Goal: Task Accomplishment & Management: Complete application form

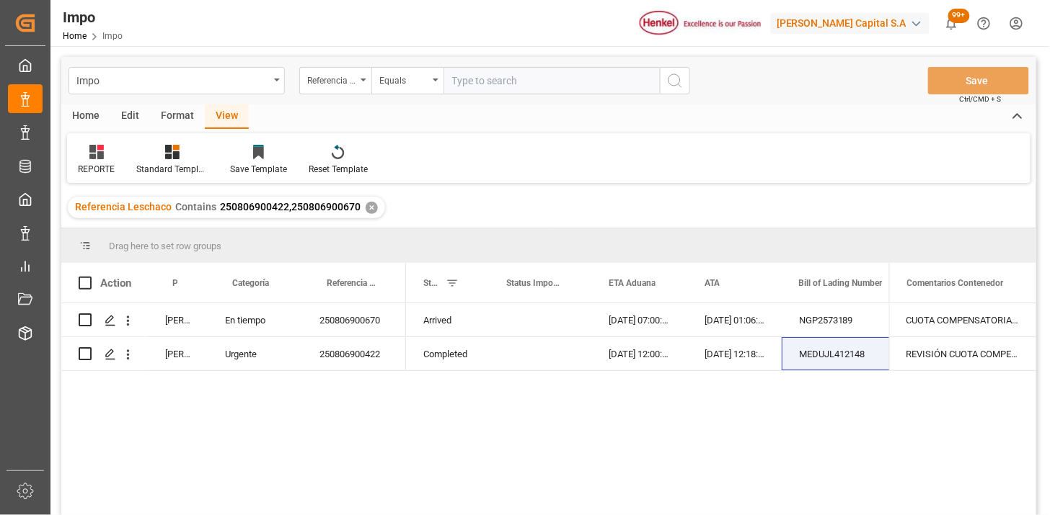
click at [371, 210] on div "✕" at bounding box center [371, 208] width 12 height 12
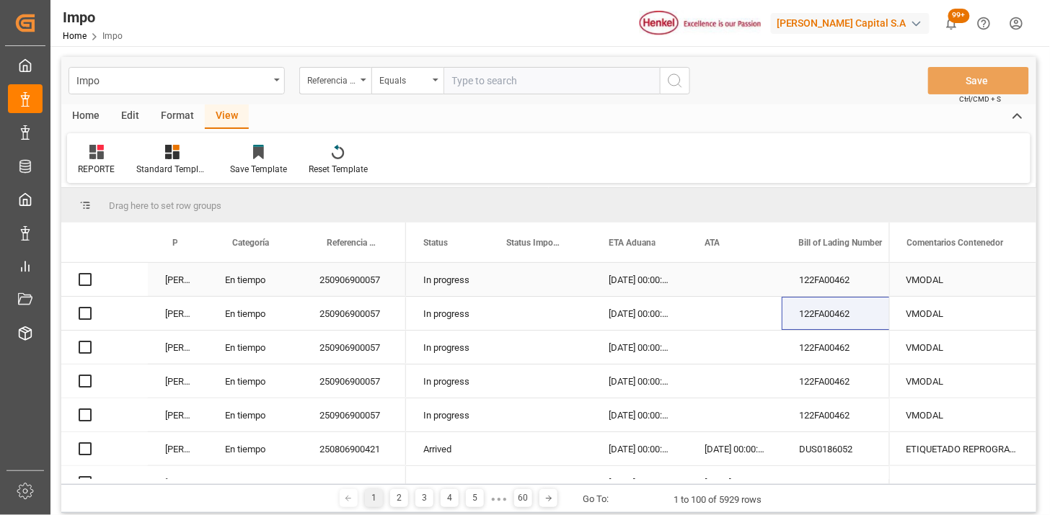
click at [613, 278] on div "22-08-2025 00:00:00" at bounding box center [639, 279] width 96 height 33
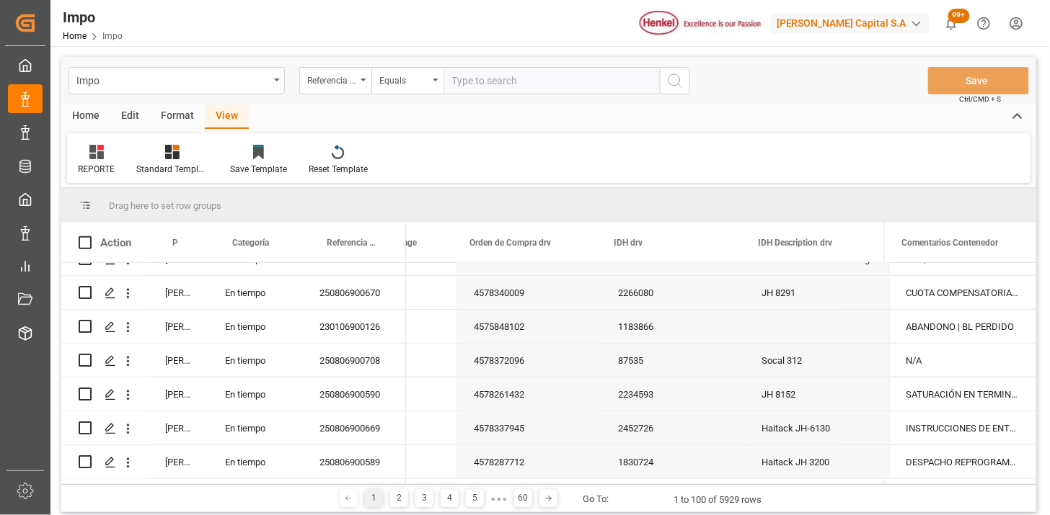
scroll to position [240, 0]
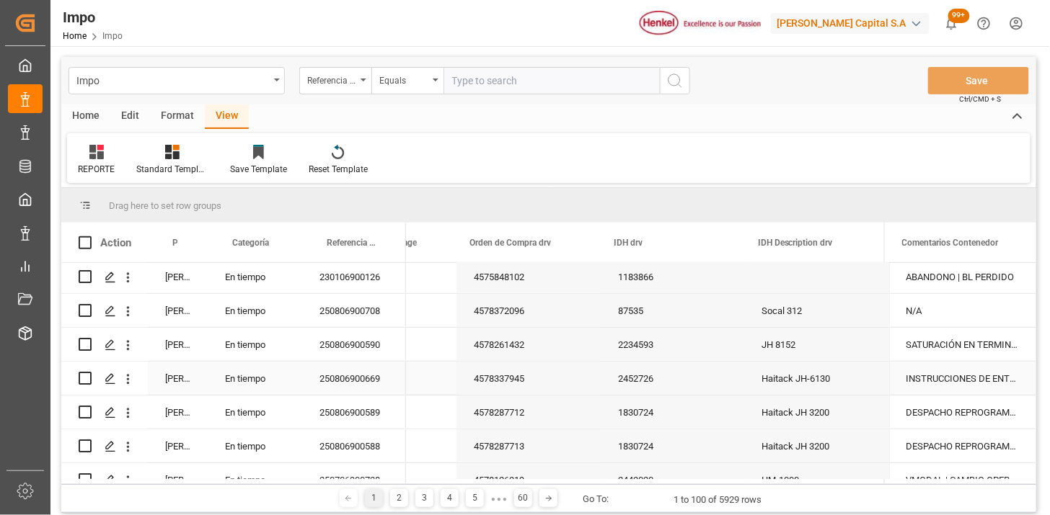
click at [975, 375] on div "INSTRUCCIONES DE ENTREGA" at bounding box center [962, 378] width 147 height 33
click at [1004, 242] on span at bounding box center [1007, 242] width 13 height 13
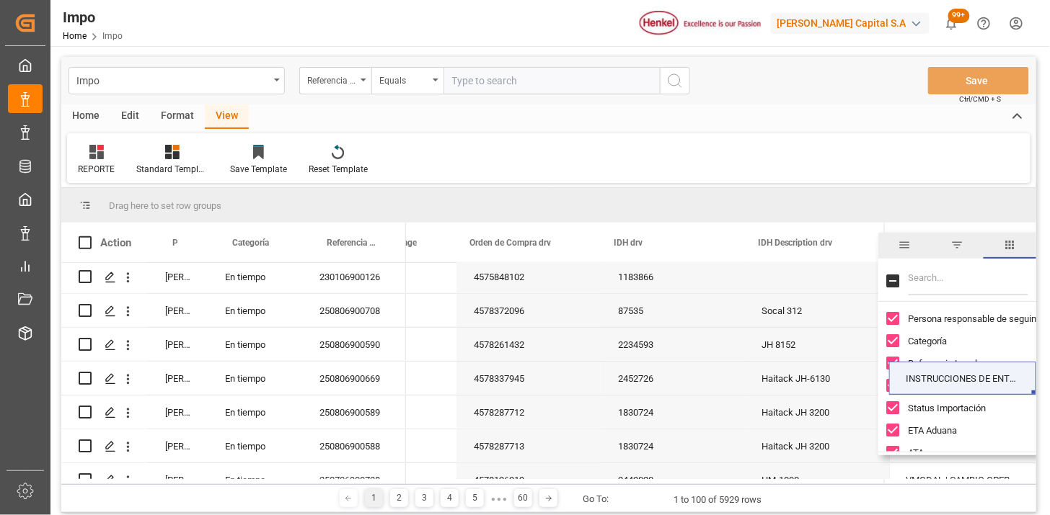
click at [962, 247] on span "filter" at bounding box center [957, 245] width 13 height 13
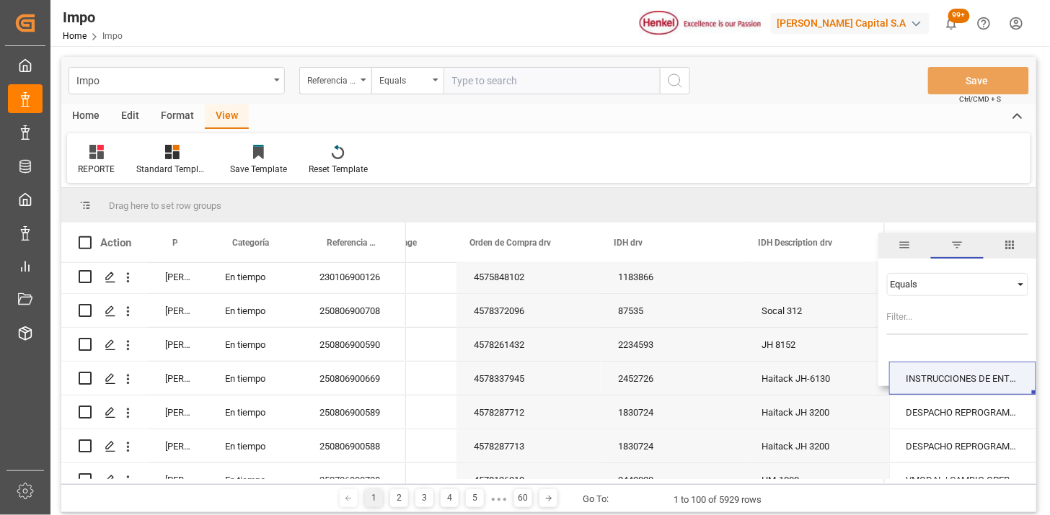
click at [924, 285] on div "Equals" at bounding box center [950, 284] width 121 height 11
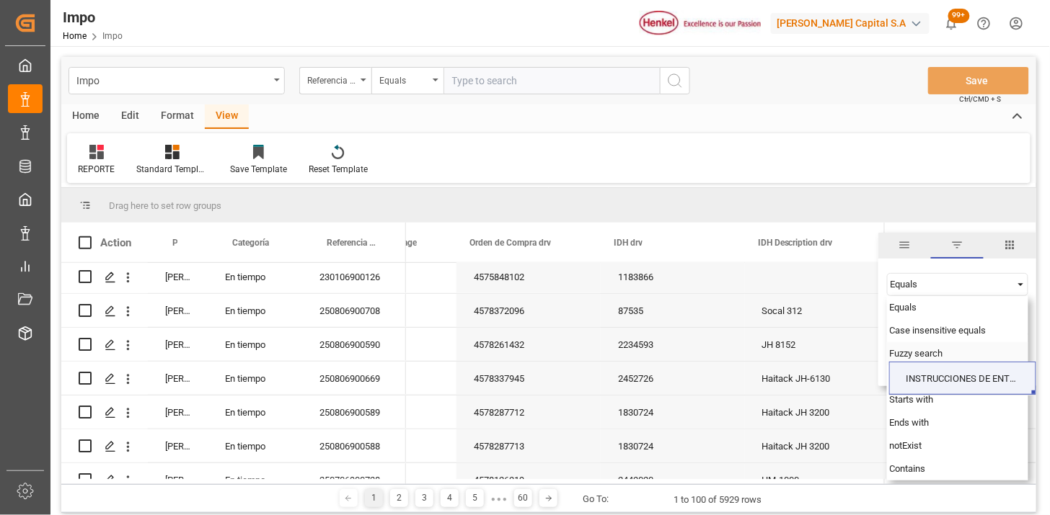
click at [913, 343] on div "Fuzzy search" at bounding box center [957, 353] width 141 height 23
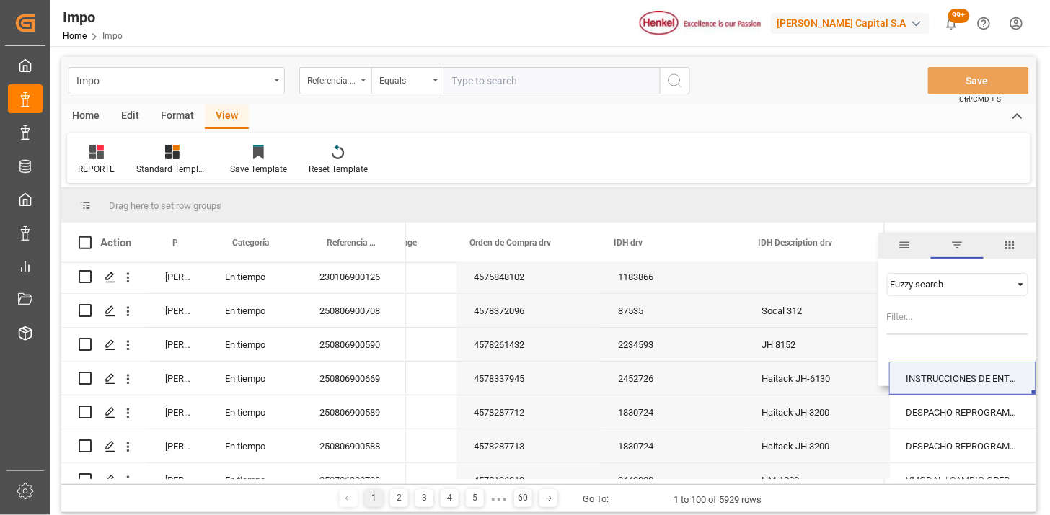
click at [918, 325] on input "Filter Value" at bounding box center [957, 320] width 141 height 29
paste input "INSTRUCCIONES DE ENTREGA"
type input "INSTRUCCIONES DE ENTREGA"
click at [972, 359] on button "Apply" at bounding box center [975, 365] width 27 height 14
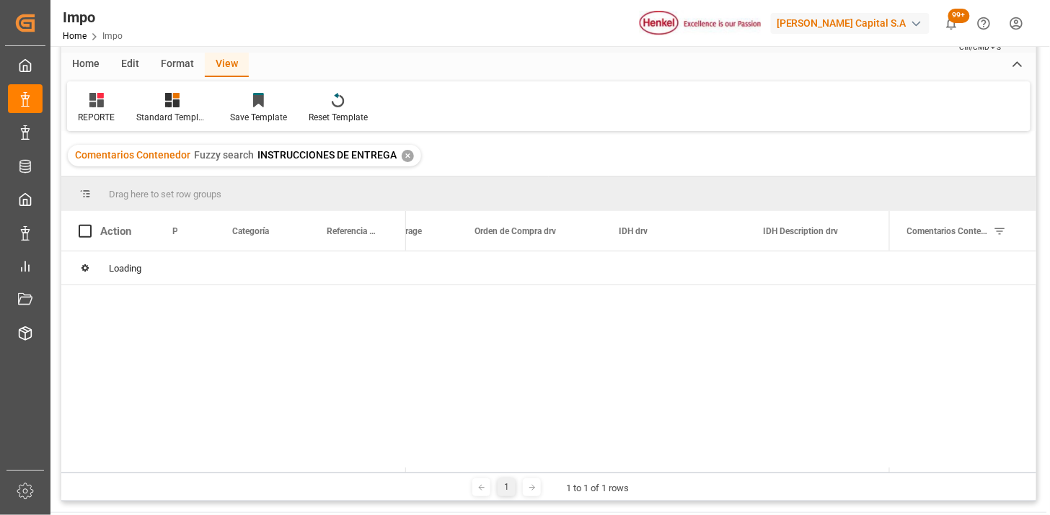
scroll to position [80, 0]
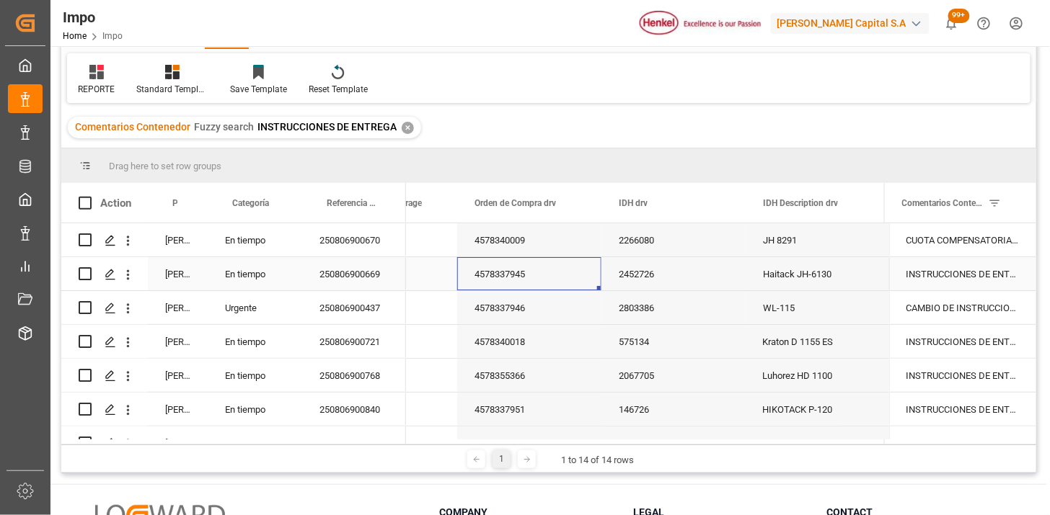
click at [550, 257] on div "4578337945" at bounding box center [529, 273] width 144 height 33
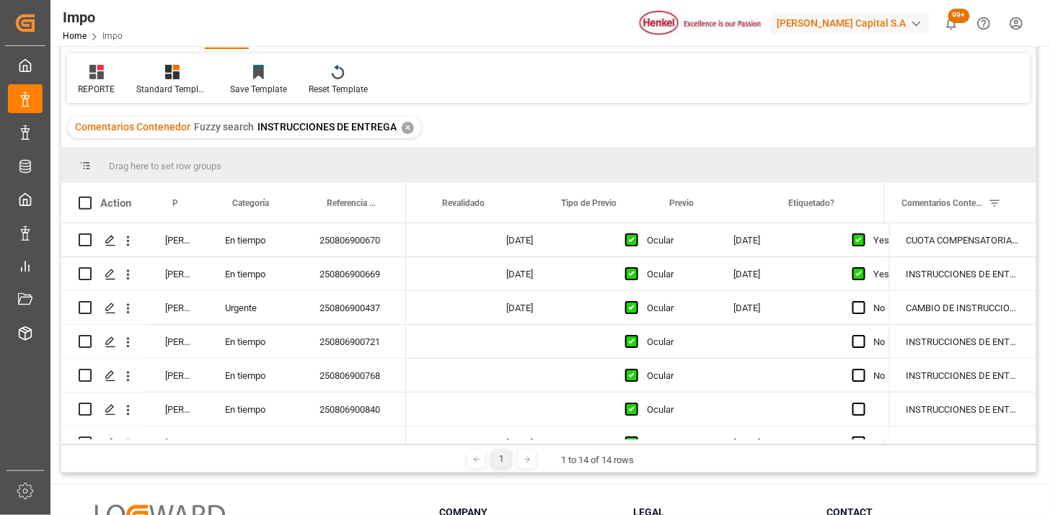
scroll to position [0, 0]
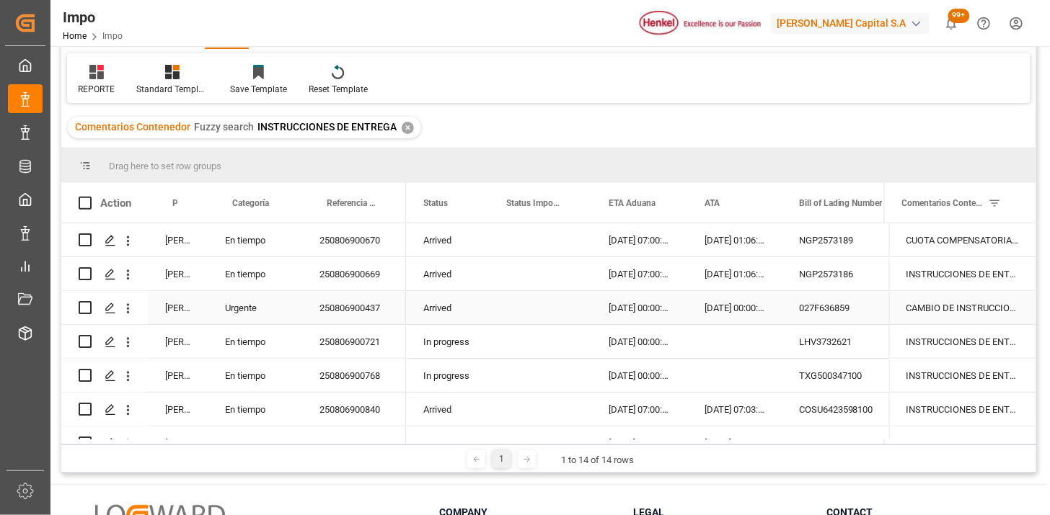
click at [447, 300] on div "Arrived" at bounding box center [447, 307] width 83 height 33
click at [459, 207] on span at bounding box center [464, 203] width 13 height 13
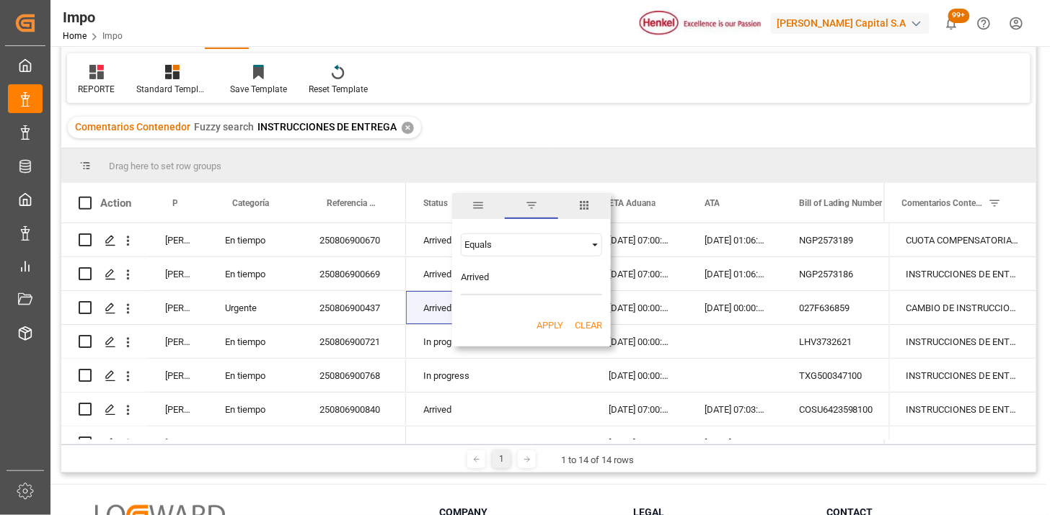
type input "Arrived"
click at [551, 327] on button "Apply" at bounding box center [549, 326] width 27 height 14
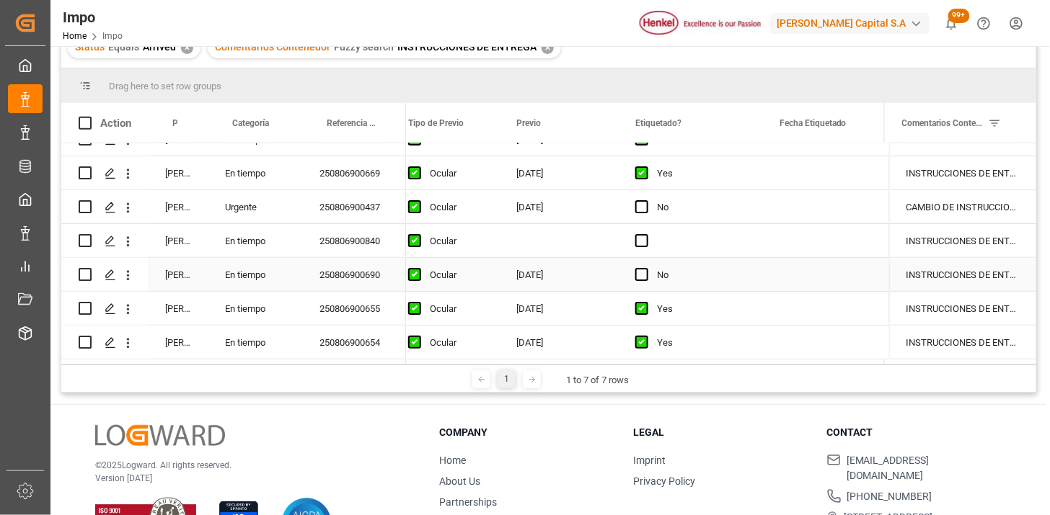
click at [554, 267] on div "13-08-2025" at bounding box center [558, 274] width 119 height 33
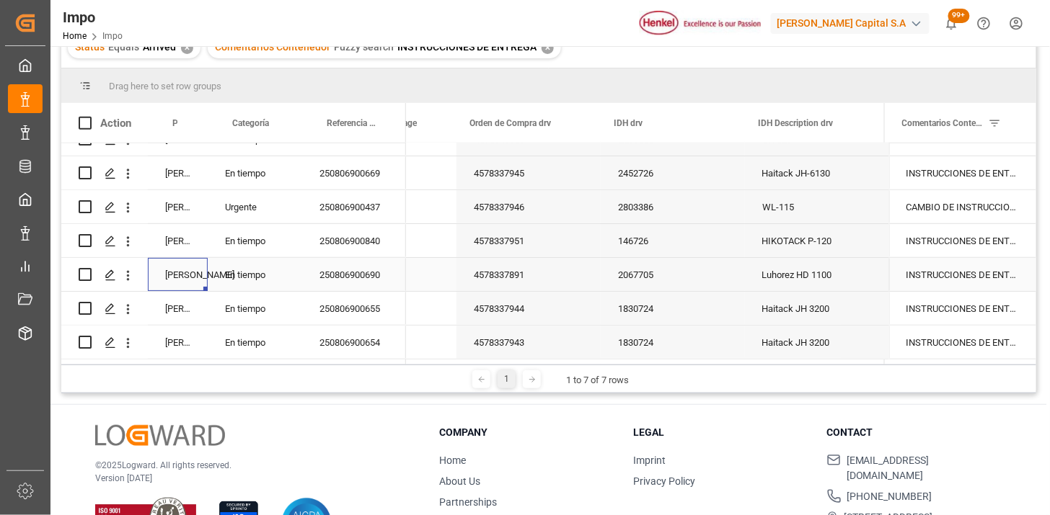
click at [501, 271] on div "4578337891" at bounding box center [528, 274] width 144 height 33
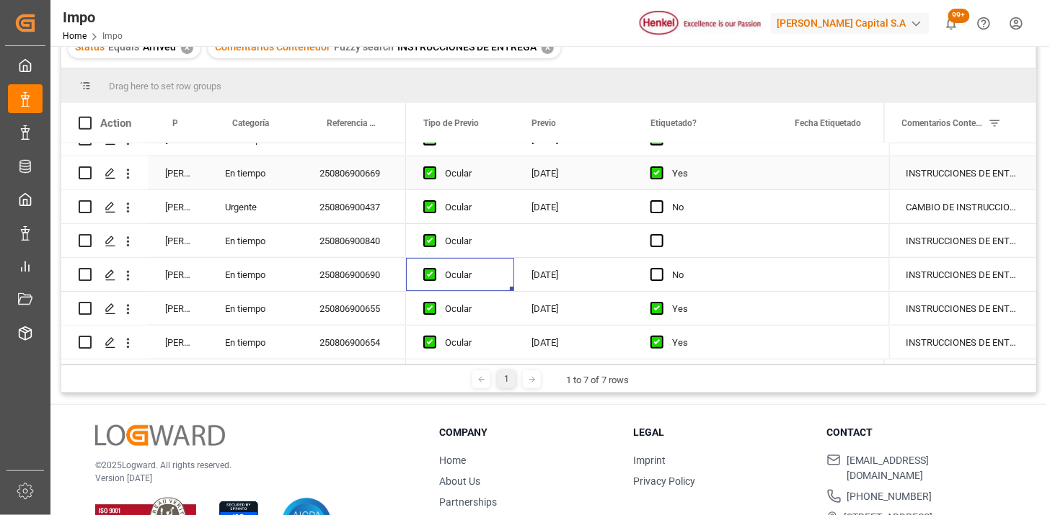
click at [568, 159] on div "[DATE]" at bounding box center [573, 172] width 119 height 33
click at [610, 117] on span at bounding box center [609, 123] width 13 height 13
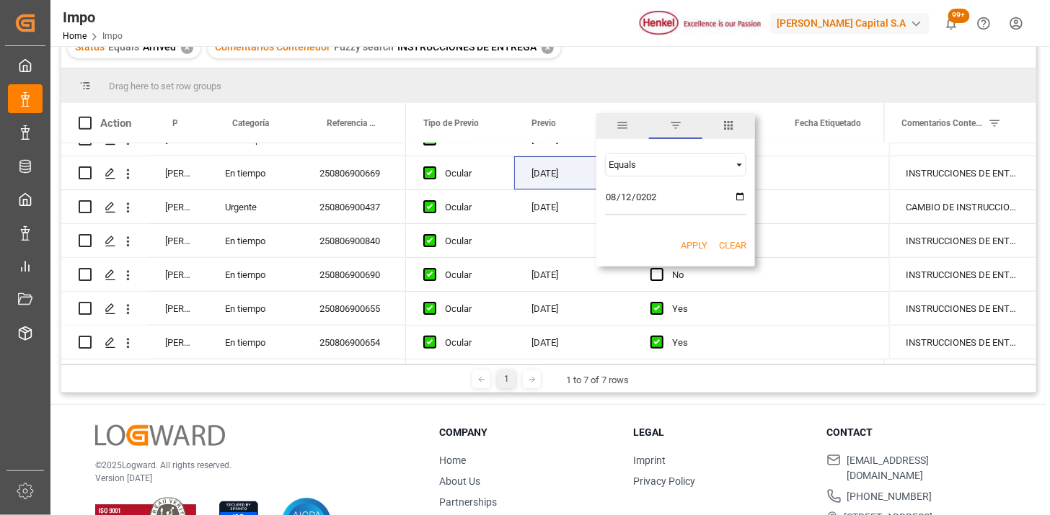
type input "2025-08-12"
click at [688, 242] on button "Apply" at bounding box center [693, 246] width 27 height 14
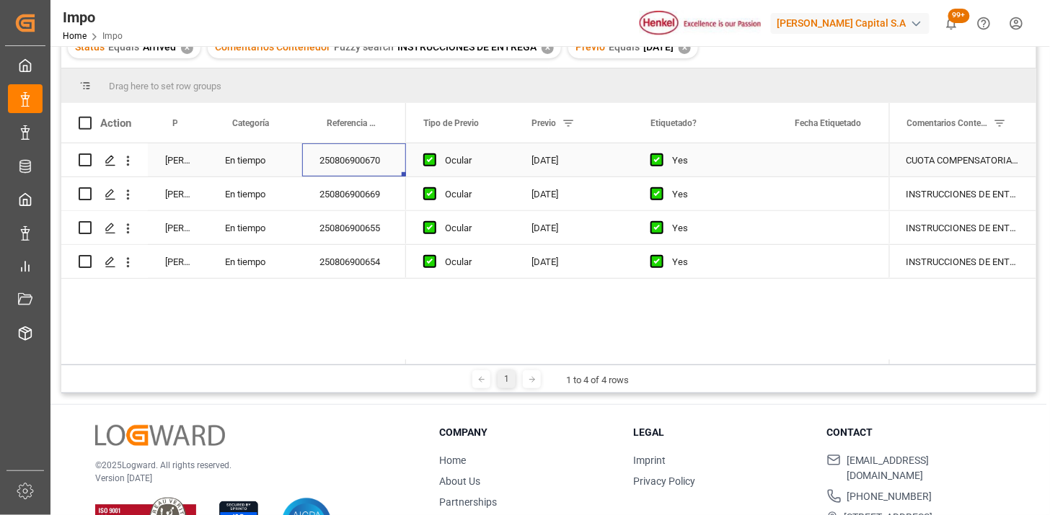
click at [313, 161] on div "250806900670" at bounding box center [354, 159] width 104 height 33
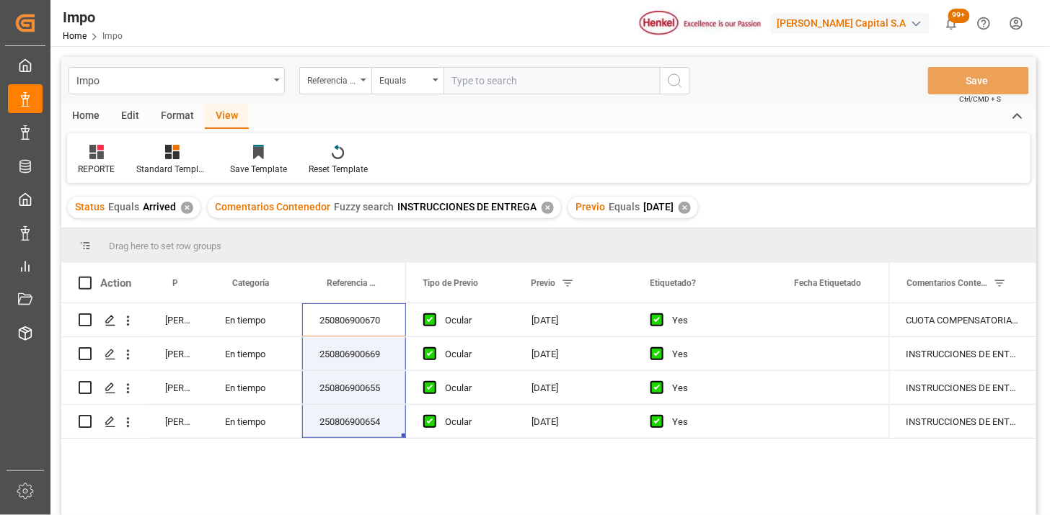
click at [497, 86] on input "text" at bounding box center [551, 80] width 216 height 27
paste input "250806900670"
type input "250806900670"
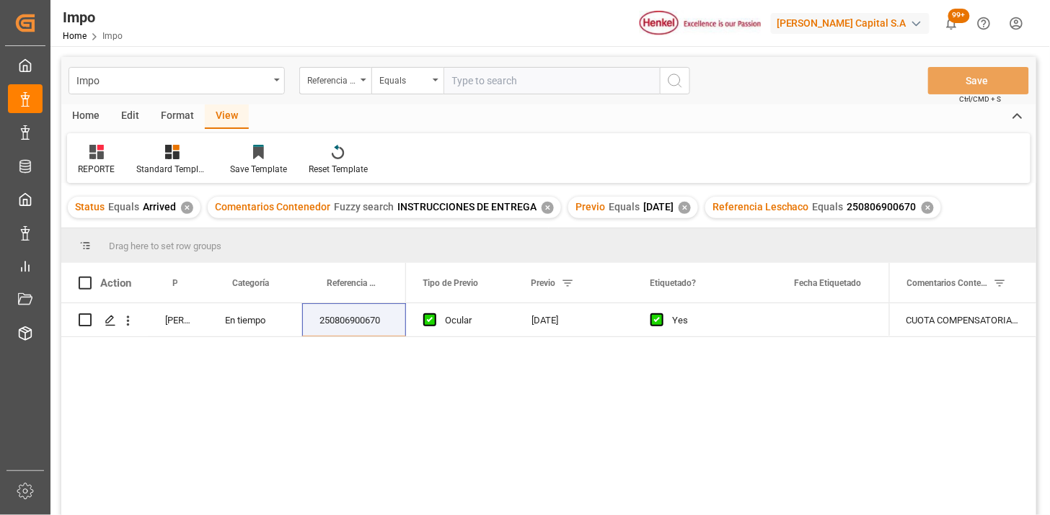
click at [933, 210] on div "✕" at bounding box center [927, 208] width 12 height 12
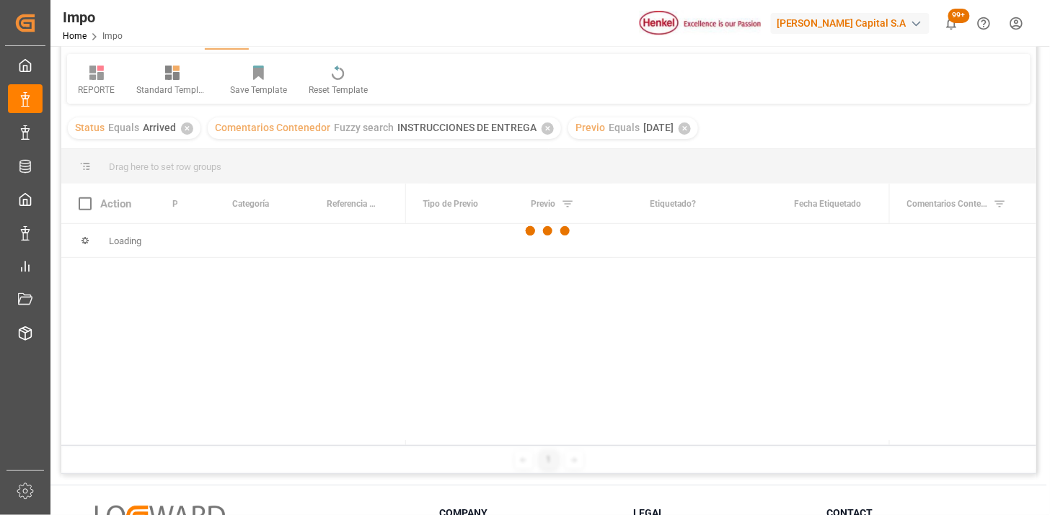
scroll to position [80, 0]
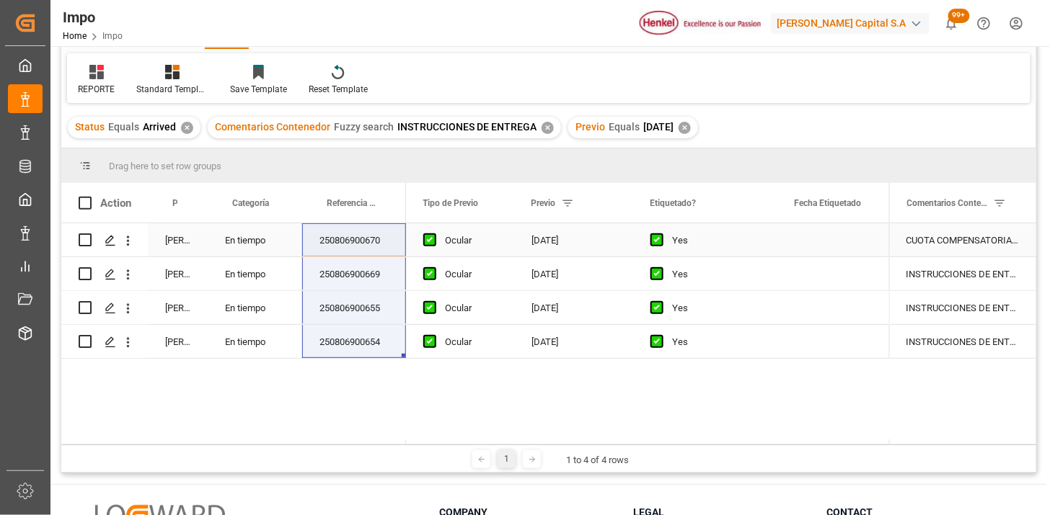
click at [931, 250] on div "CUOTA COMPENSATORIA || CCP || INSTRUCCIONES DE ENTREGA" at bounding box center [962, 239] width 147 height 33
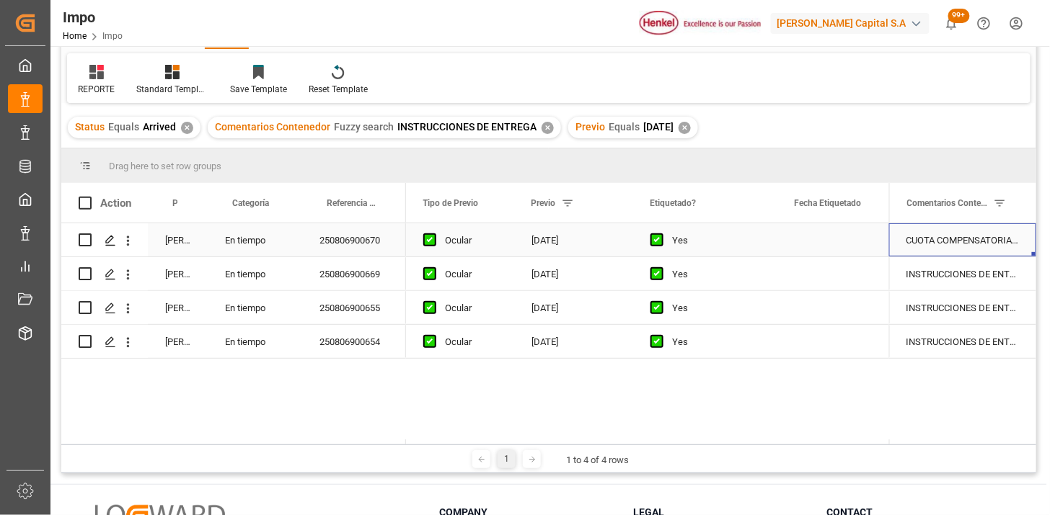
click at [926, 249] on div "CUOTA COMPENSATORIA || CCP || INSTRUCCIONES DE ENTREGA" at bounding box center [962, 239] width 147 height 33
click at [904, 246] on input "CUOTA COMPENSATORIA || CCP || INSTRUCCIONES DE ENTREGA" at bounding box center [962, 248] width 124 height 27
click at [977, 246] on input "CUOTA COMPENSATORIA || CCP || INSTRUCCIONES DE ENTREGA" at bounding box center [962, 248] width 124 height 27
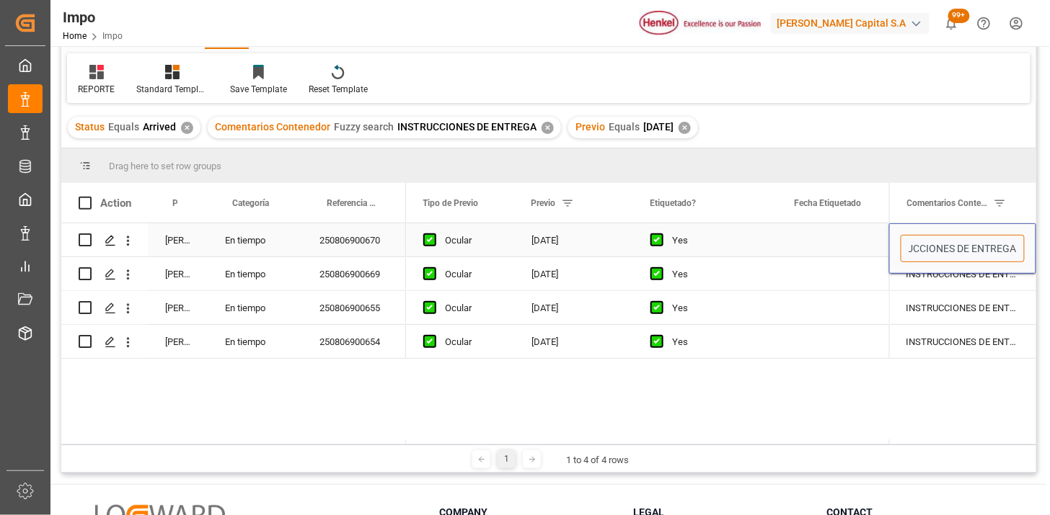
scroll to position [0, 1754]
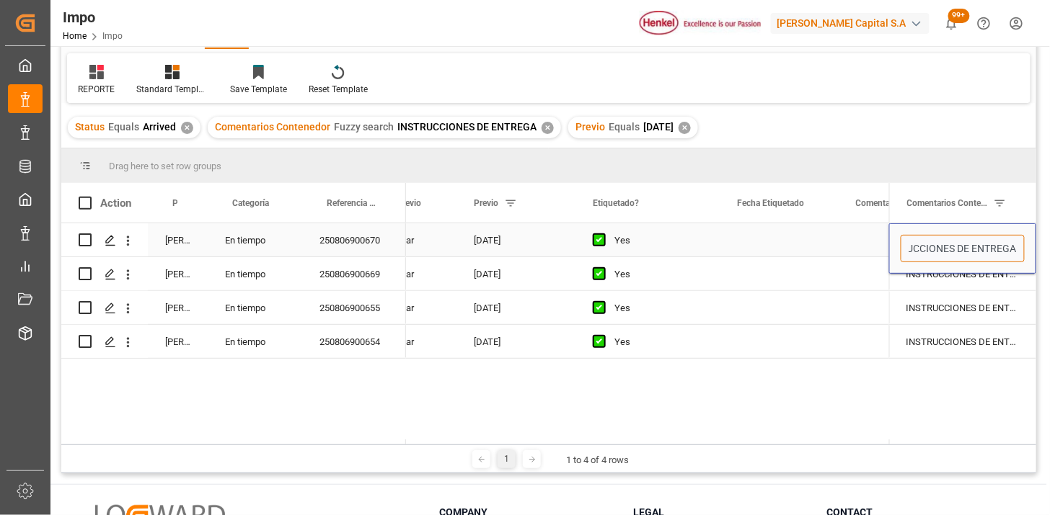
click at [983, 247] on input "CUOTA COMPENSATORIA || CCP || INSTRUCCIONES DE ENTREGA" at bounding box center [962, 248] width 124 height 27
click at [968, 250] on input "CUOTA COMPENSATORIA || CCP || INSTRUCCIONES DE ENTREGA" at bounding box center [962, 248] width 124 height 27
click at [955, 249] on input "CUOTA COMPENSATORIA || CCP || INSTRUCCIONES DE ENTREGA" at bounding box center [962, 248] width 124 height 27
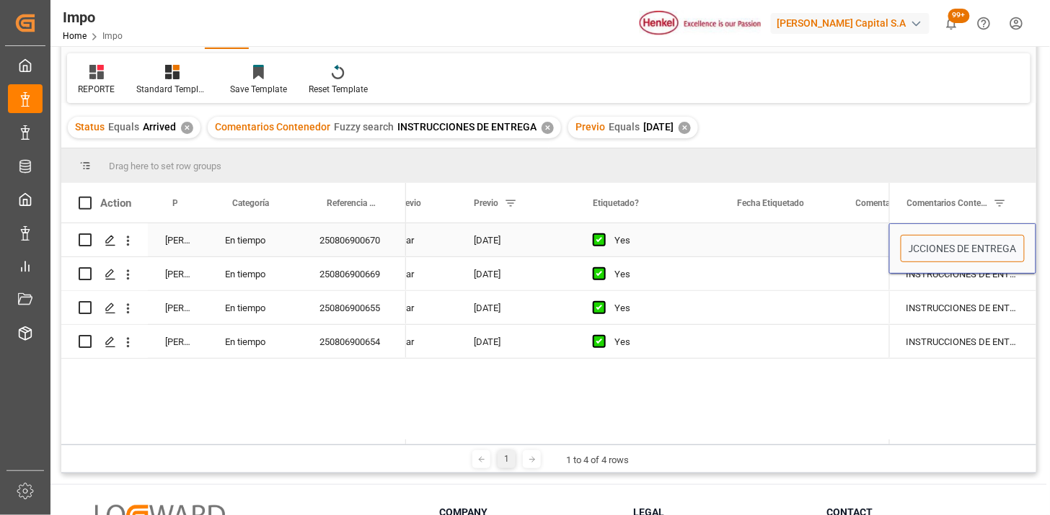
click at [955, 249] on input "CUOTA COMPENSATORIA || CCP || INSTRUCCIONES DE ENTREGA" at bounding box center [962, 248] width 124 height 27
type input "CCP"
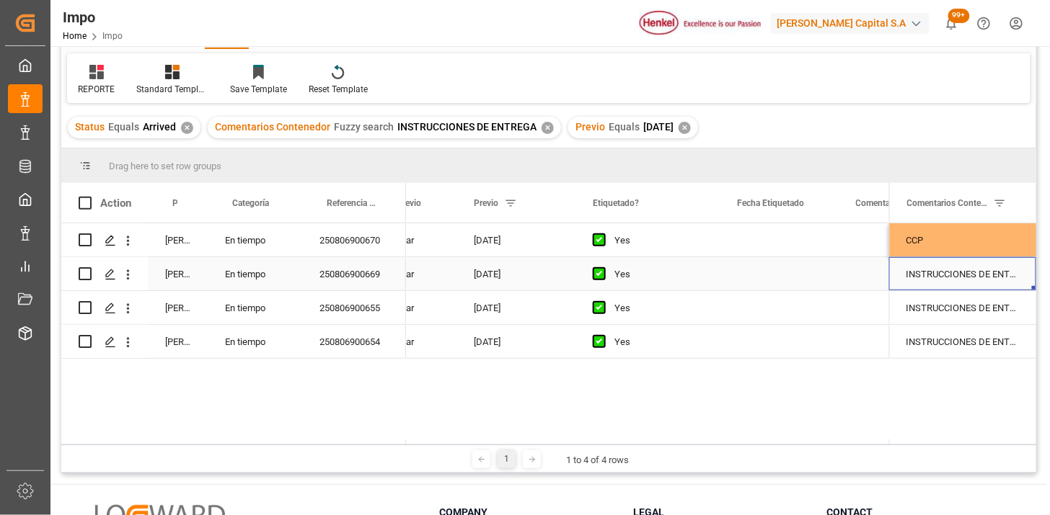
click at [946, 270] on div "INSTRUCCIONES DE ENTREGA" at bounding box center [962, 273] width 147 height 33
click at [946, 270] on input "INSTRUCCIONES DE ENTREGA" at bounding box center [962, 282] width 124 height 27
type input "VMODA"
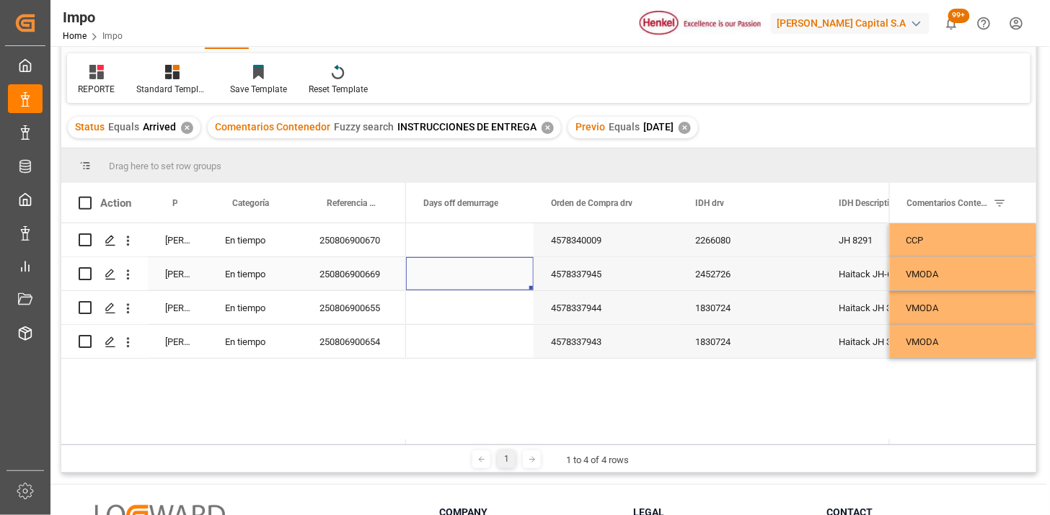
scroll to position [0, 3484]
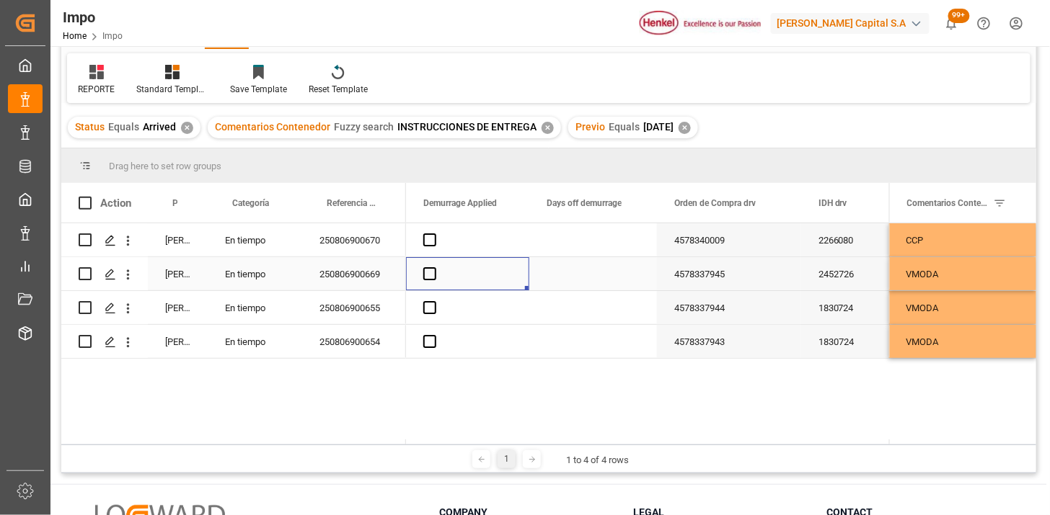
click at [943, 268] on div "VMODA" at bounding box center [962, 273] width 147 height 33
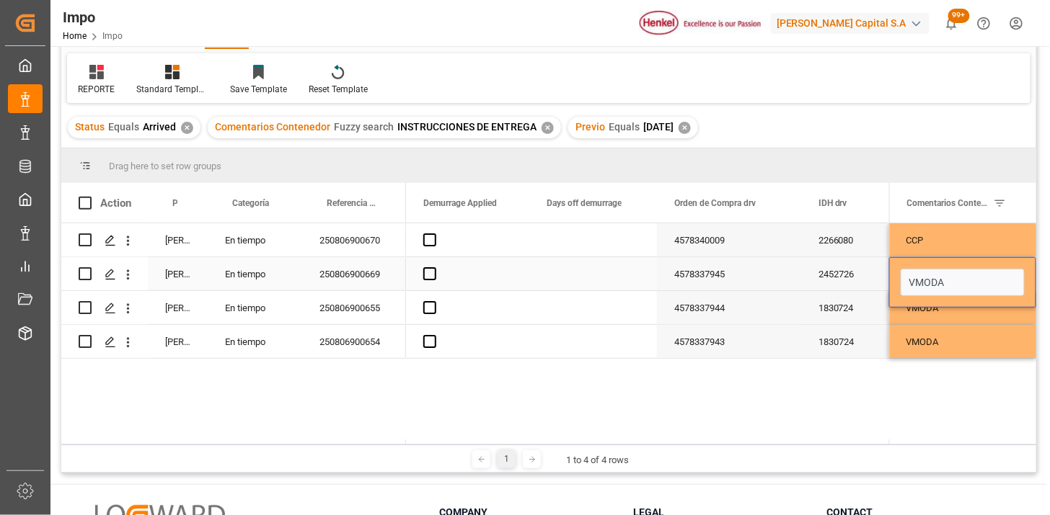
click at [943, 269] on div "VMODA" at bounding box center [962, 282] width 124 height 27
click at [949, 275] on input "VMODA" at bounding box center [962, 282] width 124 height 27
type input "N/a"
click at [949, 275] on input "N/a" at bounding box center [962, 282] width 124 height 27
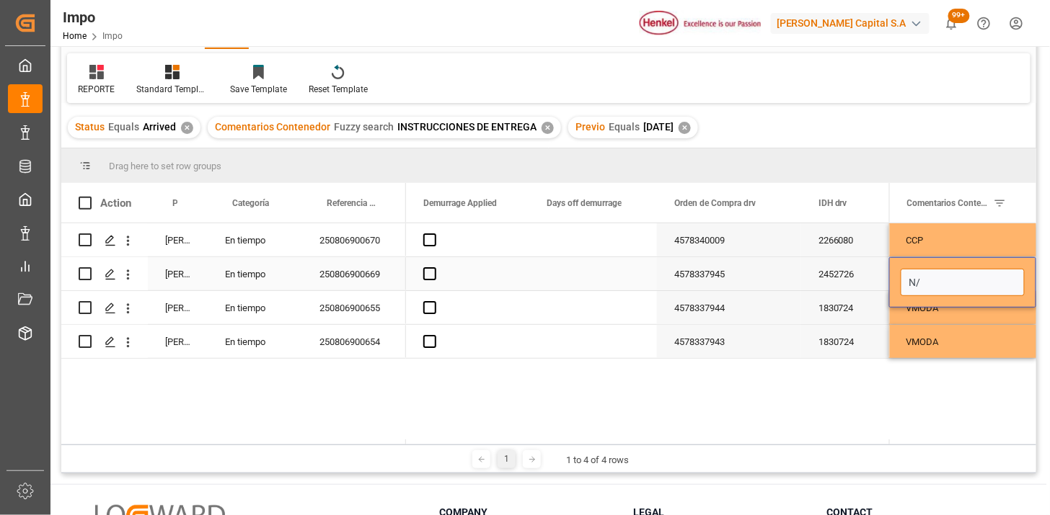
type input "N/A"
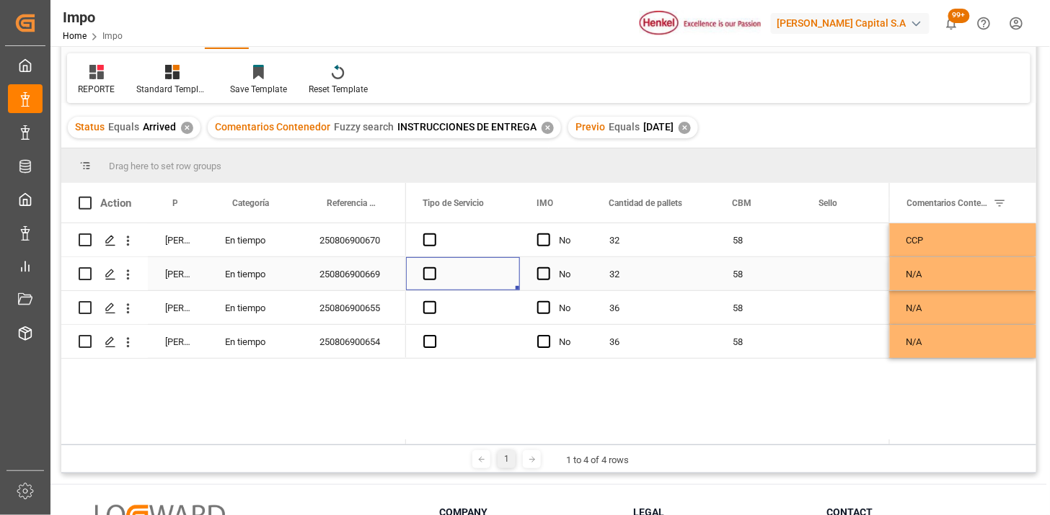
scroll to position [0, 2973]
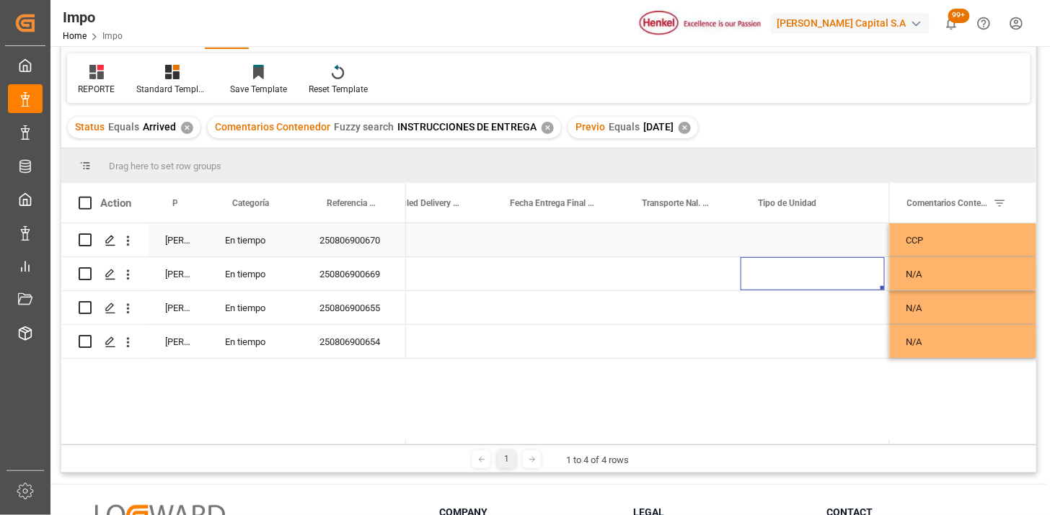
click at [672, 247] on div "Press SPACE to select this row." at bounding box center [682, 239] width 116 height 33
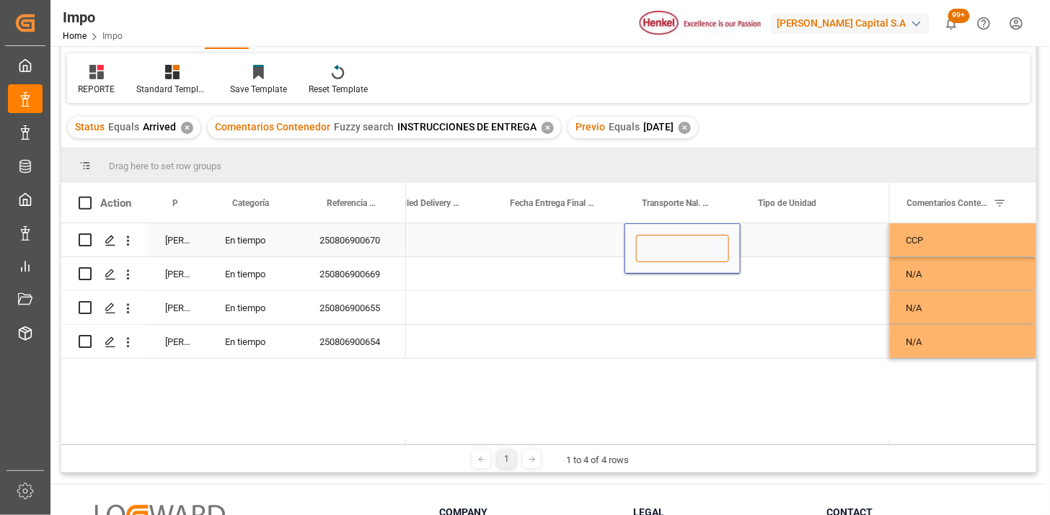
click at [672, 247] on input "Press SPACE to select this row." at bounding box center [682, 248] width 93 height 27
type input "VMODAL / ROFE"
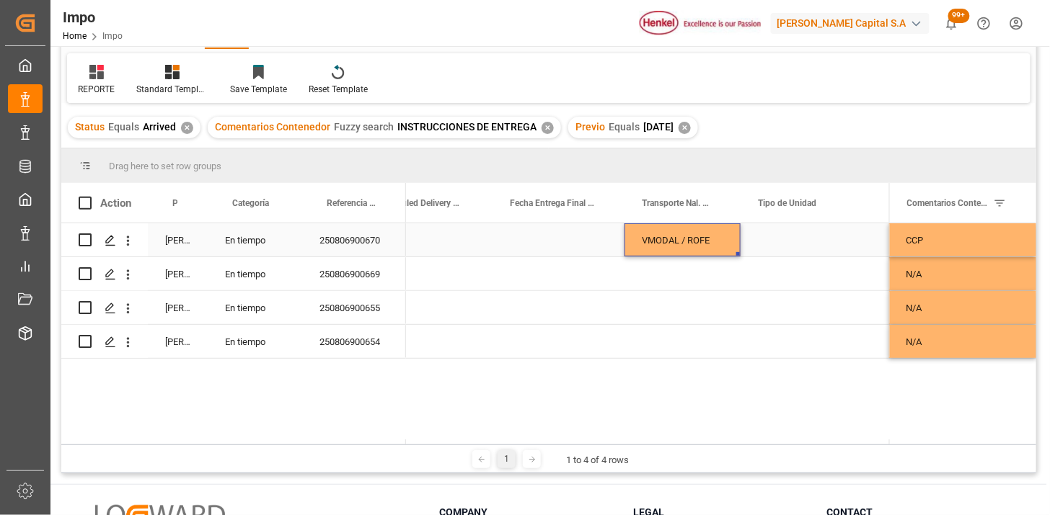
click at [784, 242] on div "Press SPACE to select this row." at bounding box center [812, 239] width 144 height 33
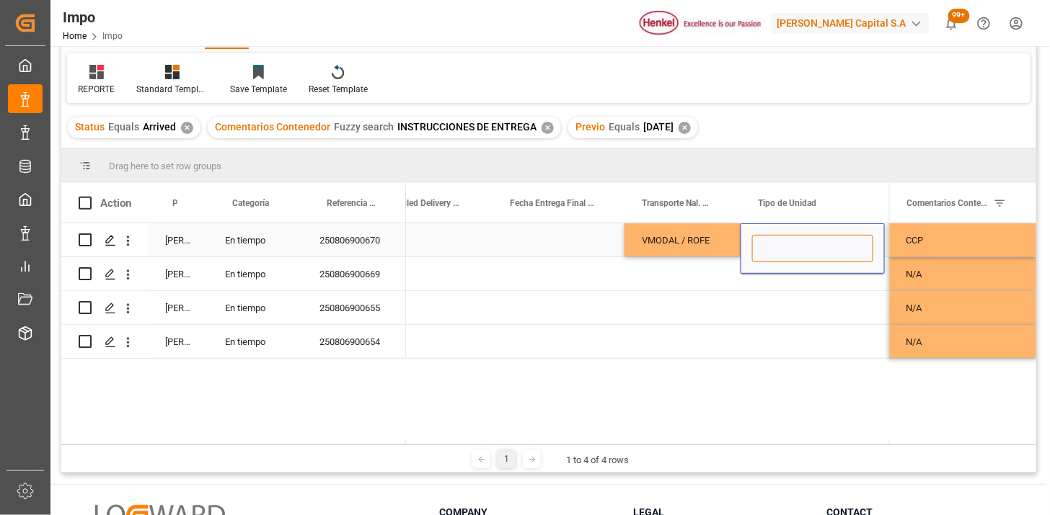
click at [784, 243] on input "Press SPACE to select this row." at bounding box center [812, 248] width 121 height 27
type input "FERROCARRIL"
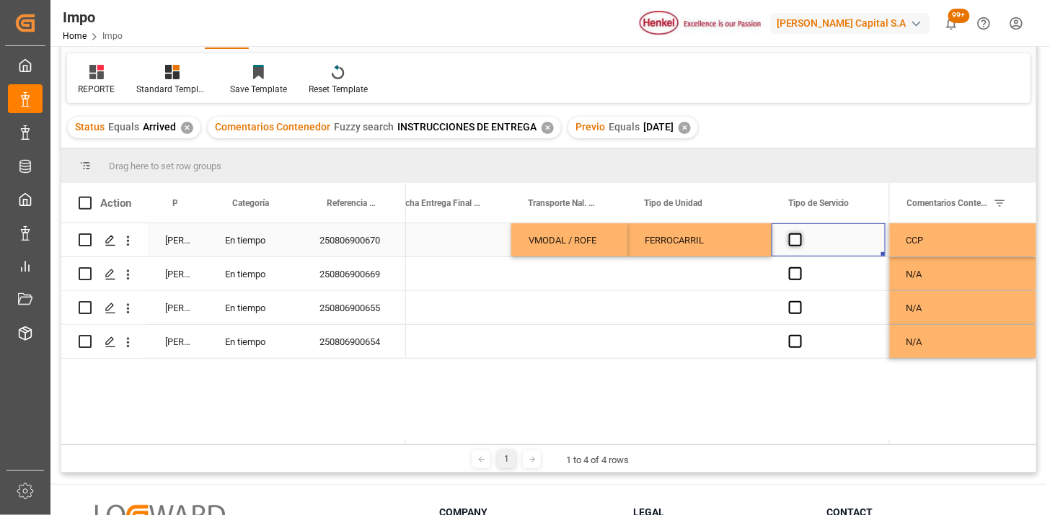
click at [791, 246] on span "Press SPACE to select this row." at bounding box center [795, 240] width 13 height 13
click at [799, 234] on input "Press SPACE to select this row." at bounding box center [799, 234] width 0 height 0
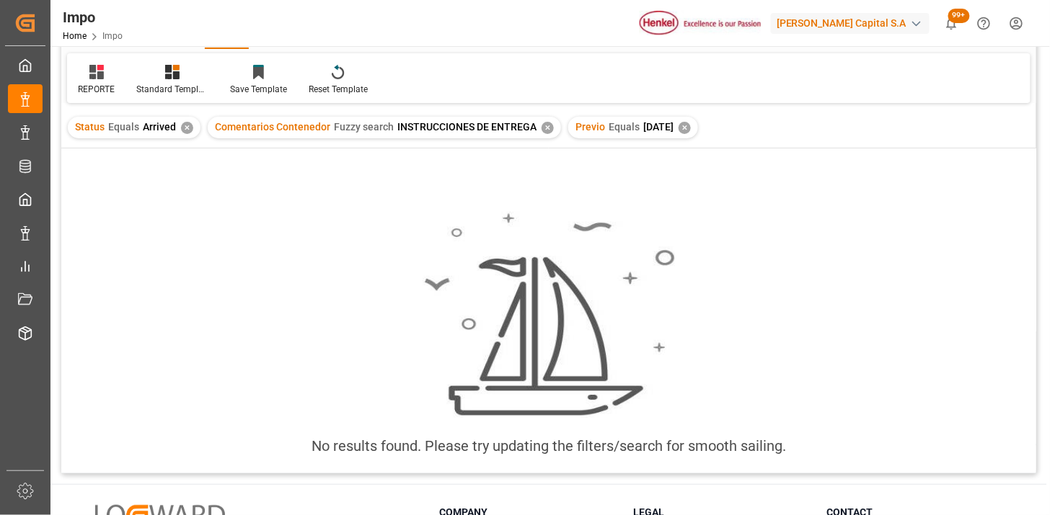
click at [543, 126] on div "✕" at bounding box center [547, 128] width 12 height 12
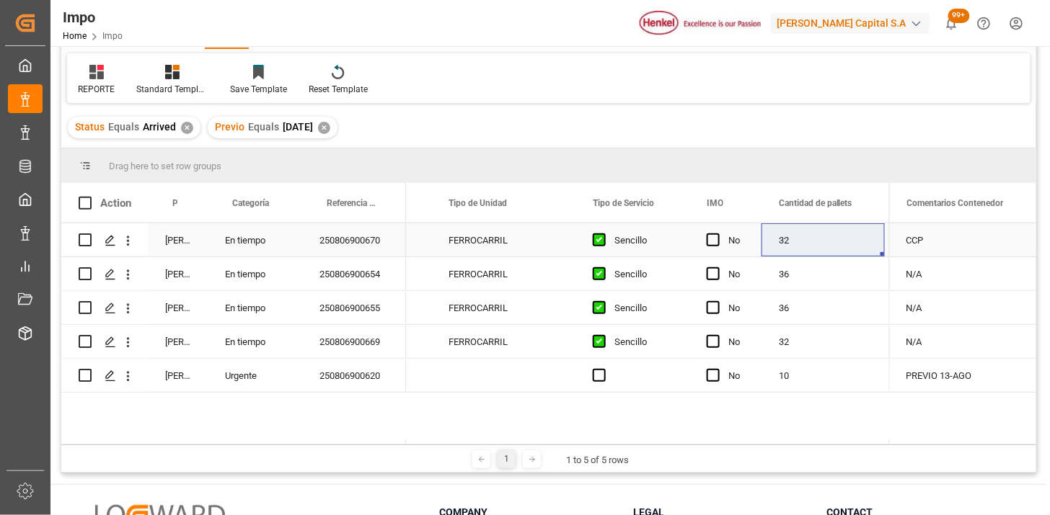
click at [180, 254] on div "Martha Gonzalez" at bounding box center [178, 239] width 60 height 33
click at [185, 206] on span at bounding box center [183, 203] width 13 height 13
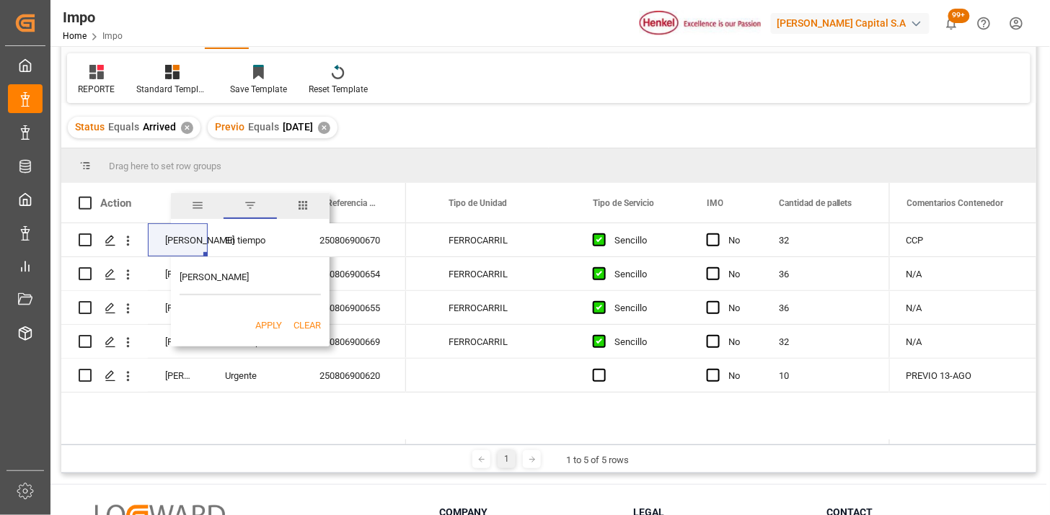
type input "Martha Gonzalez"
click at [271, 321] on button "Apply" at bounding box center [268, 326] width 27 height 14
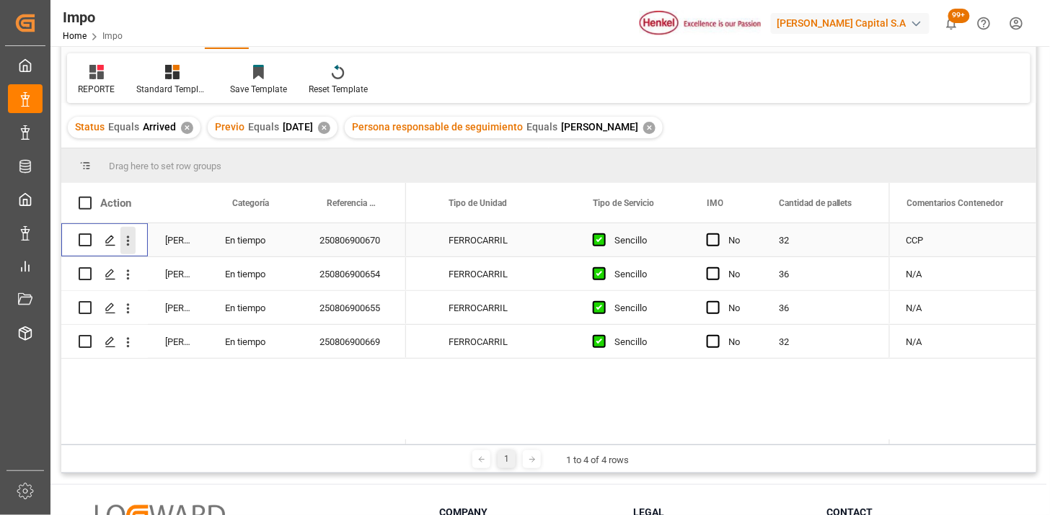
click at [130, 249] on button "open menu" at bounding box center [127, 240] width 15 height 27
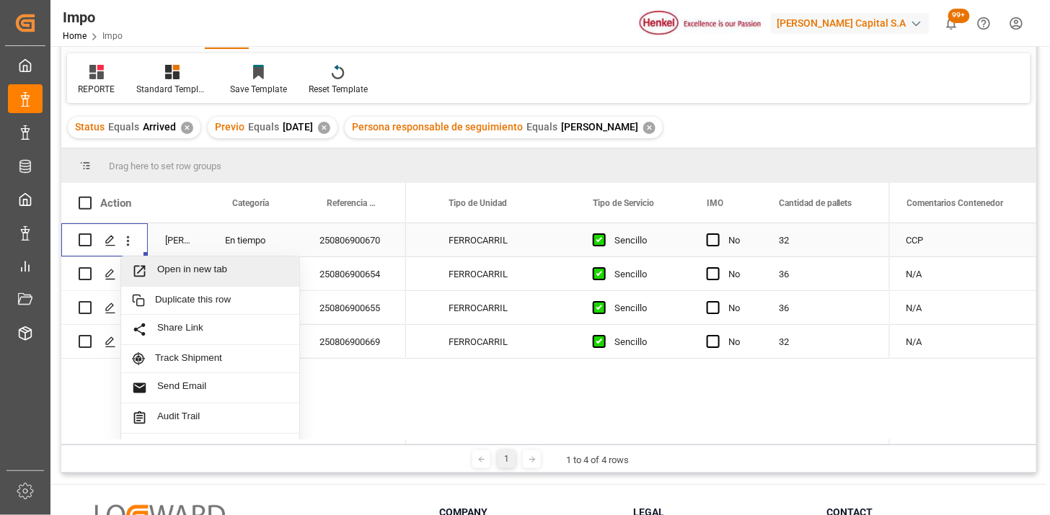
click at [148, 264] on span "Press SPACE to select this row." at bounding box center [144, 271] width 25 height 15
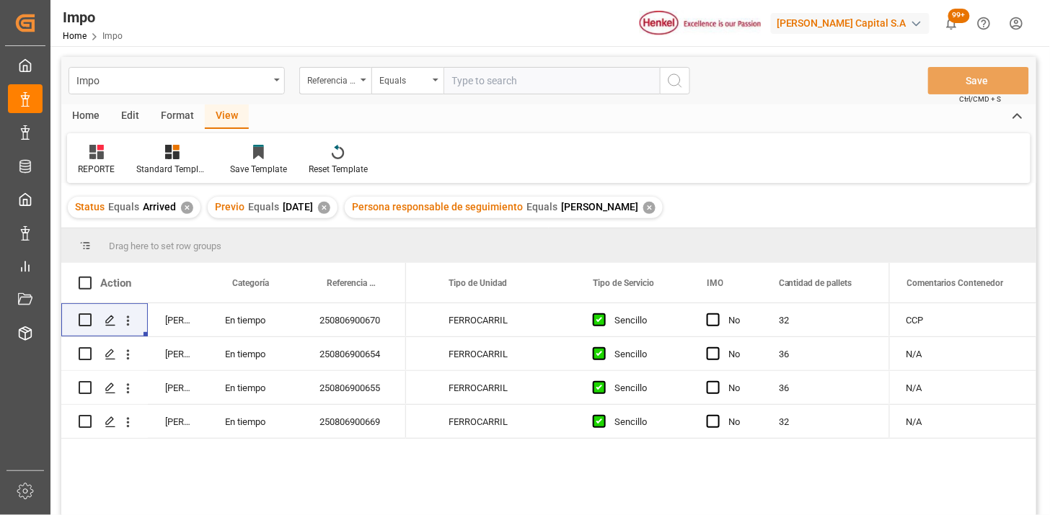
click at [330, 210] on div "✕" at bounding box center [324, 208] width 12 height 12
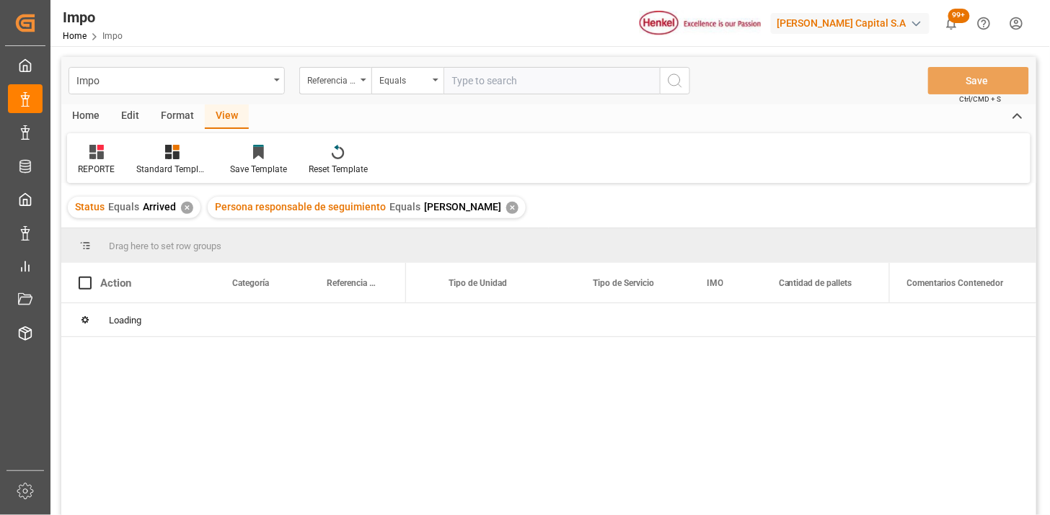
click at [506, 205] on div "✕" at bounding box center [512, 208] width 12 height 12
click at [351, 86] on div "Referencia Leschaco" at bounding box center [331, 79] width 49 height 17
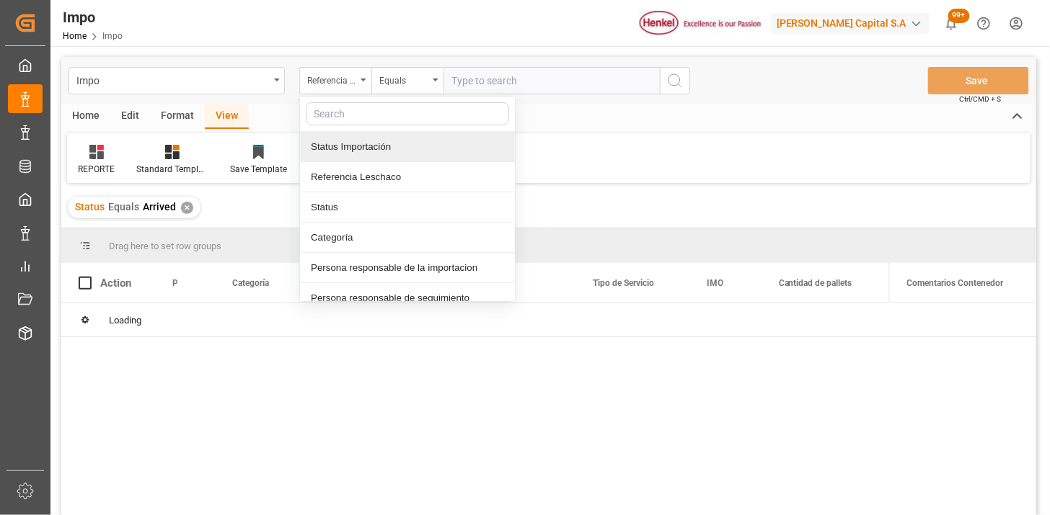
click at [502, 92] on input "text" at bounding box center [551, 80] width 216 height 27
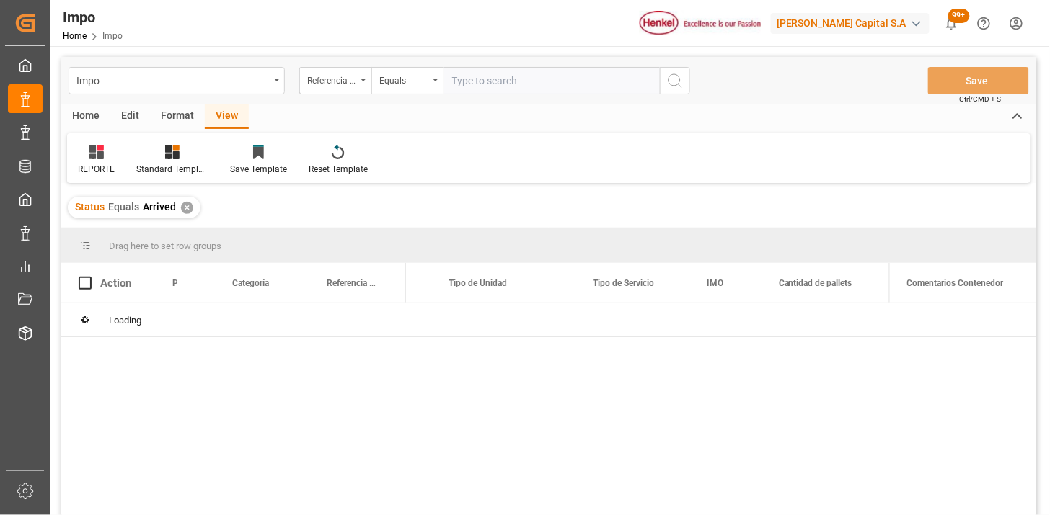
paste input "MEDUOT153980"
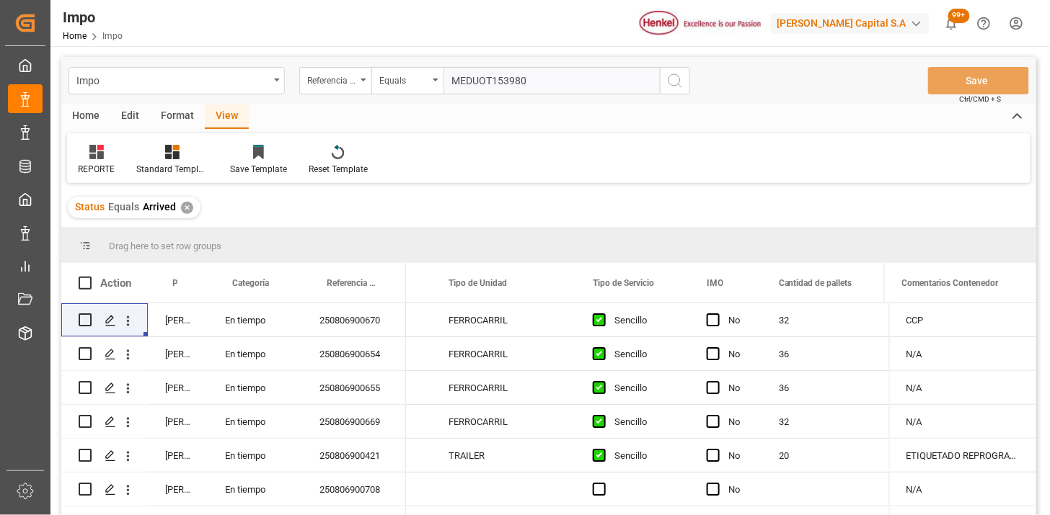
type input "MEDUOT153980"
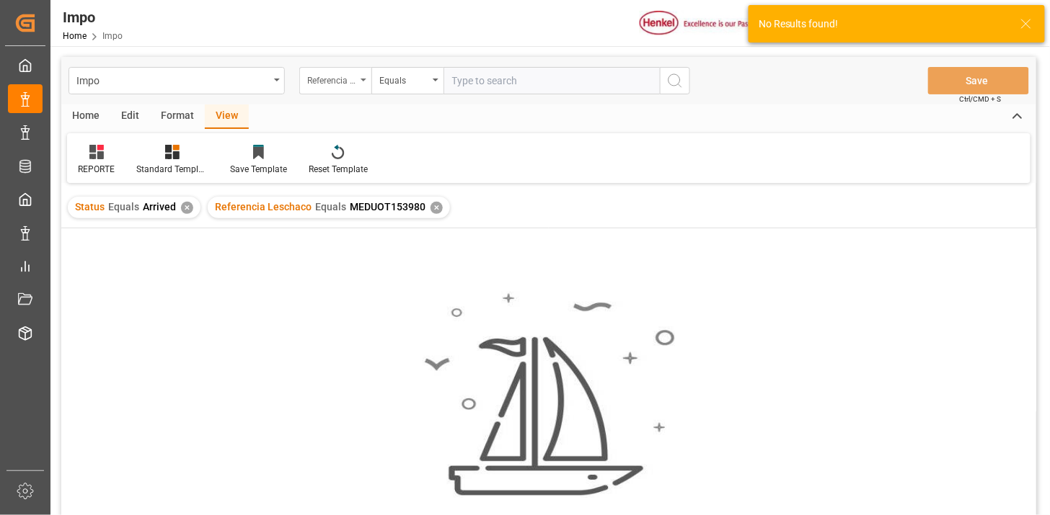
click at [346, 85] on div "Referencia Leschaco" at bounding box center [331, 79] width 49 height 17
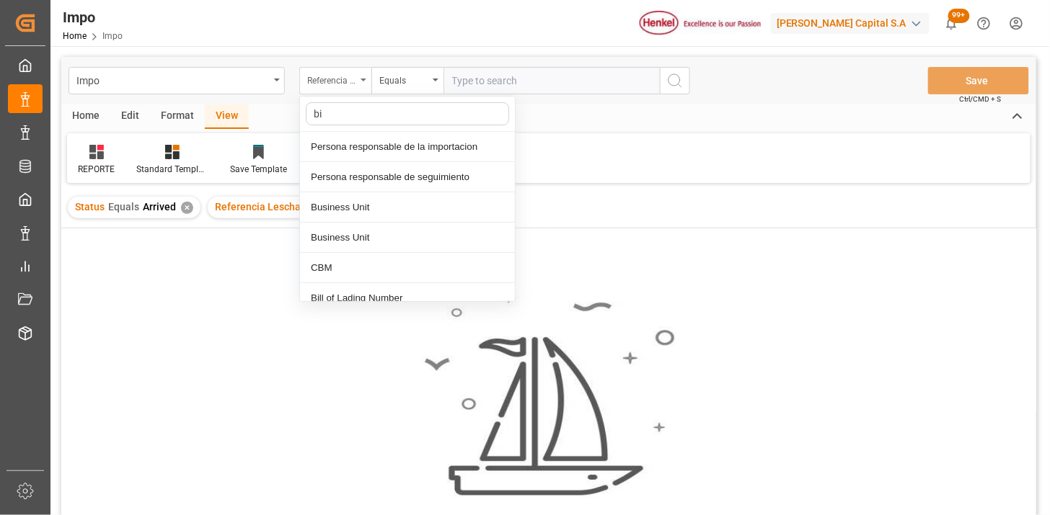
type input "bil"
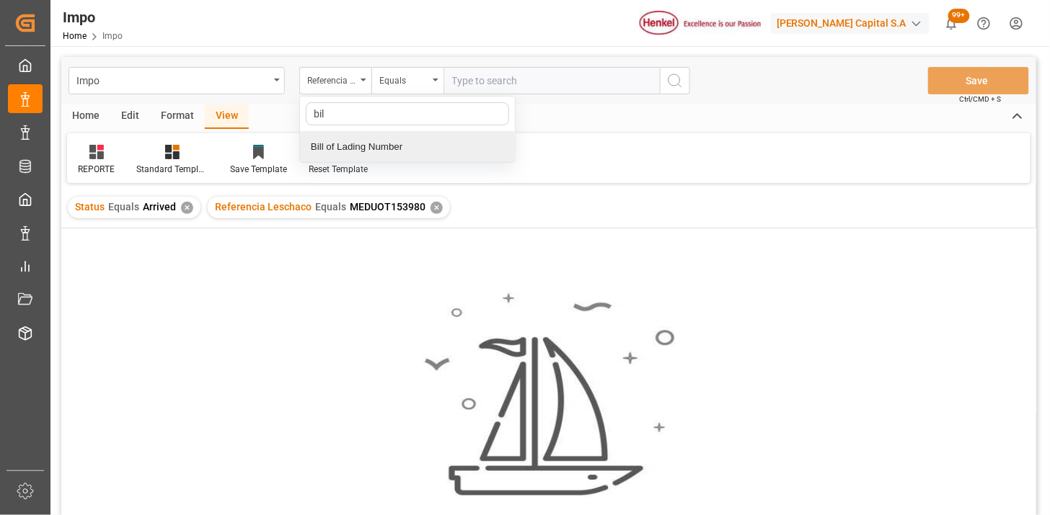
click at [383, 156] on div "Bill of Lading Number" at bounding box center [407, 147] width 215 height 30
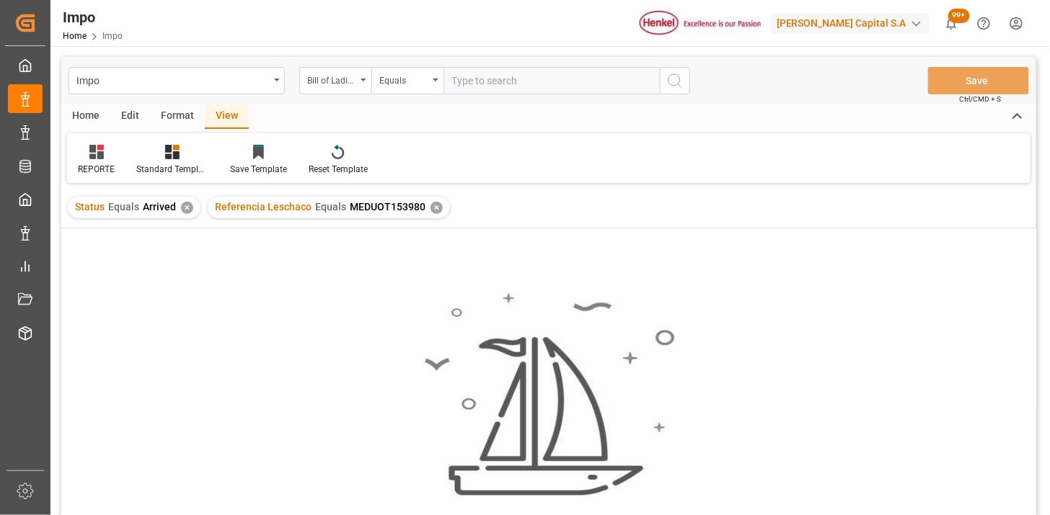
drag, startPoint x: 492, startPoint y: 77, endPoint x: 578, endPoint y: 92, distance: 87.1
click at [497, 75] on input "text" at bounding box center [551, 80] width 216 height 27
paste input "MEDUOT153980"
type input "MEDUOT153980"
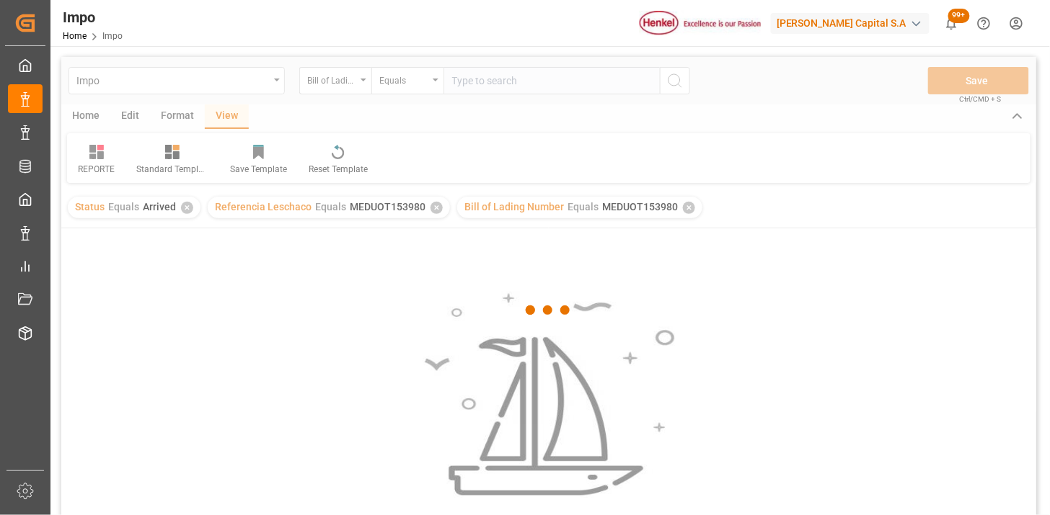
click at [548, 77] on div at bounding box center [548, 310] width 975 height 507
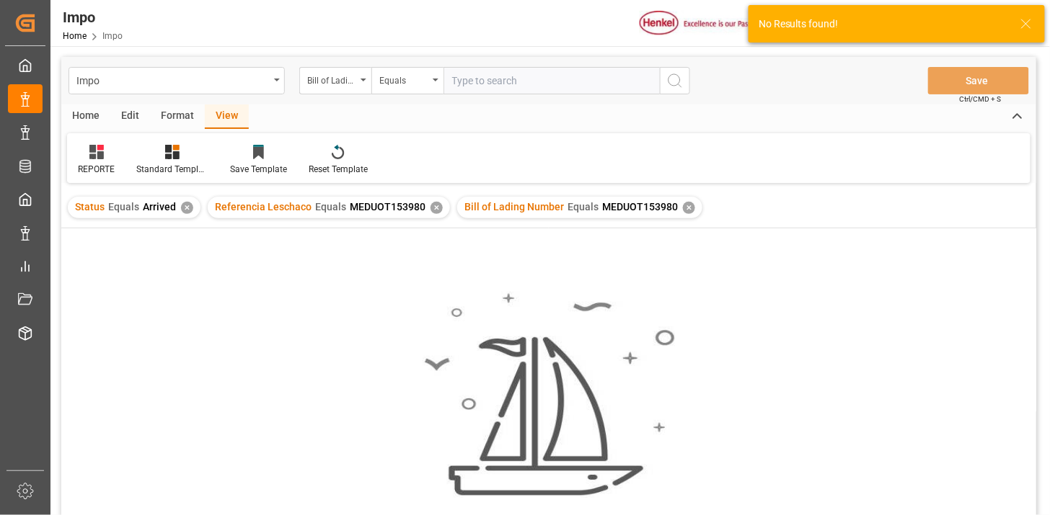
click at [548, 77] on input "text" at bounding box center [551, 80] width 216 height 27
paste input "MEDUOT153980"
type input "MEDUOT153980"
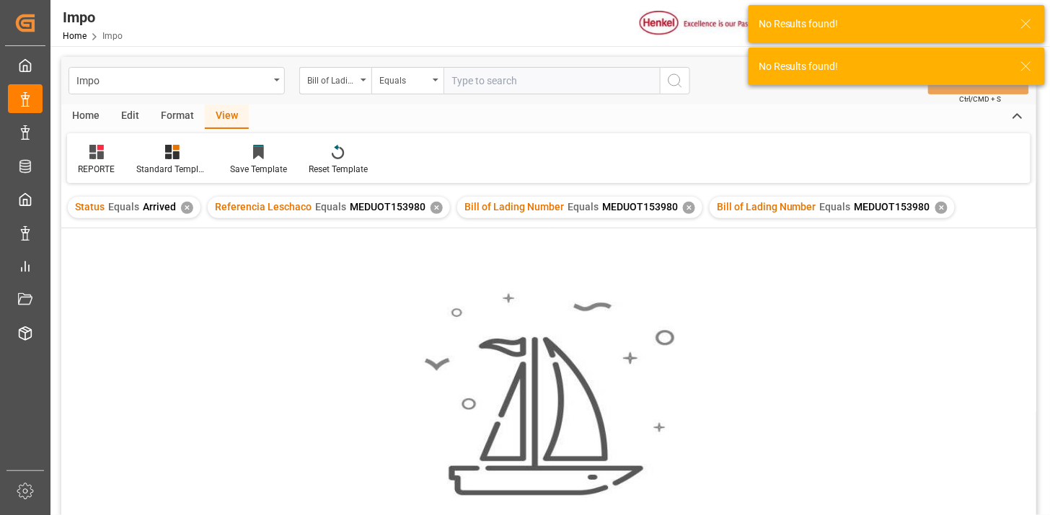
click at [430, 204] on div "✕" at bounding box center [436, 208] width 12 height 12
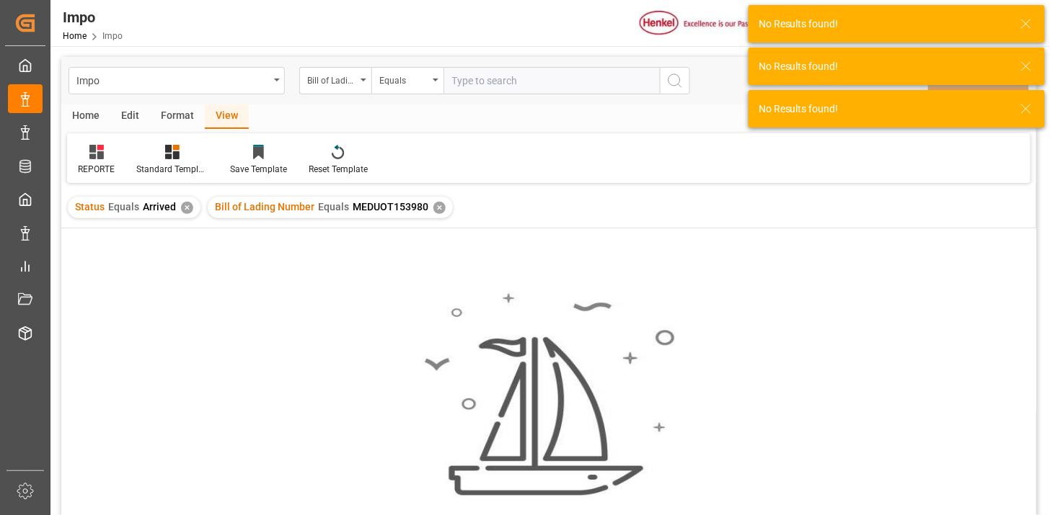
click at [186, 208] on div "✕" at bounding box center [187, 208] width 12 height 12
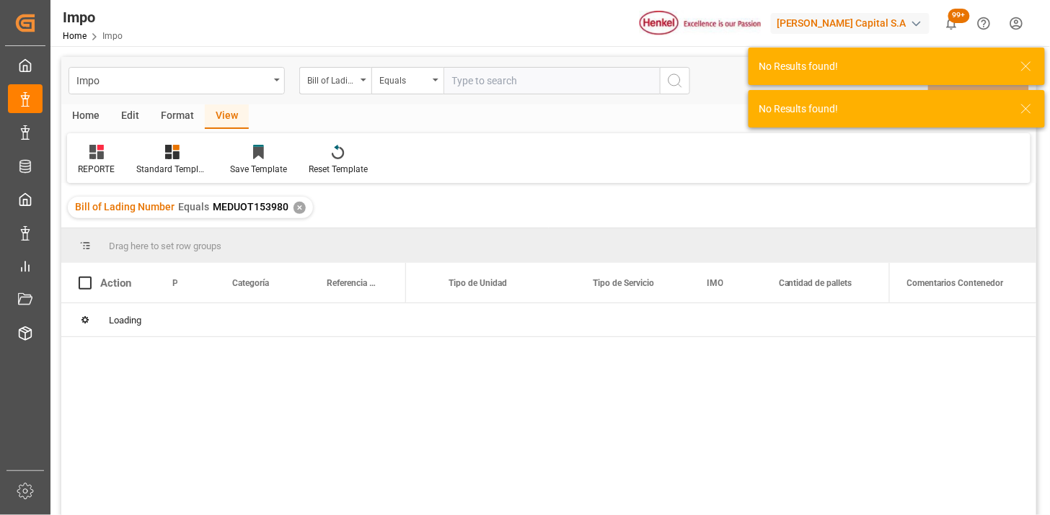
click at [188, 121] on div "Format" at bounding box center [177, 117] width 55 height 25
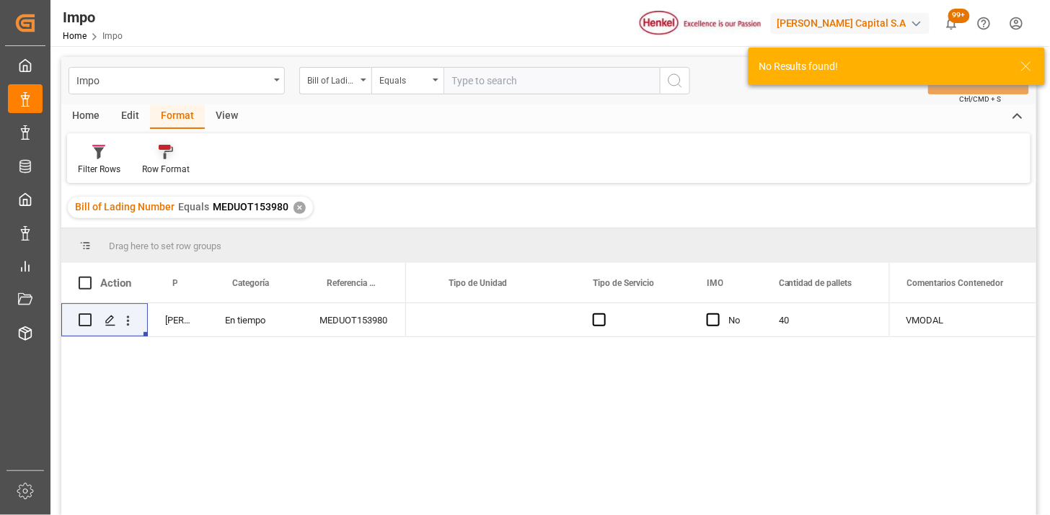
click at [161, 164] on div "Row Format" at bounding box center [166, 169] width 48 height 13
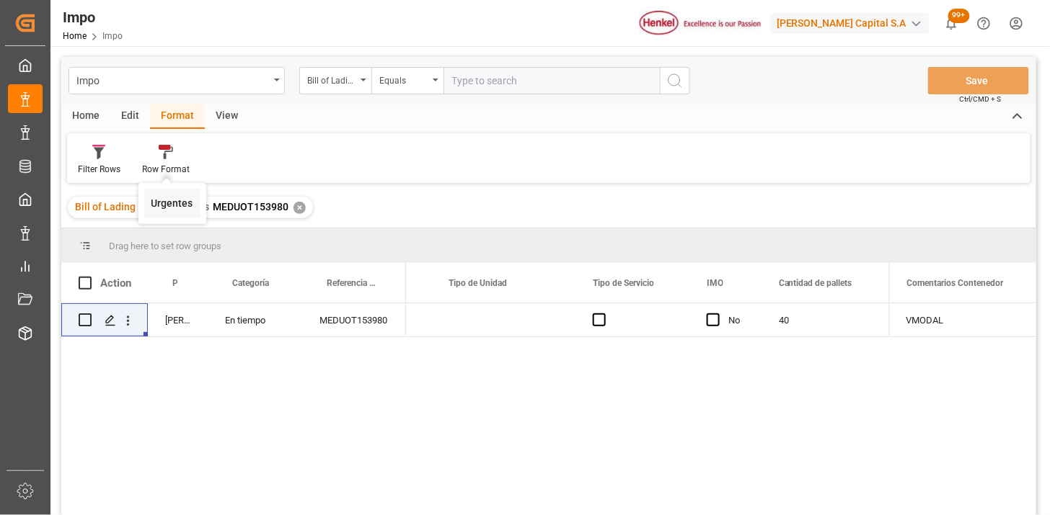
click at [176, 202] on div "Impo Bill of Lading Number Equals Save Ctrl/CMD + S Home Edit Format View Filte…" at bounding box center [548, 305] width 975 height 497
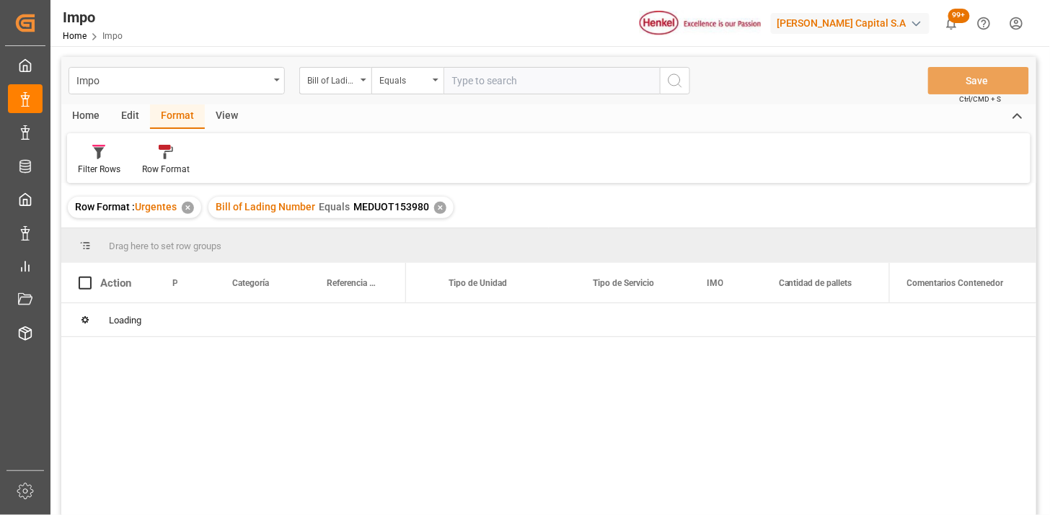
click at [225, 120] on div "View" at bounding box center [227, 117] width 44 height 25
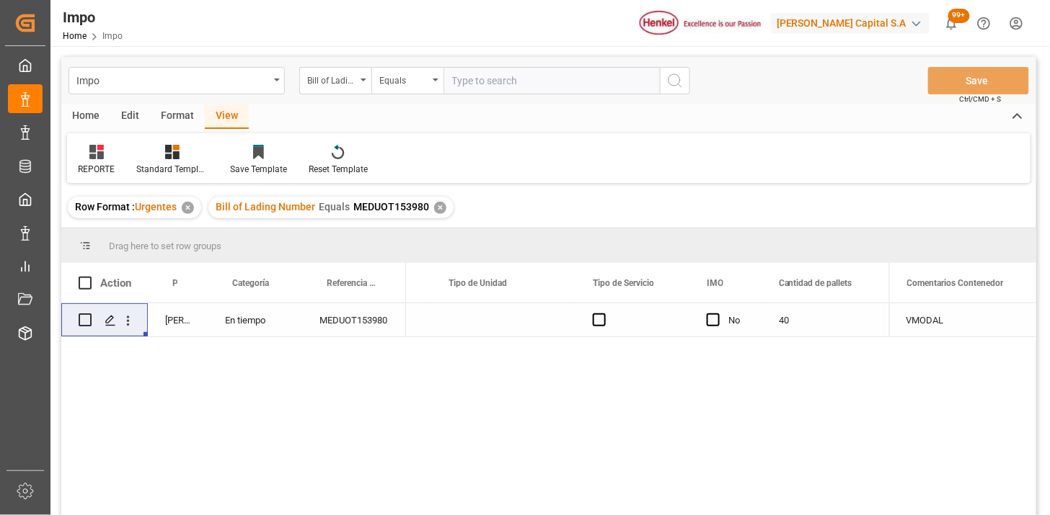
click at [379, 329] on div "MEDUOT153980" at bounding box center [354, 319] width 104 height 33
click at [363, 326] on div "MEDUOT153980" at bounding box center [354, 319] width 104 height 33
click at [363, 326] on input "MEDUOT153980" at bounding box center [354, 328] width 81 height 27
type input "250906900088"
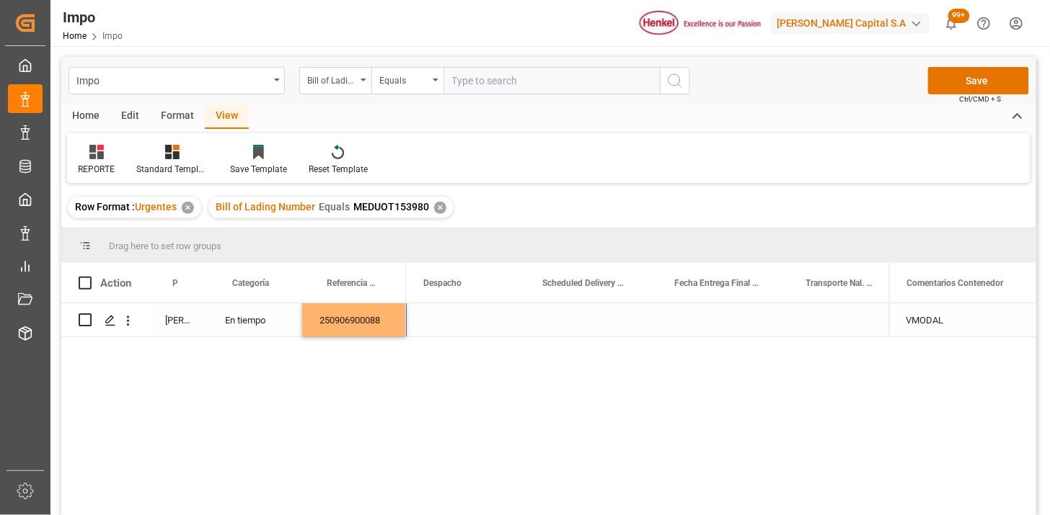
scroll to position [0, 2330]
click at [366, 329] on div "250906900088" at bounding box center [354, 319] width 104 height 33
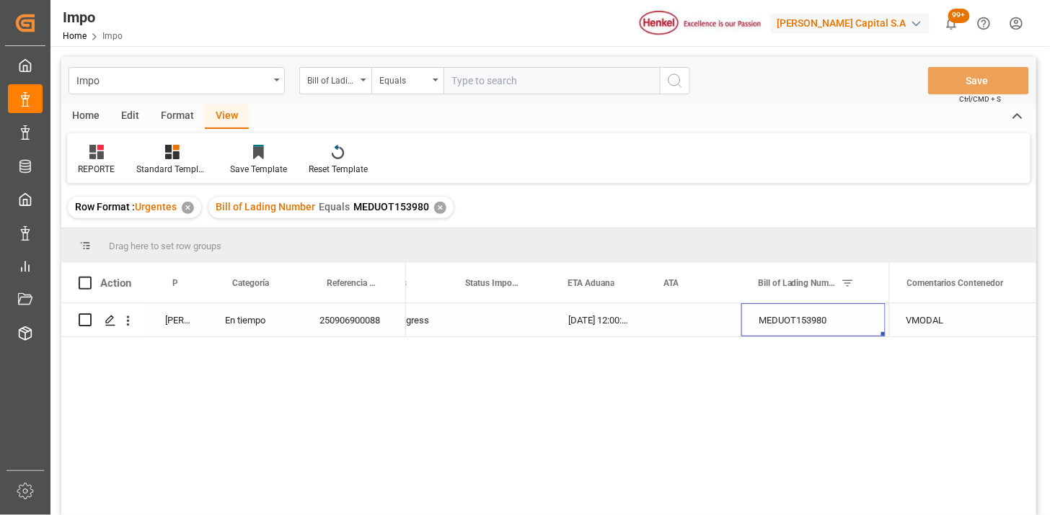
click at [368, 324] on div "250906900088" at bounding box center [354, 319] width 104 height 33
click at [324, 89] on div "Bill of Lading Number" at bounding box center [335, 80] width 72 height 27
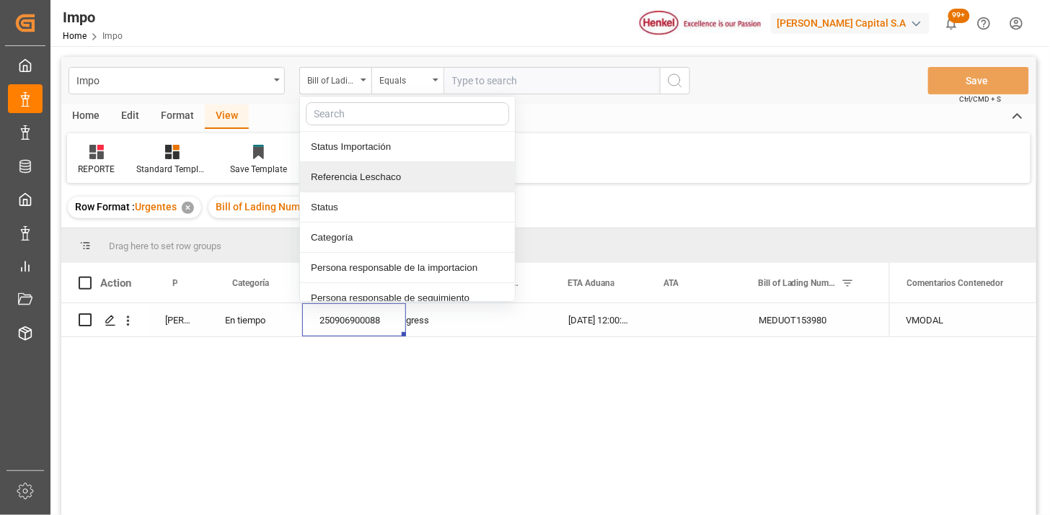
drag, startPoint x: 365, startPoint y: 176, endPoint x: 529, endPoint y: 75, distance: 192.2
click at [373, 172] on div "Referencia Leschaco" at bounding box center [407, 177] width 215 height 30
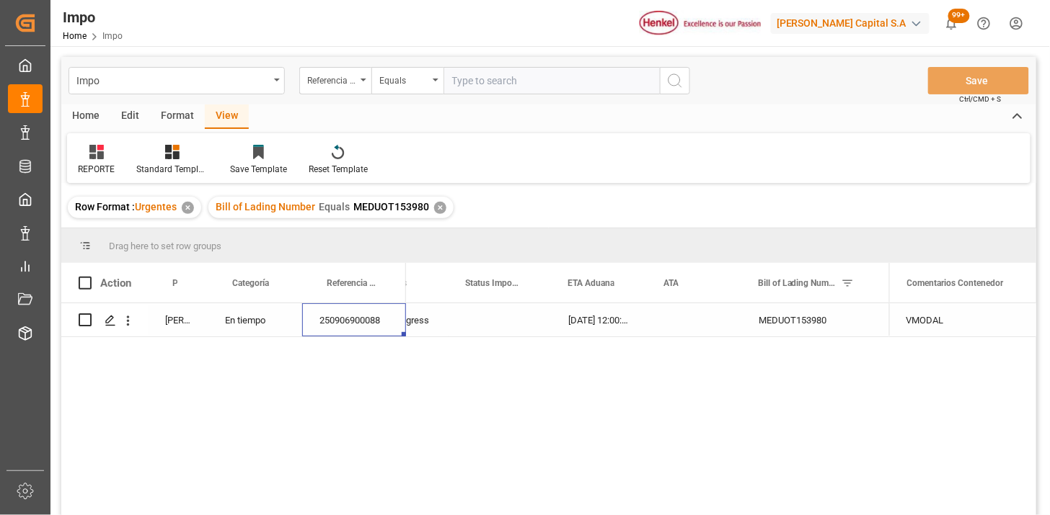
drag, startPoint x: 530, startPoint y: 74, endPoint x: 568, endPoint y: 86, distance: 40.3
click at [532, 75] on input "text" at bounding box center [551, 80] width 216 height 27
paste input "250806900654"
type input "250806900654"
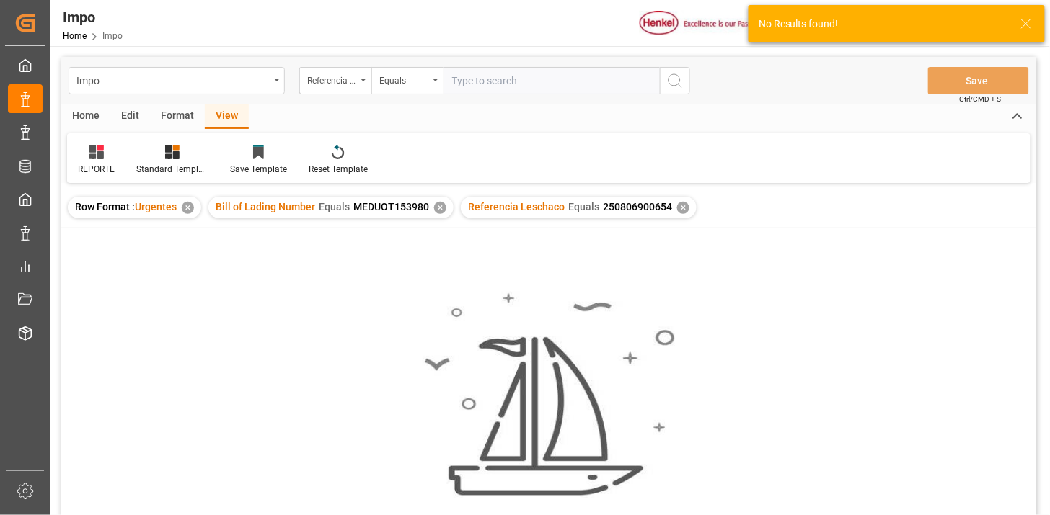
click at [438, 209] on div "✕" at bounding box center [440, 208] width 12 height 12
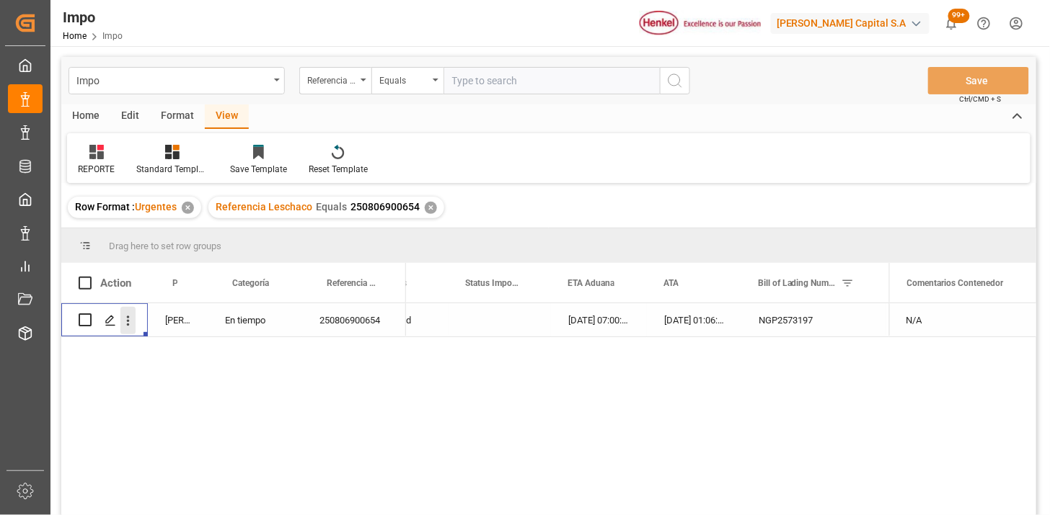
click at [128, 325] on icon "open menu" at bounding box center [128, 321] width 3 height 10
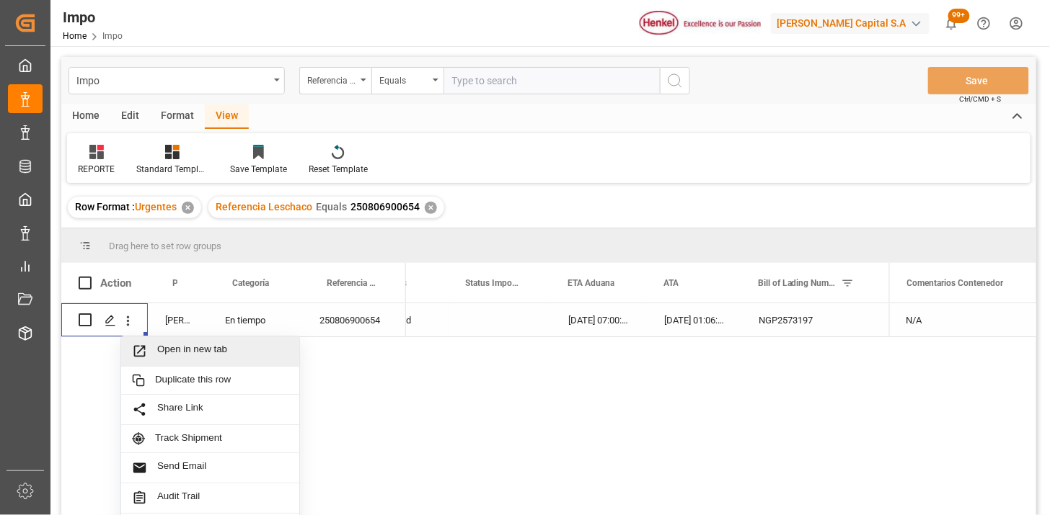
click at [160, 350] on span "Open in new tab" at bounding box center [222, 351] width 131 height 15
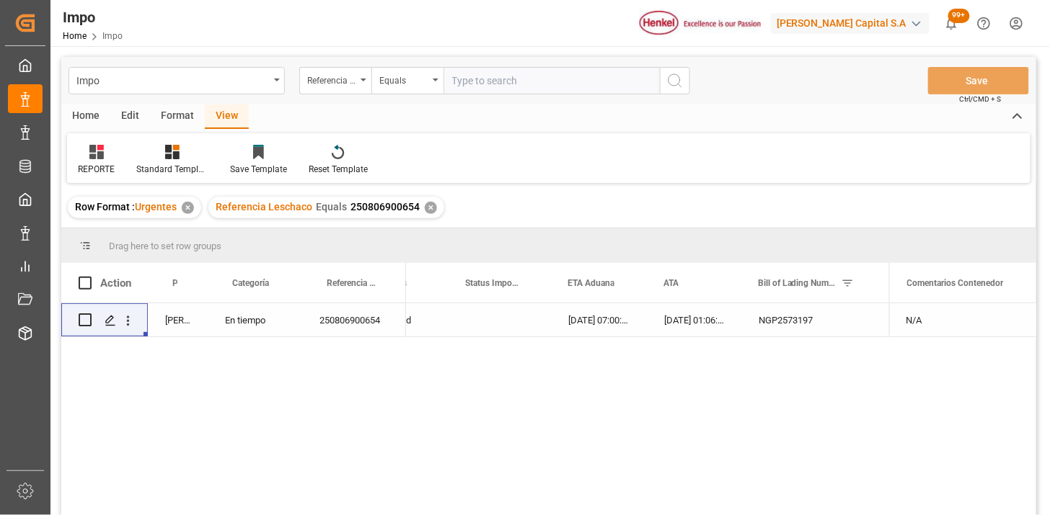
drag, startPoint x: 497, startPoint y: 73, endPoint x: 535, endPoint y: 75, distance: 37.5
click at [501, 71] on input "text" at bounding box center [551, 80] width 216 height 27
paste input "250806900669"
type input "250806900669"
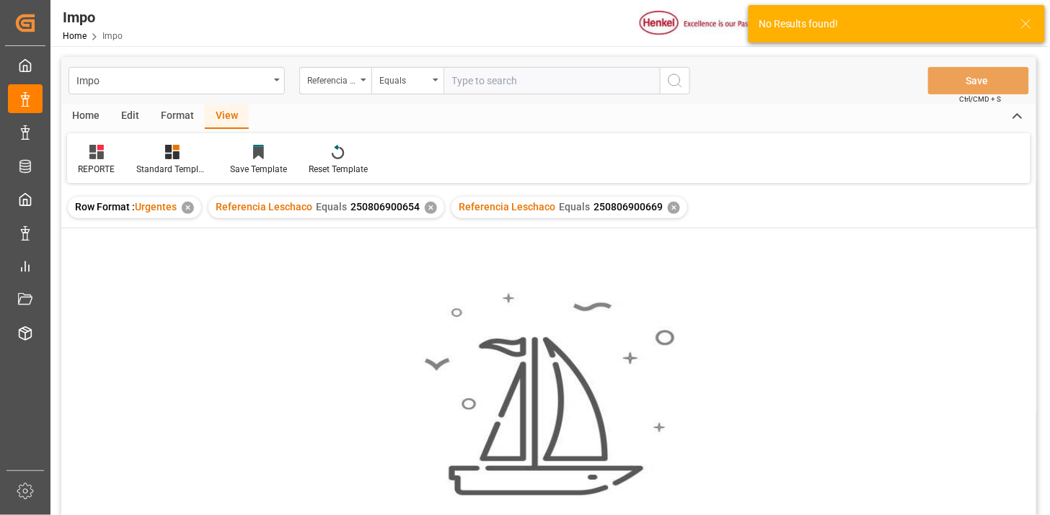
click at [429, 205] on div "✕" at bounding box center [431, 208] width 12 height 12
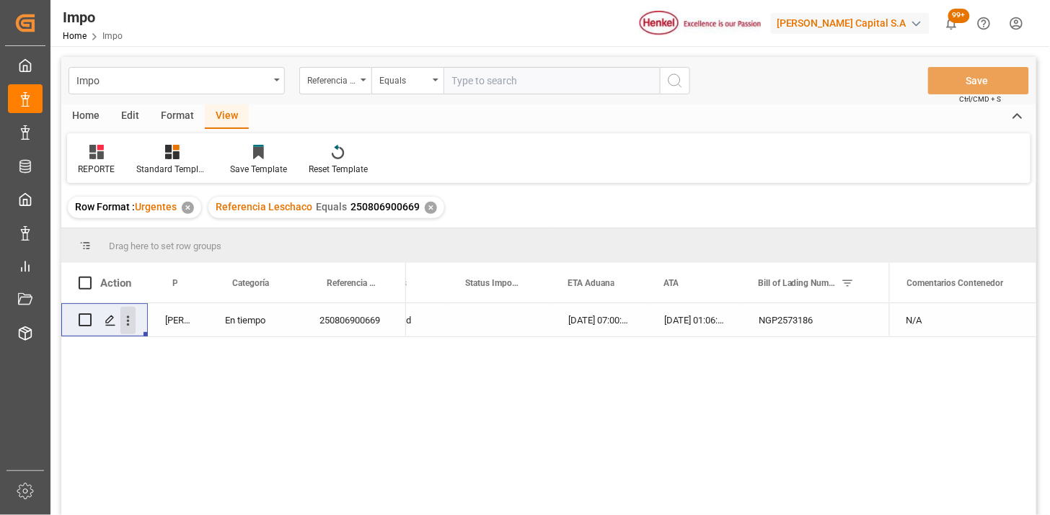
click at [125, 327] on icon "open menu" at bounding box center [127, 321] width 15 height 15
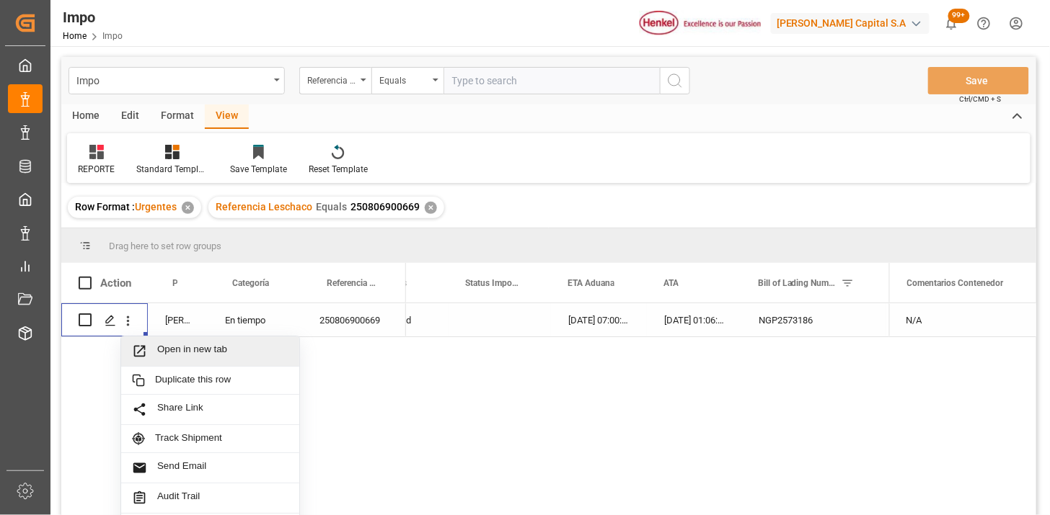
click at [157, 352] on span "Open in new tab" at bounding box center [222, 351] width 131 height 15
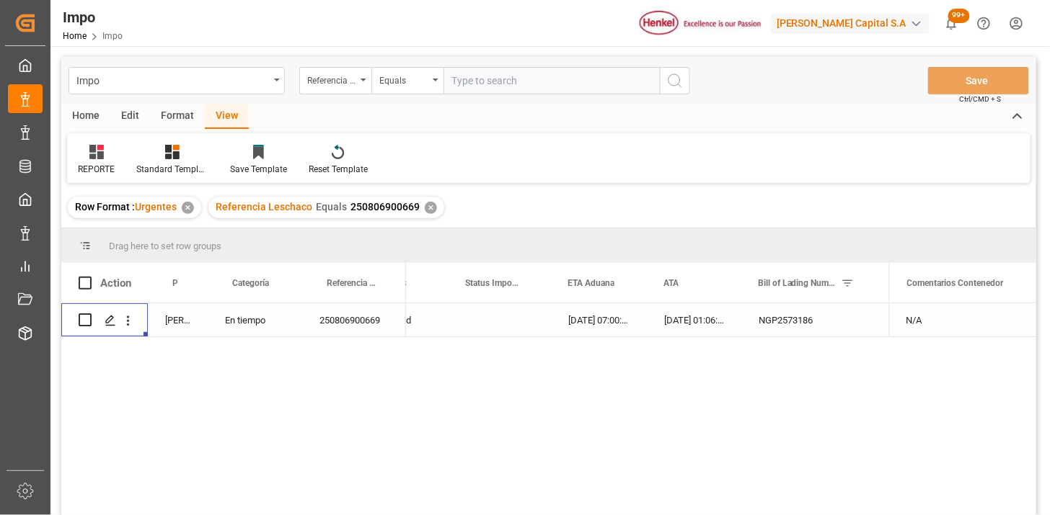
click at [493, 91] on input "text" at bounding box center [551, 80] width 216 height 27
paste input "250806900655"
type input "250806900655"
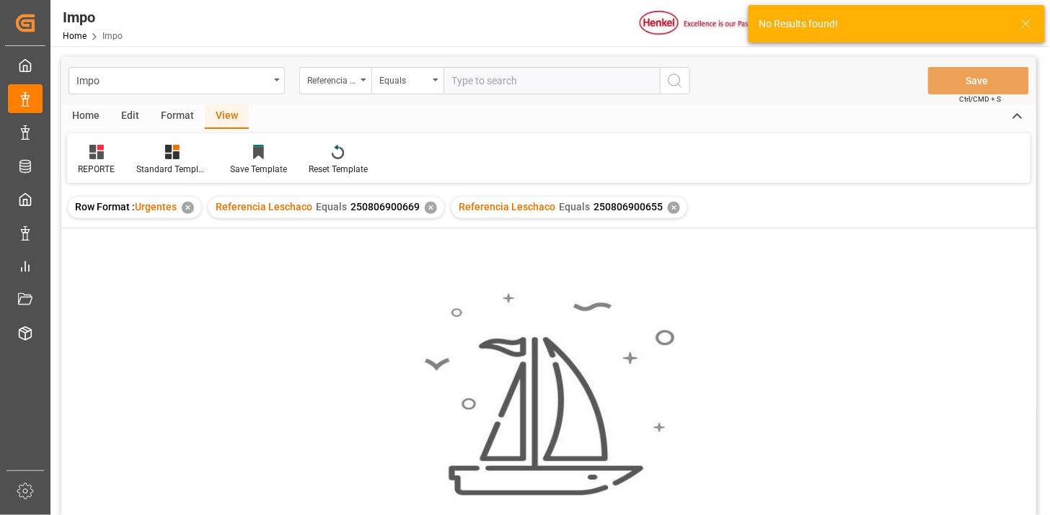
click at [430, 211] on div "✕" at bounding box center [431, 208] width 12 height 12
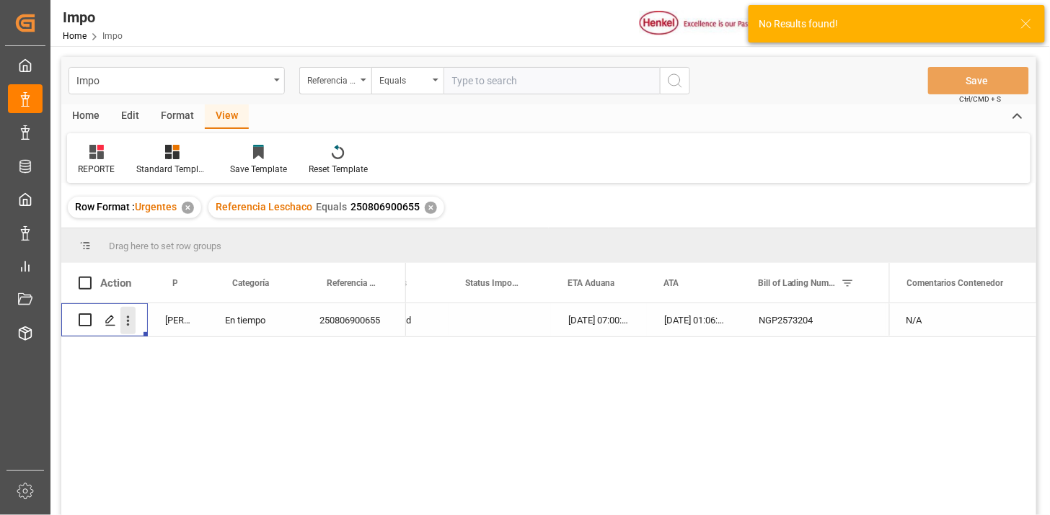
click at [133, 322] on icon "open menu" at bounding box center [127, 321] width 15 height 15
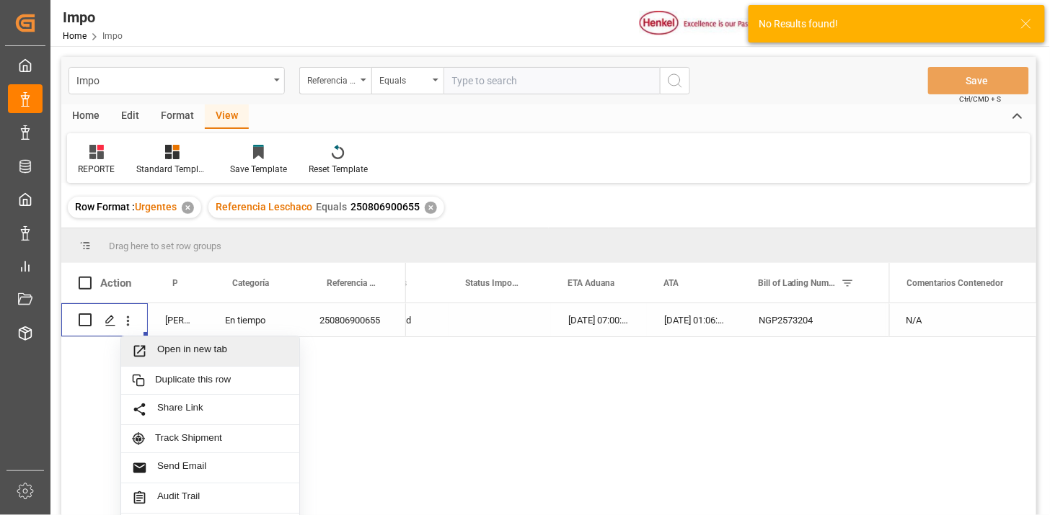
click at [170, 347] on span "Open in new tab" at bounding box center [222, 351] width 131 height 15
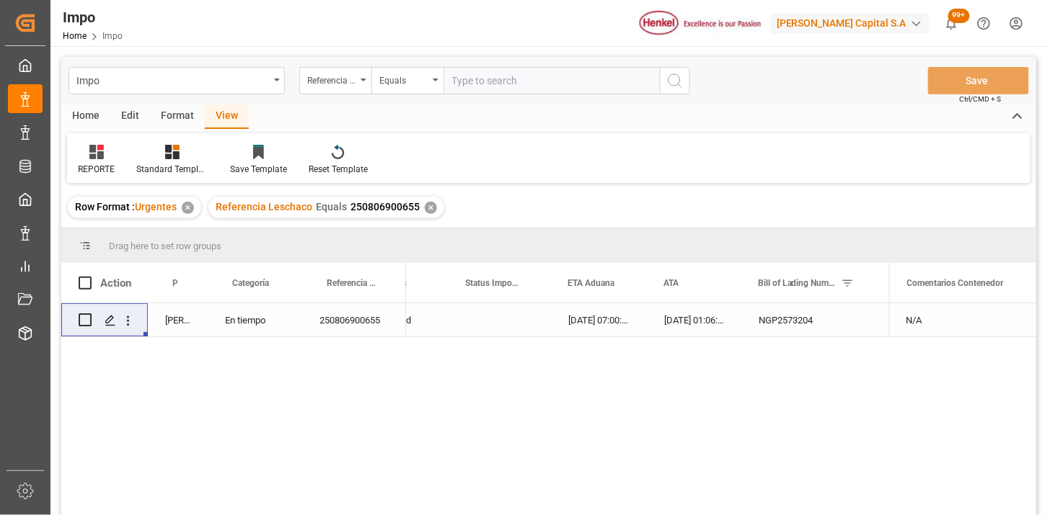
drag, startPoint x: 474, startPoint y: 94, endPoint x: 489, endPoint y: 92, distance: 14.5
click at [476, 94] on input "text" at bounding box center [551, 80] width 216 height 27
paste input "250806900119"
type input "250806900119"
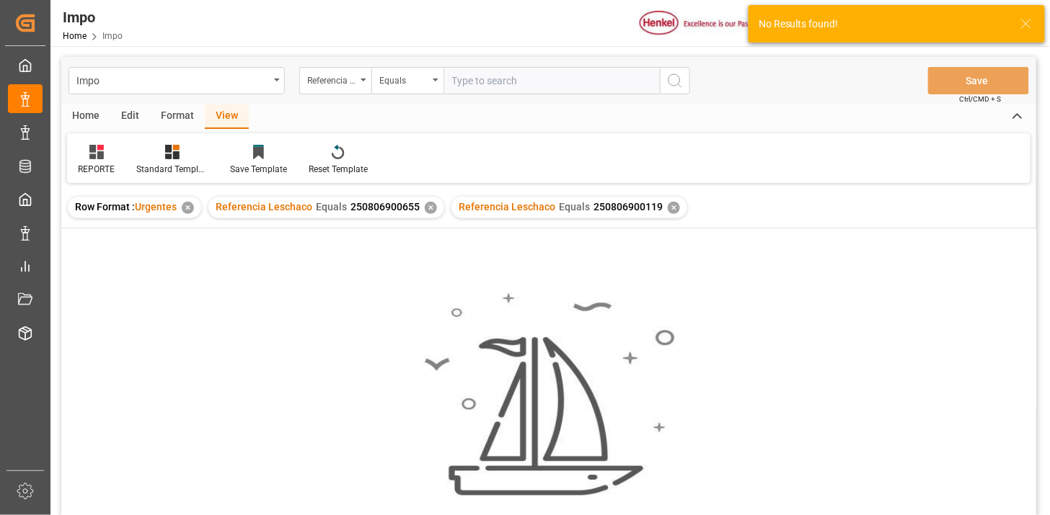
click at [429, 208] on div "✕" at bounding box center [431, 208] width 12 height 12
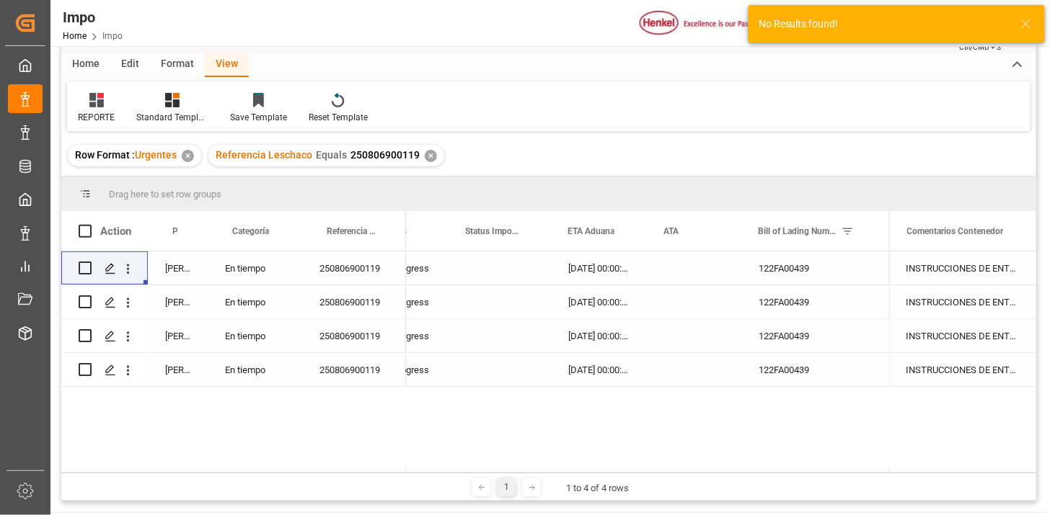
scroll to position [80, 0]
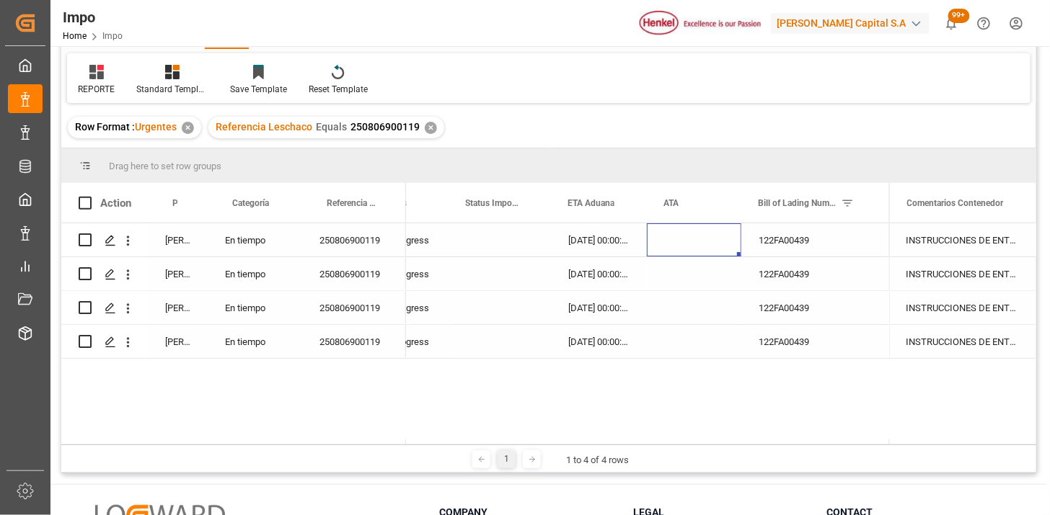
click at [697, 251] on div "Press SPACE to select this row." at bounding box center [694, 239] width 94 height 33
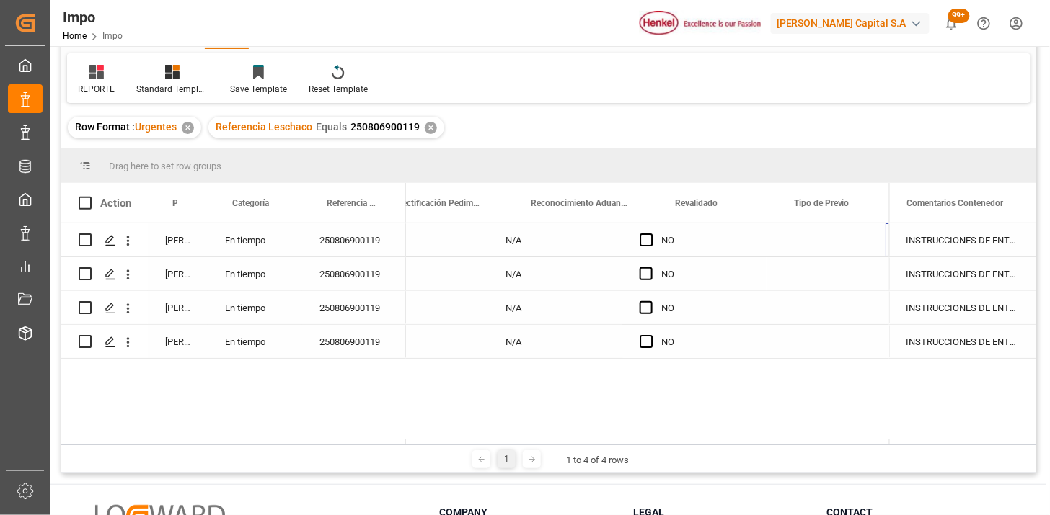
scroll to position [0, 1325]
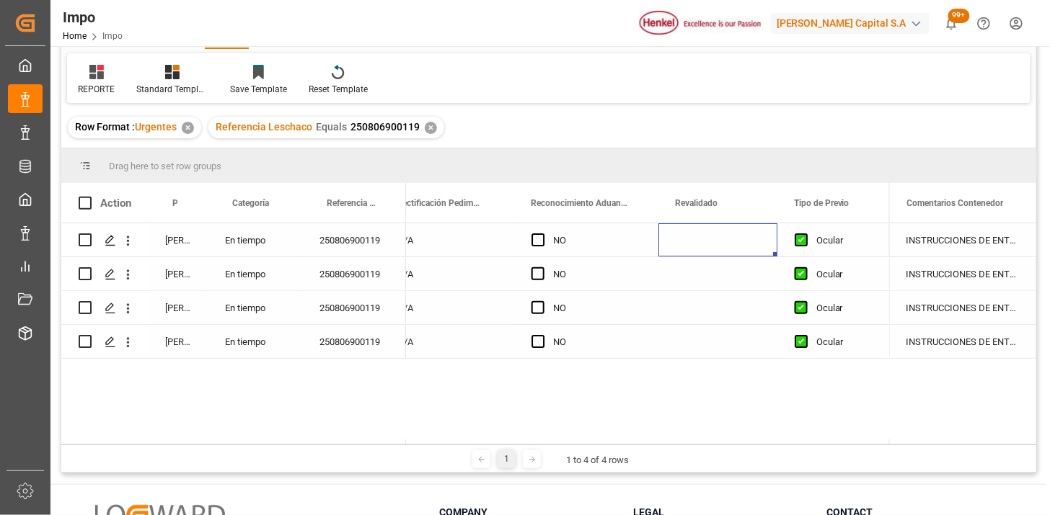
click at [699, 246] on div "Press SPACE to select this row." at bounding box center [717, 239] width 119 height 33
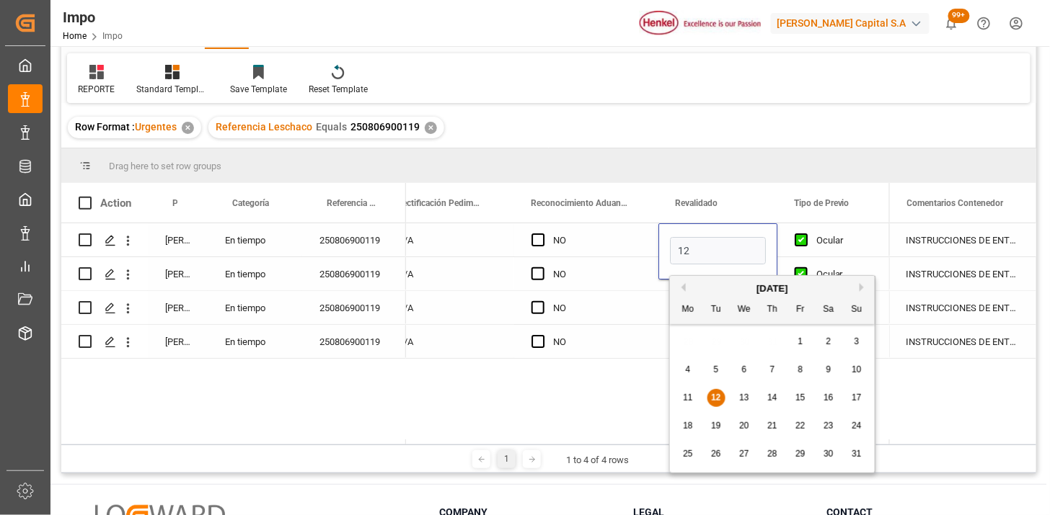
type input "[DATE]"
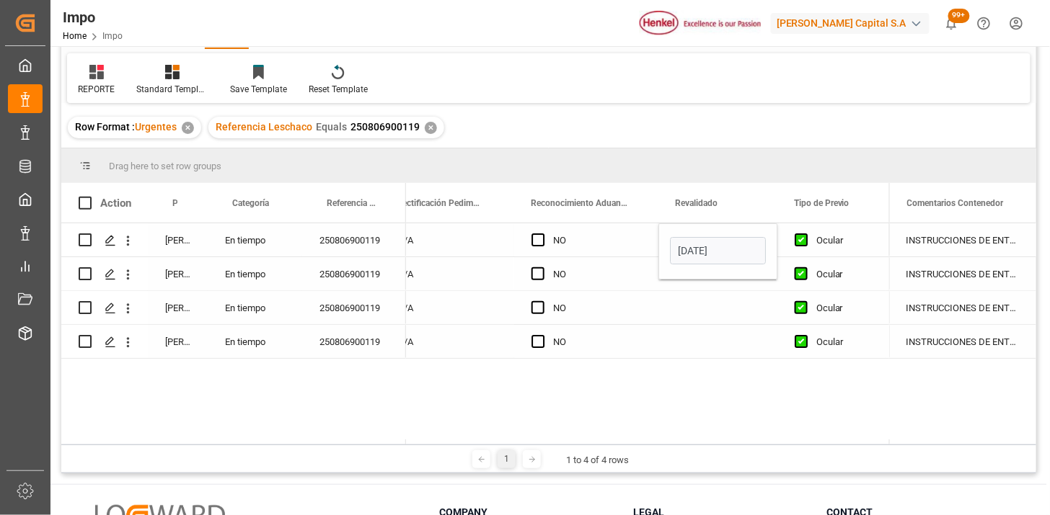
click at [610, 251] on div "NO" at bounding box center [597, 240] width 88 height 33
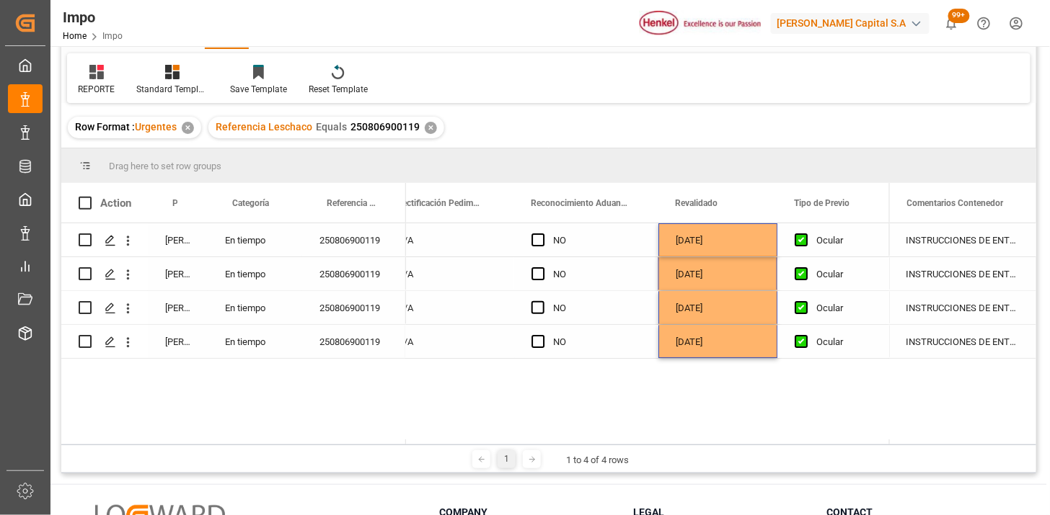
click at [976, 242] on div "INSTRUCCIONES DE ENTREGA" at bounding box center [962, 239] width 147 height 33
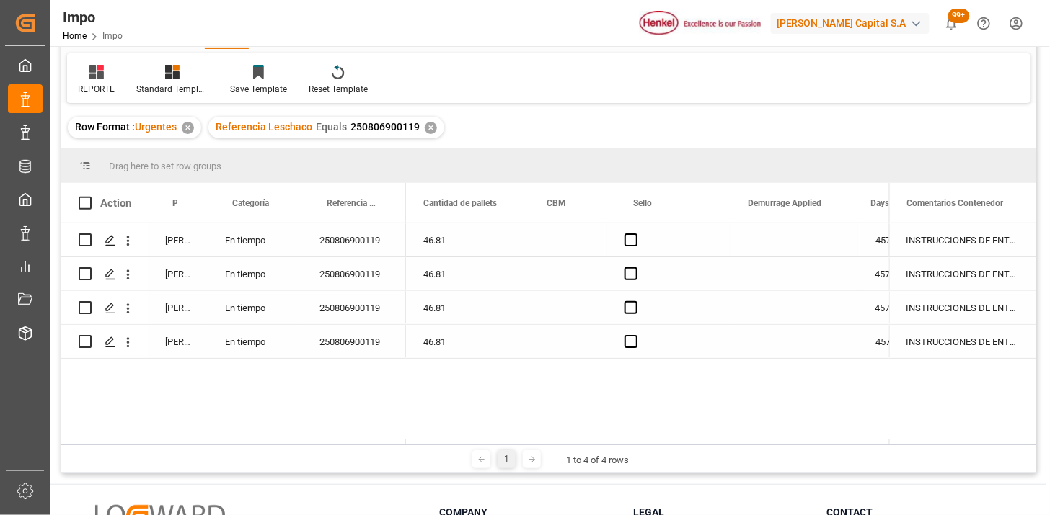
scroll to position [0, 3159]
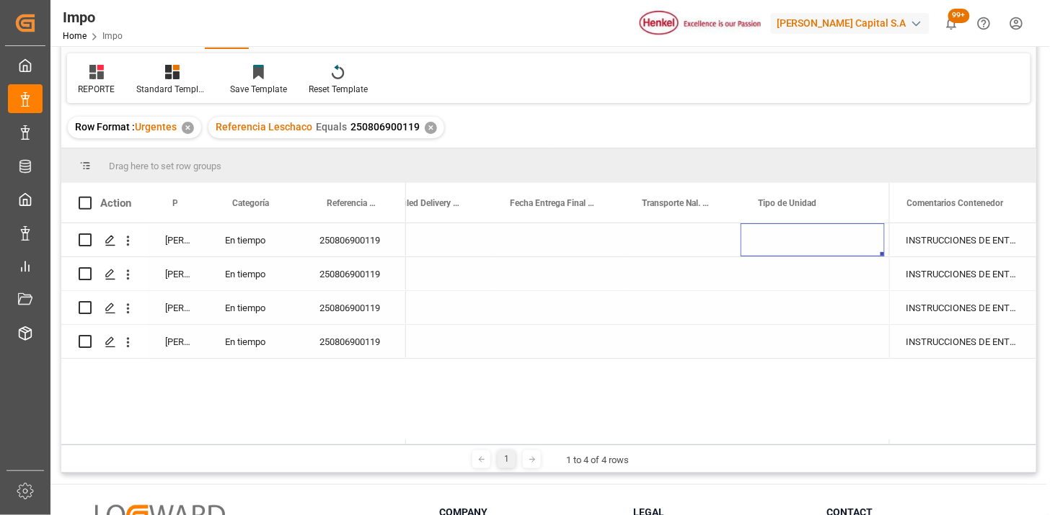
click at [657, 235] on div "Press SPACE to select this row." at bounding box center [682, 239] width 116 height 33
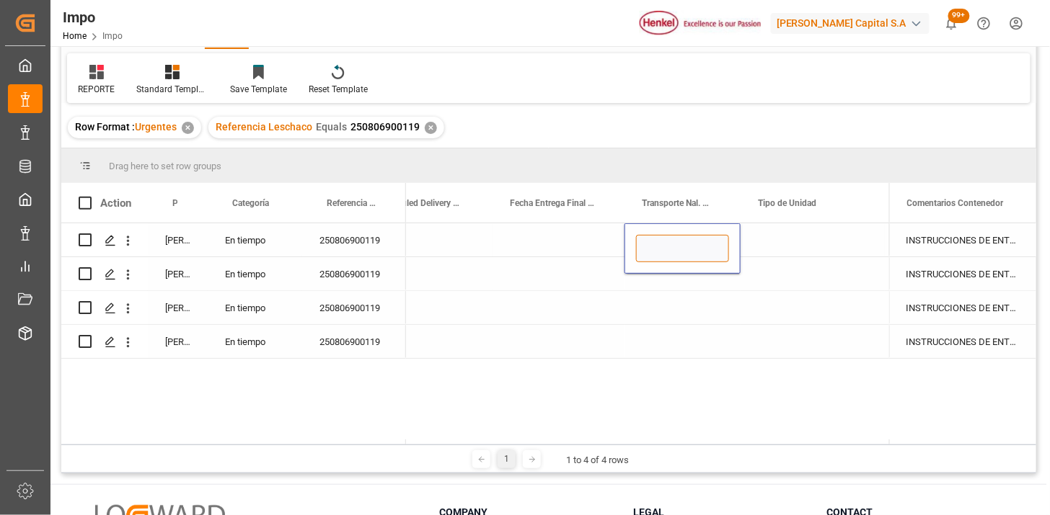
click at [660, 236] on input "Press SPACE to select this row." at bounding box center [682, 248] width 93 height 27
type input "C"
type input "VMODAL / ROFE"
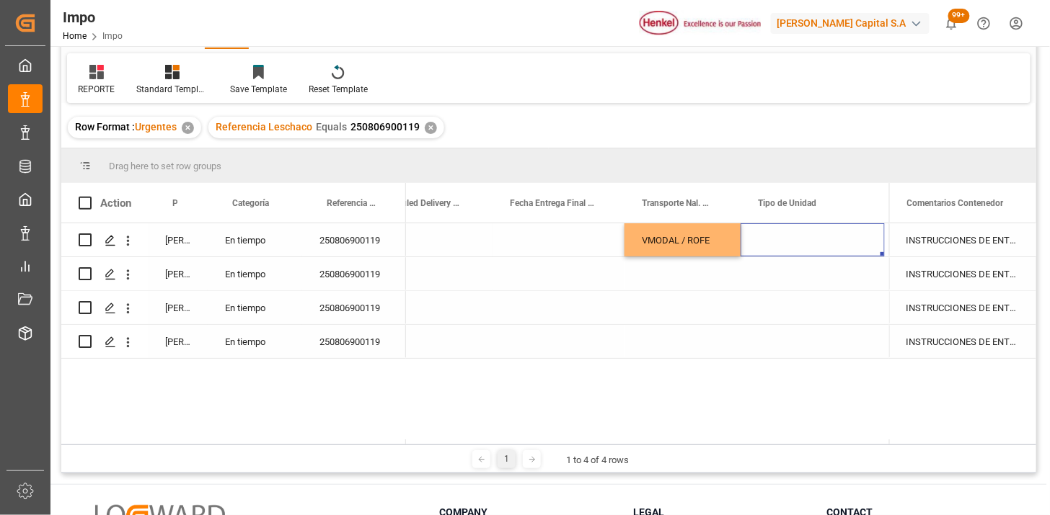
click at [786, 249] on div "Press SPACE to select this row." at bounding box center [812, 239] width 144 height 33
click at [786, 249] on input "Press SPACE to select this row." at bounding box center [812, 248] width 121 height 27
type input "FERROCARRIL"
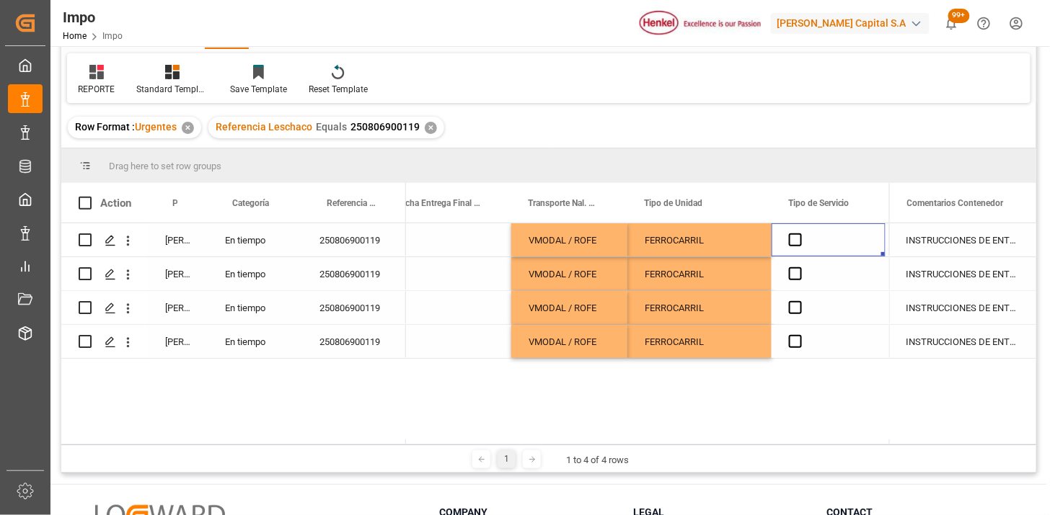
click at [794, 248] on div "Press SPACE to select this row." at bounding box center [828, 239] width 114 height 33
click at [794, 247] on div "Press SPACE to select this row." at bounding box center [828, 239] width 114 height 33
click at [830, 236] on div "Press SPACE to select this row." at bounding box center [828, 239] width 114 height 33
click at [790, 238] on span "Press SPACE to select this row." at bounding box center [795, 240] width 13 height 13
click at [799, 234] on input "Press SPACE to select this row." at bounding box center [799, 234] width 0 height 0
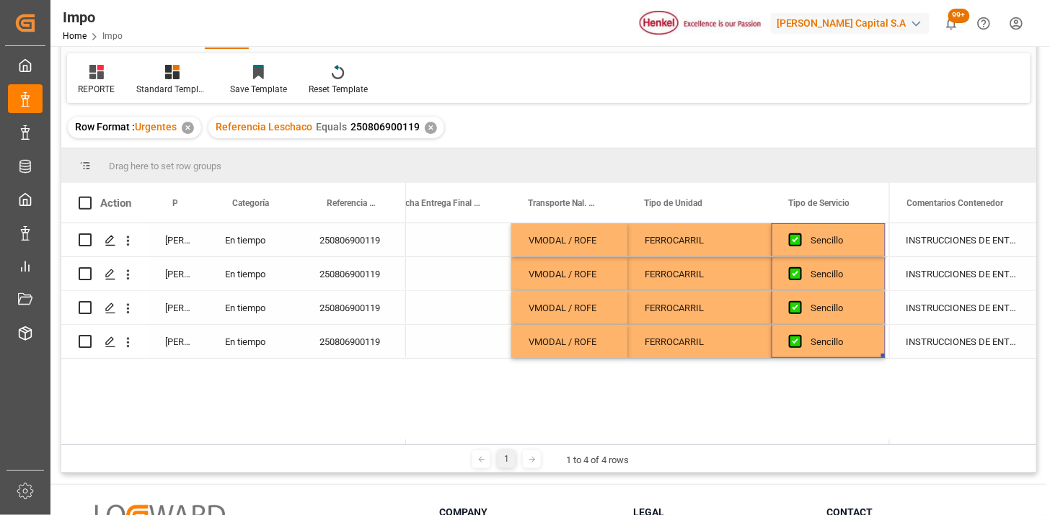
click at [957, 246] on div "INSTRUCCIONES DE ENTREGA" at bounding box center [962, 239] width 147 height 33
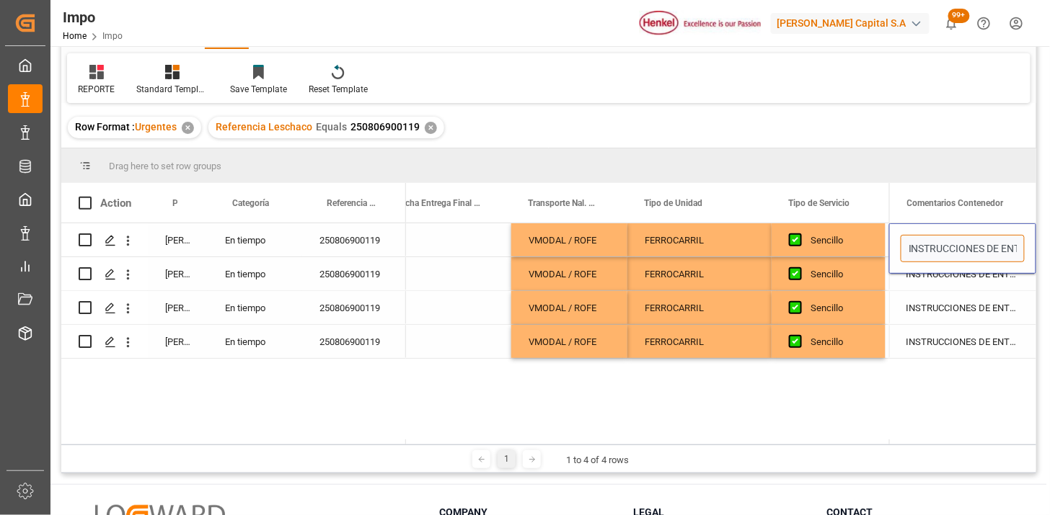
click at [957, 246] on input "INSTRUCCIONES DE ENTREGA" at bounding box center [962, 248] width 124 height 27
type input "N/A"
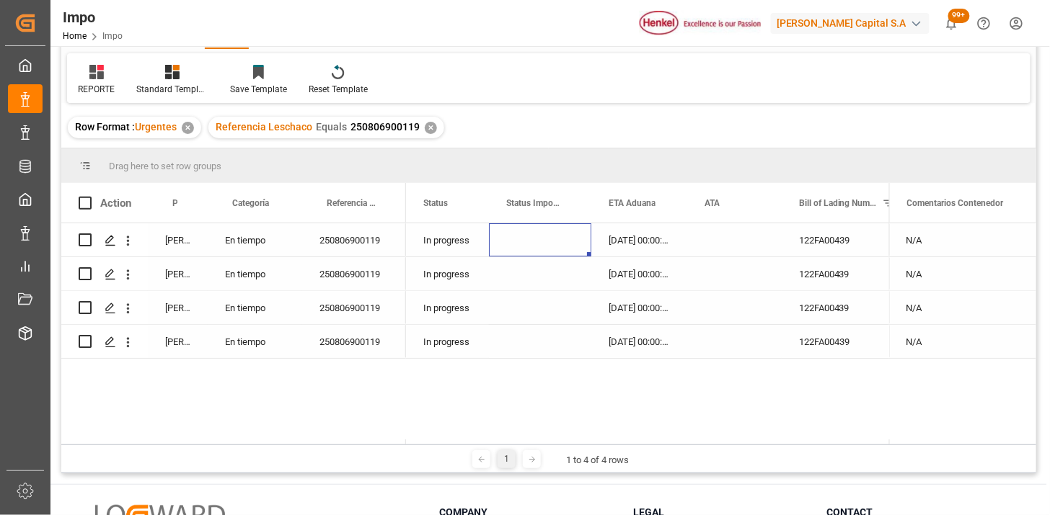
scroll to position [0, 0]
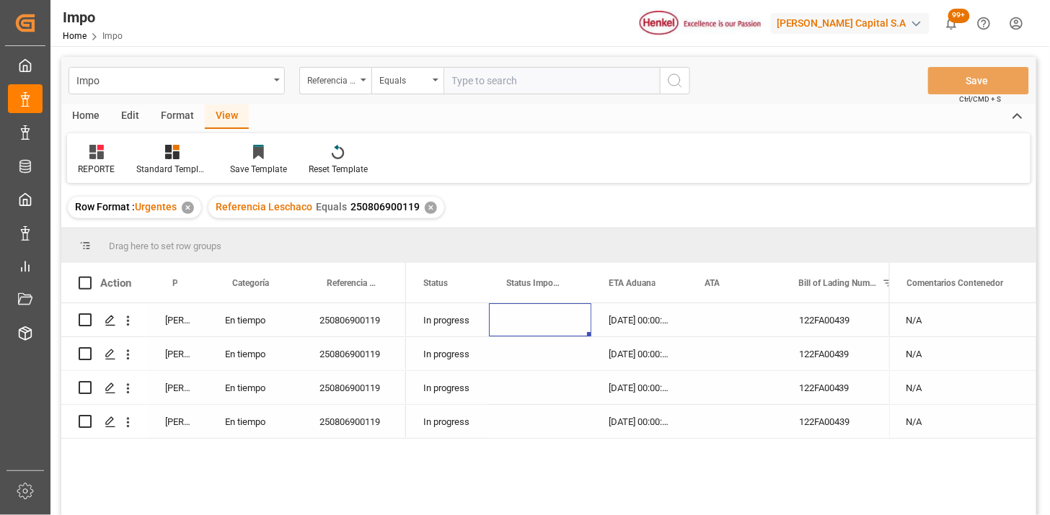
click at [430, 205] on div "✕" at bounding box center [431, 208] width 12 height 12
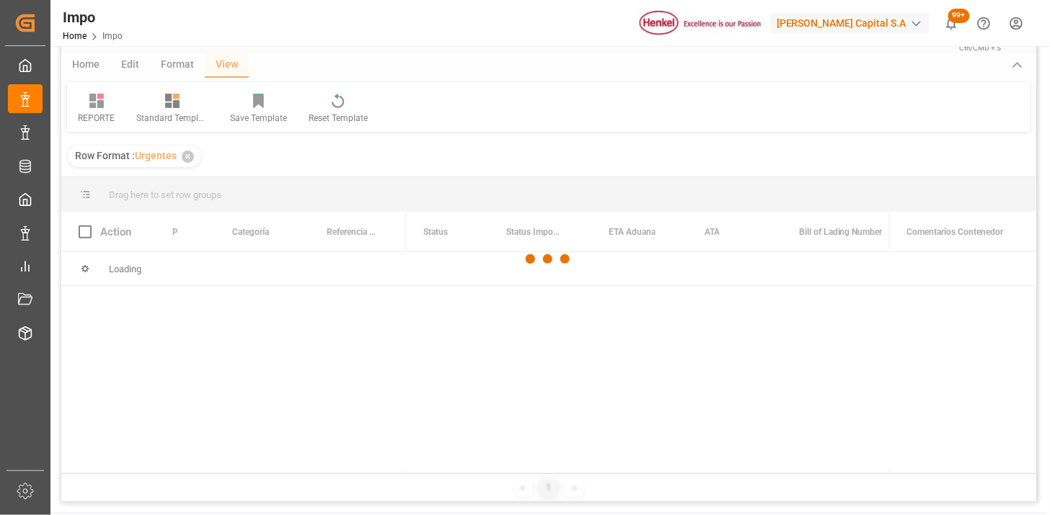
scroll to position [80, 0]
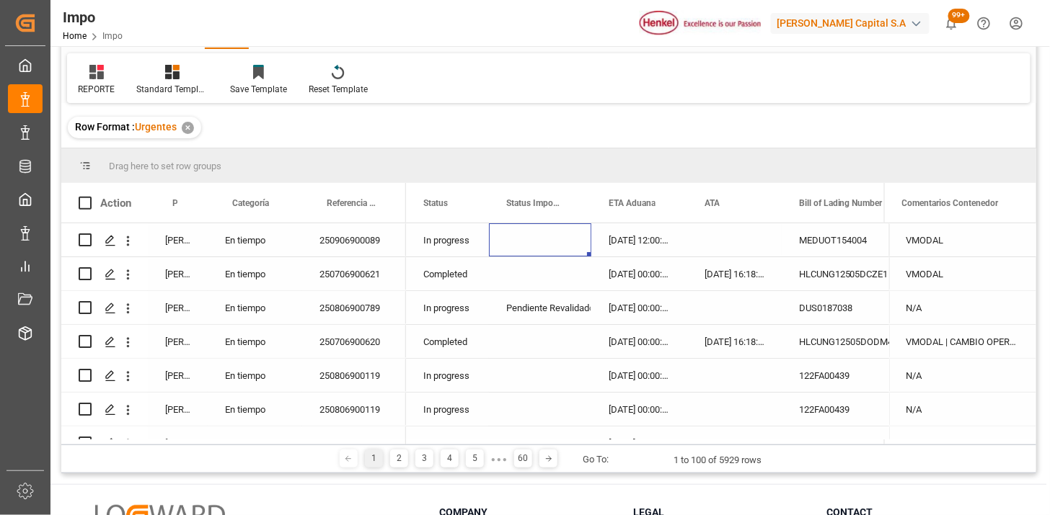
click at [616, 246] on div "14-08-2025 12:00:00" at bounding box center [639, 239] width 96 height 33
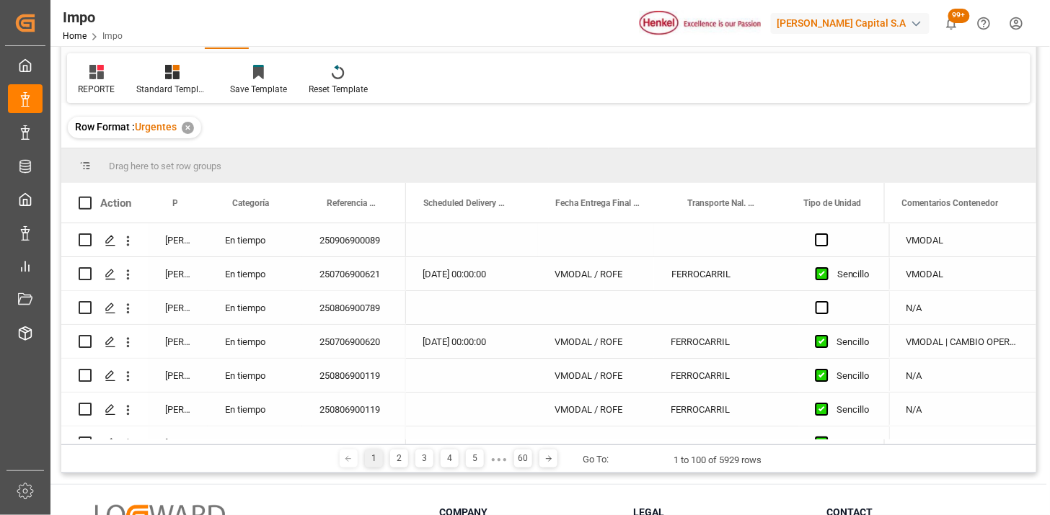
scroll to position [0, 2449]
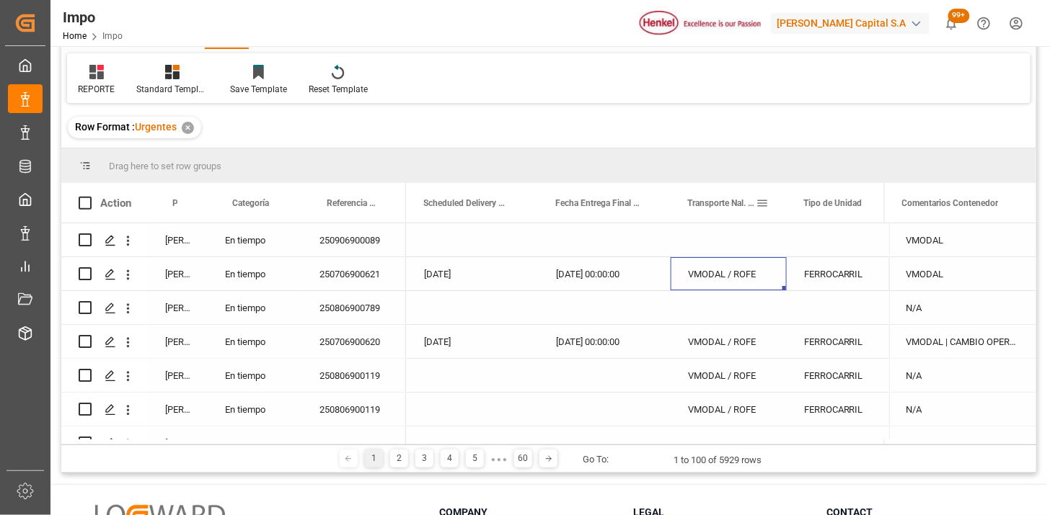
click at [765, 207] on span at bounding box center [761, 203] width 13 height 13
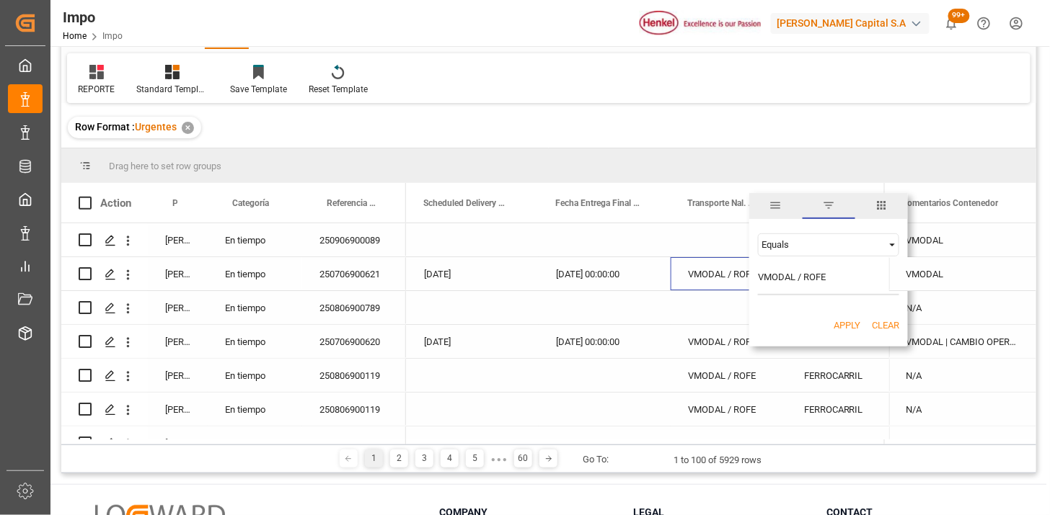
type input "VMODAL / ROFE"
click at [835, 321] on button "Apply" at bounding box center [846, 326] width 27 height 14
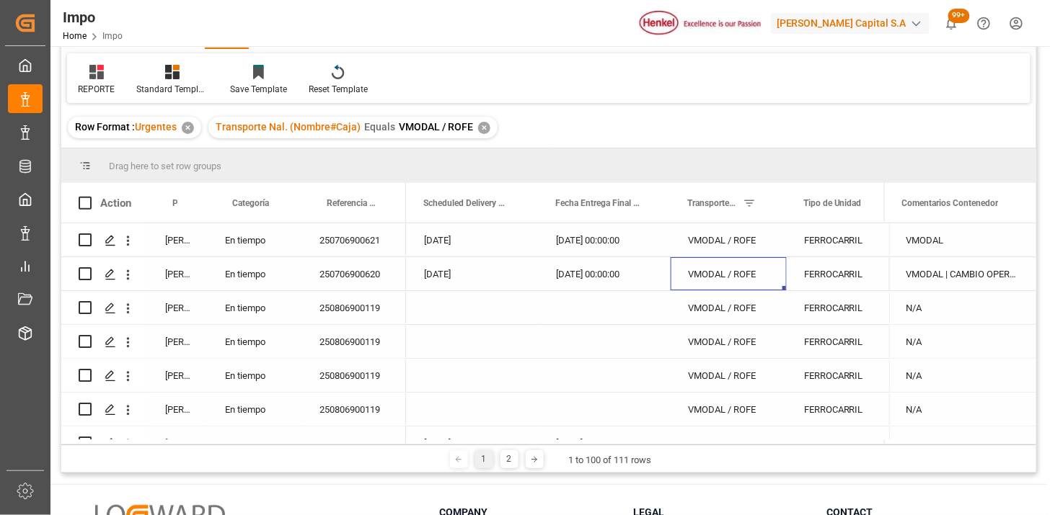
click at [350, 243] on div "250706900621" at bounding box center [354, 239] width 104 height 33
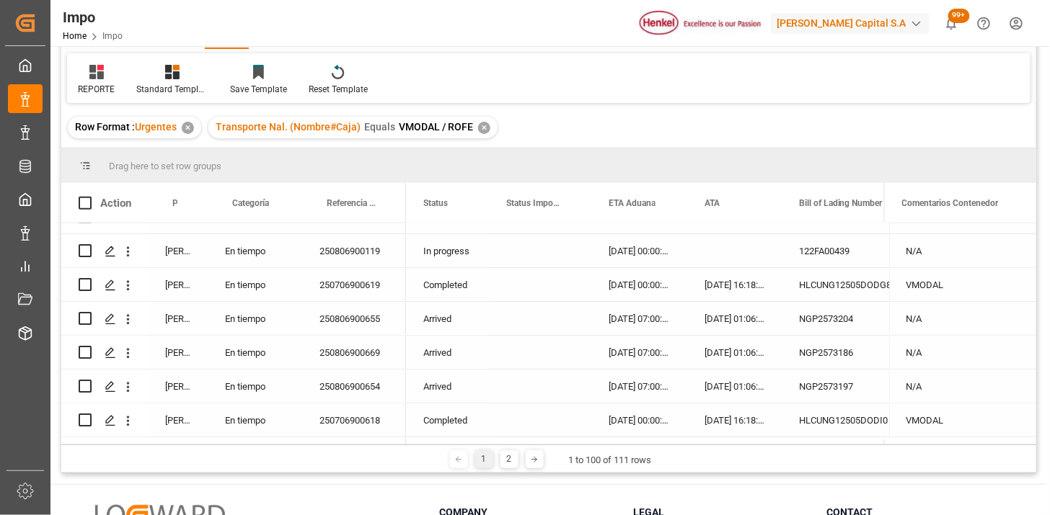
scroll to position [160, 0]
click at [454, 309] on div "Arrived" at bounding box center [447, 317] width 83 height 33
click at [467, 203] on span at bounding box center [464, 203] width 13 height 13
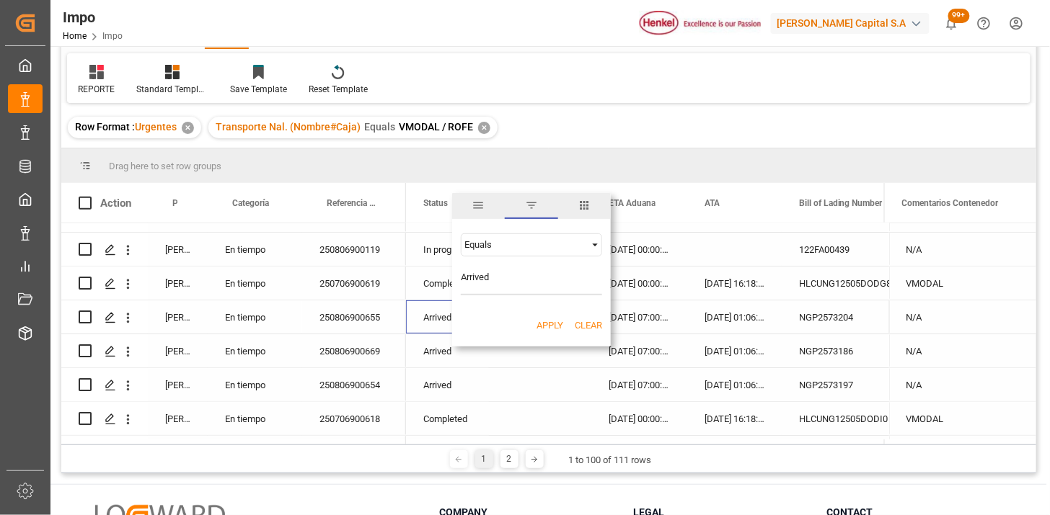
type input "Arrived"
click at [549, 321] on button "Apply" at bounding box center [549, 326] width 27 height 14
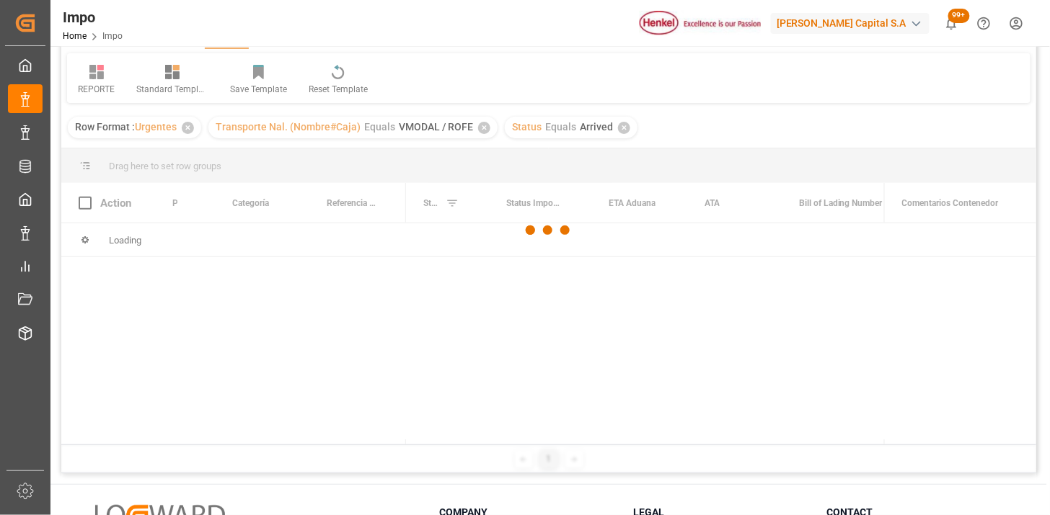
scroll to position [160, 0]
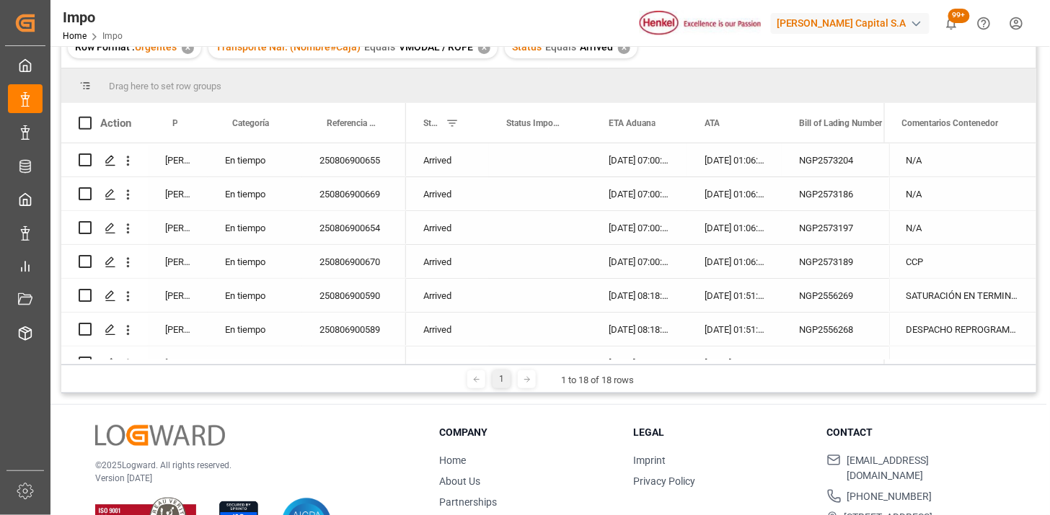
click at [620, 176] on div "09-08-2025 07:00:00" at bounding box center [639, 159] width 96 height 33
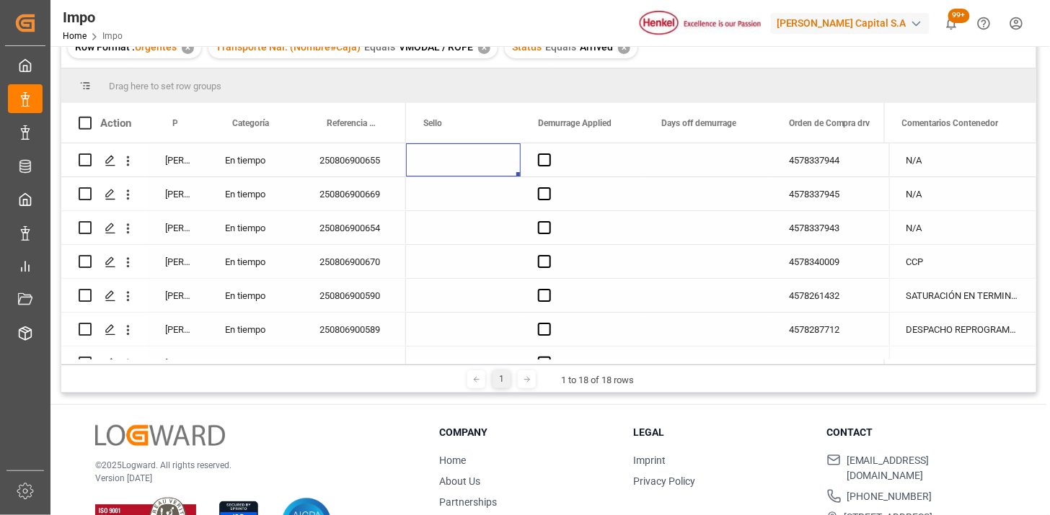
scroll to position [0, 3283]
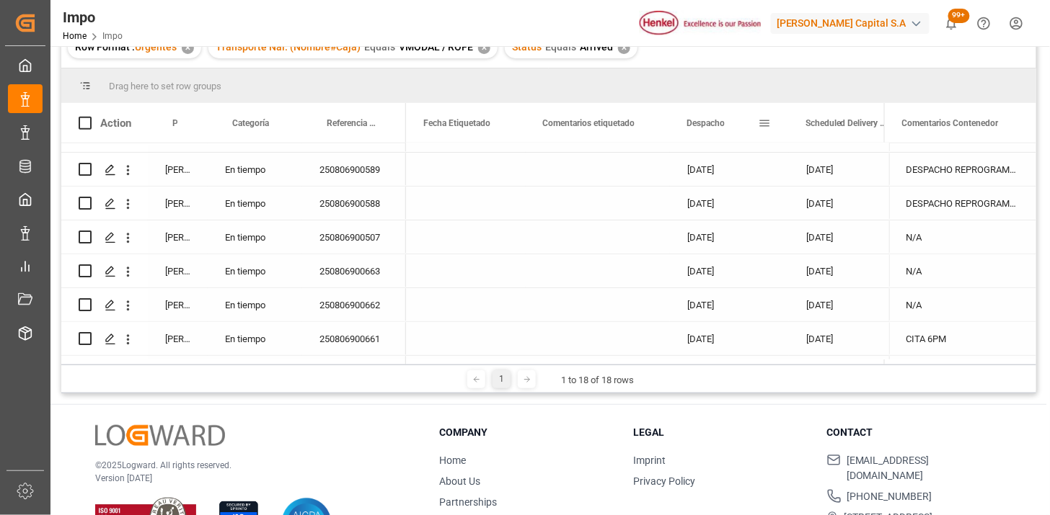
click at [761, 125] on span at bounding box center [764, 123] width 13 height 13
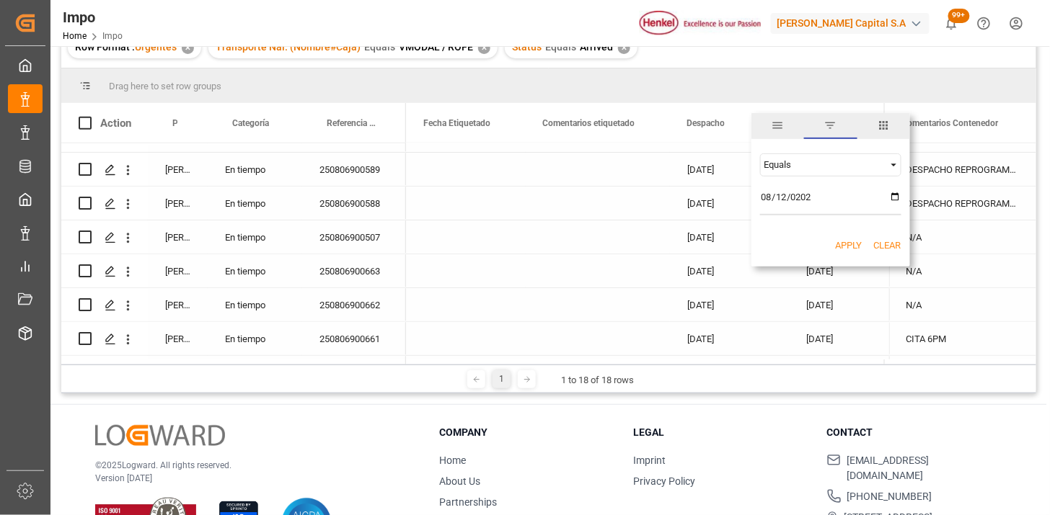
type input "2025-08-12"
click at [855, 241] on button "Apply" at bounding box center [848, 246] width 27 height 14
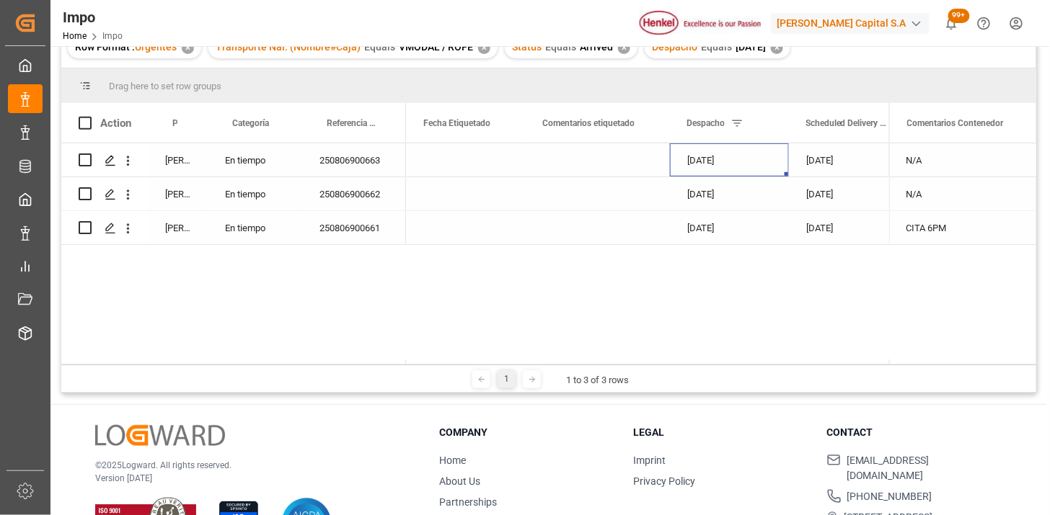
click at [722, 167] on div "[DATE]" at bounding box center [729, 159] width 119 height 33
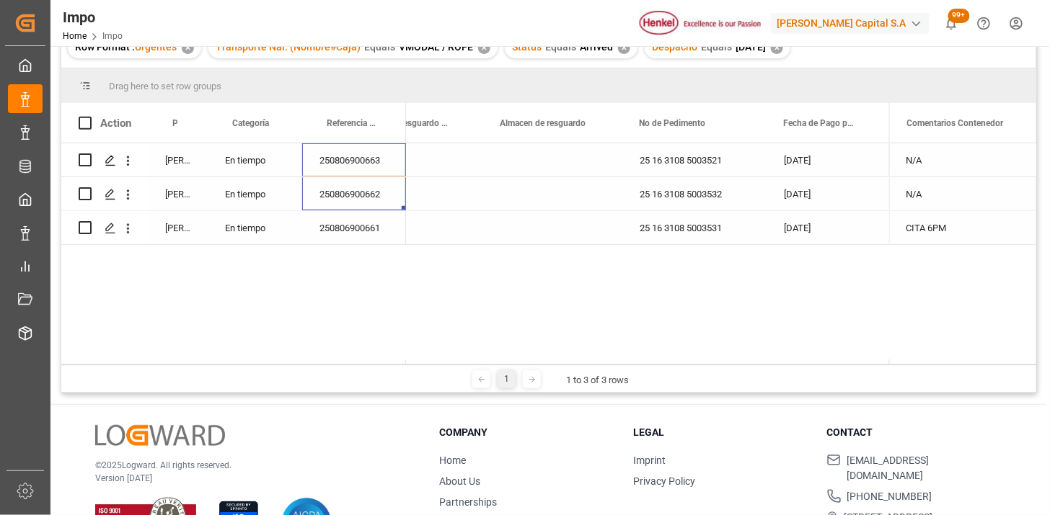
scroll to position [80, 0]
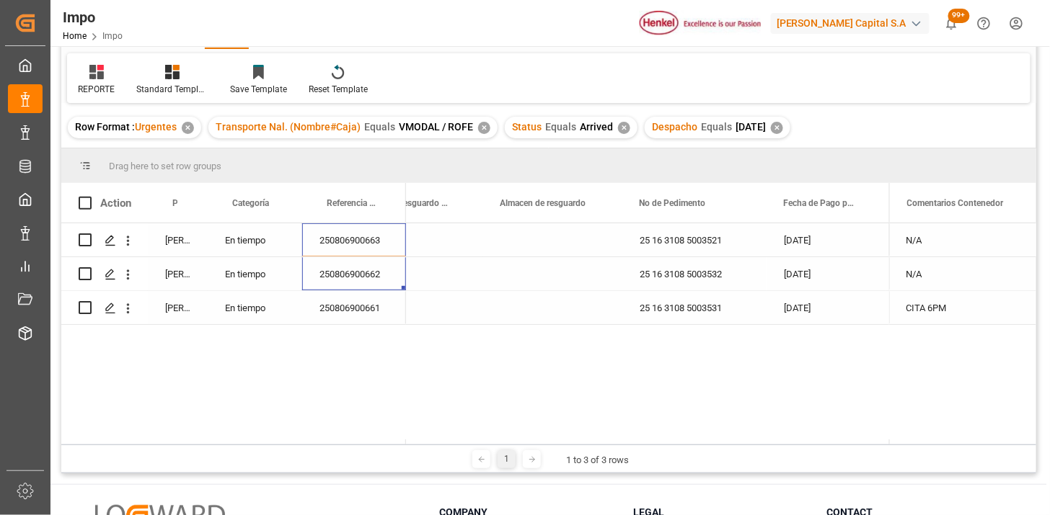
click at [783, 125] on div "✕" at bounding box center [777, 128] width 12 height 12
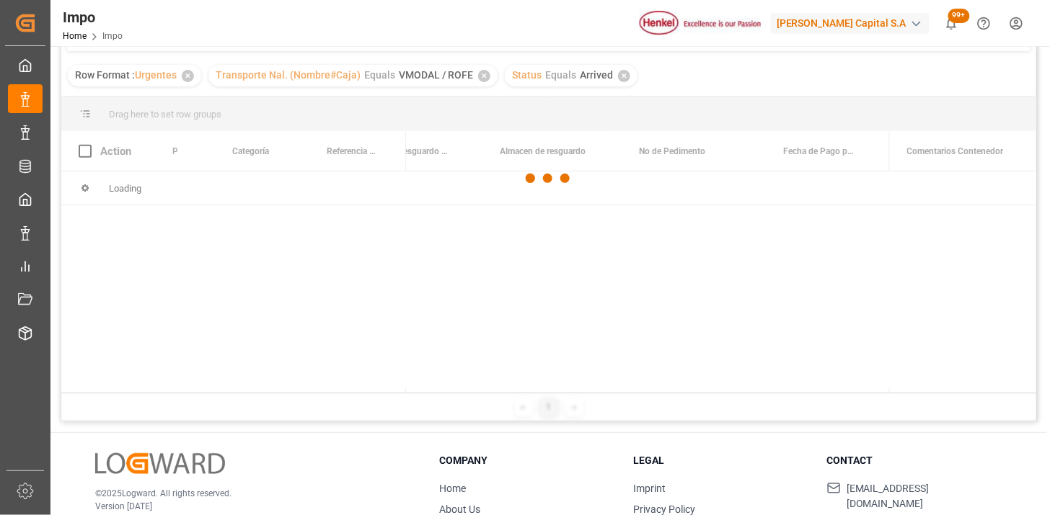
scroll to position [160, 0]
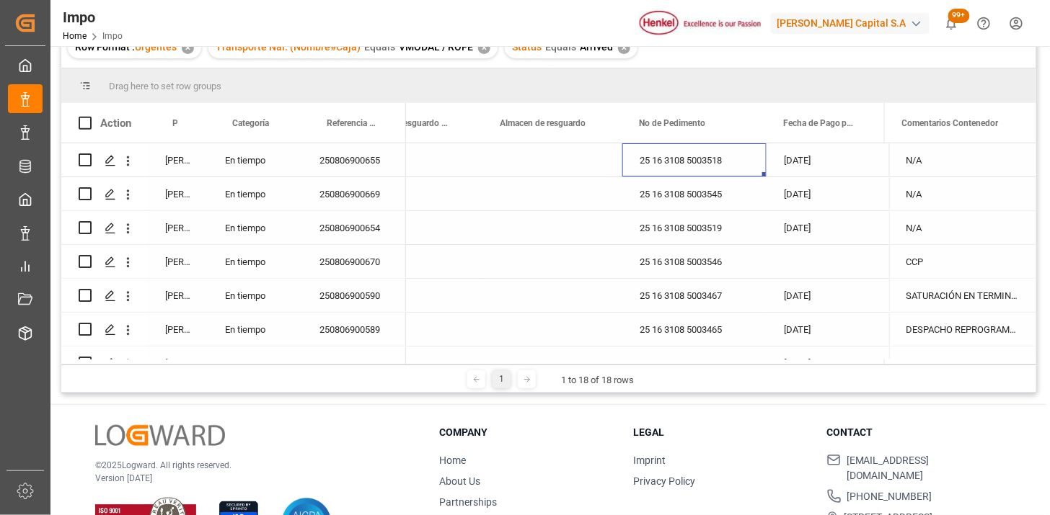
click at [711, 174] on div "25 16 3108 5003518" at bounding box center [694, 159] width 144 height 33
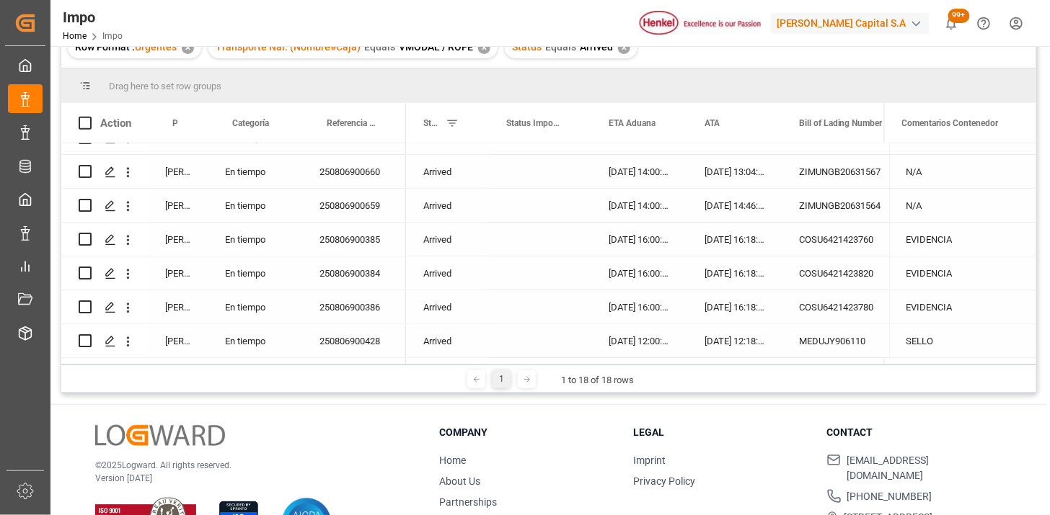
scroll to position [397, 0]
click at [340, 332] on div "250806900425" at bounding box center [354, 342] width 104 height 33
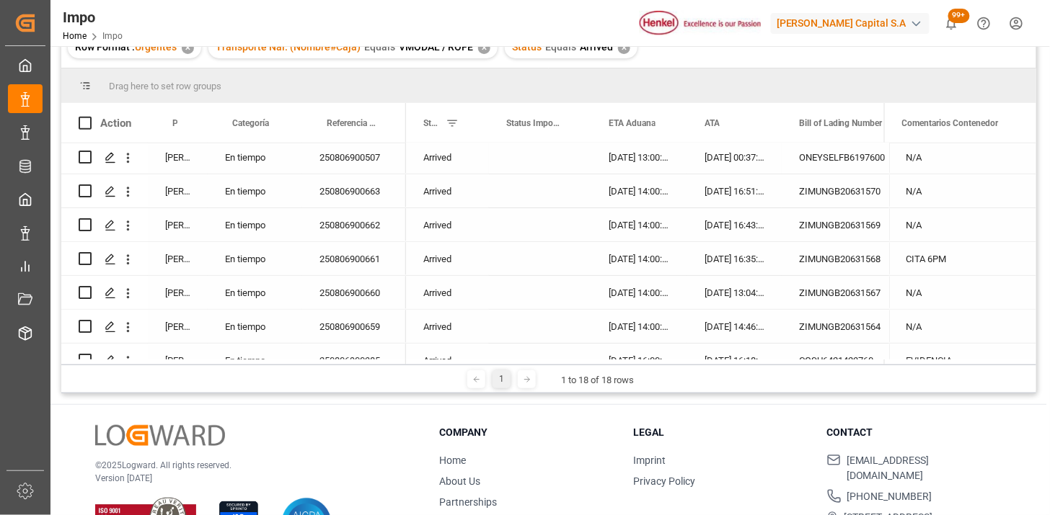
scroll to position [320, 0]
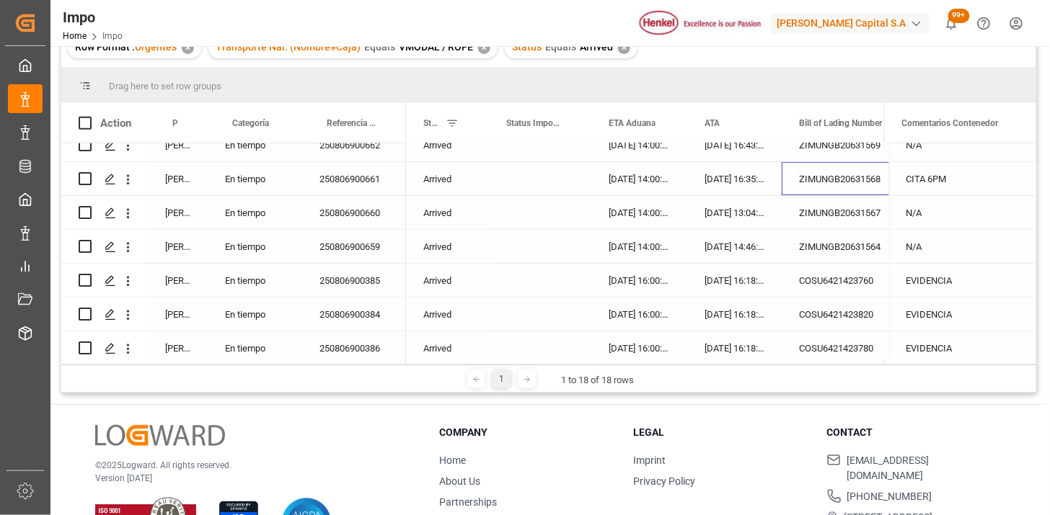
click at [856, 177] on div "ZIMUNGB20631568" at bounding box center [853, 178] width 144 height 33
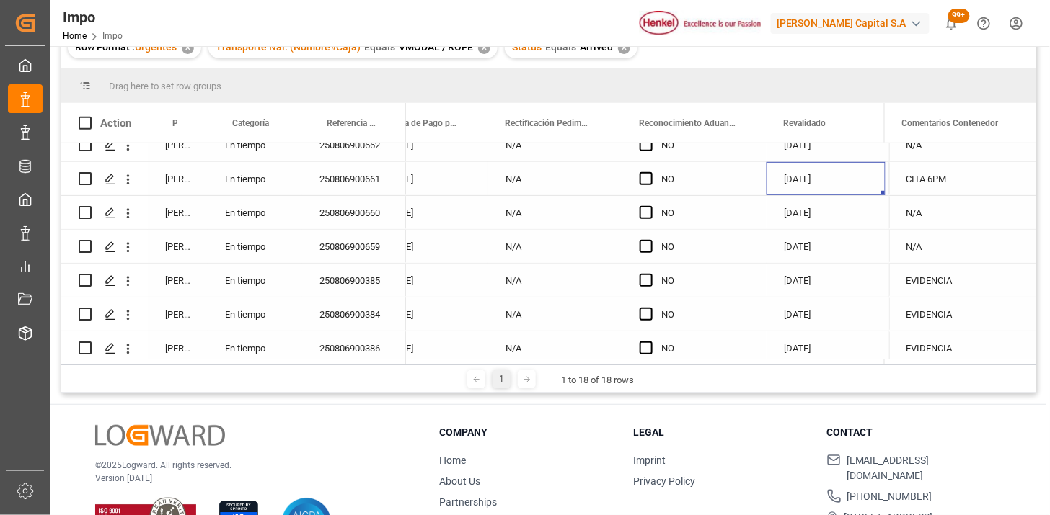
scroll to position [0, 1325]
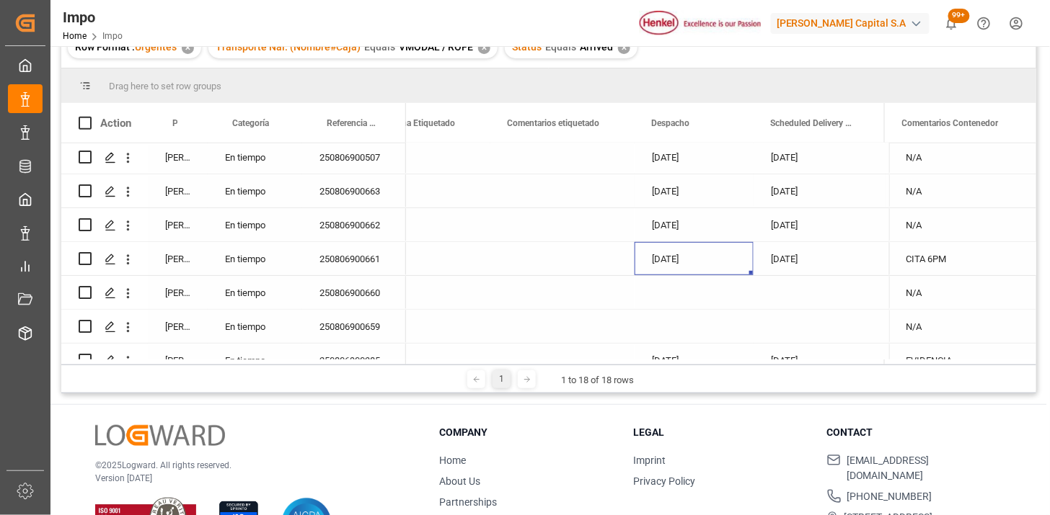
click at [696, 193] on div "[DATE]" at bounding box center [693, 190] width 119 height 33
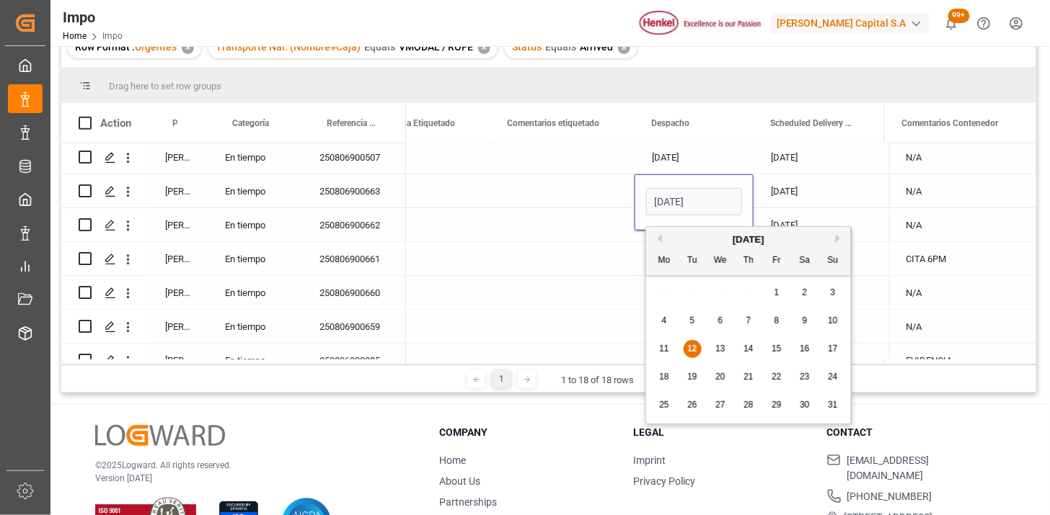
click at [696, 193] on input "[DATE]" at bounding box center [694, 201] width 96 height 27
type input "13-08-2025"
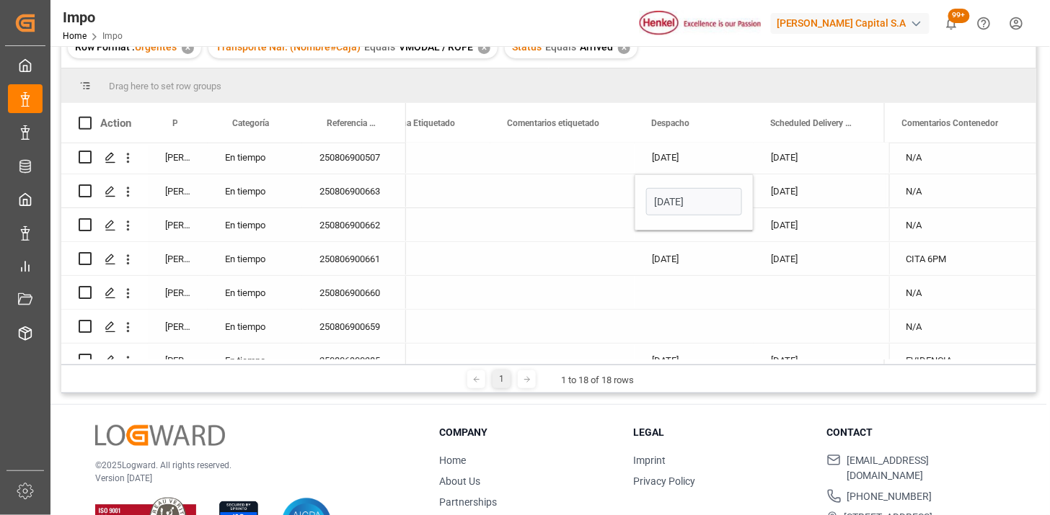
click at [789, 192] on div "14-08-2025" at bounding box center [819, 190] width 132 height 33
click at [334, 197] on div "250806900663" at bounding box center [354, 190] width 104 height 33
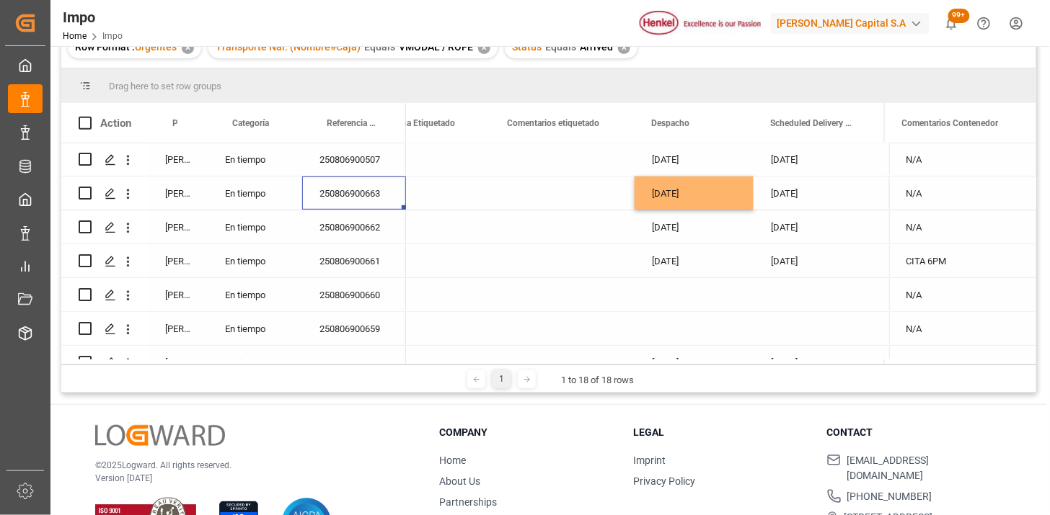
scroll to position [318, 0]
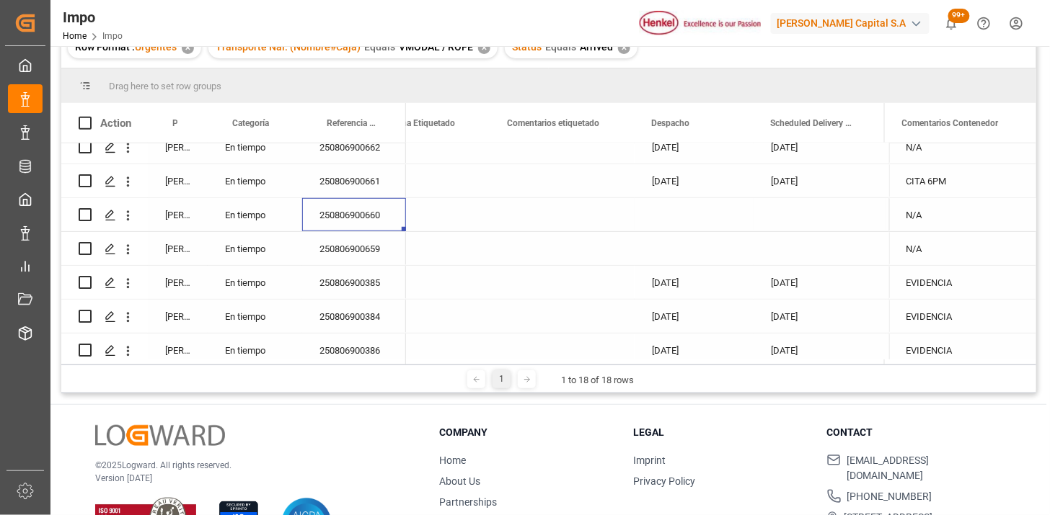
click at [370, 220] on div "250806900660" at bounding box center [354, 214] width 104 height 33
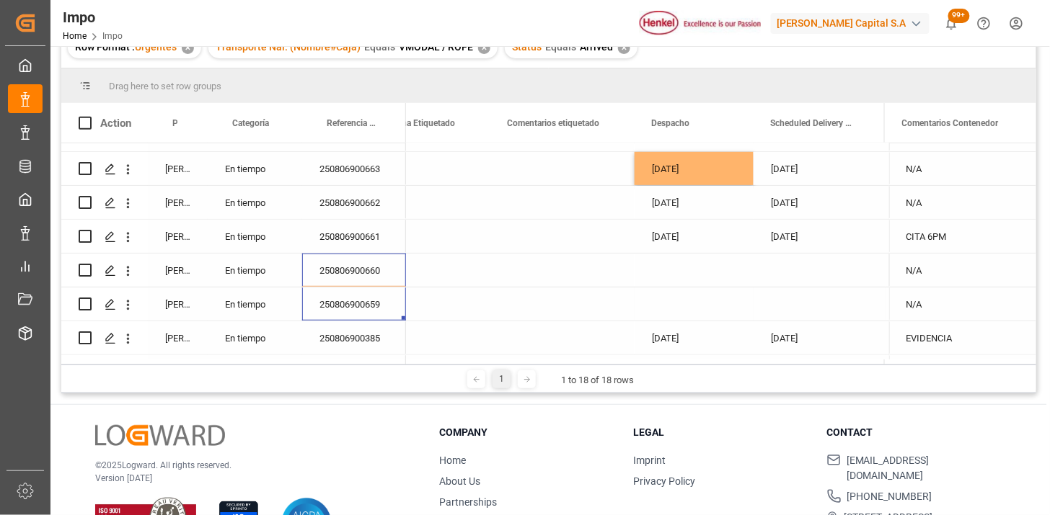
scroll to position [238, 0]
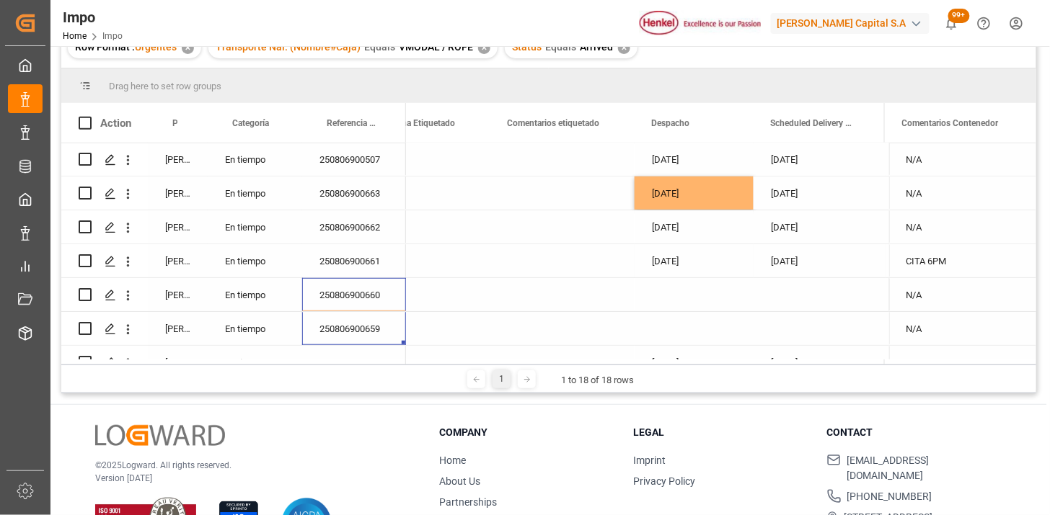
click at [949, 232] on div "N/A" at bounding box center [962, 226] width 147 height 33
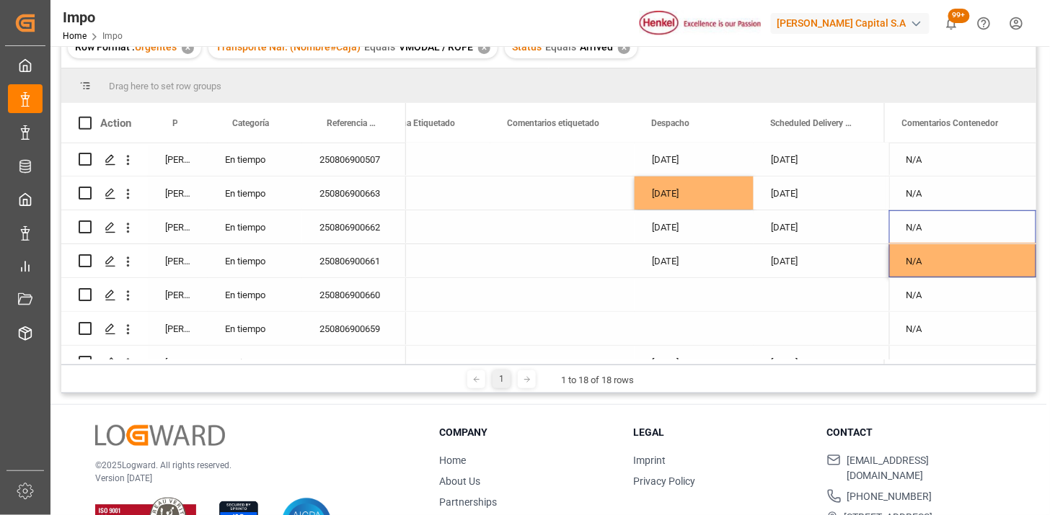
click at [689, 196] on div "13-08-2025" at bounding box center [693, 193] width 119 height 33
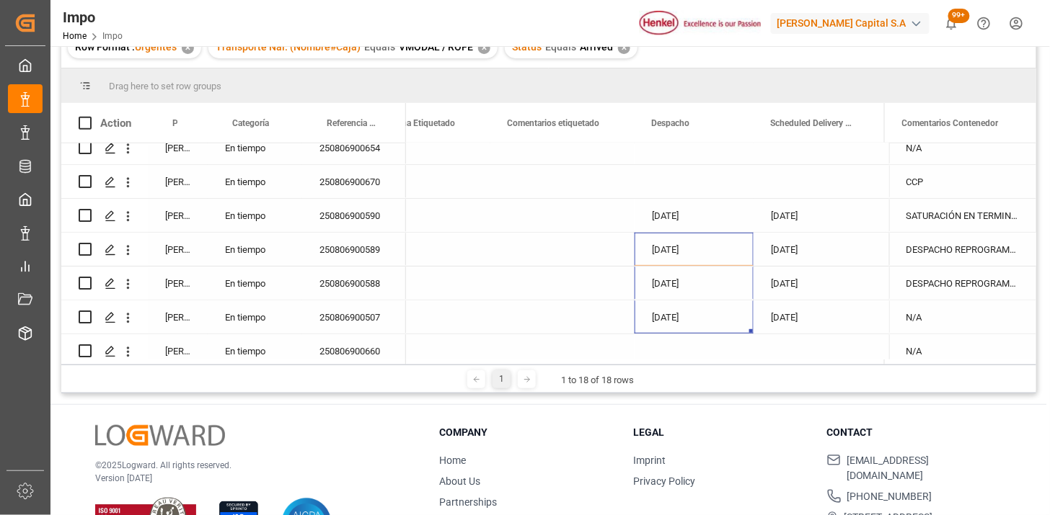
scroll to position [0, 0]
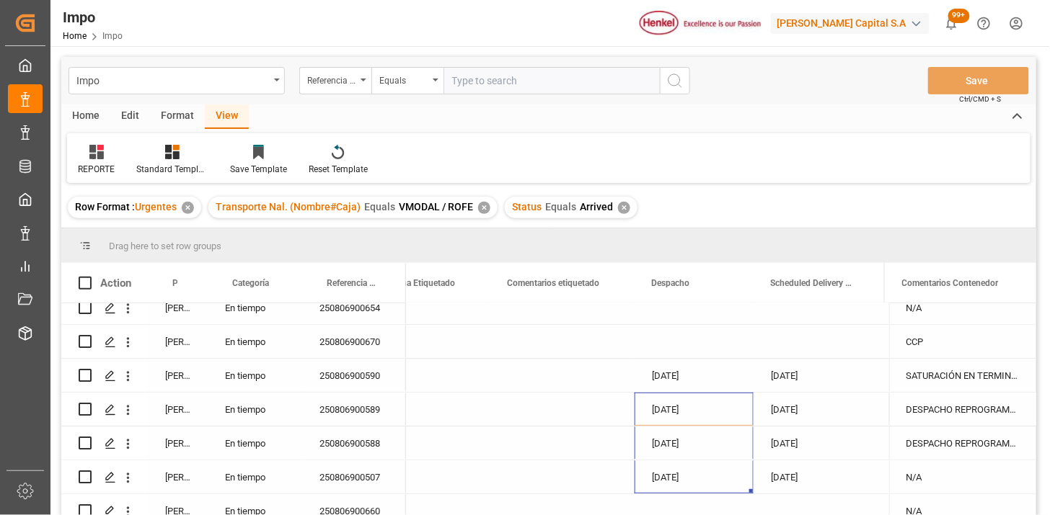
click at [510, 87] on input "text" at bounding box center [551, 80] width 216 height 27
paste input "250806900788"
type input "250806900788"
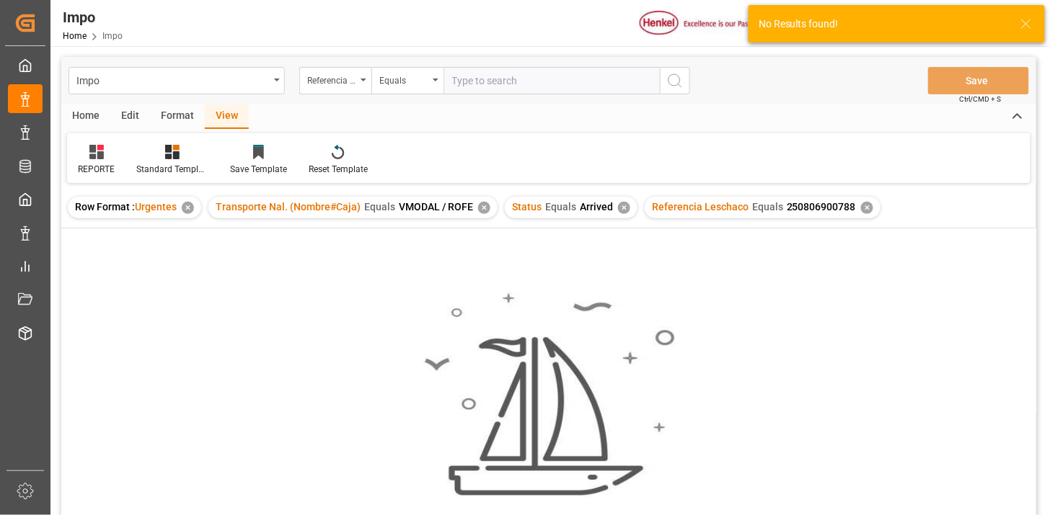
click at [621, 207] on div "✕" at bounding box center [624, 208] width 12 height 12
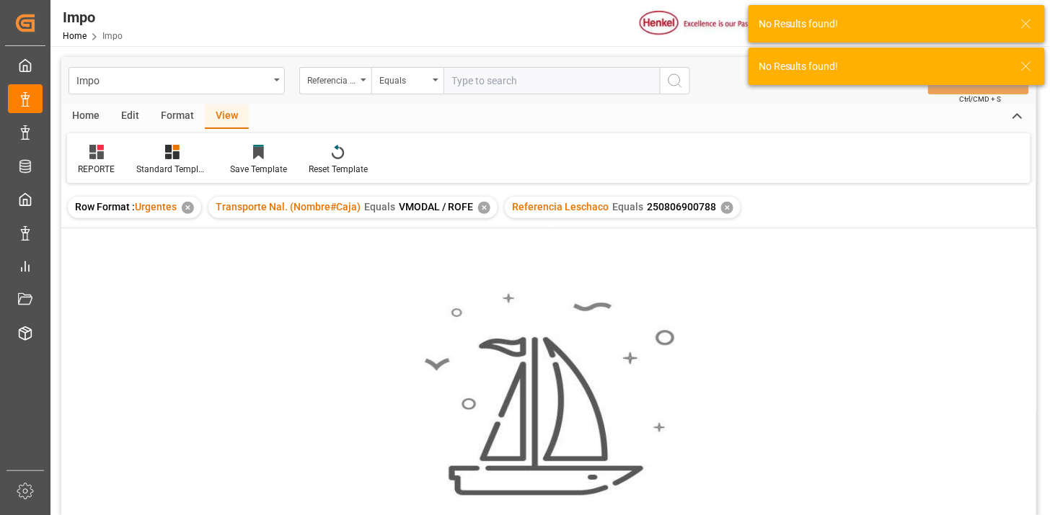
click at [479, 210] on div "✕" at bounding box center [484, 208] width 12 height 12
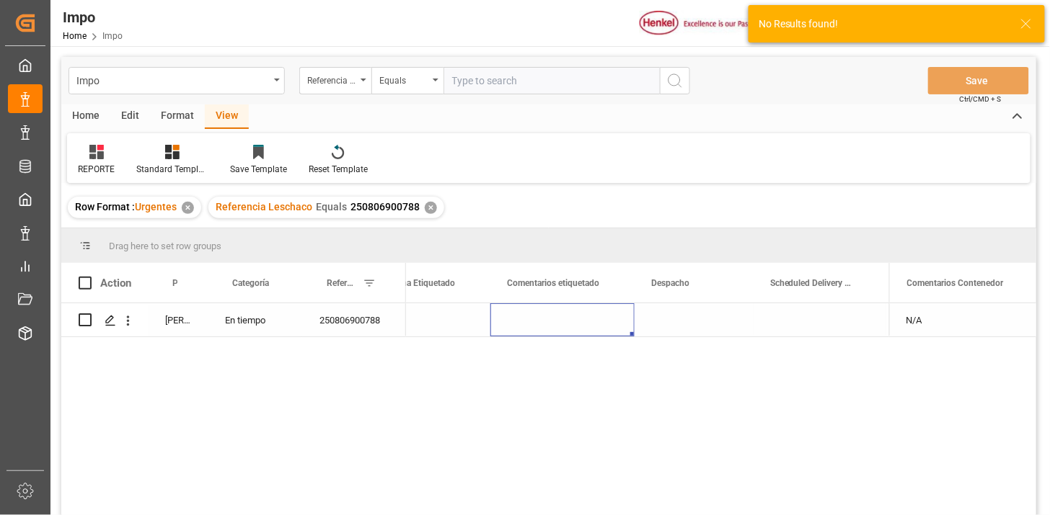
click at [590, 332] on div "Press SPACE to select this row." at bounding box center [562, 319] width 144 height 33
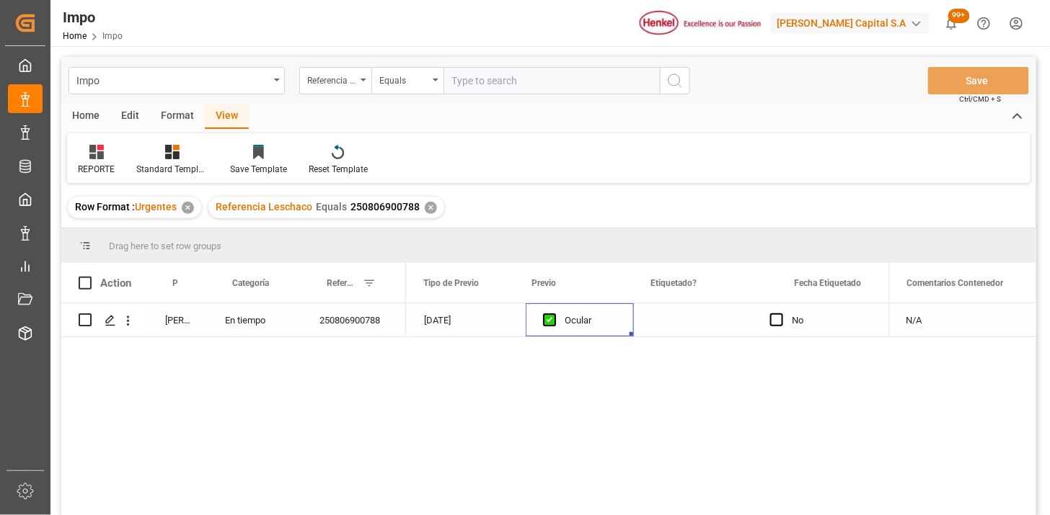
scroll to position [0, 1576]
click at [479, 334] on div "[DATE]" at bounding box center [466, 319] width 119 height 33
click at [479, 333] on div "[DATE]" at bounding box center [466, 319] width 119 height 33
click at [480, 323] on div "[DATE]" at bounding box center [466, 319] width 119 height 33
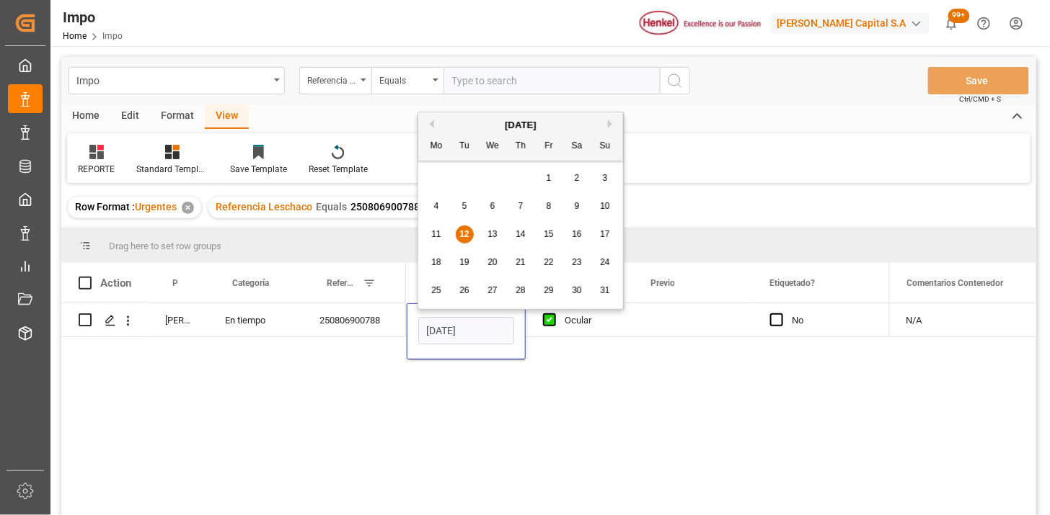
click at [480, 323] on input "[DATE]" at bounding box center [466, 330] width 96 height 27
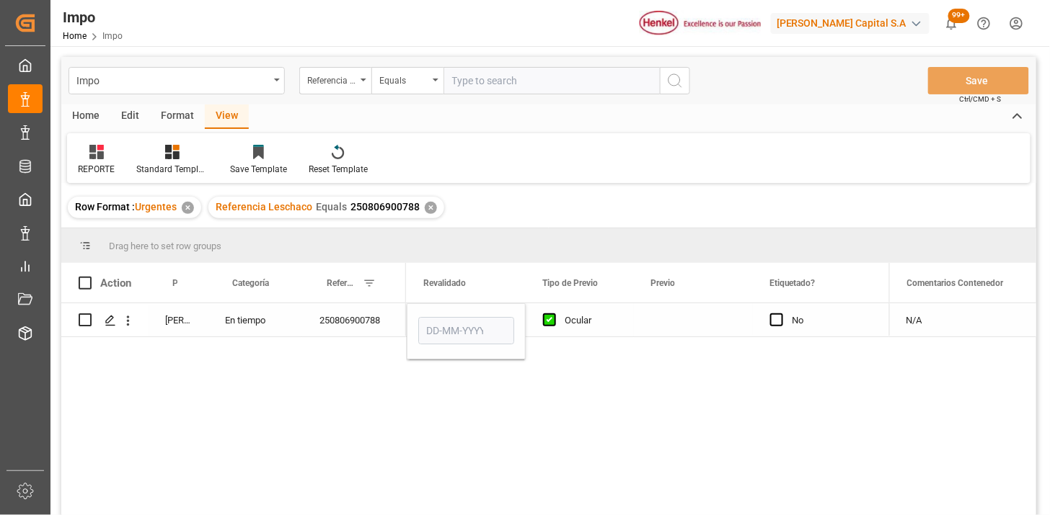
click at [369, 324] on div "250806900788" at bounding box center [354, 319] width 104 height 33
drag, startPoint x: 541, startPoint y: 94, endPoint x: 555, endPoint y: 97, distance: 14.7
click at [542, 91] on input "text" at bounding box center [551, 80] width 216 height 27
paste input "250806900670"
type input "250806900670"
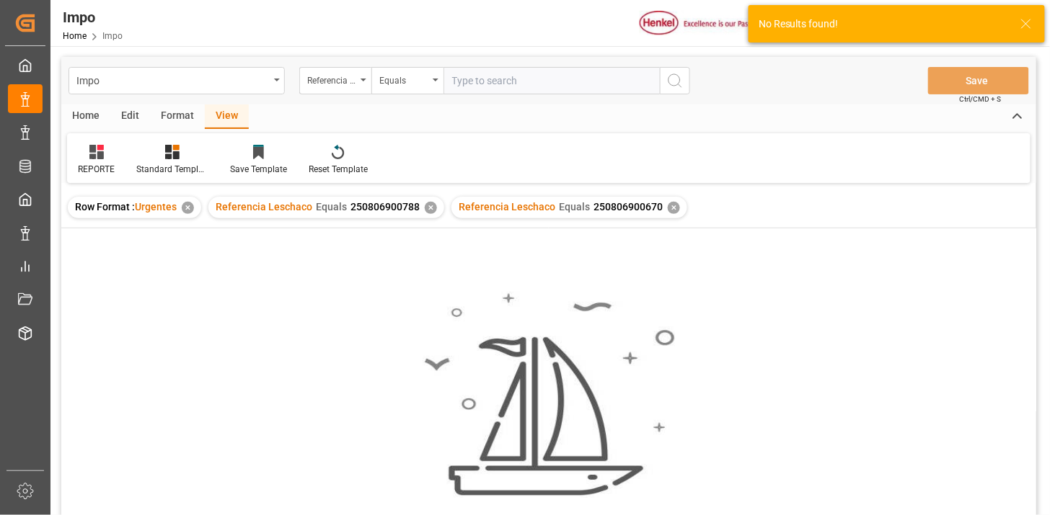
click at [427, 206] on div "✕" at bounding box center [431, 208] width 12 height 12
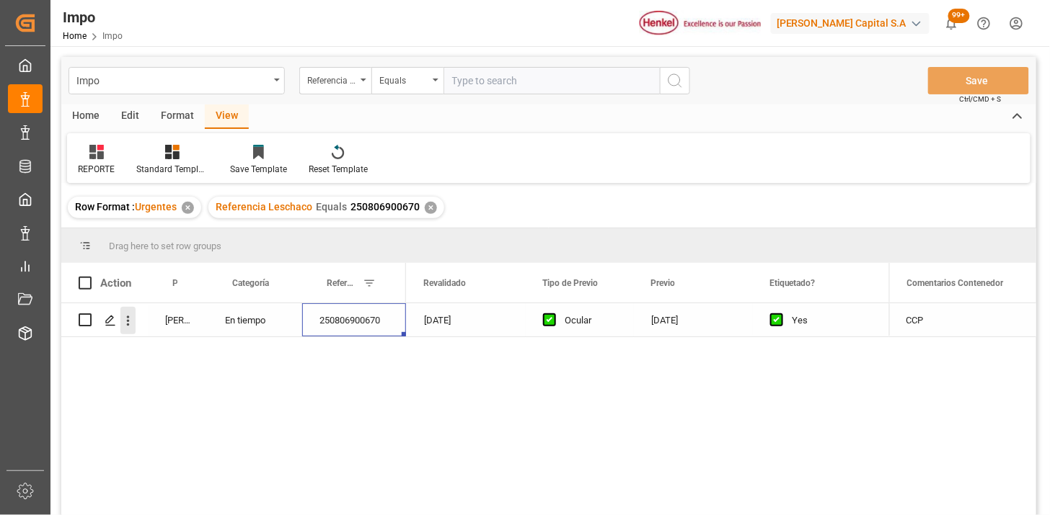
click at [130, 328] on button "open menu" at bounding box center [127, 320] width 15 height 27
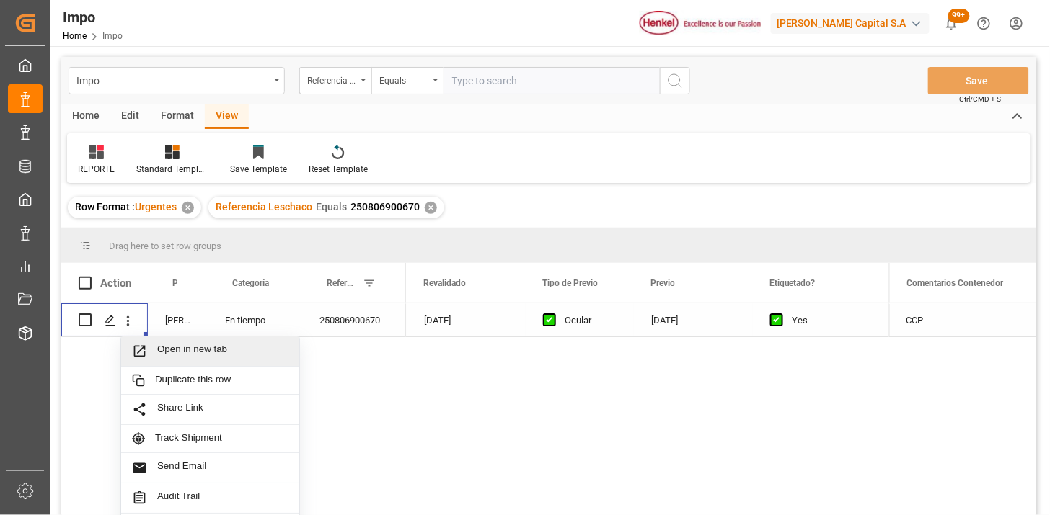
click at [199, 350] on span "Open in new tab" at bounding box center [222, 351] width 131 height 15
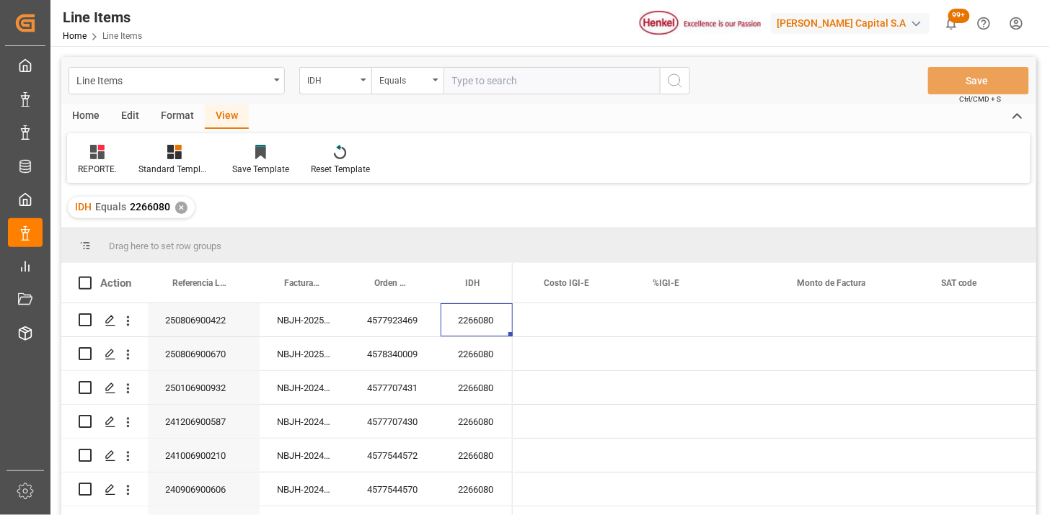
scroll to position [0, 871]
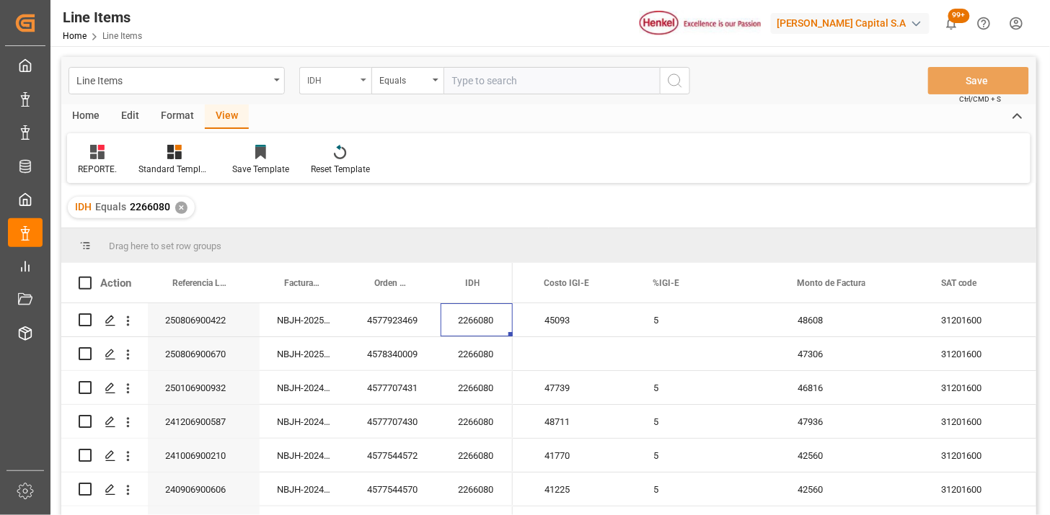
click at [360, 84] on div "IDH" at bounding box center [335, 80] width 72 height 27
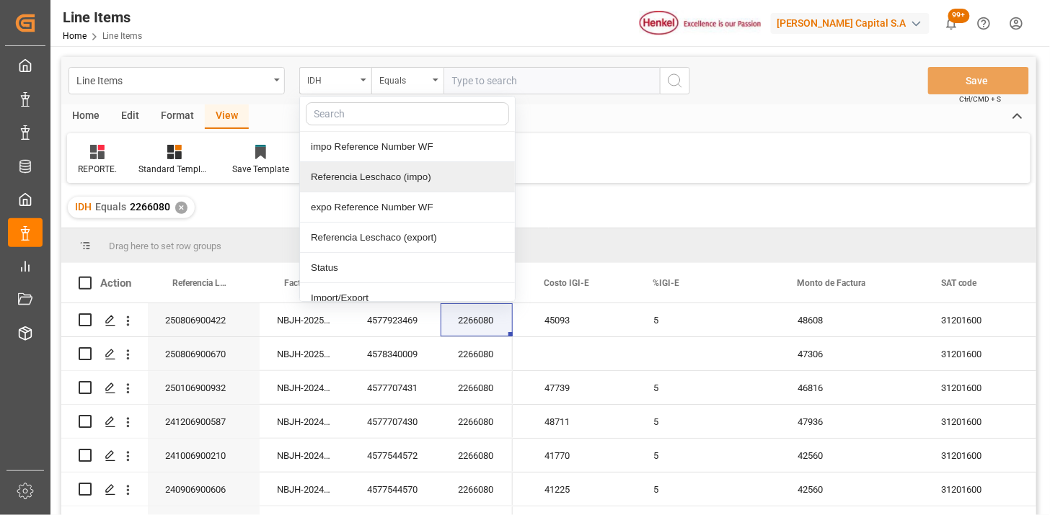
click at [380, 175] on div "Referencia Leschaco (impo)" at bounding box center [407, 177] width 215 height 30
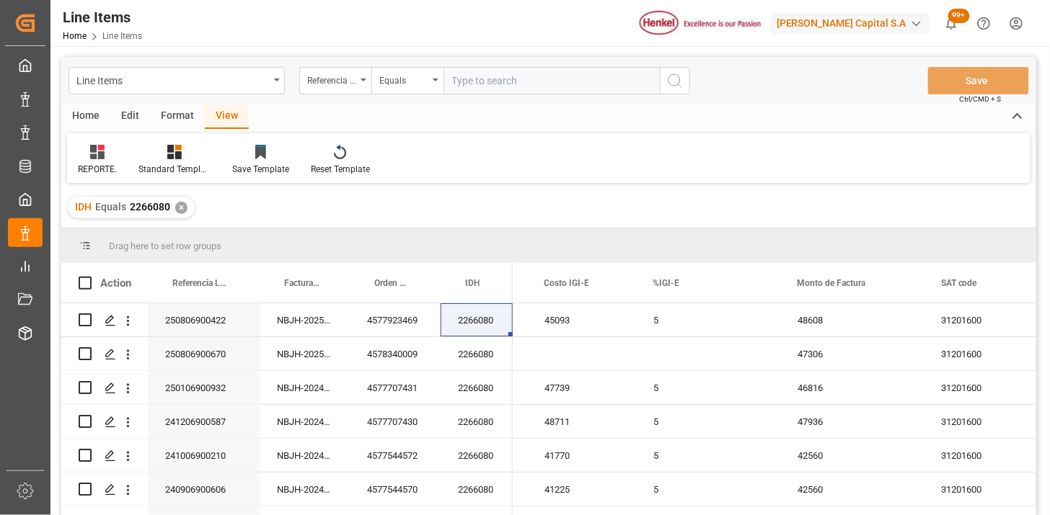
drag, startPoint x: 513, startPoint y: 90, endPoint x: 558, endPoint y: 95, distance: 45.0
click at [514, 89] on input "text" at bounding box center [551, 80] width 216 height 27
paste input "250806900654"
type input "250806900654"
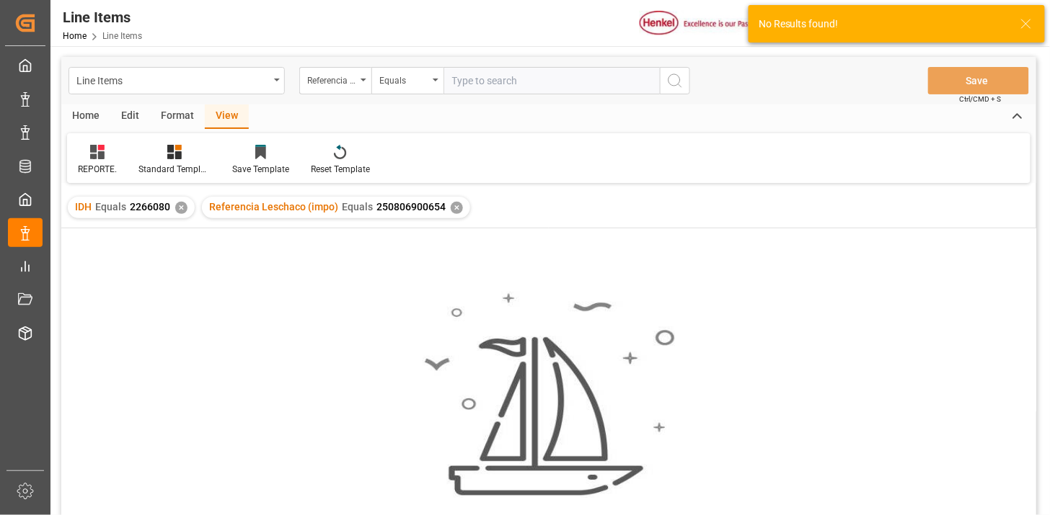
click at [182, 206] on div "✕" at bounding box center [181, 208] width 12 height 12
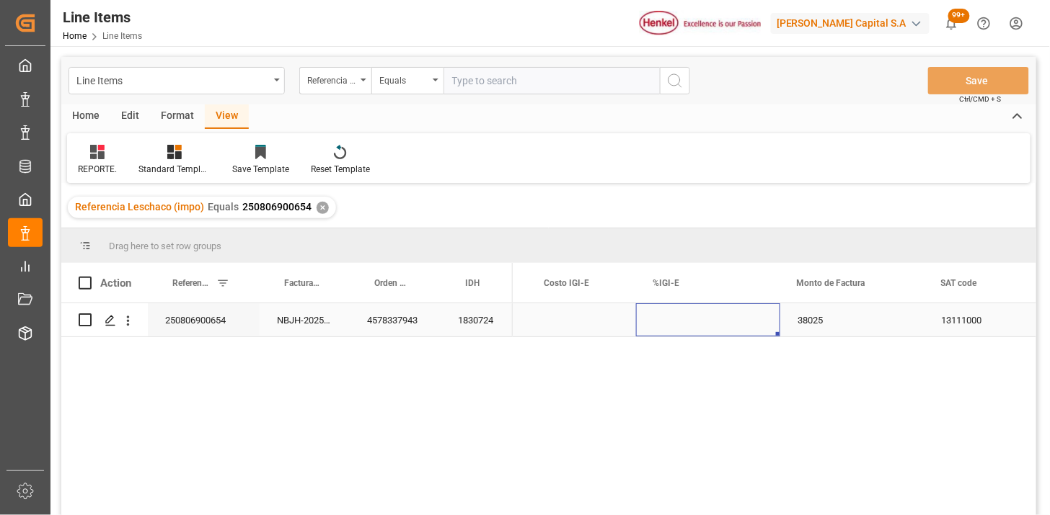
click at [711, 320] on div "Press SPACE to select this row." at bounding box center [708, 319] width 144 height 33
click at [711, 320] on input "Press SPACE to select this row." at bounding box center [707, 328] width 121 height 27
type input "0"
click at [221, 333] on div "250806900654" at bounding box center [204, 319] width 112 height 33
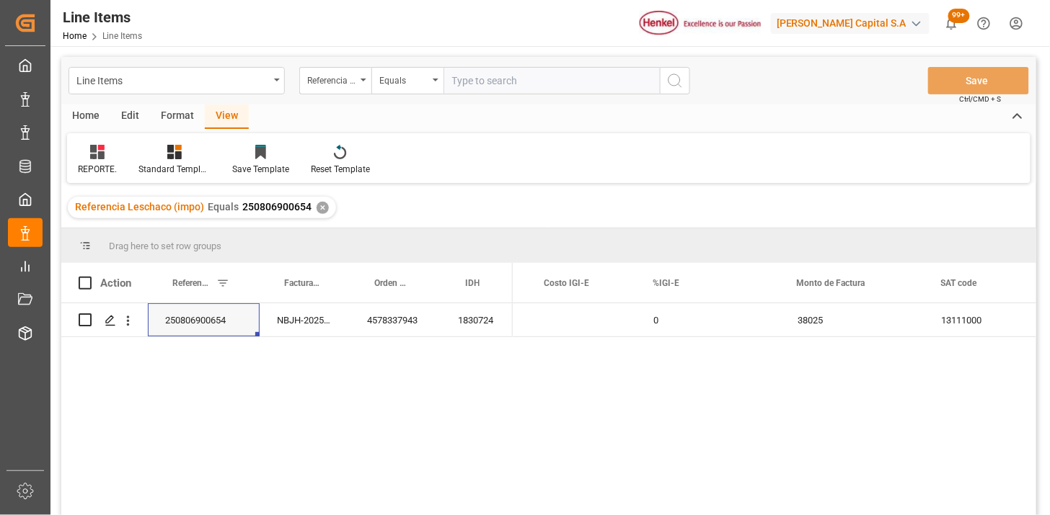
click at [484, 91] on input "text" at bounding box center [551, 80] width 216 height 27
paste input "250806900669"
type input "250806900669"
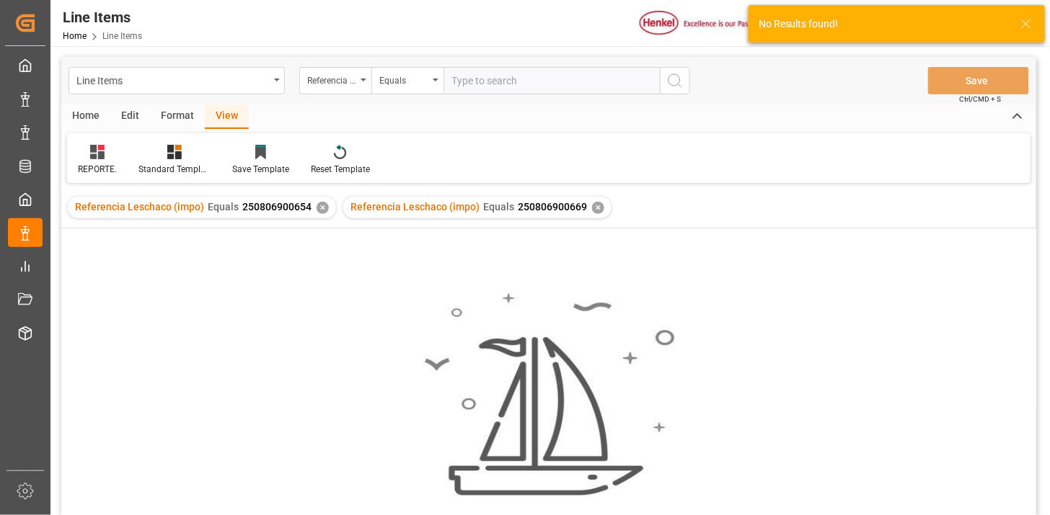
click at [318, 205] on div "✕" at bounding box center [322, 208] width 12 height 12
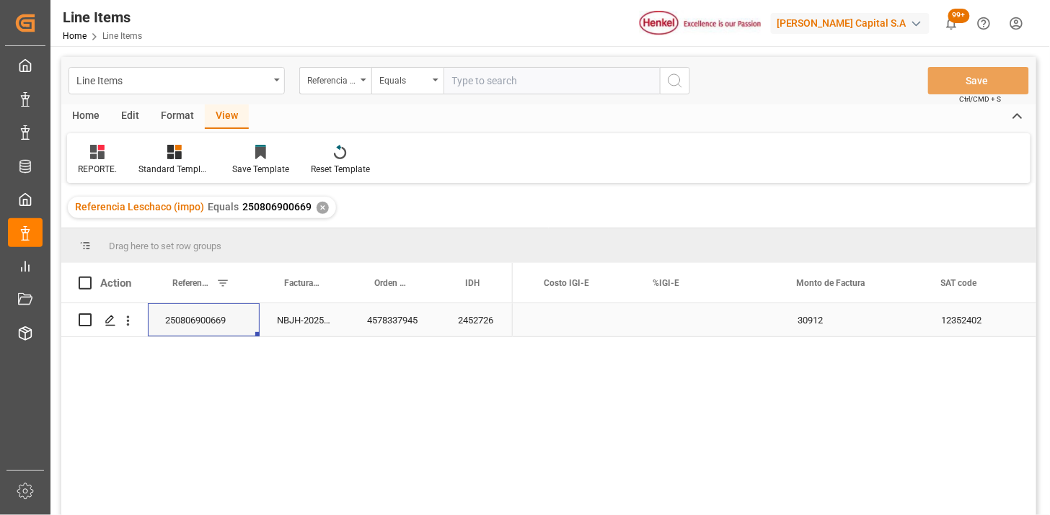
click at [703, 326] on div "Press SPACE to select this row." at bounding box center [708, 319] width 144 height 33
click at [703, 326] on input "Press SPACE to select this row." at bounding box center [707, 328] width 121 height 27
type input "5"
click at [507, 81] on input "text" at bounding box center [551, 80] width 216 height 27
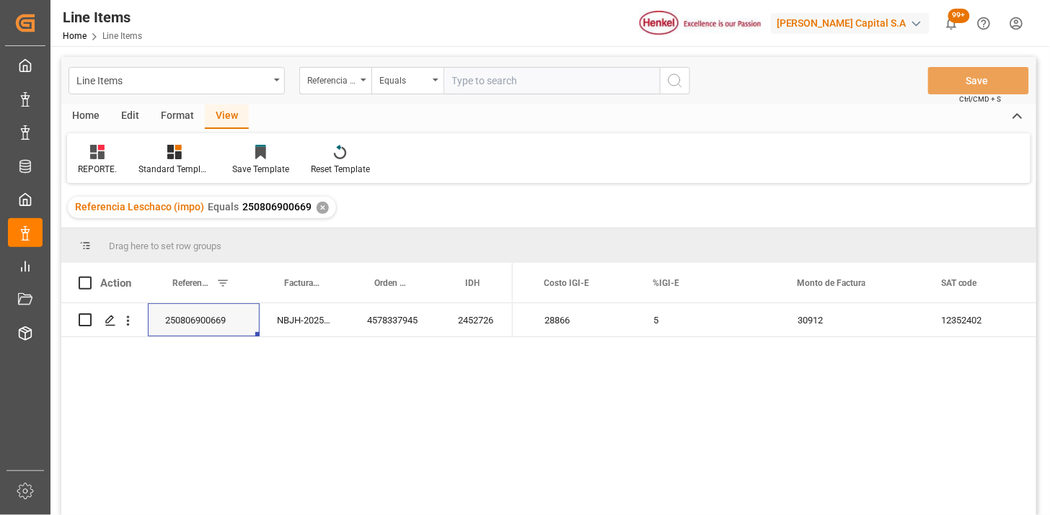
paste input "250806900655"
type input "250806900655"
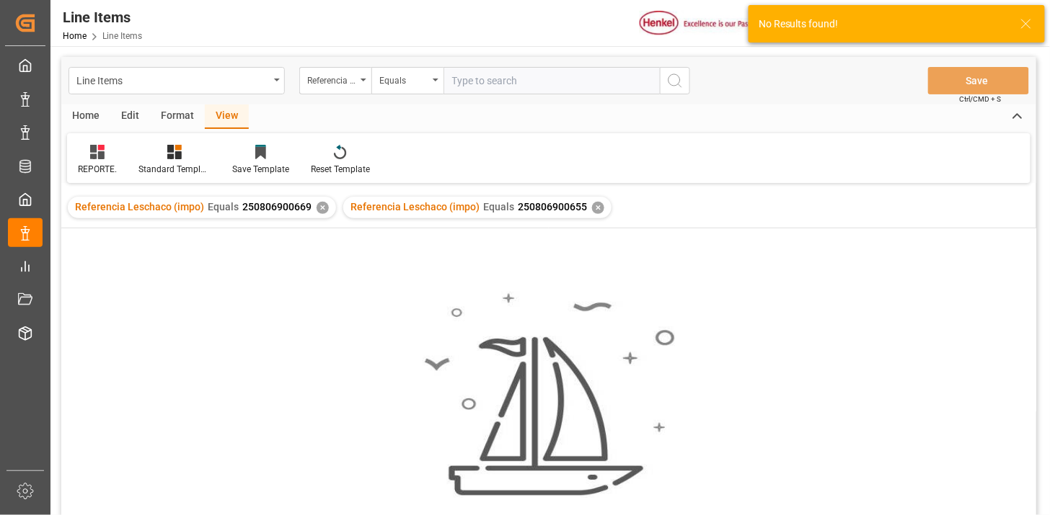
click at [319, 205] on div "✕" at bounding box center [322, 208] width 12 height 12
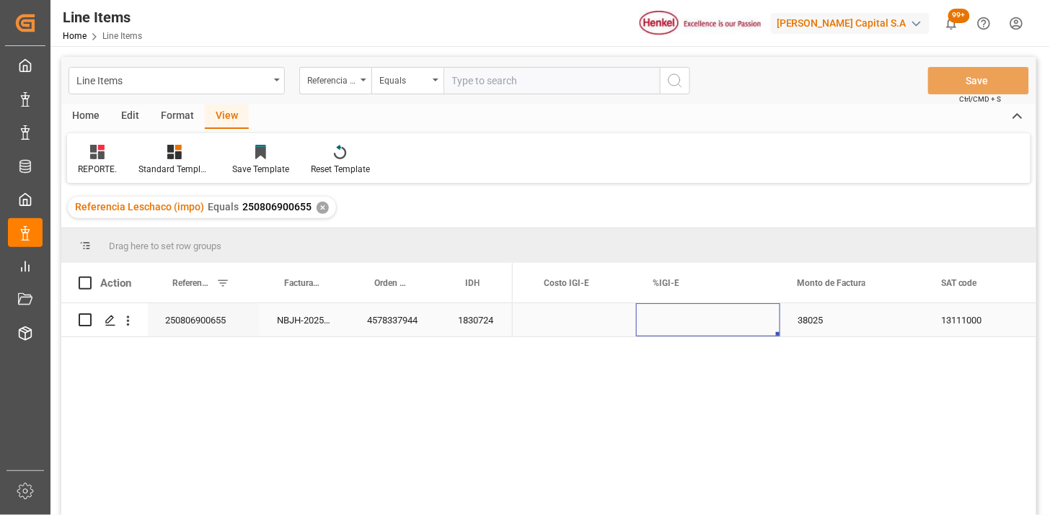
click at [678, 312] on div "Press SPACE to select this row." at bounding box center [708, 319] width 144 height 33
click at [678, 312] on div "Press SPACE to select this row." at bounding box center [708, 328] width 144 height 50
click at [678, 323] on input "Press SPACE to select this row." at bounding box center [707, 328] width 121 height 27
type input "9"
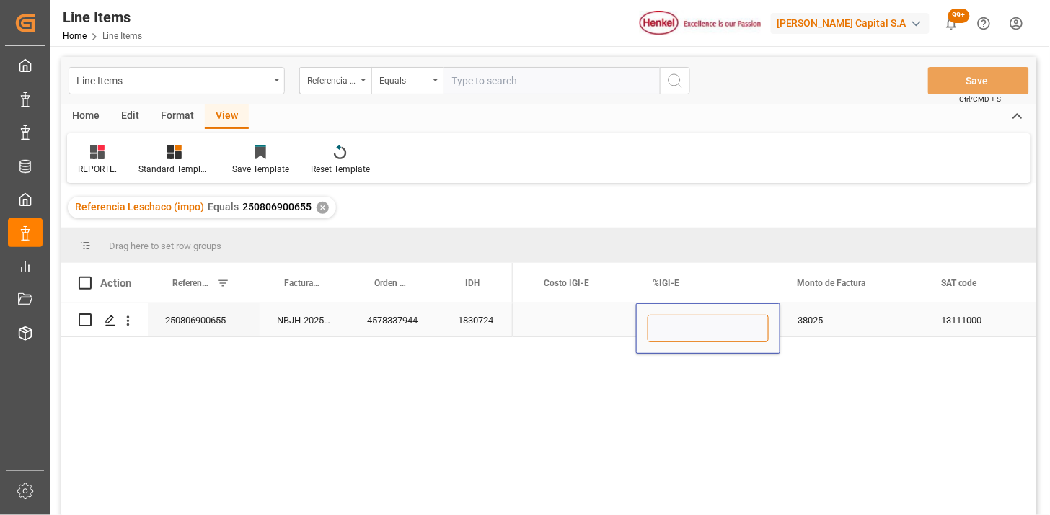
type input "0"
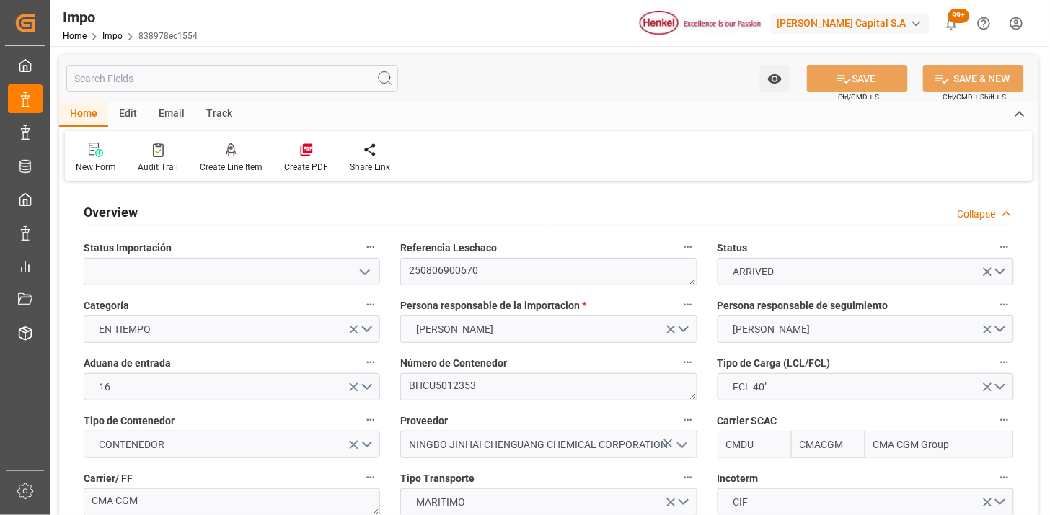
type input "CMACGM"
type input "CMA CGM Group"
type input "2"
type input "58"
type input "32"
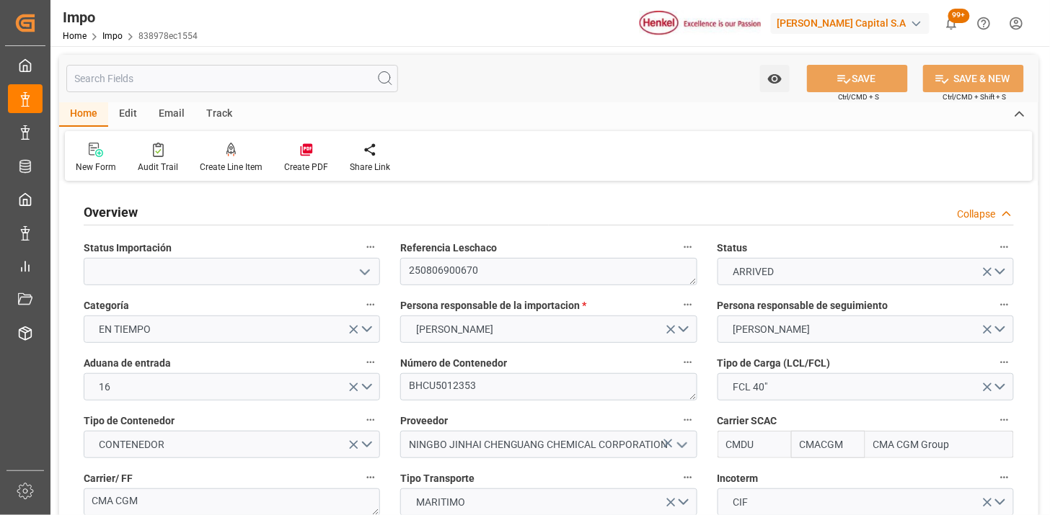
type input "9860245"
type input "[DATE]"
type input "07-07-2025 08:41"
type input "07-07-2025 15:36"
type input "[DATE] 19:10"
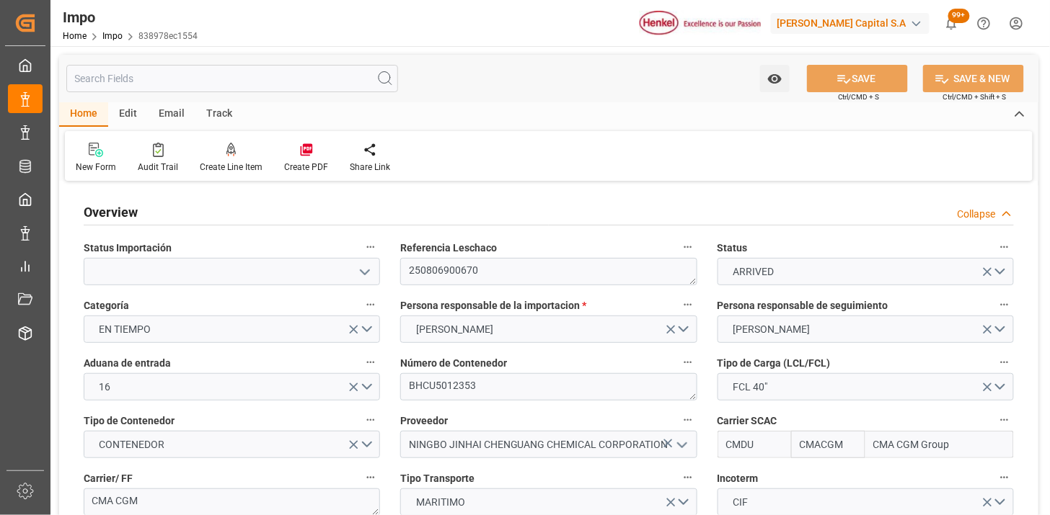
type input "[DATE] 20:35"
type input "[DATE] 07:00"
type input "[DATE] 06:55"
type input "[DATE] 00:27"
type input "10-08-2025 01:14"
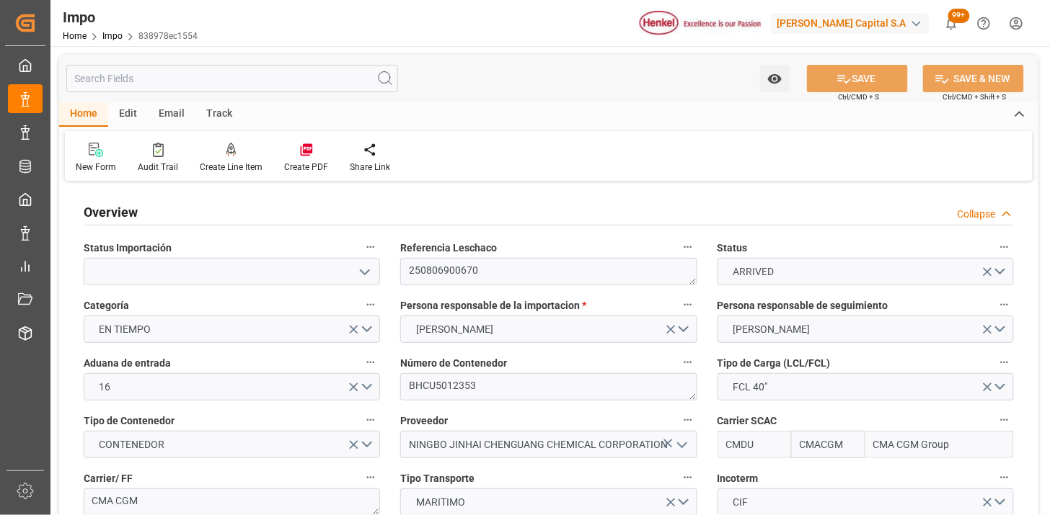
type input "14-08-2025 01:14"
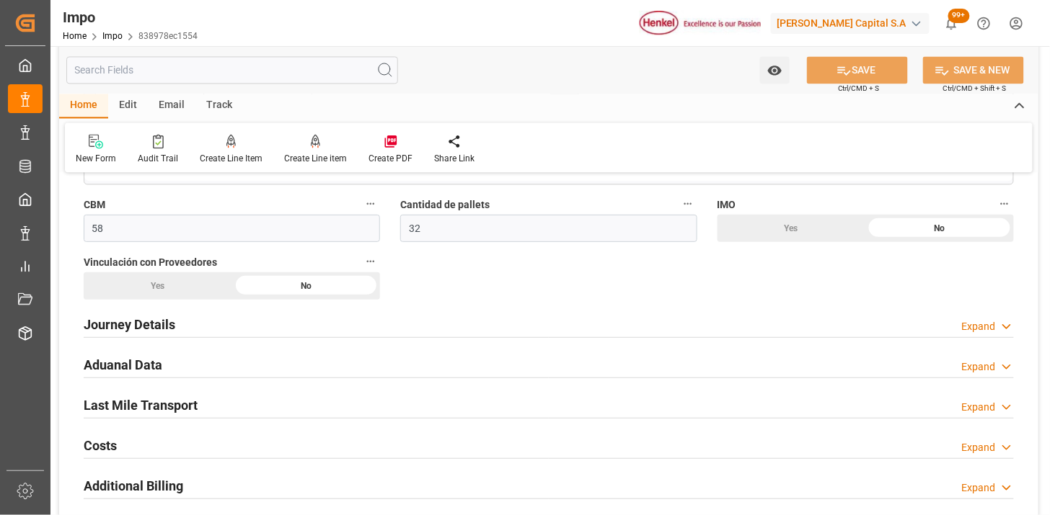
scroll to position [961, 0]
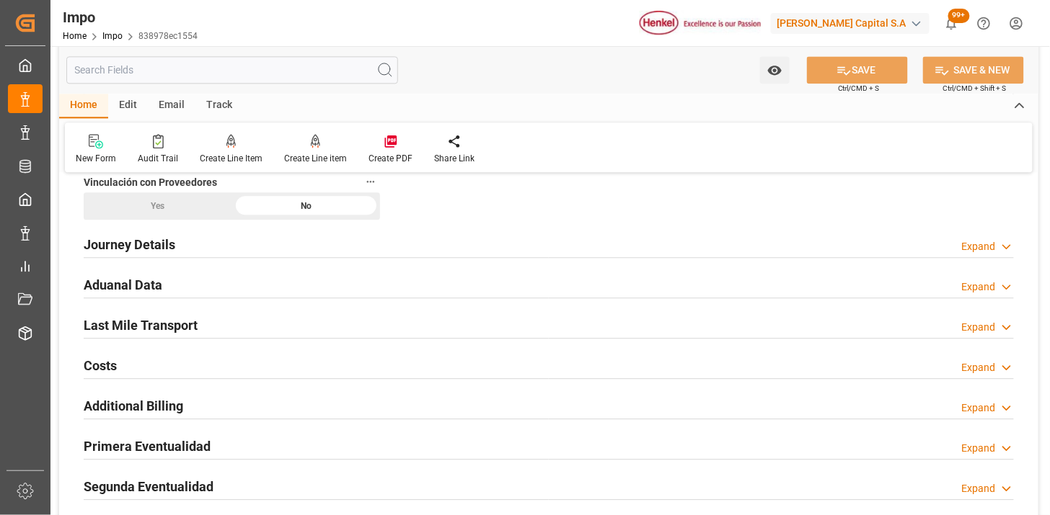
drag, startPoint x: 320, startPoint y: 277, endPoint x: 328, endPoint y: 272, distance: 9.0
click at [320, 278] on div "Aduanal Data Expand" at bounding box center [549, 283] width 930 height 27
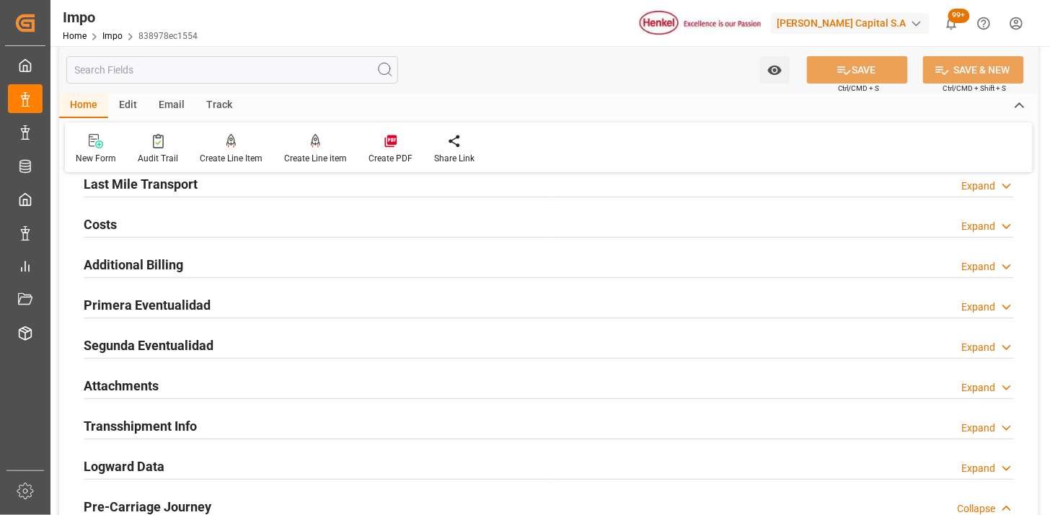
scroll to position [1682, 0]
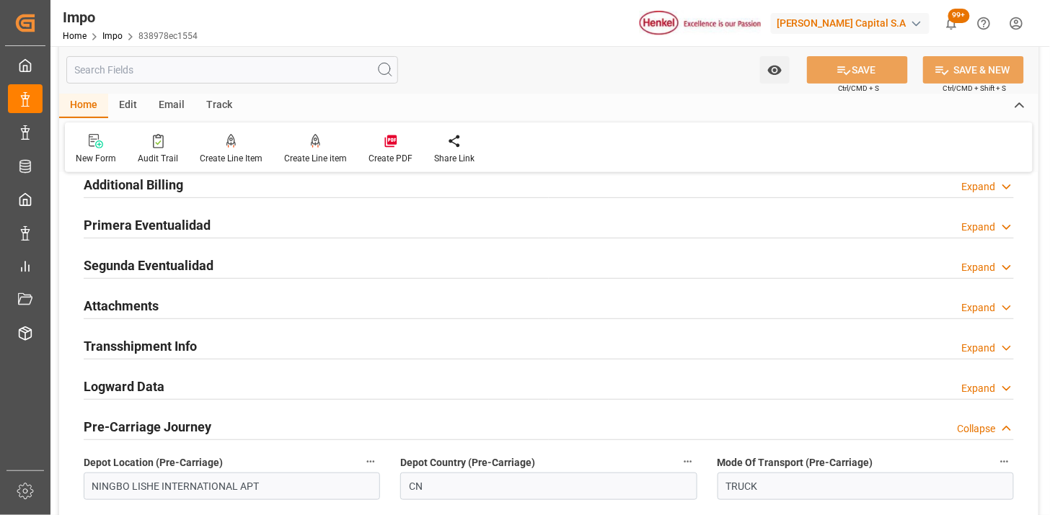
click at [301, 218] on div "Primera Eventualidad Expand" at bounding box center [549, 223] width 930 height 27
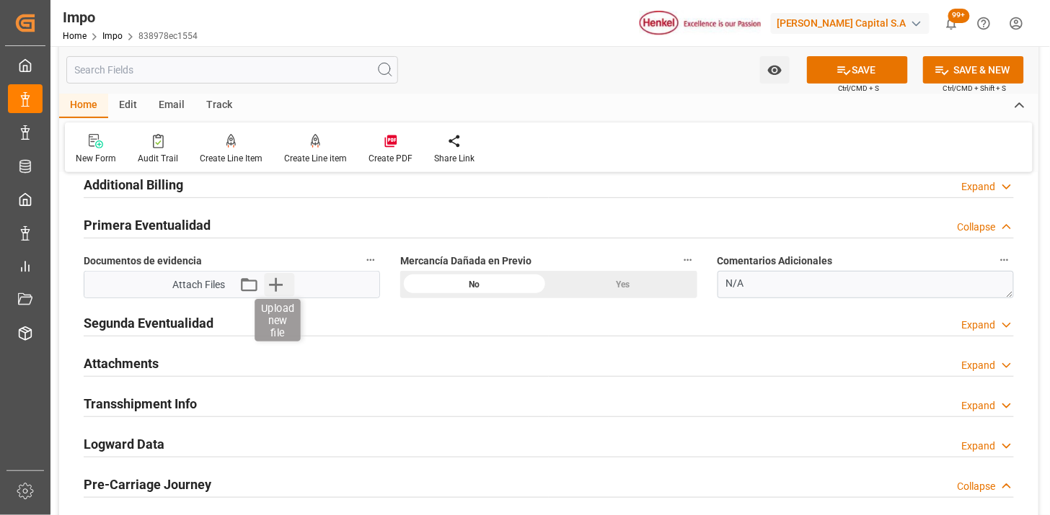
click at [271, 289] on icon "button" at bounding box center [275, 284] width 23 height 23
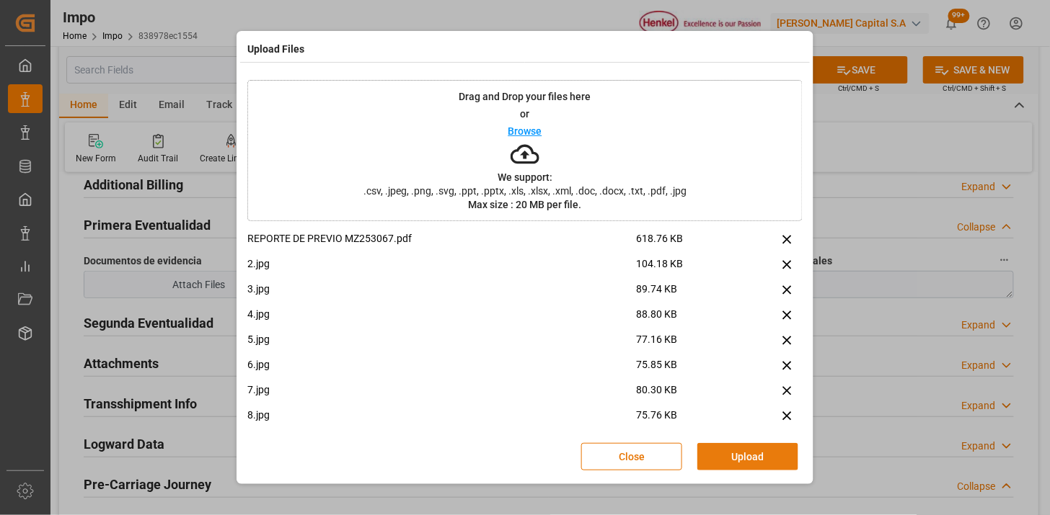
drag, startPoint x: 742, startPoint y: 462, endPoint x: 601, endPoint y: 404, distance: 152.9
click at [742, 460] on button "Upload" at bounding box center [747, 456] width 101 height 27
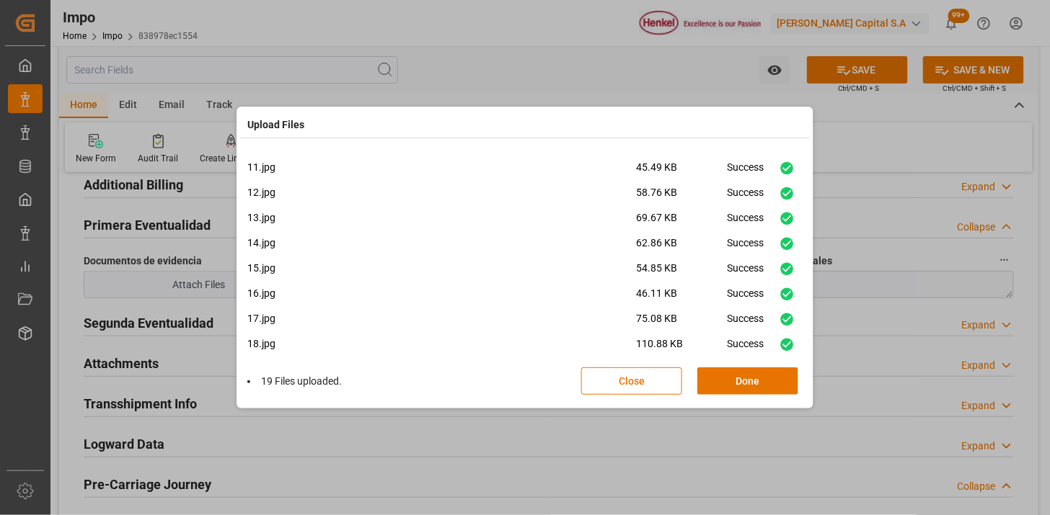
scroll to position [287, 0]
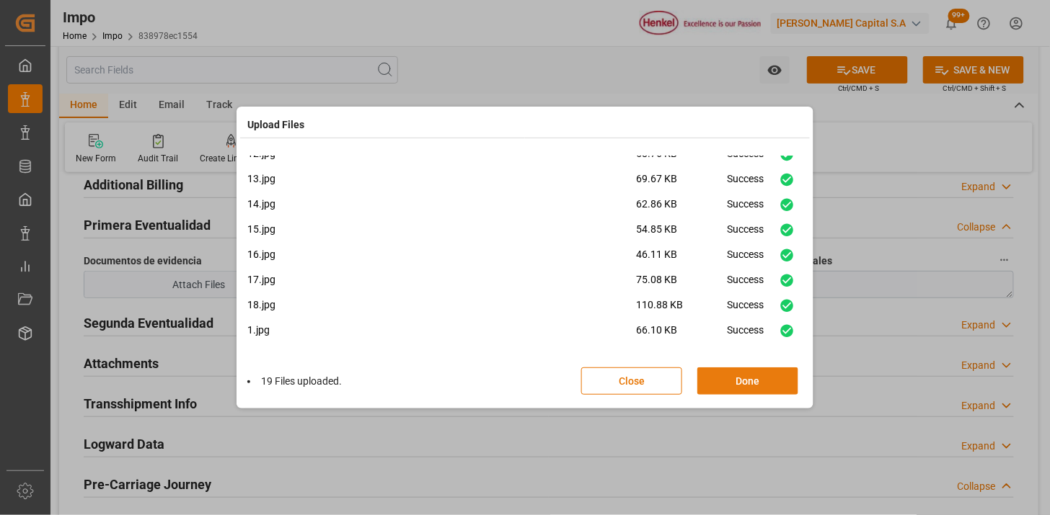
click at [727, 376] on button "Done" at bounding box center [747, 381] width 101 height 27
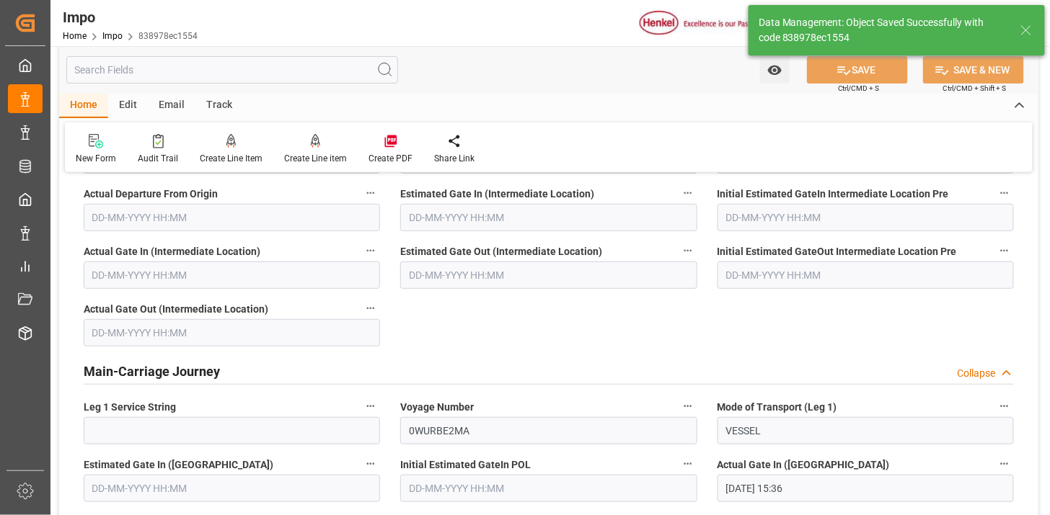
scroll to position [1182, 0]
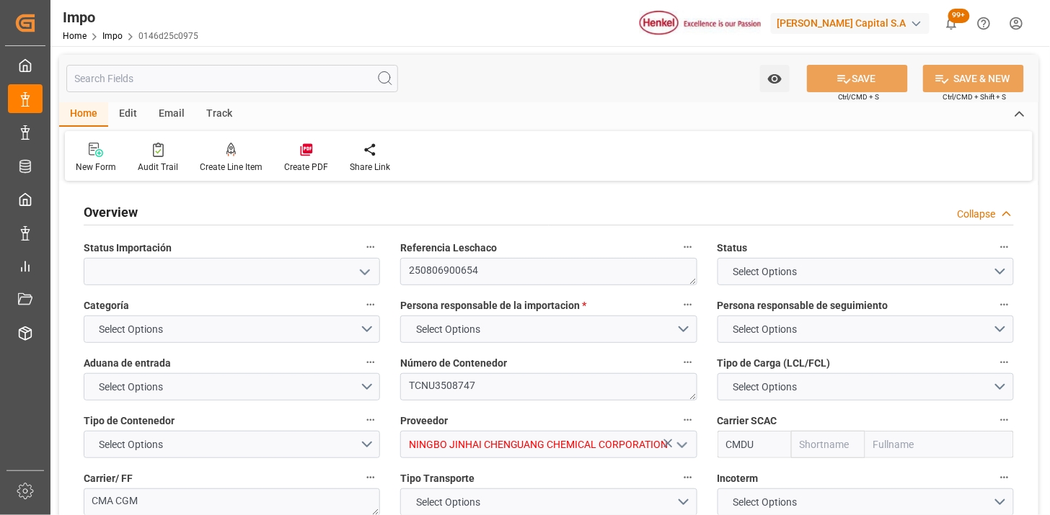
type input "CMACGM"
type input "CMA CGM Group"
type input "1"
type input "58"
type input "36"
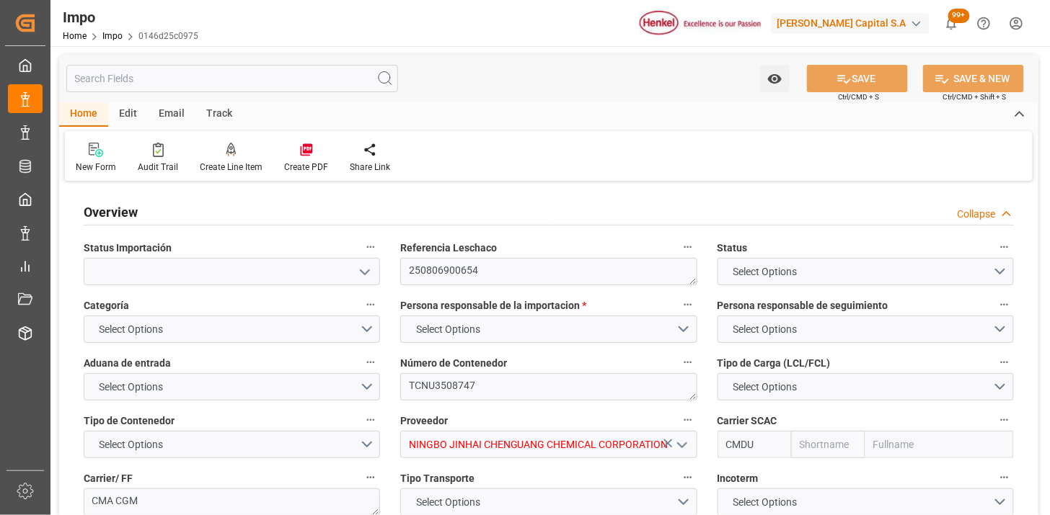
type input "9860245"
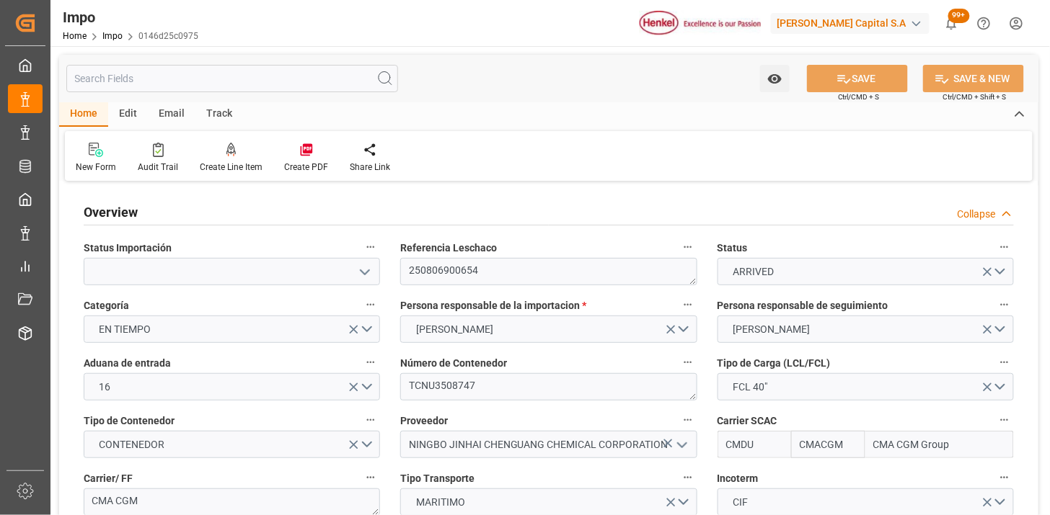
type input "[DATE]"
type input "06-07-2025 18:49"
type input "07-07-2025 16:17"
type input "[DATE] 19:10"
type input "[DATE] 20:35"
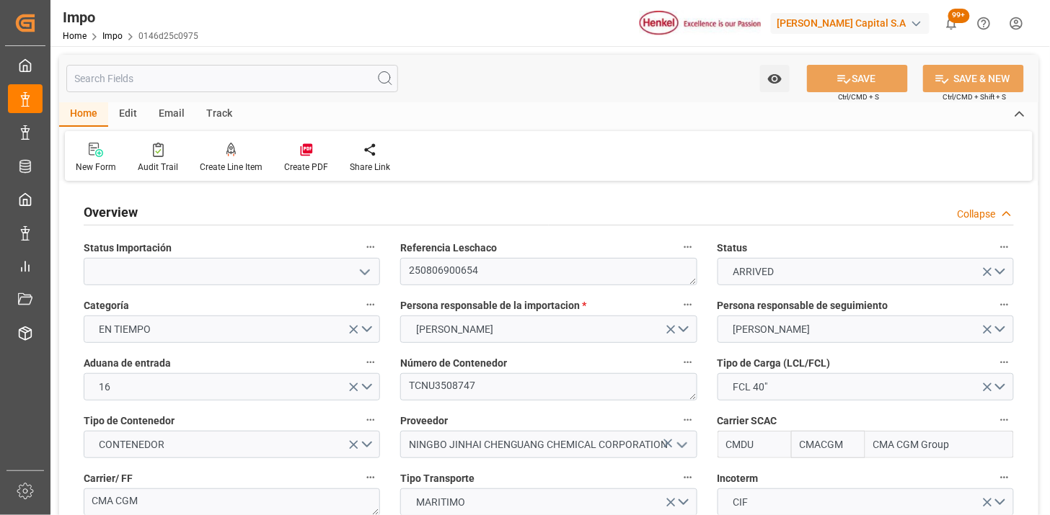
type input "[DATE] 07:00"
type input "[DATE] 06:55"
type input "[DATE] 00:27"
type input "10-08-2025 01:30"
type input "14-08-2025 01:30"
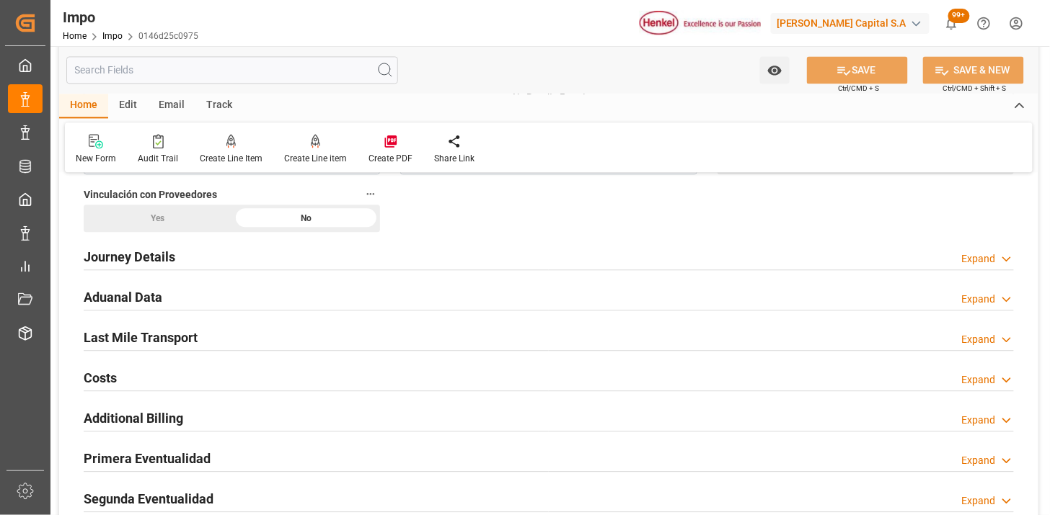
scroll to position [961, 0]
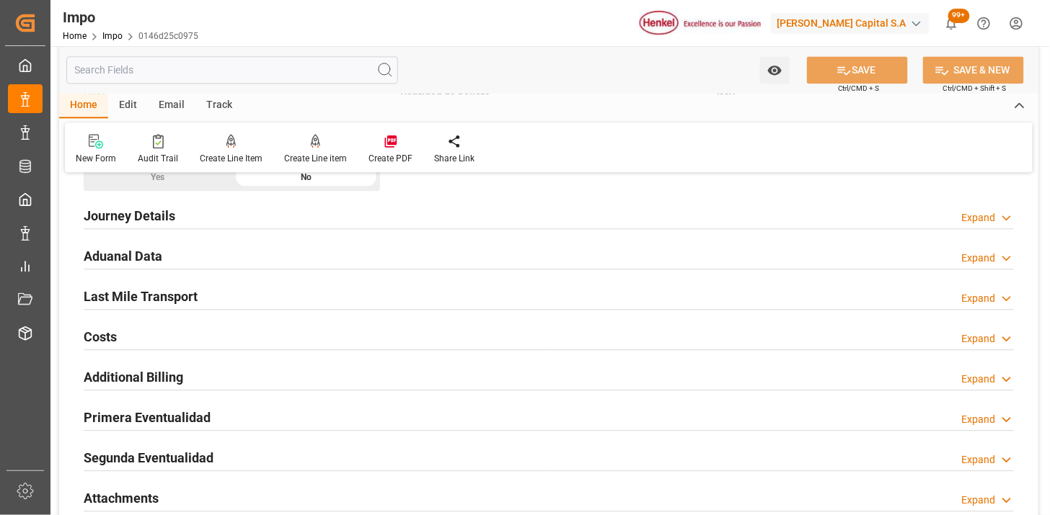
click at [267, 254] on div "Aduanal Data Expand" at bounding box center [549, 254] width 930 height 27
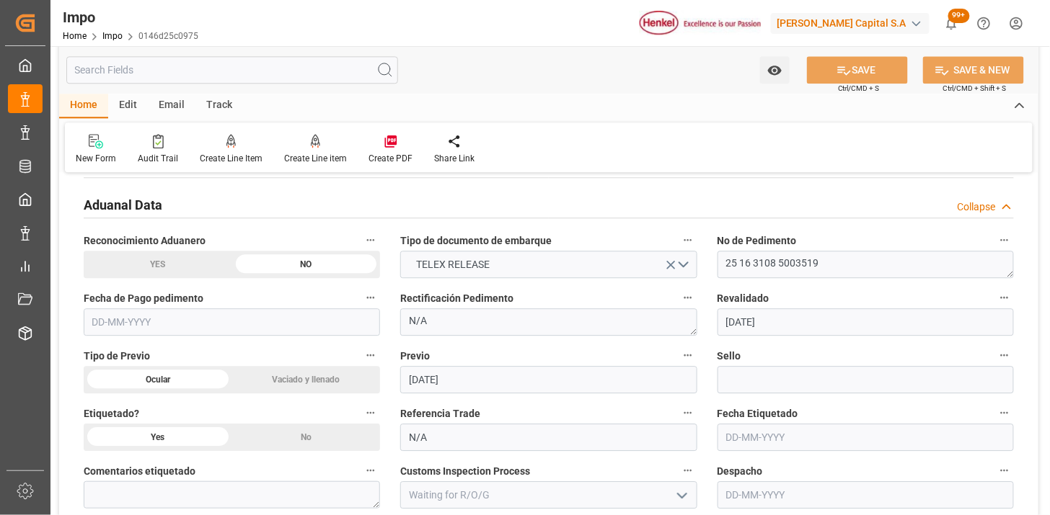
scroll to position [1041, 0]
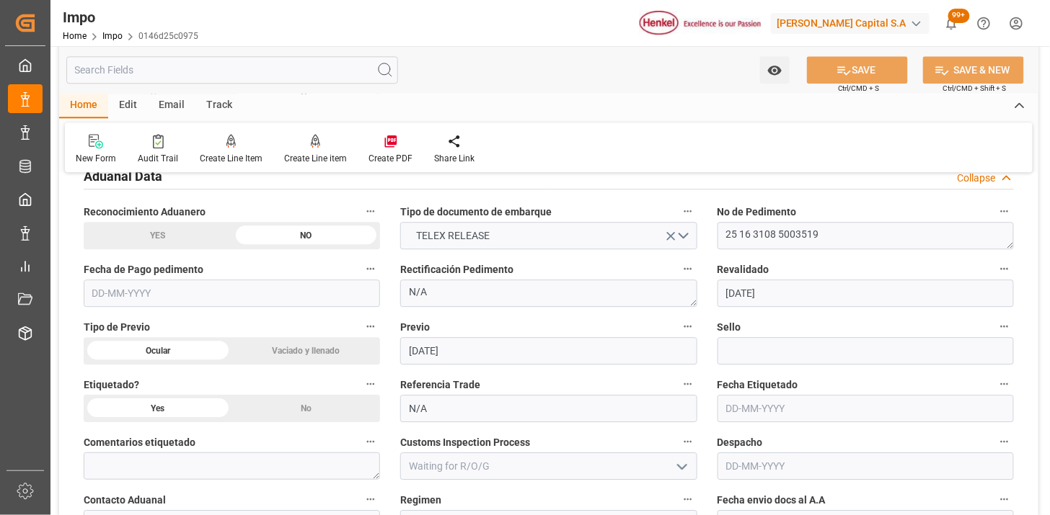
click at [214, 293] on input "text" at bounding box center [232, 293] width 296 height 27
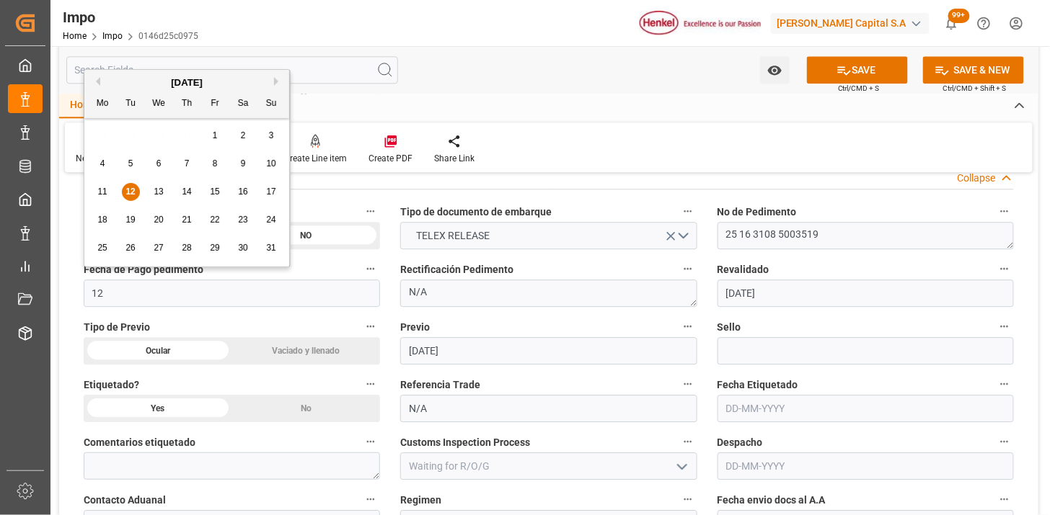
type input "[DATE]"
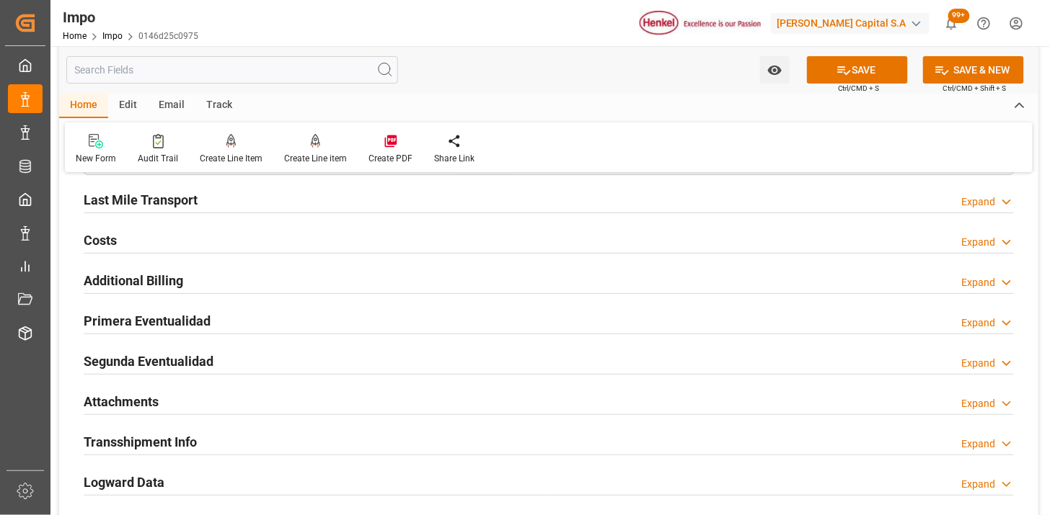
scroll to position [1602, 0]
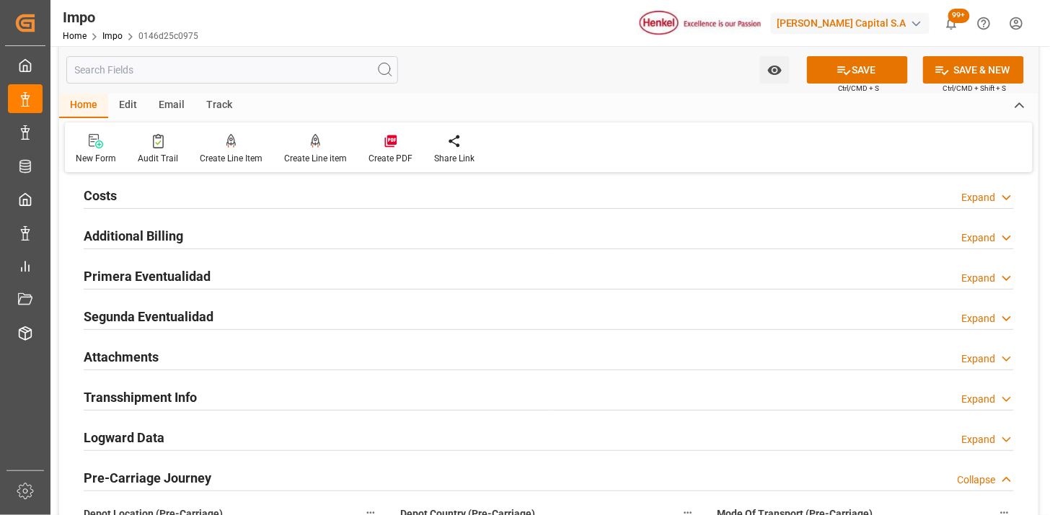
click at [239, 274] on div "Primera Eventualidad Expand" at bounding box center [549, 275] width 930 height 27
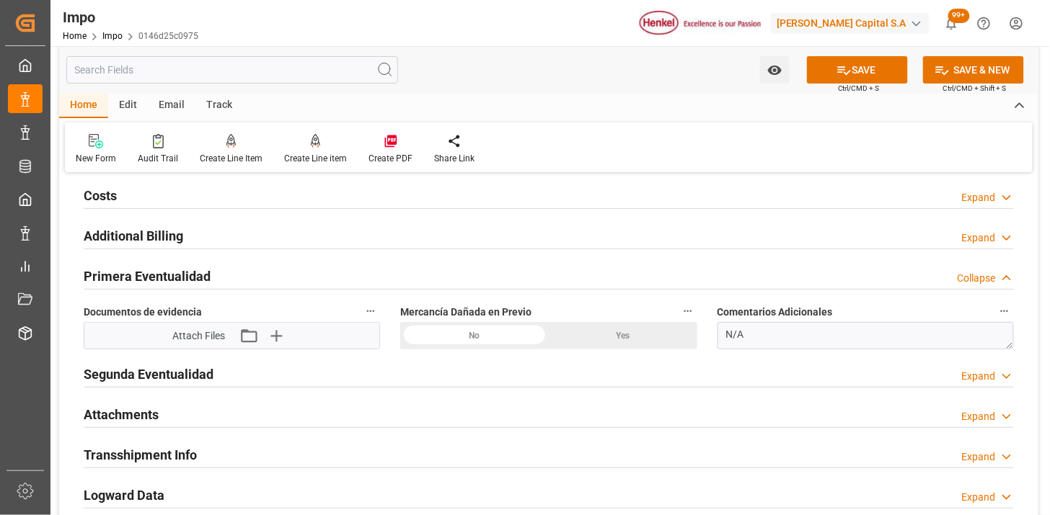
scroll to position [1682, 0]
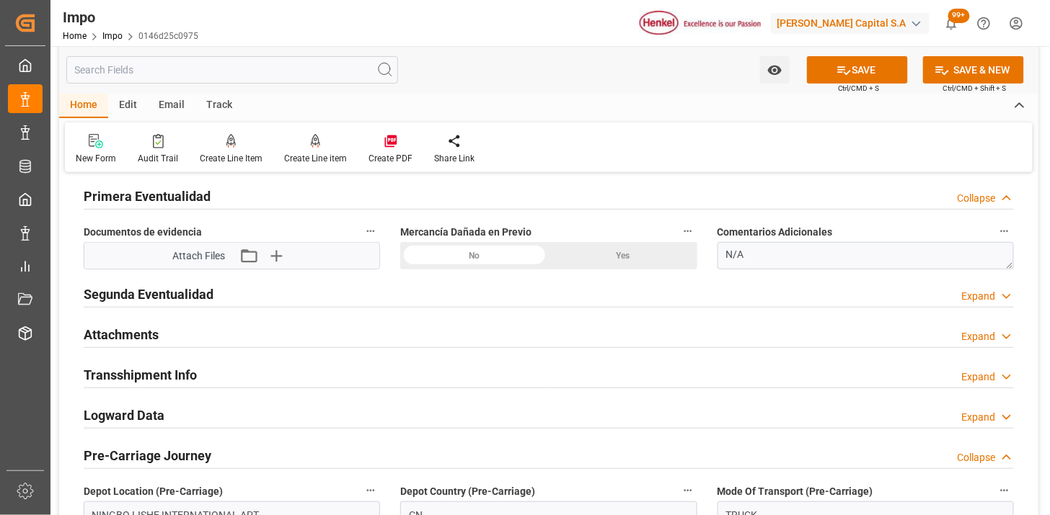
click at [278, 264] on icon "button" at bounding box center [275, 255] width 23 height 23
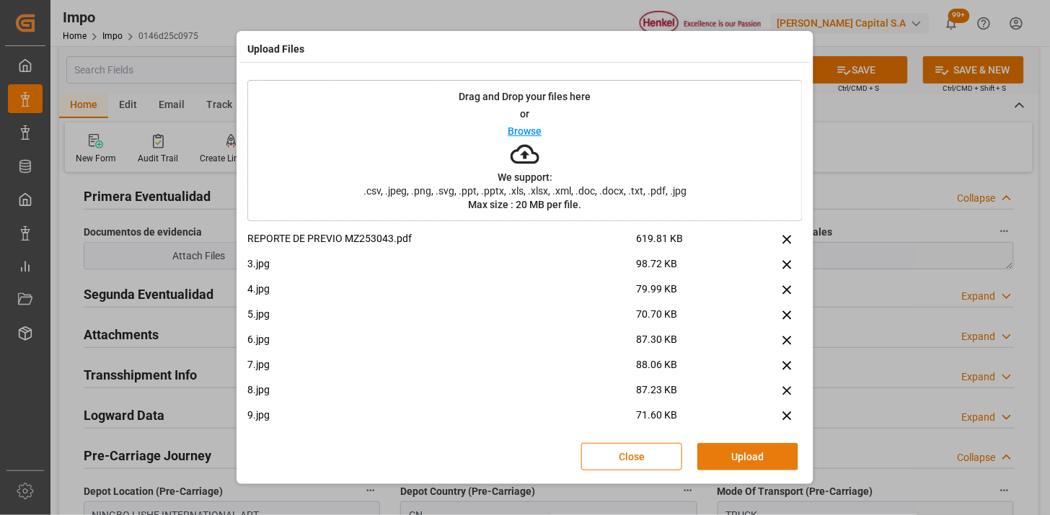
click at [750, 465] on button "Upload" at bounding box center [747, 456] width 101 height 27
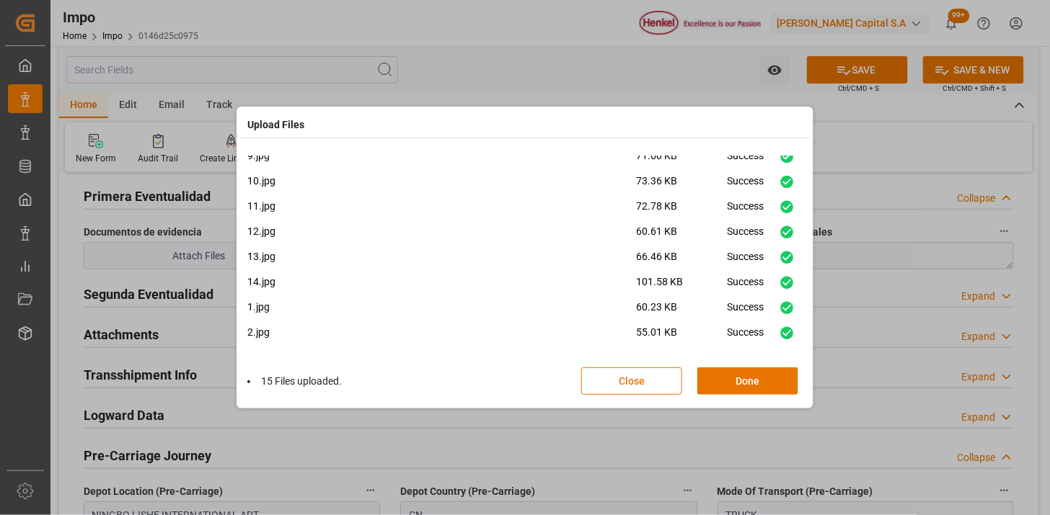
scroll to position [186, 0]
click at [723, 376] on button "Done" at bounding box center [747, 381] width 101 height 27
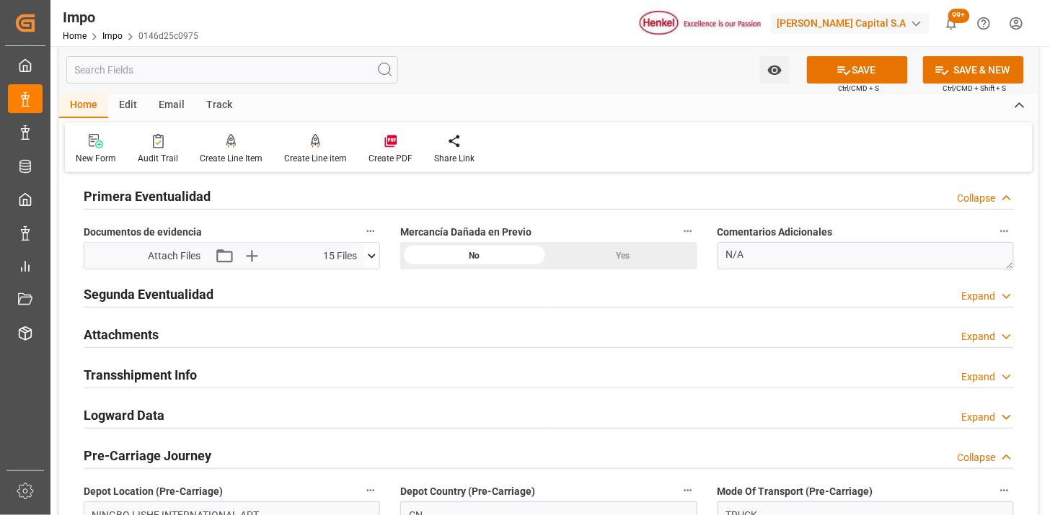
click at [166, 332] on div "Attachments Expand" at bounding box center [549, 333] width 930 height 27
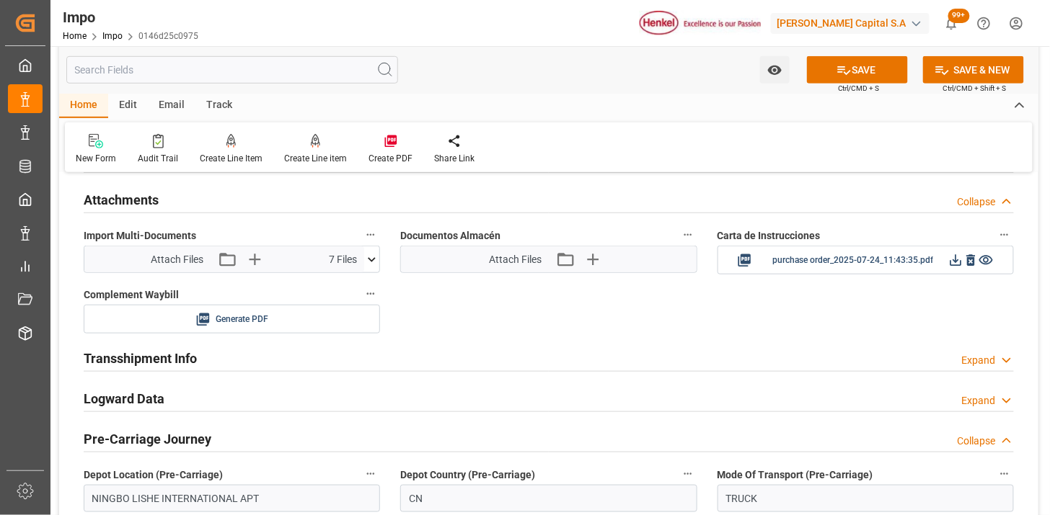
scroll to position [1842, 0]
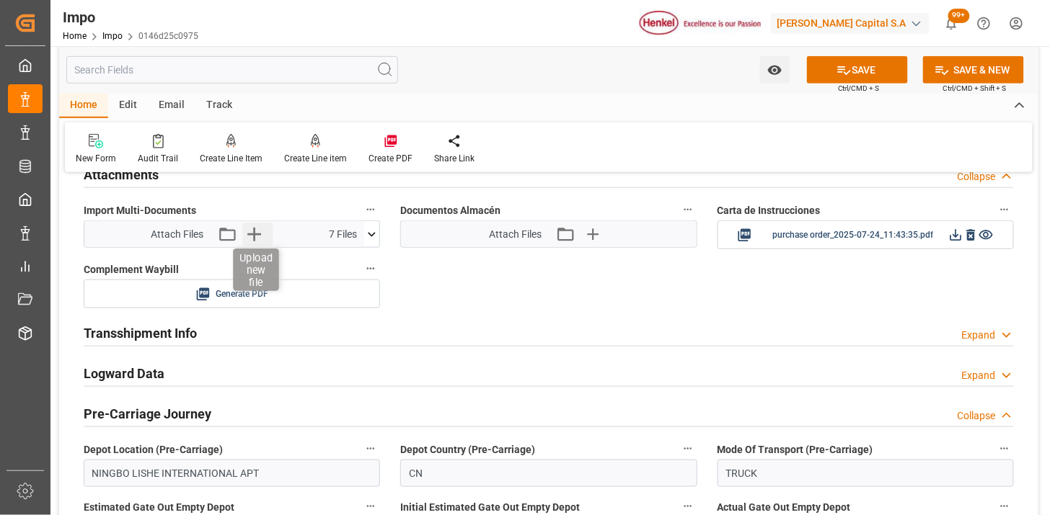
click at [263, 236] on icon "button" at bounding box center [253, 234] width 23 height 23
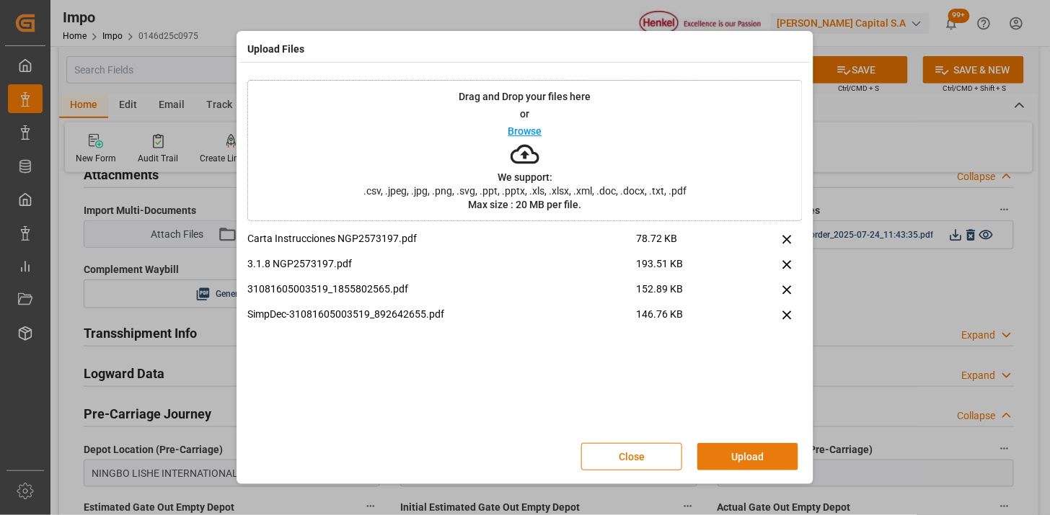
click at [717, 449] on button "Upload" at bounding box center [747, 456] width 101 height 27
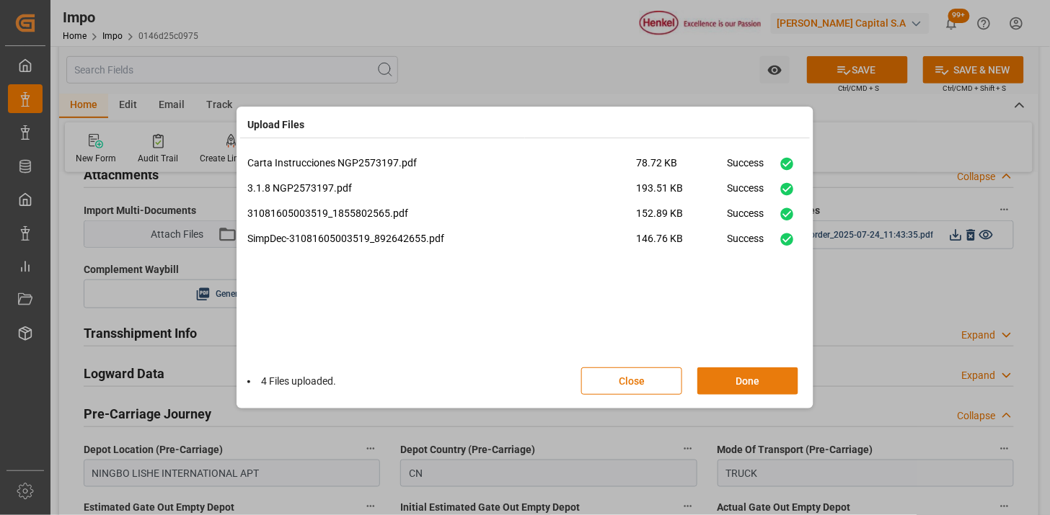
click at [723, 370] on button "Done" at bounding box center [747, 381] width 101 height 27
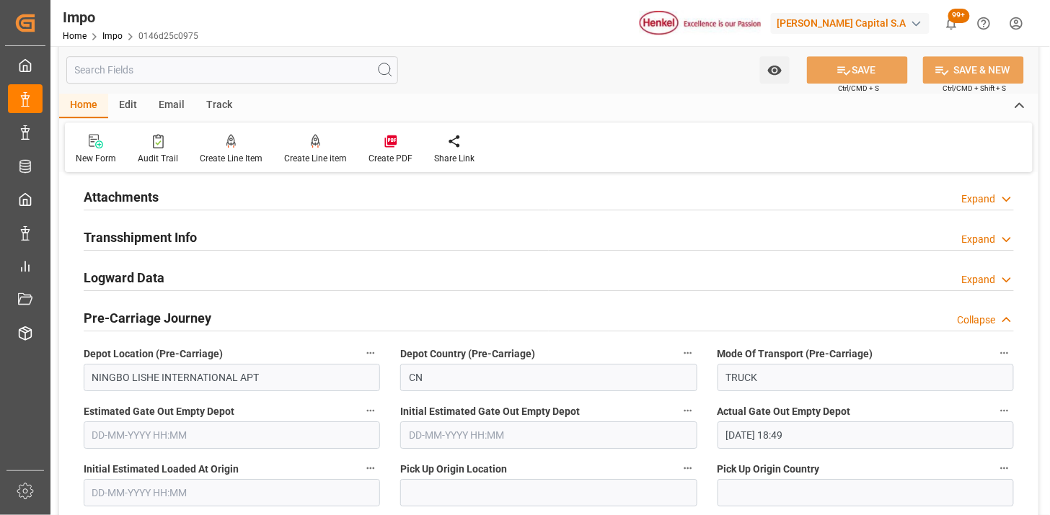
scroll to position [1182, 0]
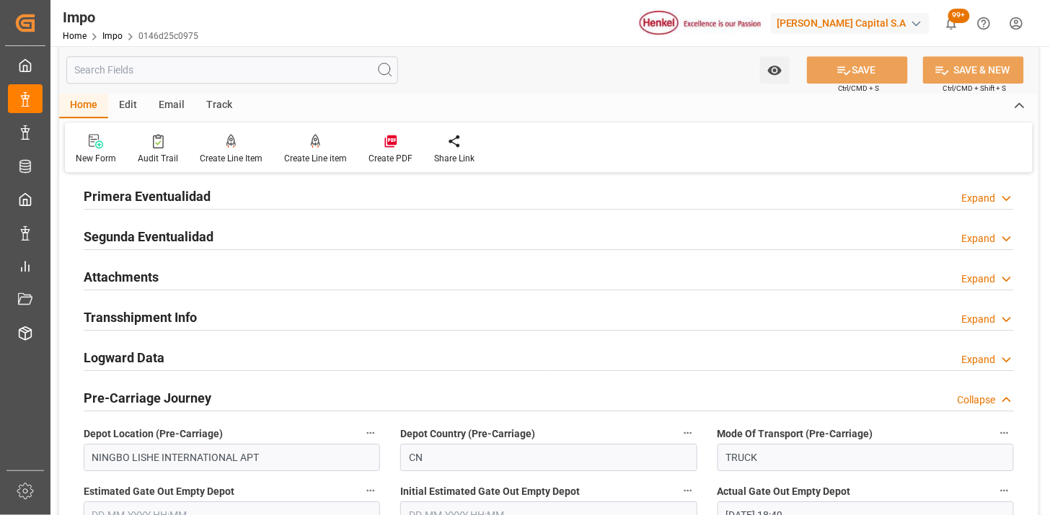
click at [304, 286] on div "Attachments Expand" at bounding box center [549, 275] width 930 height 27
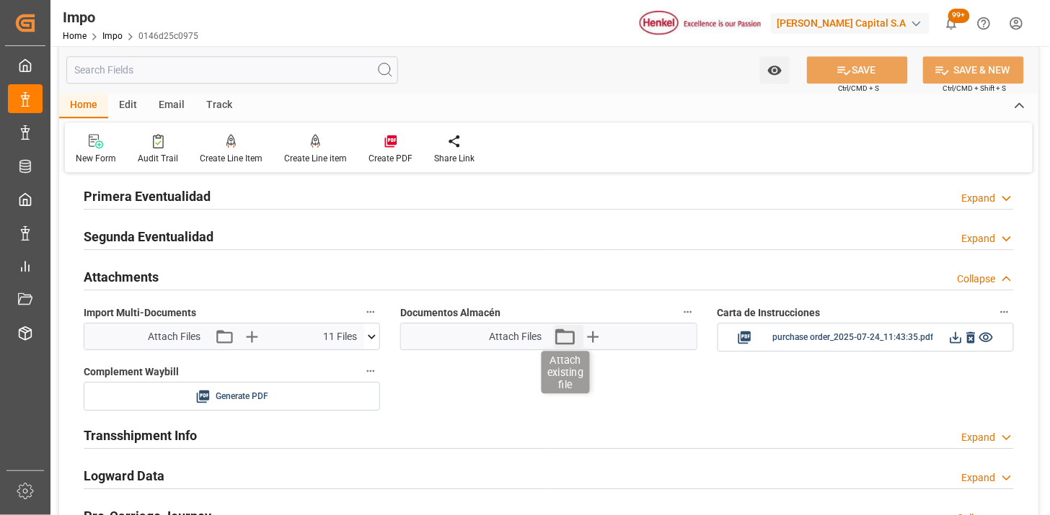
click at [559, 339] on icon "button" at bounding box center [564, 336] width 23 height 23
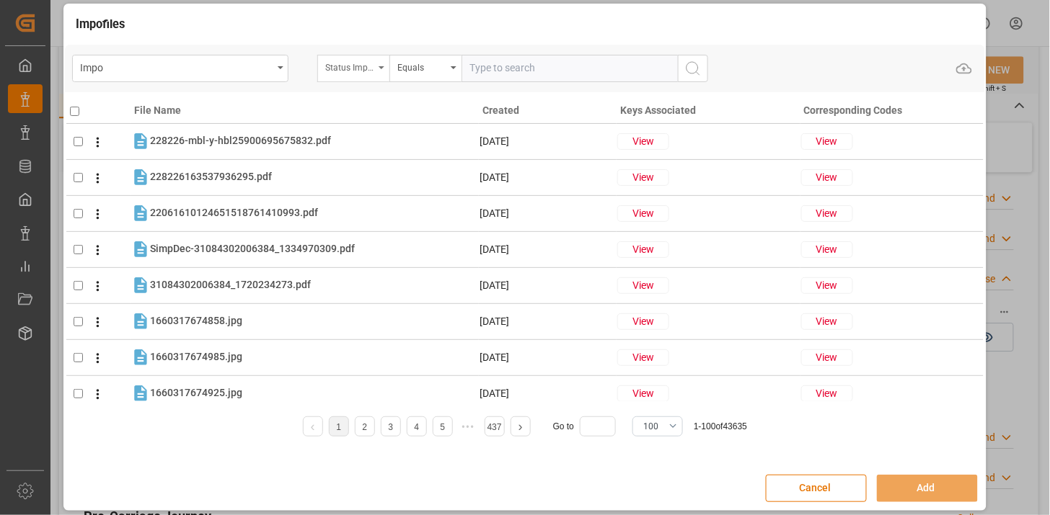
click at [340, 68] on div "Status Importación" at bounding box center [349, 66] width 49 height 17
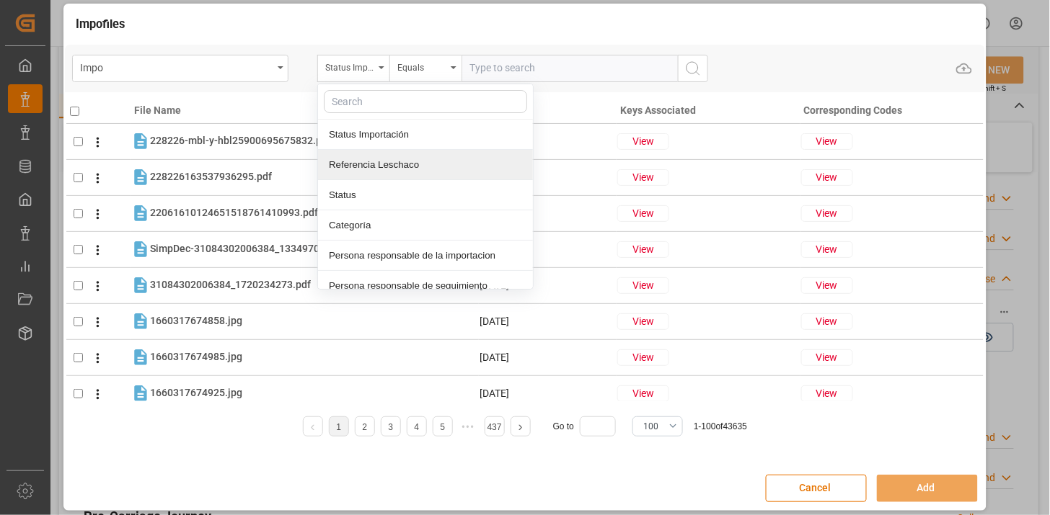
drag, startPoint x: 360, startPoint y: 169, endPoint x: 481, endPoint y: 114, distance: 132.6
click at [360, 169] on div "Referencia Leschaco" at bounding box center [425, 165] width 215 height 30
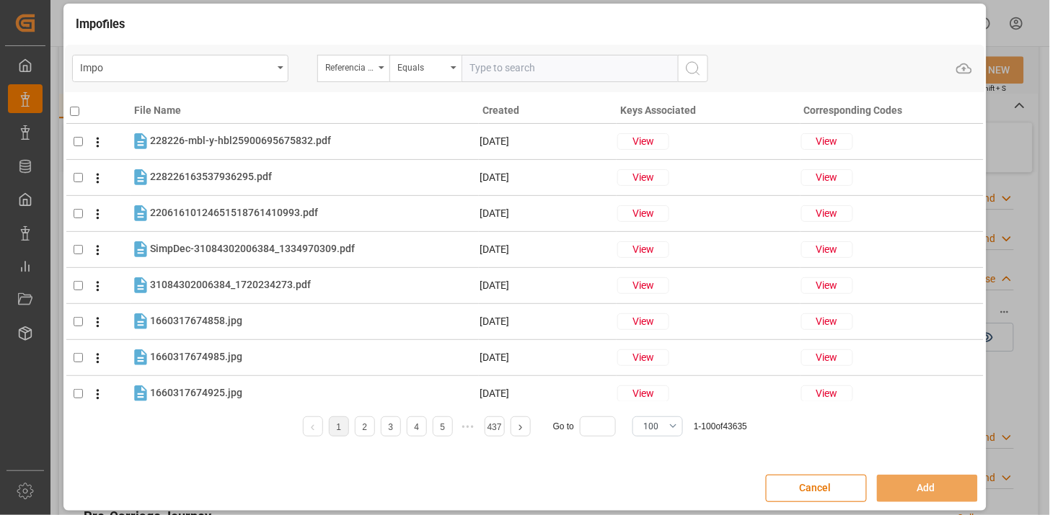
click at [523, 66] on input "text" at bounding box center [569, 68] width 216 height 27
paste input "250806900654"
paste input "4"
type input "250806900654"
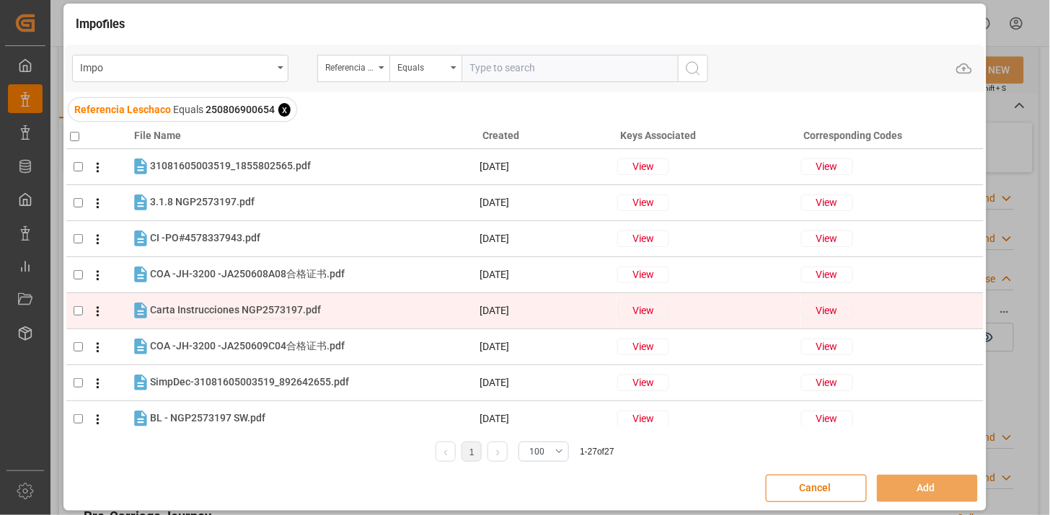
click at [301, 305] on span "Carta Instrucciones NGP2573197.pdf" at bounding box center [235, 310] width 171 height 12
checkbox input "true"
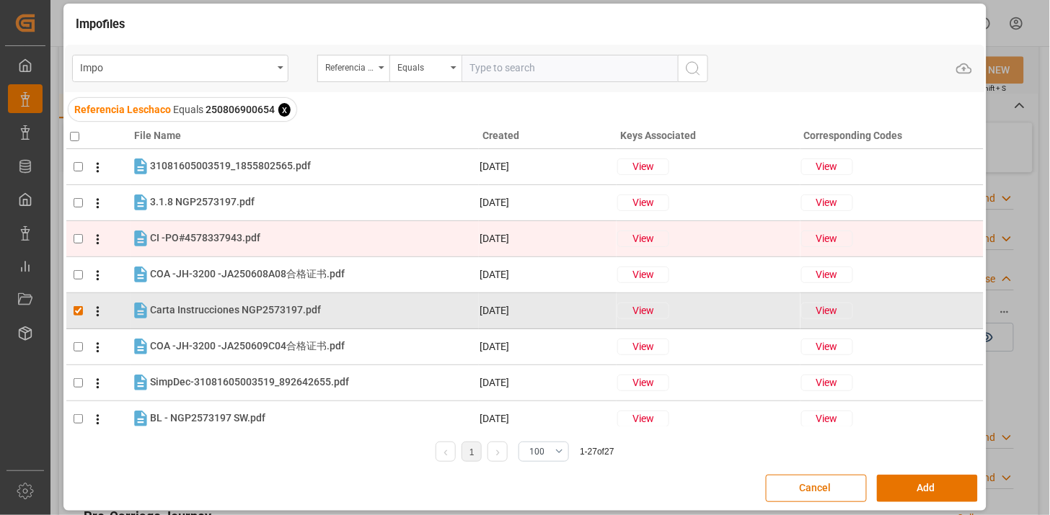
click at [361, 244] on div "CI -PO#4578337943.pdf CI -PO#4578337943.pdf" at bounding box center [314, 238] width 328 height 19
checkbox input "true"
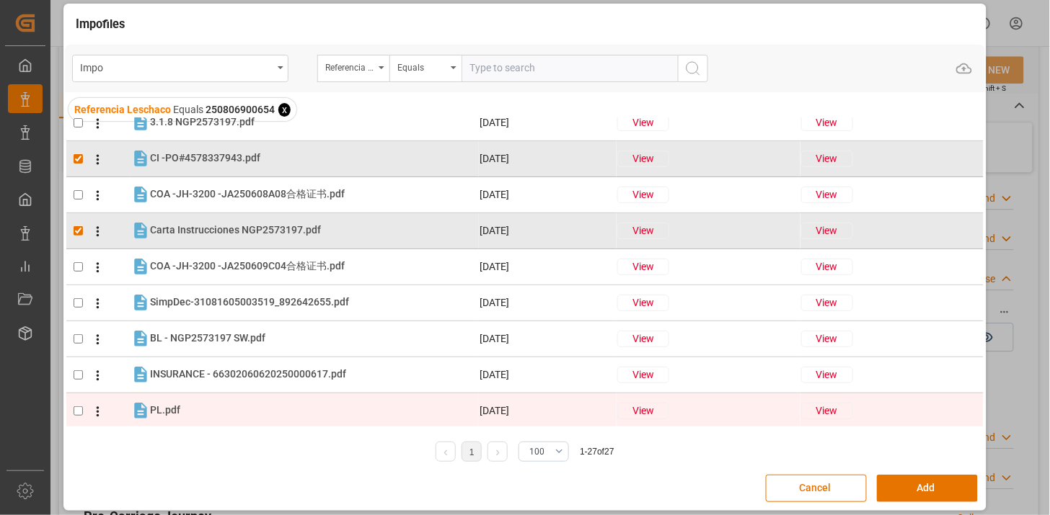
click at [179, 412] on div "PL.pdf PL.pdf" at bounding box center [314, 410] width 328 height 19
checkbox input "true"
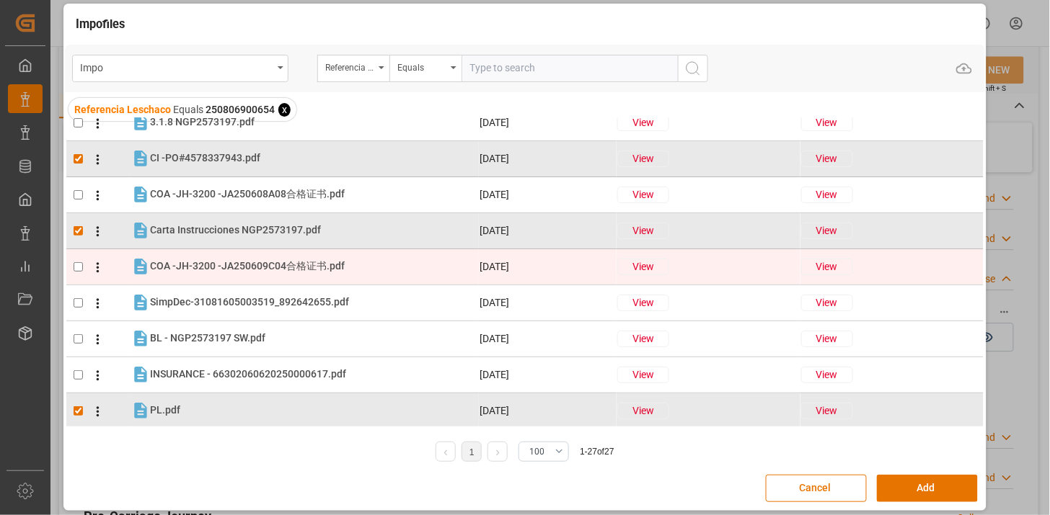
click at [250, 274] on div "COA -JH-3200 -JA250609C04合格证书.pdf COA -JH-3200 -JA250609C04合格证书.pdf" at bounding box center [314, 266] width 328 height 19
checkbox input "true"
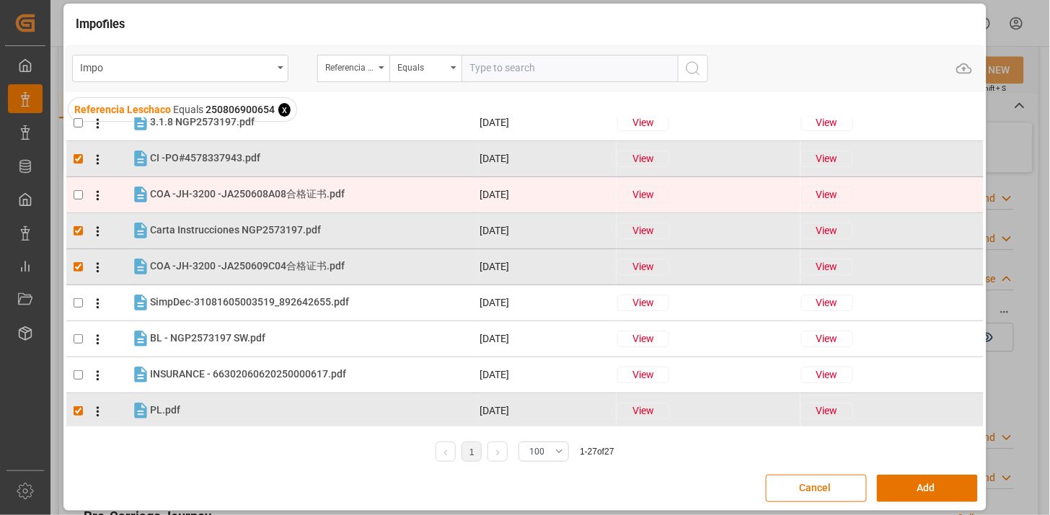
click at [276, 200] on div "COA -JH-3200 -JA250608A08合格证书.pdf COA -JH-3200 -JA250608A08合格证书.pdf" at bounding box center [247, 194] width 195 height 15
checkbox input "true"
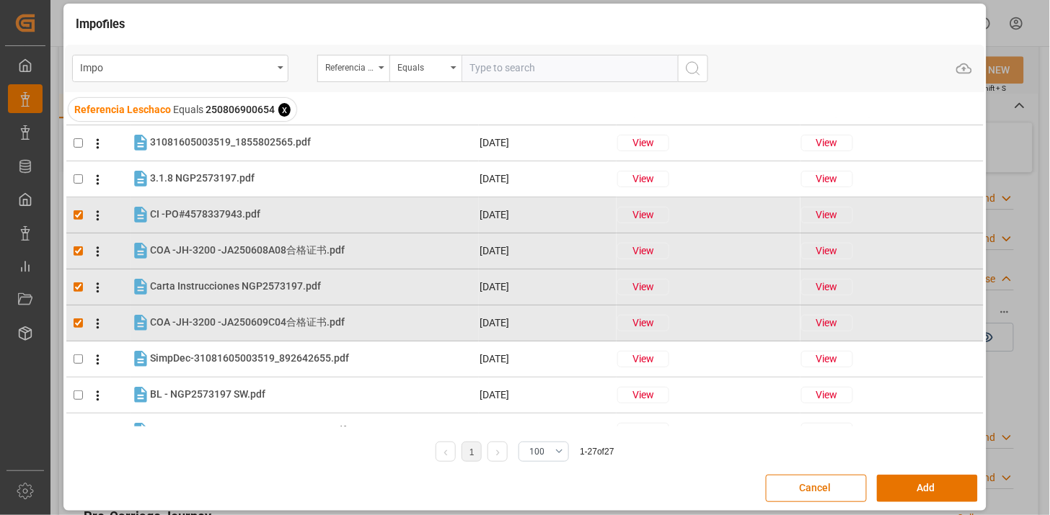
scroll to position [0, 0]
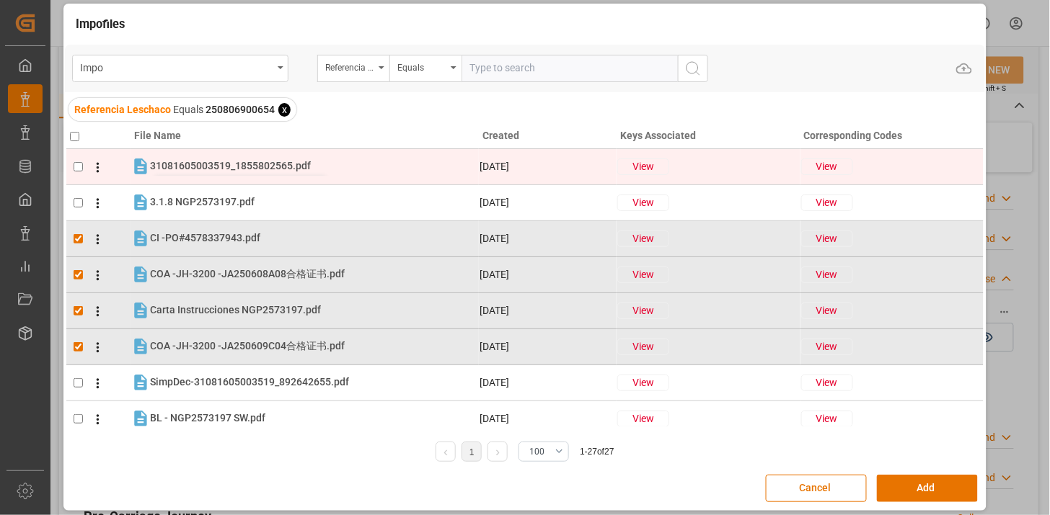
click at [291, 170] on span "31081605003519_1855802565.pdf" at bounding box center [230, 166] width 161 height 12
checkbox input "true"
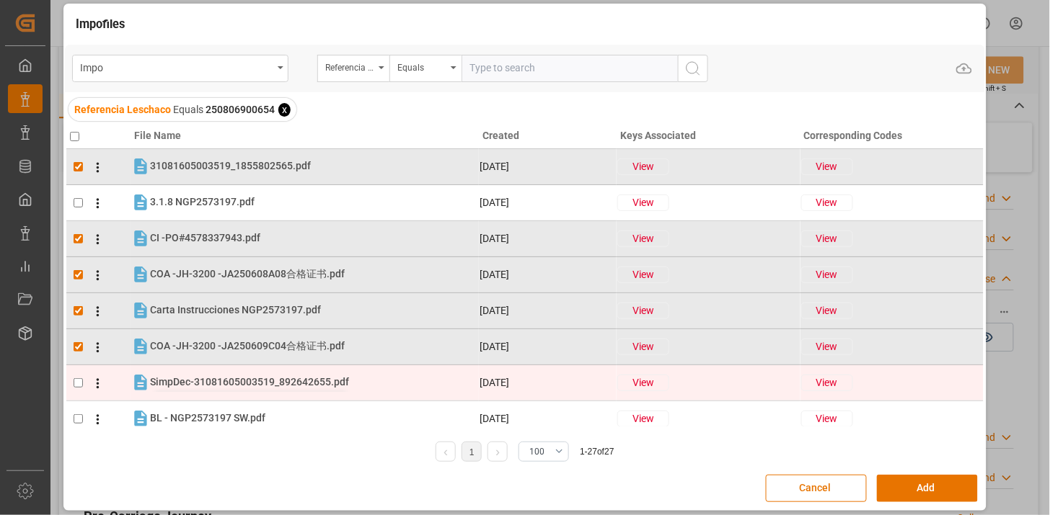
click at [229, 378] on span "SimpDec-31081605003519_892642655.pdf" at bounding box center [249, 382] width 199 height 12
checkbox input "true"
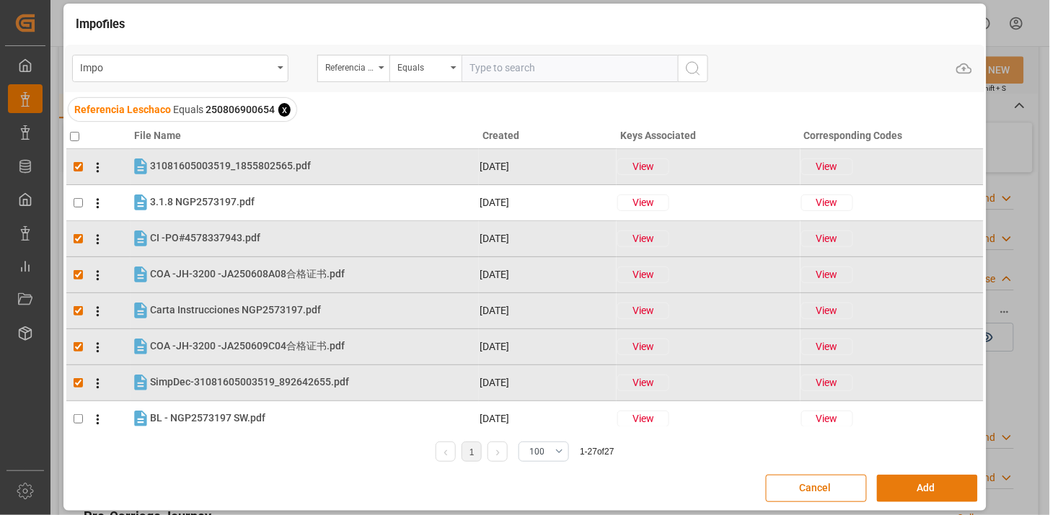
click at [921, 482] on button "Add" at bounding box center [927, 488] width 101 height 27
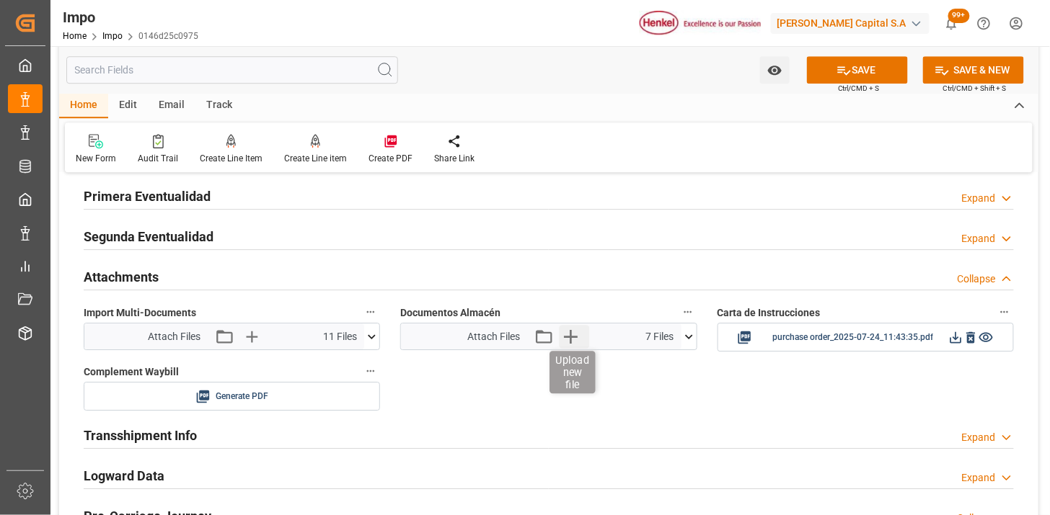
click at [570, 343] on icon "button" at bounding box center [571, 337] width 14 height 14
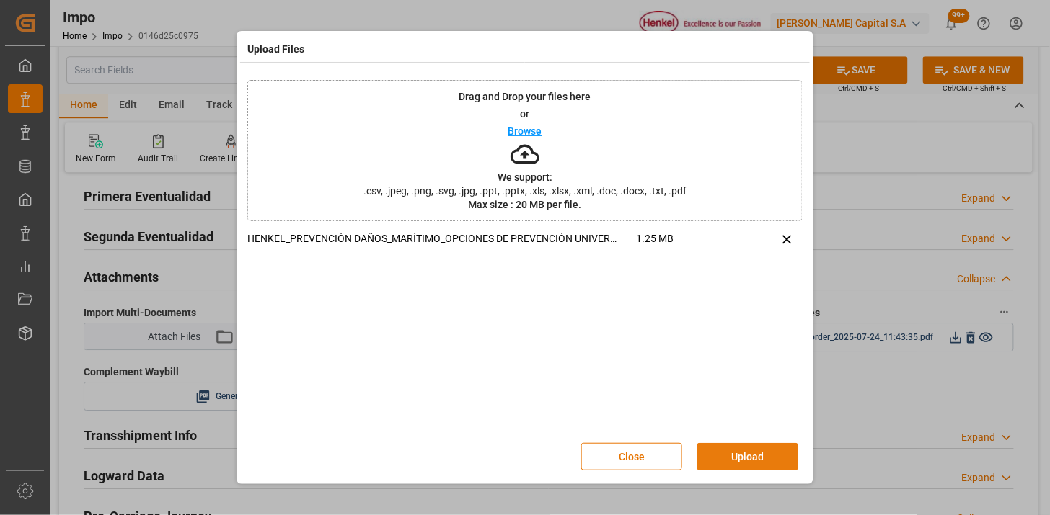
click at [736, 453] on button "Upload" at bounding box center [747, 456] width 101 height 27
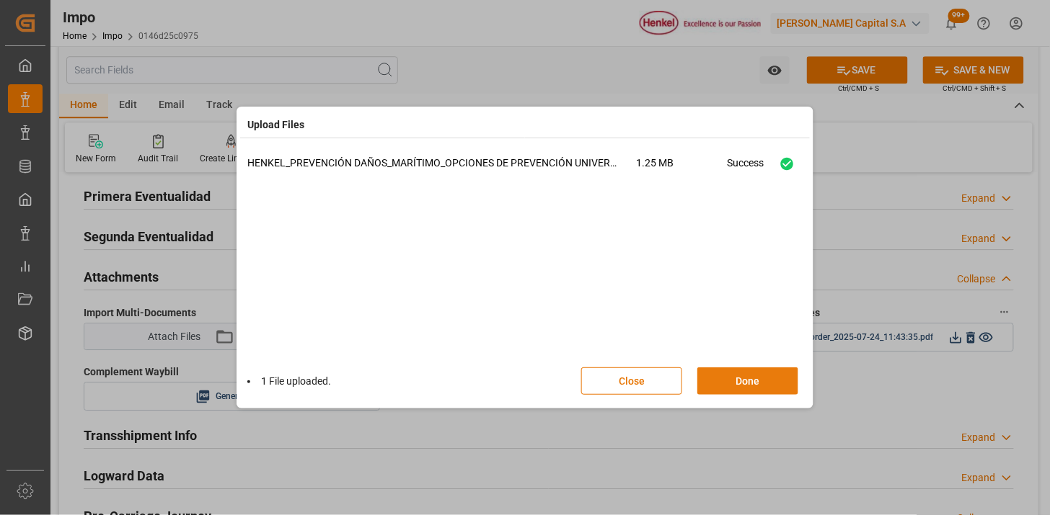
click at [757, 370] on button "Done" at bounding box center [747, 381] width 101 height 27
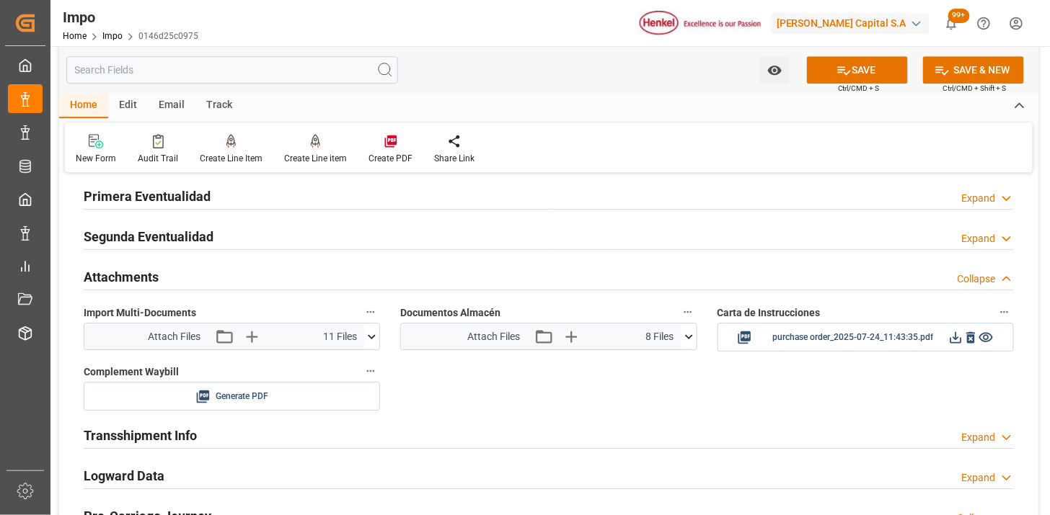
click at [685, 337] on icon at bounding box center [688, 336] width 15 height 15
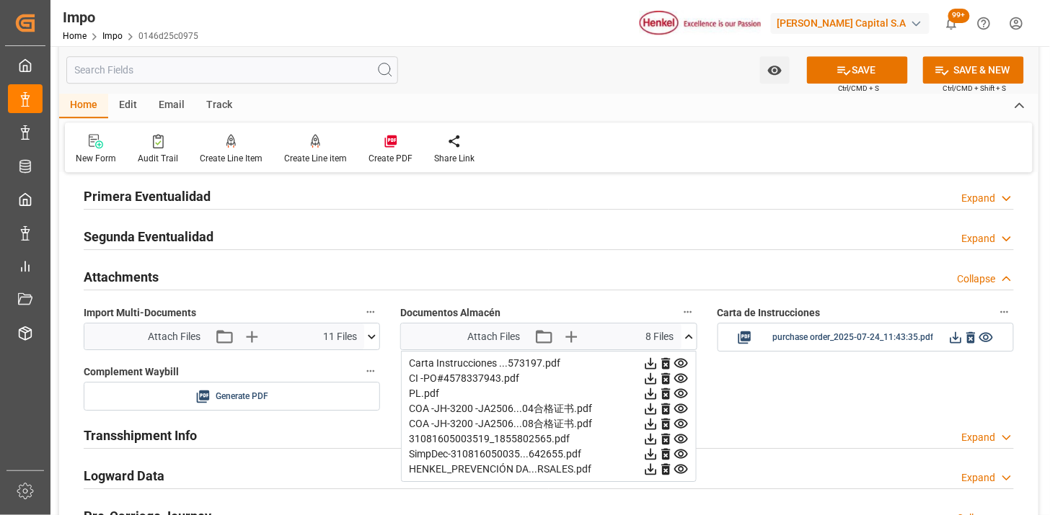
click at [685, 337] on icon at bounding box center [688, 336] width 15 height 15
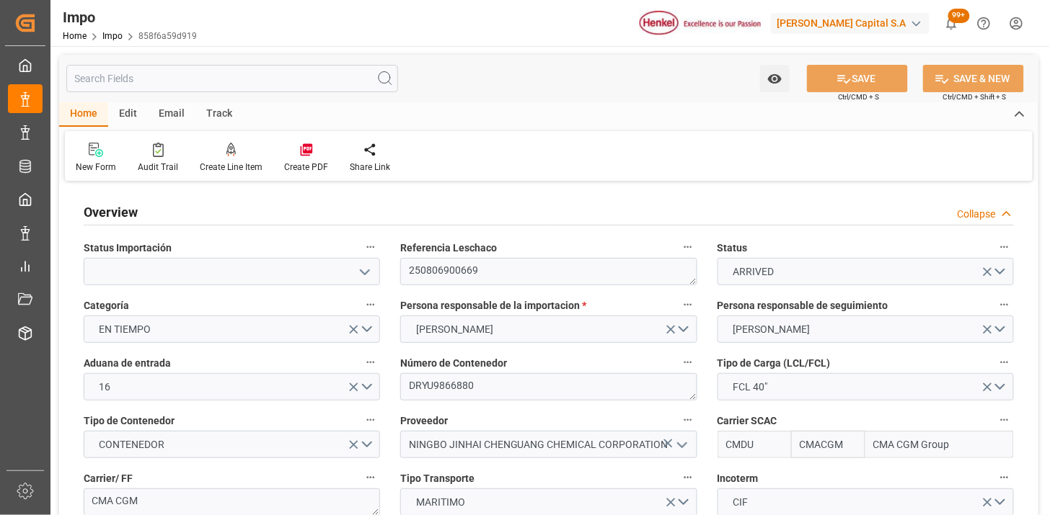
type input "CMACGM"
type input "CMA CGM Group"
type input "1"
type input "58"
type input "32"
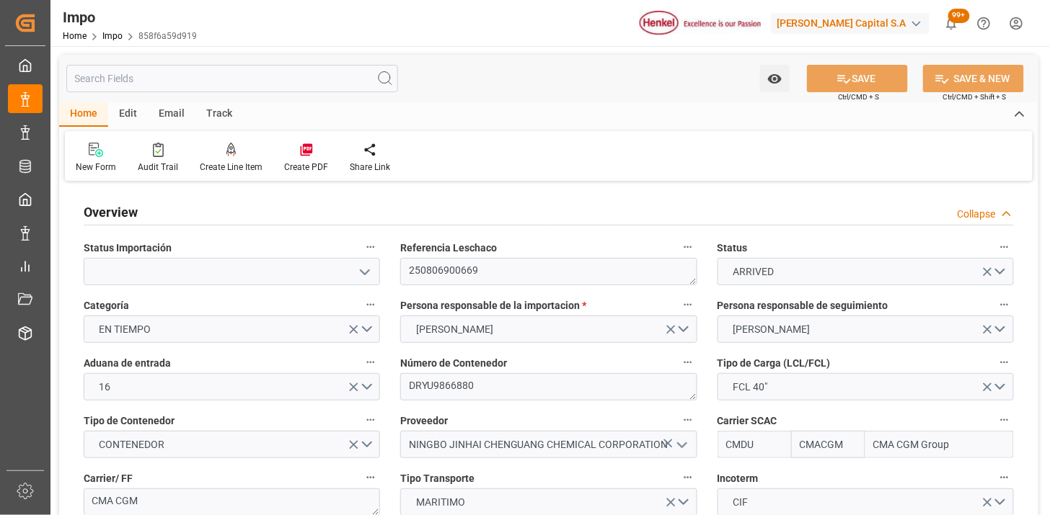
type input "9860245"
type input "[DATE]"
type input "[DATE] 08:52"
type input "[DATE] 15:01"
type input "[DATE] 19:10"
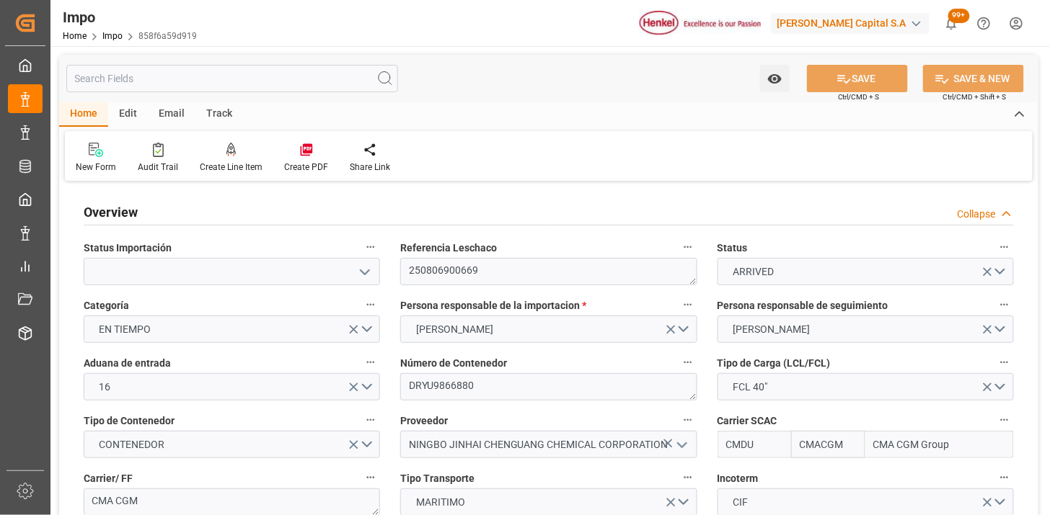
type input "[DATE] 20:35"
type input "[DATE] 07:00"
type input "[DATE] 06:55"
type input "[DATE] 00:27"
type input "[DATE] 21:48"
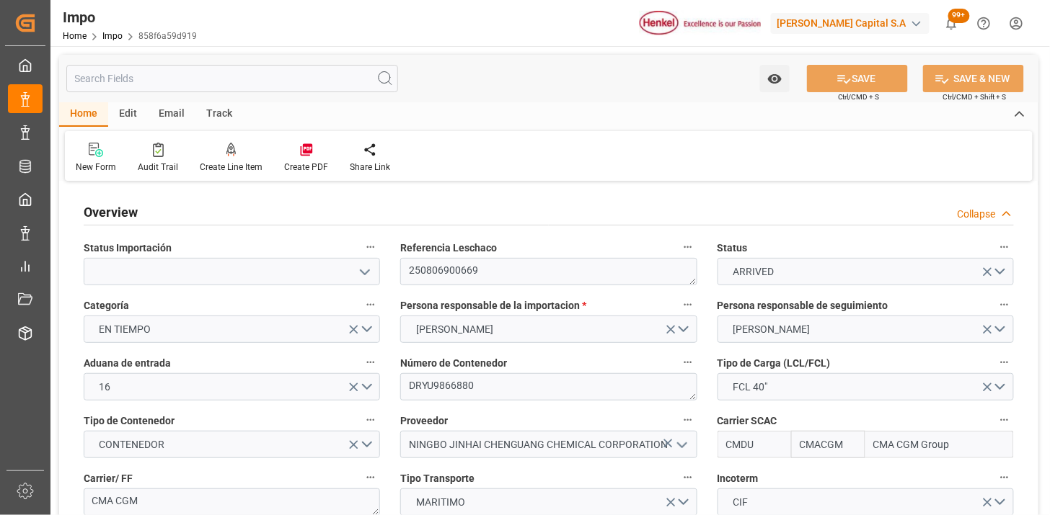
type input "[DATE] 21:48"
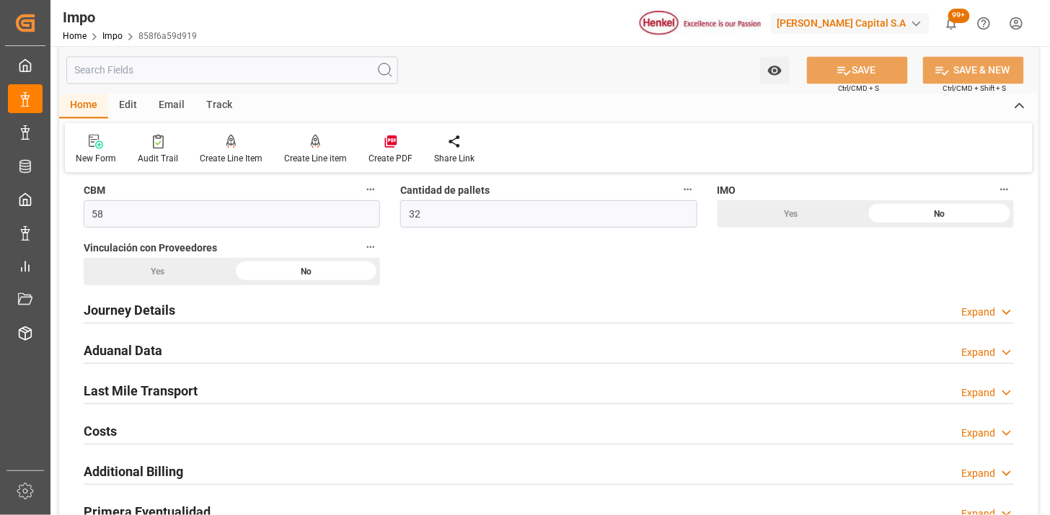
scroll to position [961, 0]
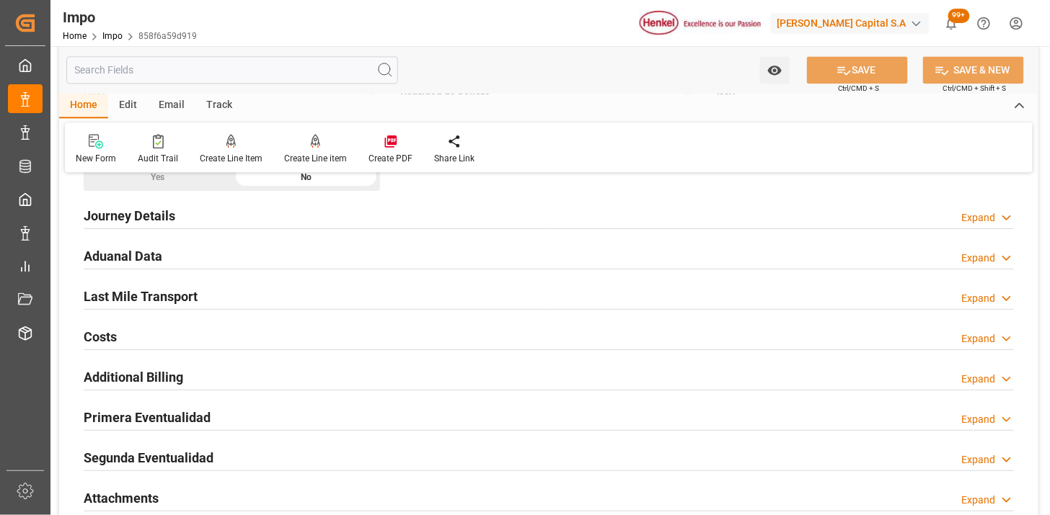
click at [345, 249] on div "Aduanal Data Expand" at bounding box center [549, 254] width 930 height 27
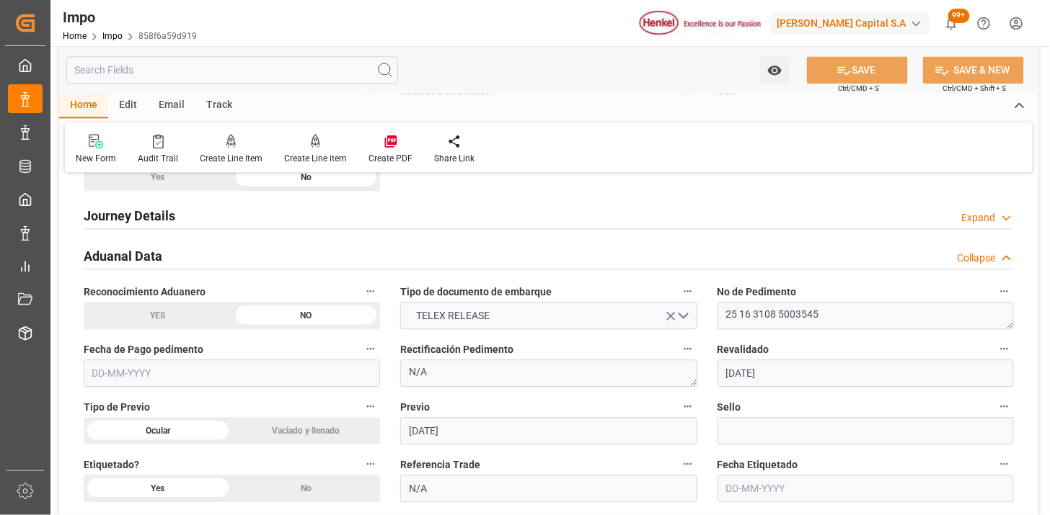
scroll to position [1041, 0]
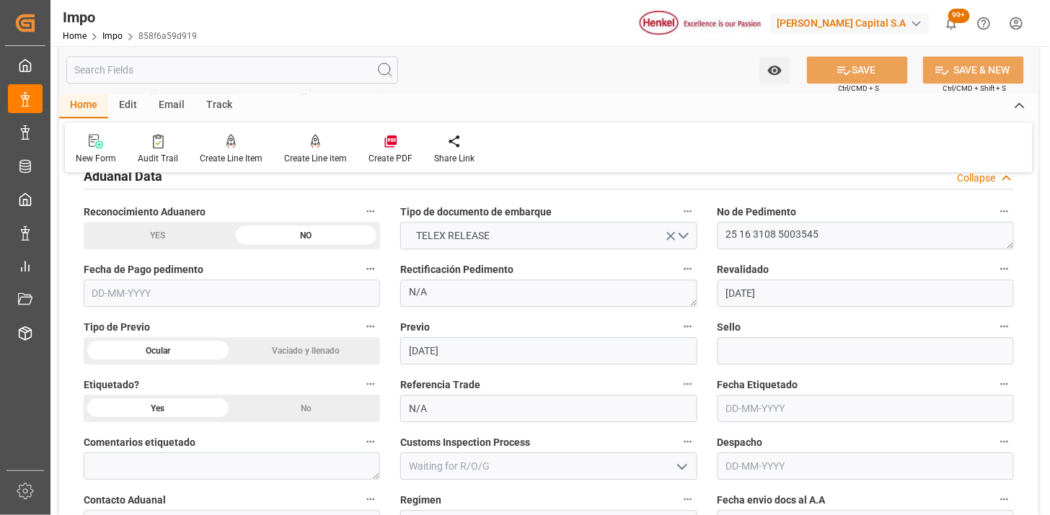
click at [278, 298] on input "text" at bounding box center [232, 293] width 296 height 27
type input "[DATE]"
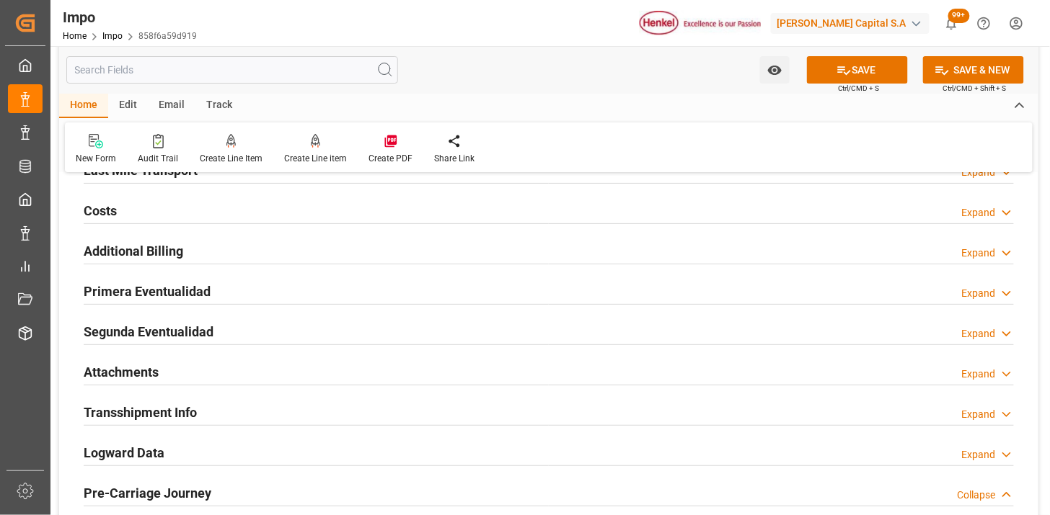
scroll to position [1602, 0]
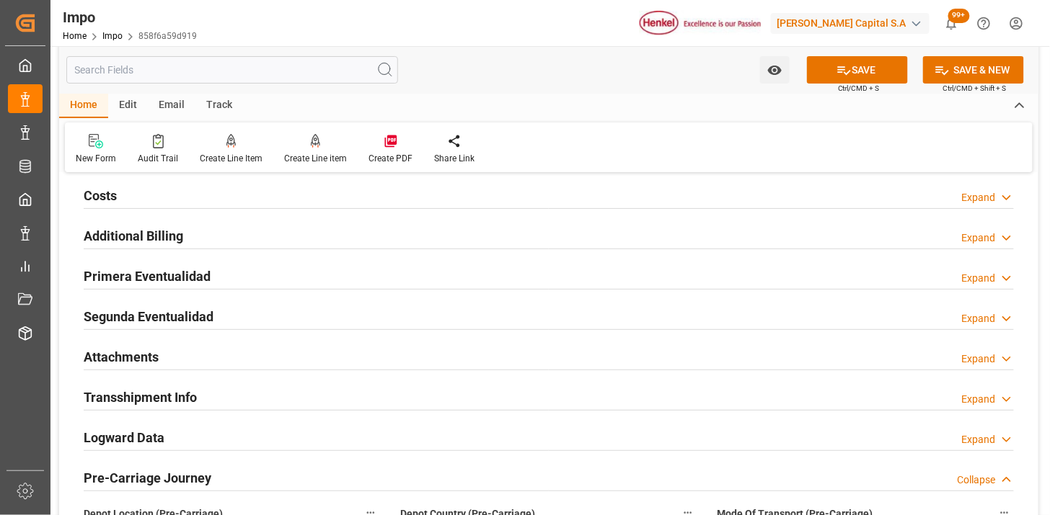
click at [243, 277] on div "Primera Eventualidad Expand" at bounding box center [549, 275] width 930 height 27
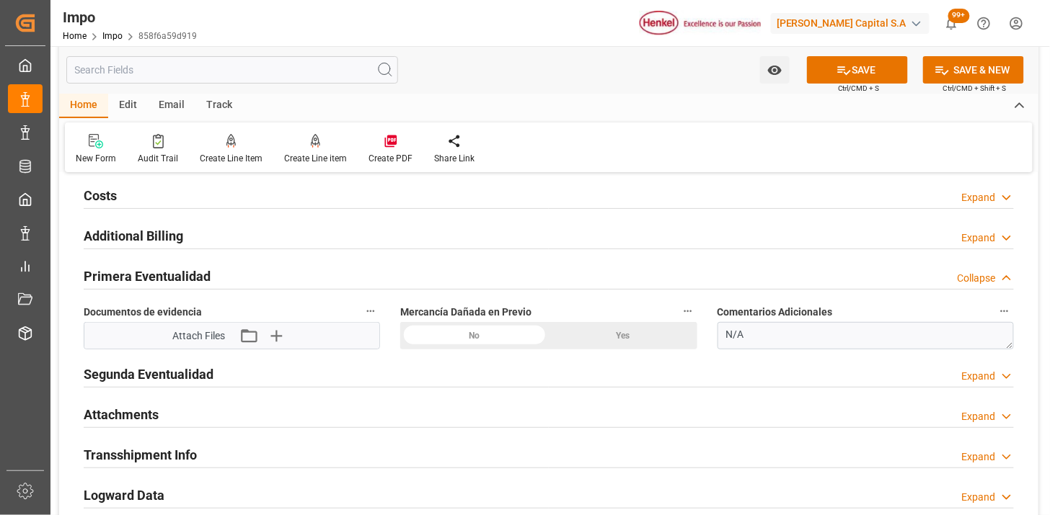
click at [274, 341] on icon "button" at bounding box center [275, 335] width 23 height 23
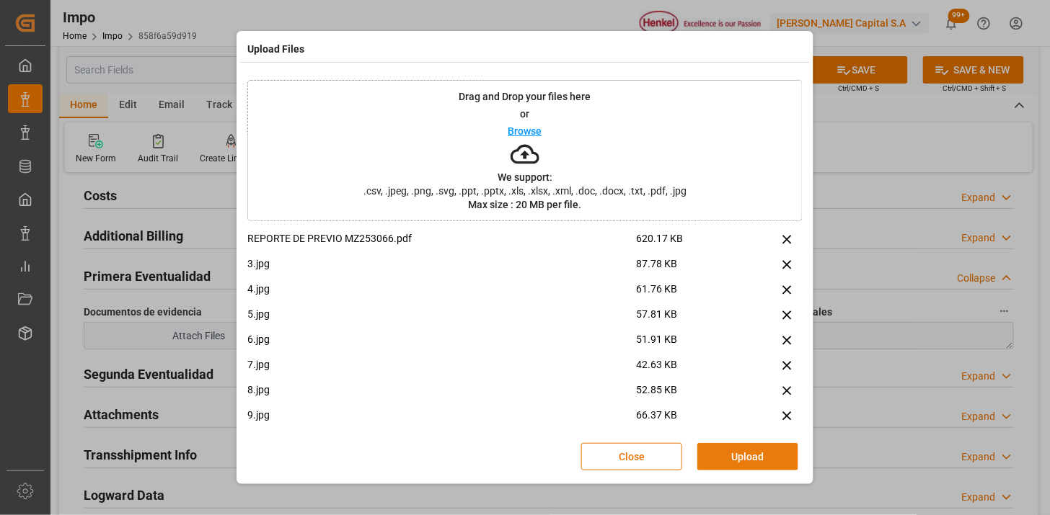
click at [750, 459] on button "Upload" at bounding box center [747, 456] width 101 height 27
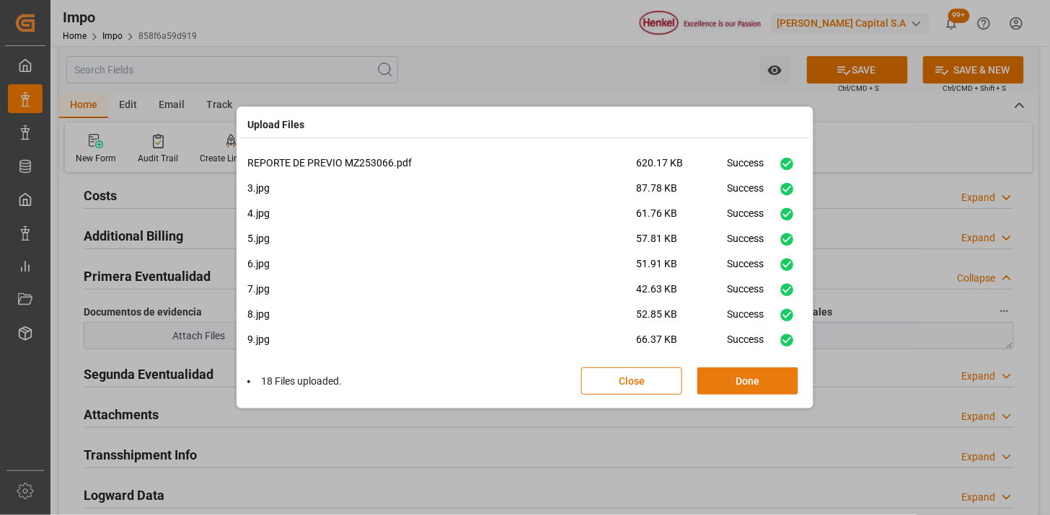
drag, startPoint x: 742, startPoint y: 396, endPoint x: 747, endPoint y: 388, distance: 9.7
click at [745, 394] on div "18 Files uploaded. Close Done" at bounding box center [524, 382] width 555 height 48
click at [747, 386] on button "Done" at bounding box center [747, 381] width 101 height 27
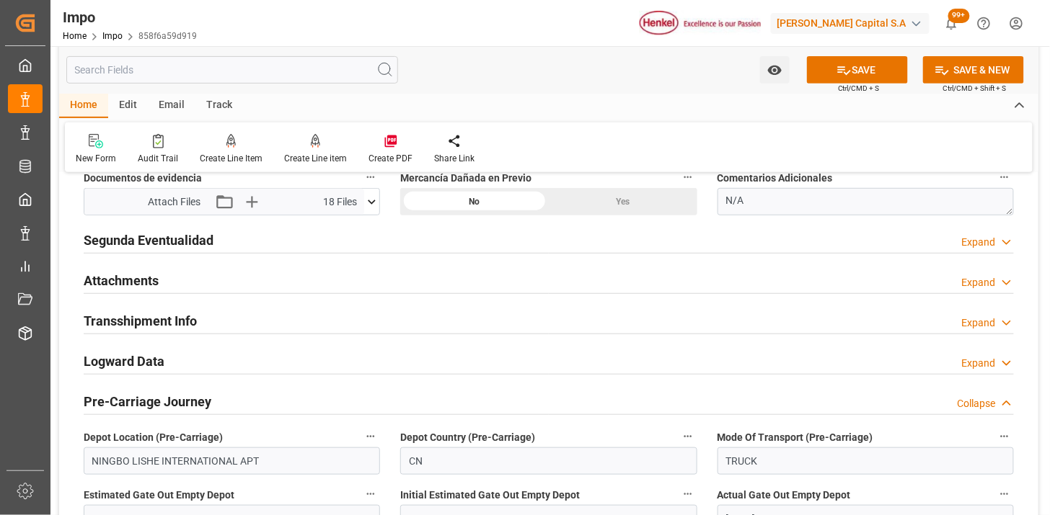
scroll to position [1762, 0]
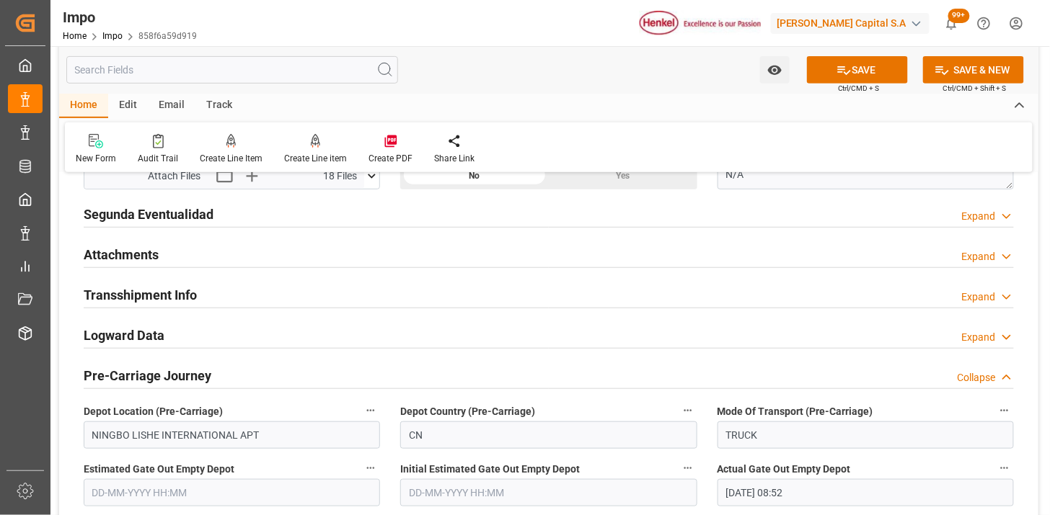
click at [271, 261] on div "Attachments Expand" at bounding box center [549, 253] width 930 height 27
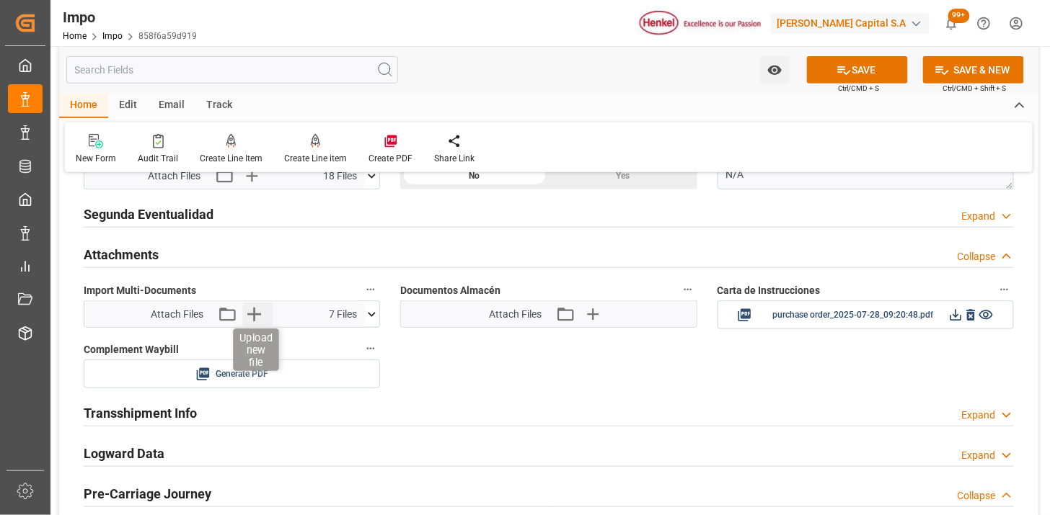
click at [254, 321] on icon "button" at bounding box center [253, 314] width 23 height 23
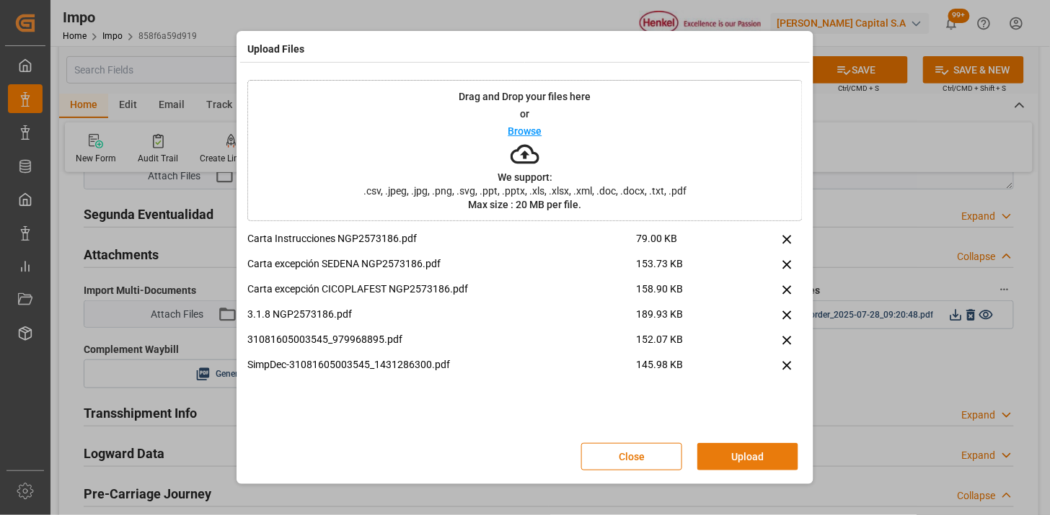
click at [773, 458] on button "Upload" at bounding box center [747, 456] width 101 height 27
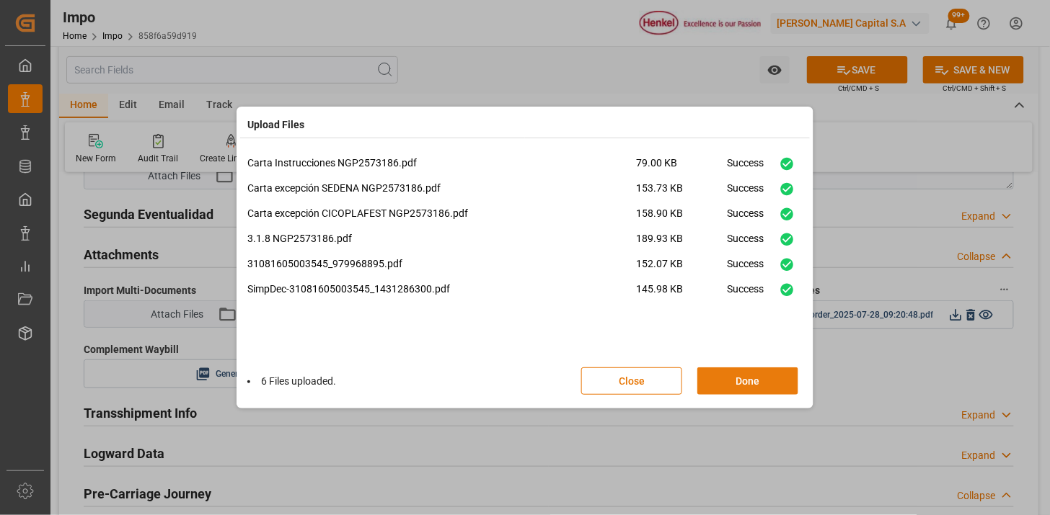
click at [769, 373] on button "Done" at bounding box center [747, 381] width 101 height 27
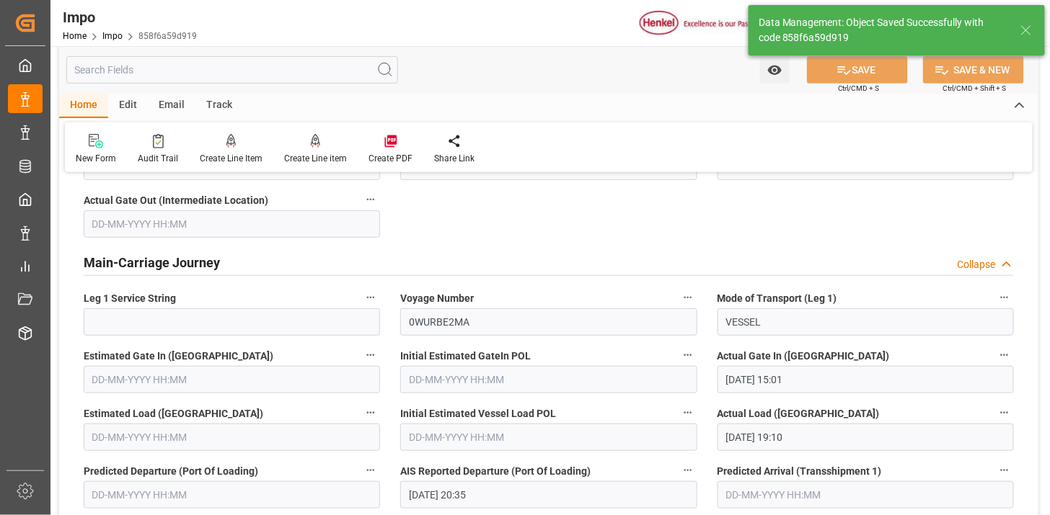
scroll to position [1262, 0]
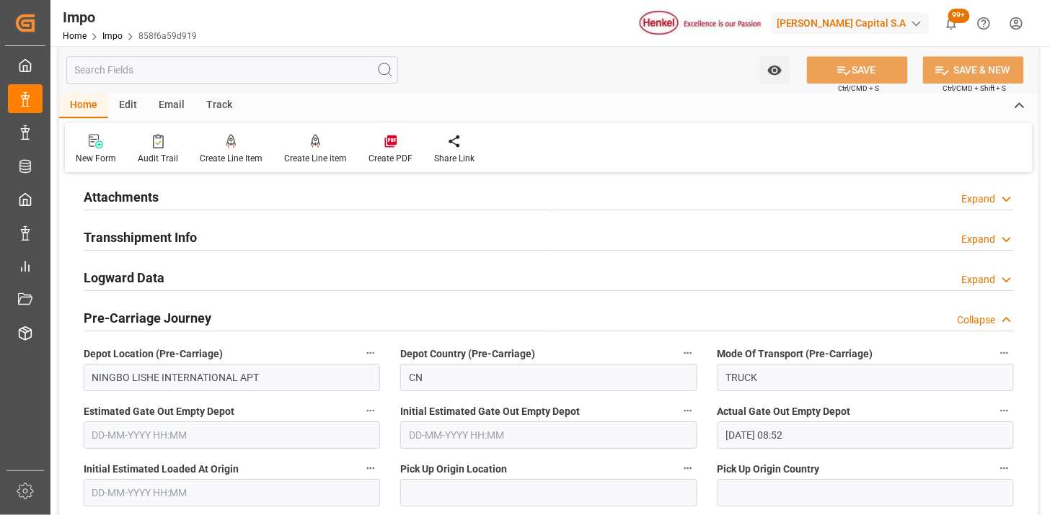
click at [451, 199] on div "Attachments Expand" at bounding box center [549, 195] width 930 height 27
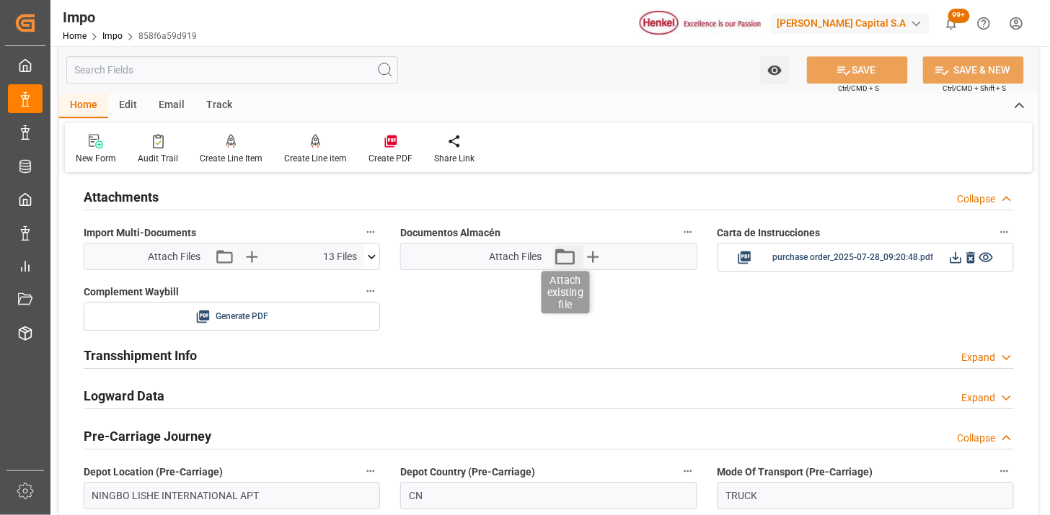
click at [565, 263] on icon "button" at bounding box center [564, 257] width 19 height 16
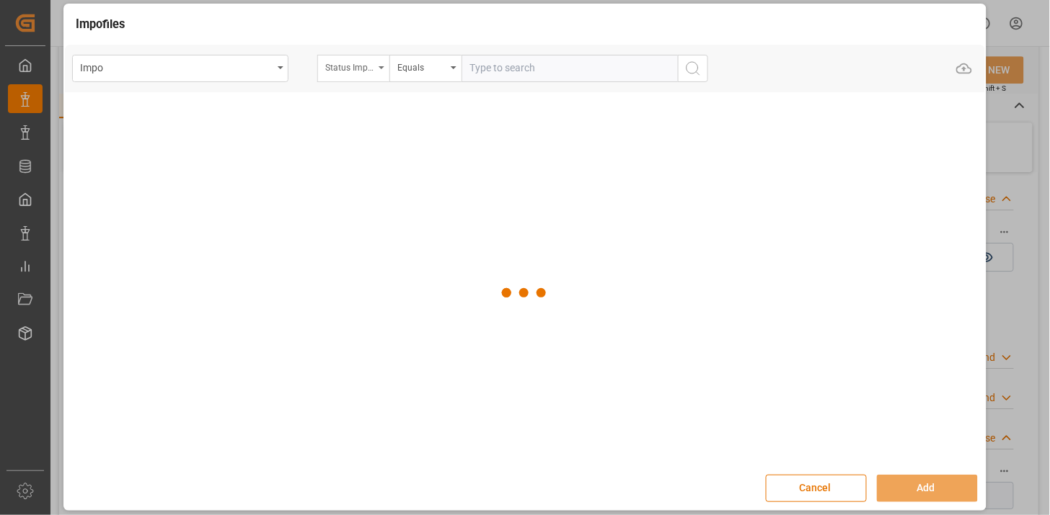
click at [373, 74] on div "Status Importación" at bounding box center [353, 68] width 72 height 27
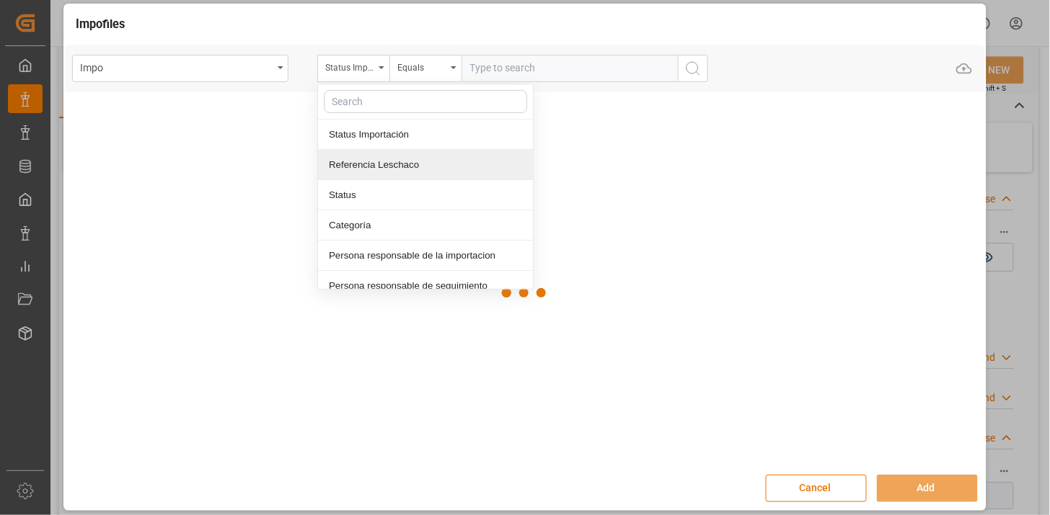
drag, startPoint x: 394, startPoint y: 171, endPoint x: 497, endPoint y: 104, distance: 123.6
click at [395, 171] on div "Referencia Leschaco" at bounding box center [425, 165] width 215 height 30
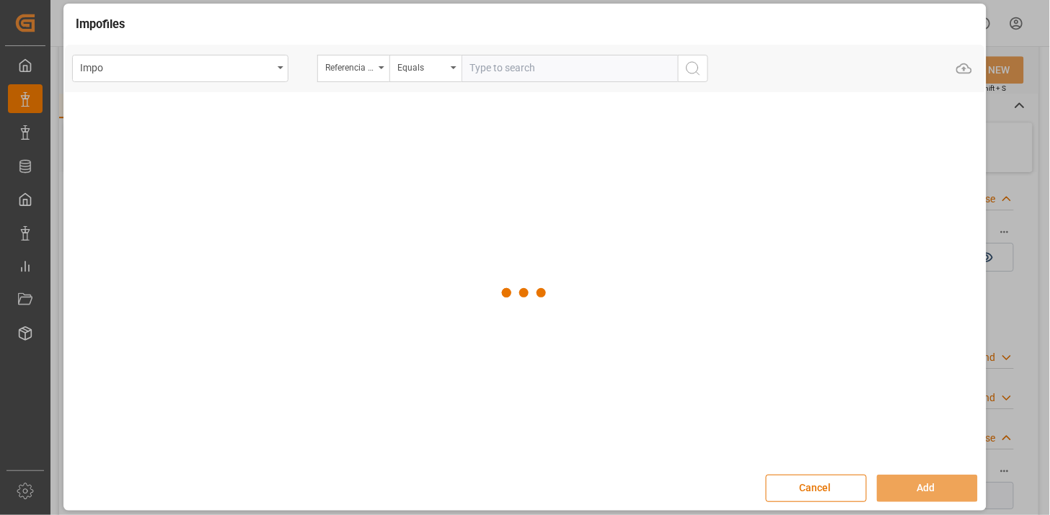
click at [526, 72] on input "text" at bounding box center [569, 68] width 216 height 27
paste input "250806900669"
paste input "9"
type input "250806900669"
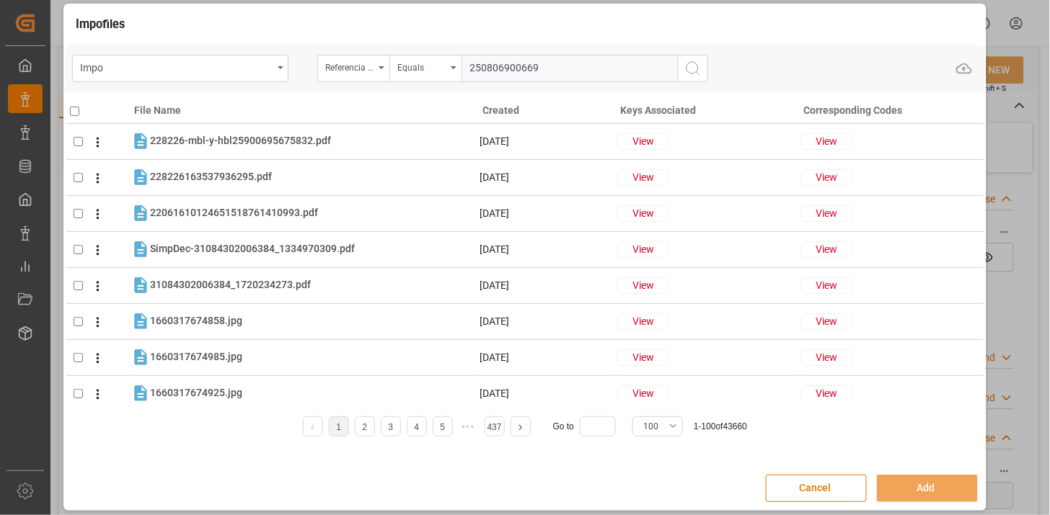
paste input "text"
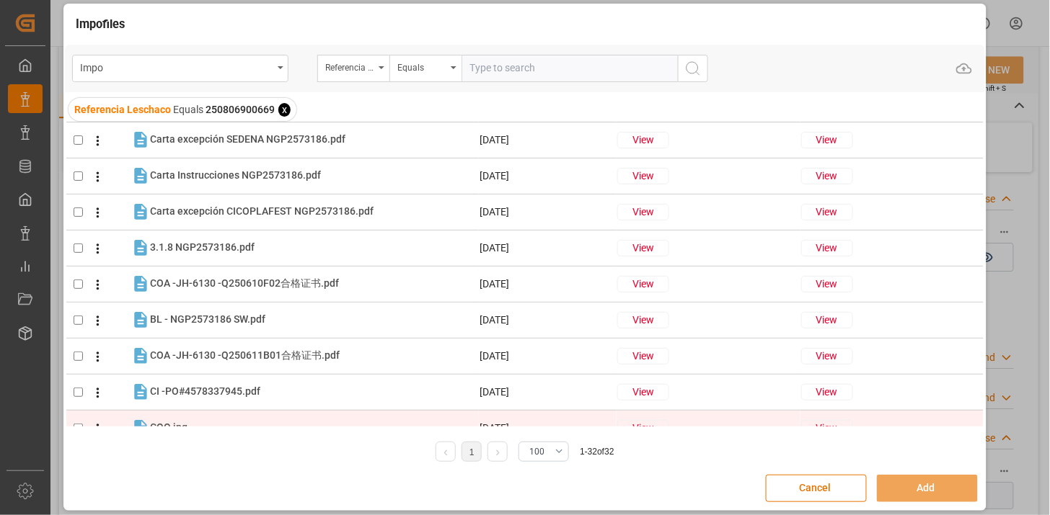
scroll to position [0, 0]
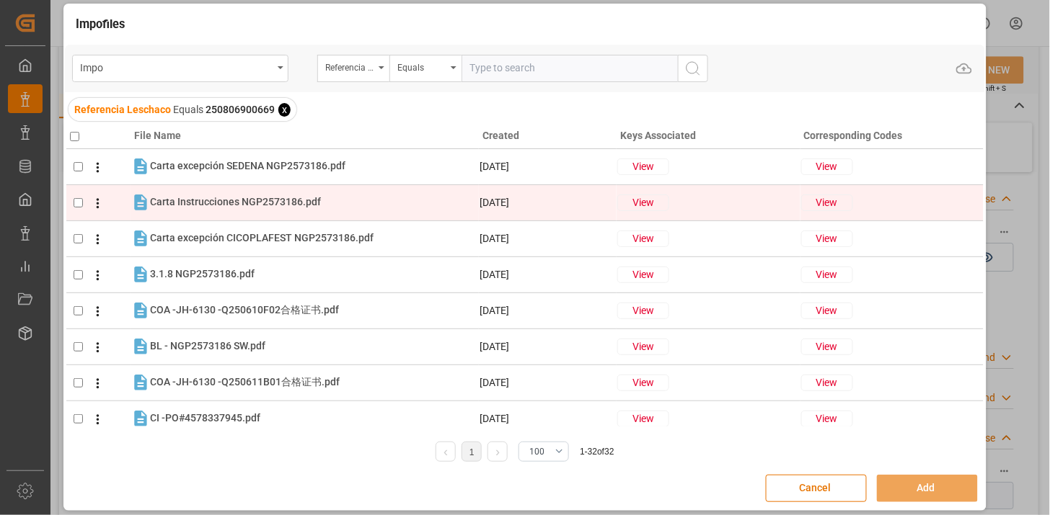
click at [239, 212] on td "Carta Instrucciones NGP2573186.pdf Carta Instrucciones NGP2573186.pdf" at bounding box center [304, 202] width 348 height 20
checkbox input "true"
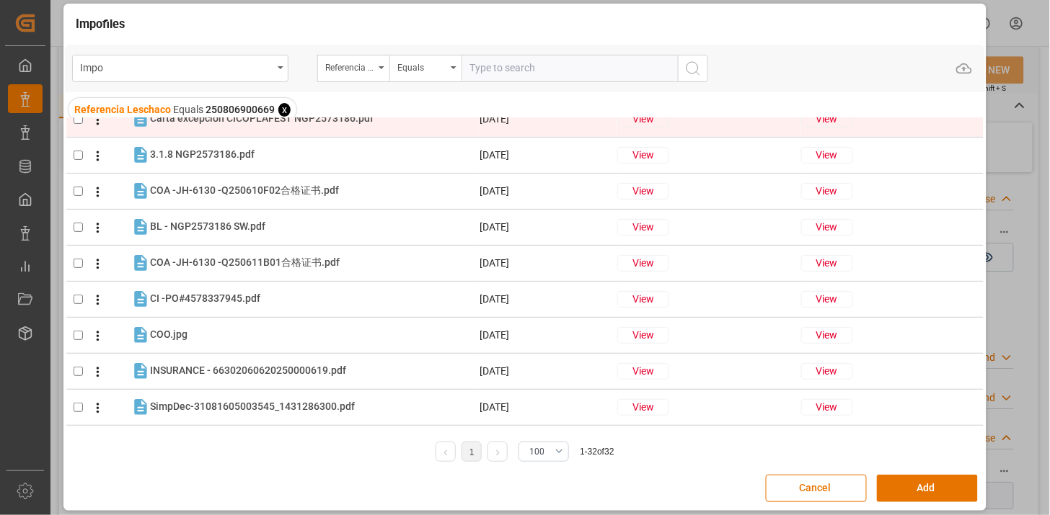
scroll to position [160, 0]
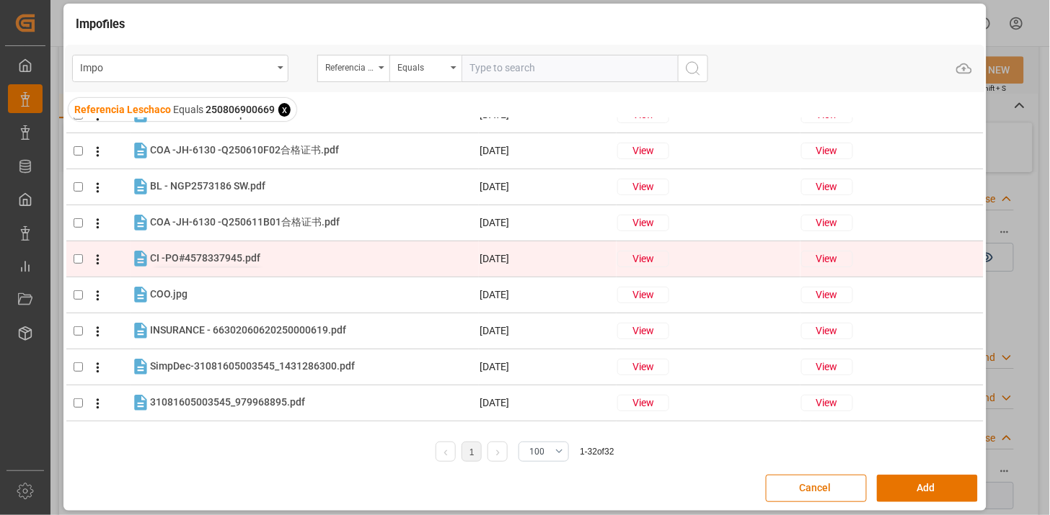
click at [241, 259] on span "CI -PO#4578337945.pdf" at bounding box center [205, 258] width 110 height 12
checkbox input "true"
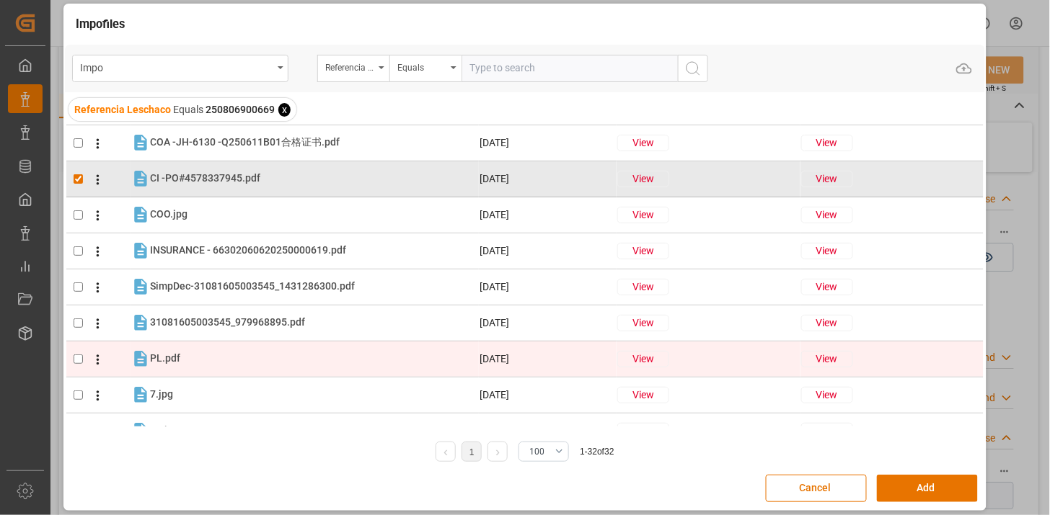
drag, startPoint x: 188, startPoint y: 362, endPoint x: 203, endPoint y: 358, distance: 15.7
click at [187, 362] on div "PL.pdf PL.pdf" at bounding box center [314, 359] width 328 height 19
checkbox input "true"
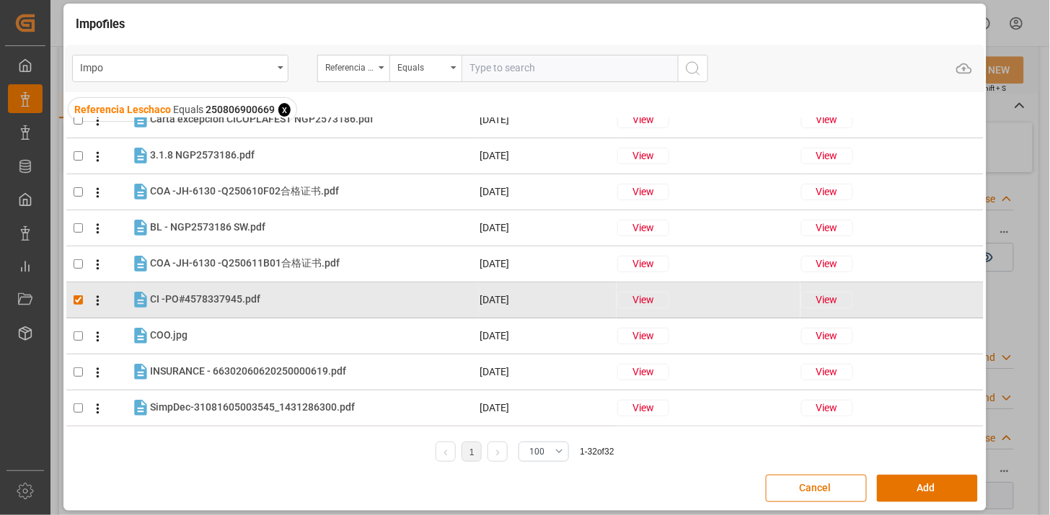
scroll to position [80, 0]
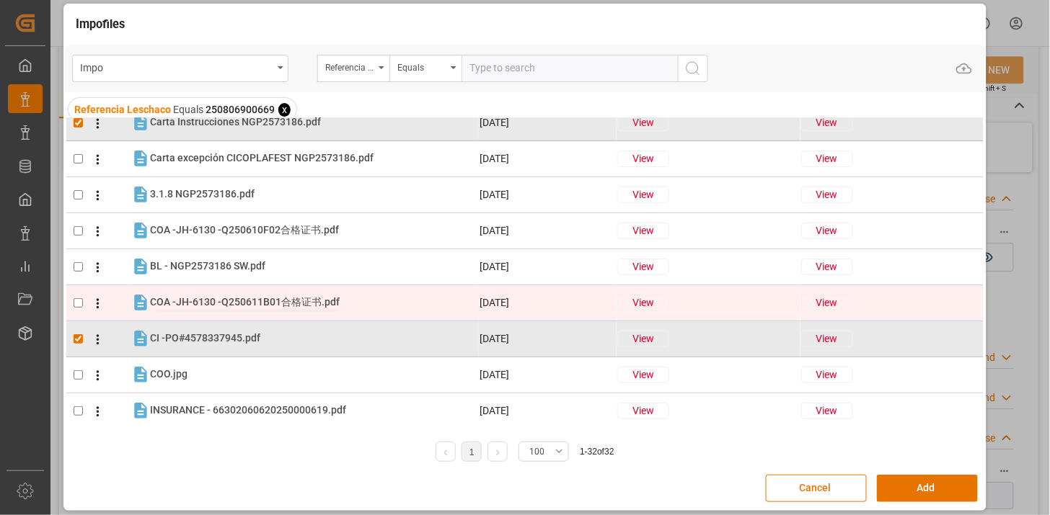
click at [277, 301] on span "COA -JH-6130 -Q250611B01合格证书.pdf" at bounding box center [245, 302] width 190 height 12
checkbox input "true"
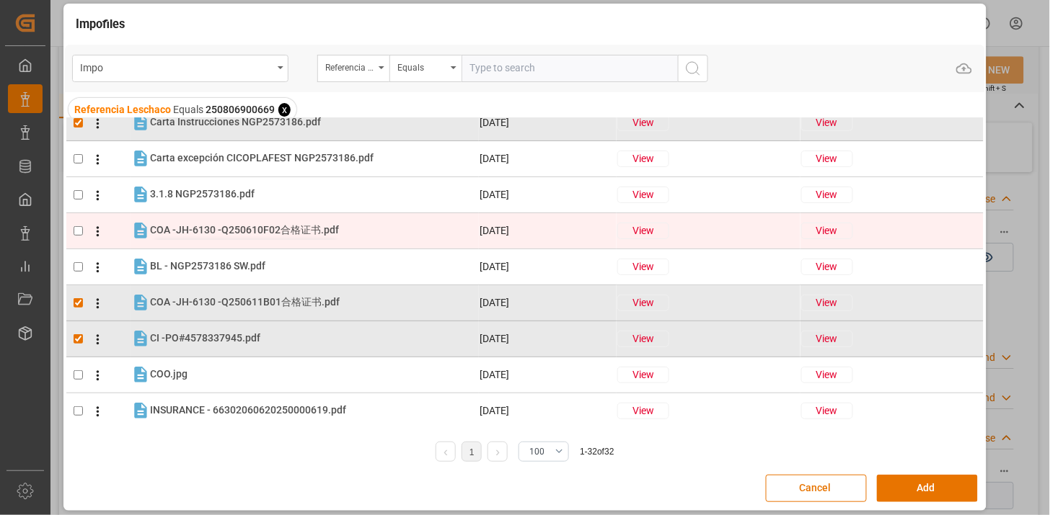
click at [293, 235] on div "COA -JH-6130 -Q250610F02合格证书.pdf COA -JH-6130 -Q250610F02合格证书.pdf" at bounding box center [244, 230] width 189 height 15
checkbox input "true"
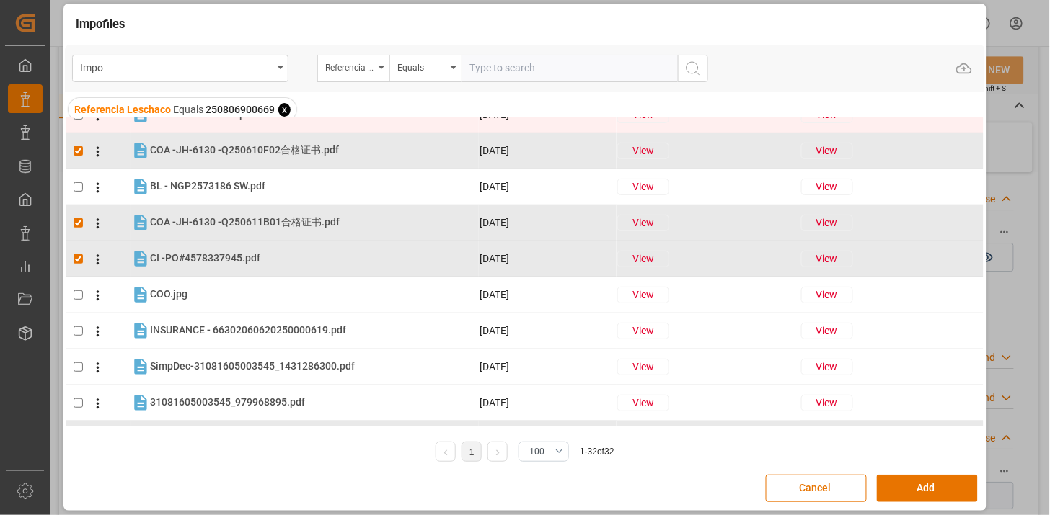
scroll to position [240, 0]
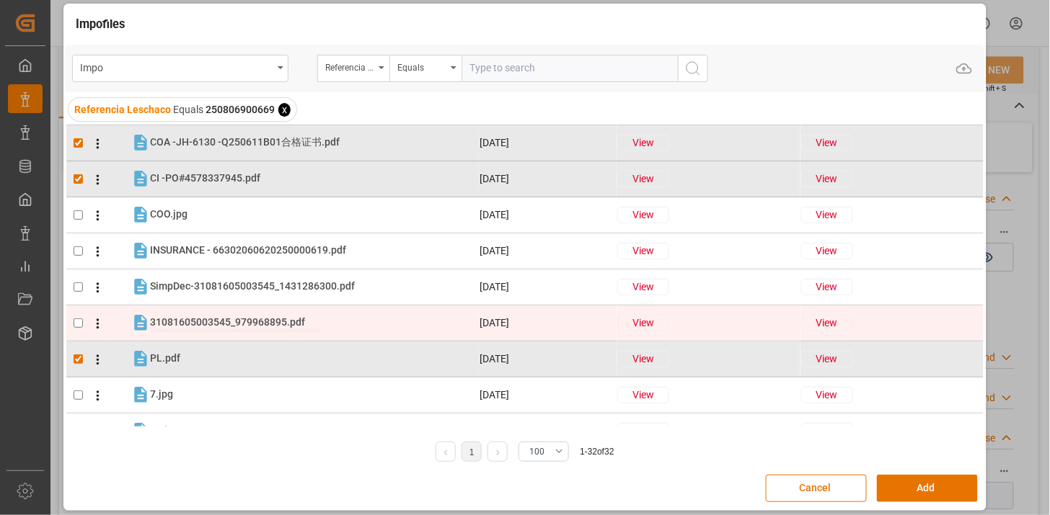
click at [249, 318] on span "31081605003545_979968895.pdf" at bounding box center [227, 322] width 155 height 12
checkbox input "true"
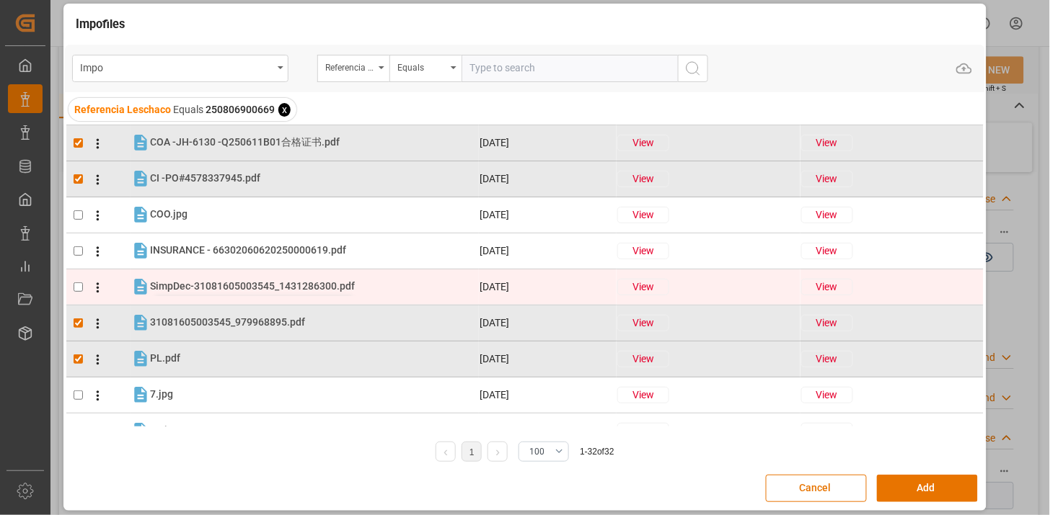
click at [254, 289] on span "SimpDec-31081605003545_1431286300.pdf" at bounding box center [252, 286] width 205 height 12
checkbox input "true"
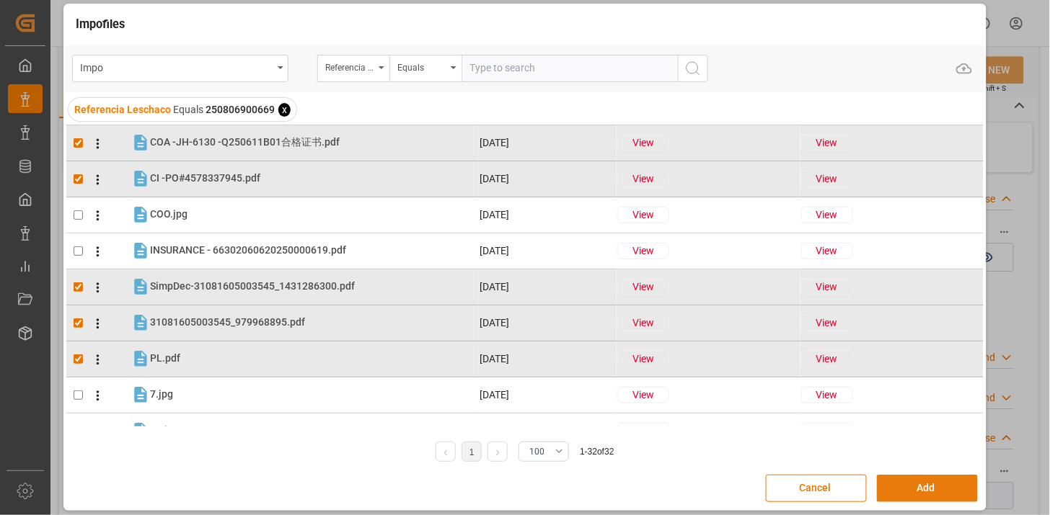
click at [897, 487] on button "Add" at bounding box center [927, 488] width 101 height 27
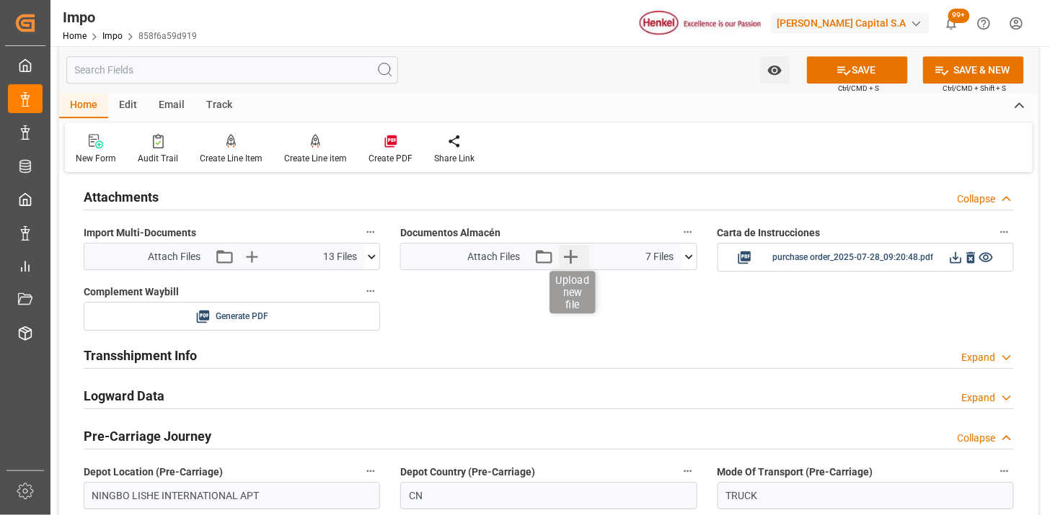
click at [572, 256] on icon "button" at bounding box center [571, 257] width 14 height 14
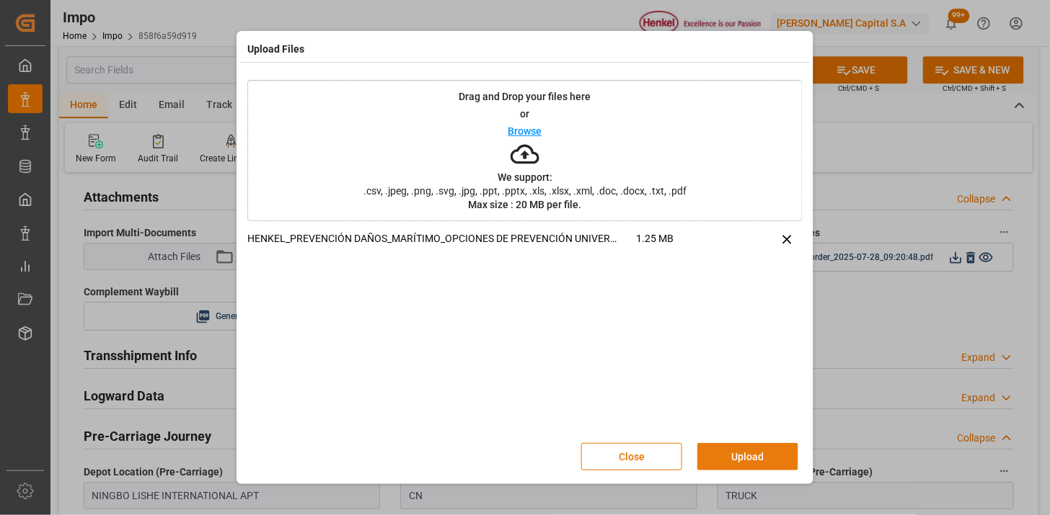
click at [741, 445] on button "Upload" at bounding box center [747, 456] width 101 height 27
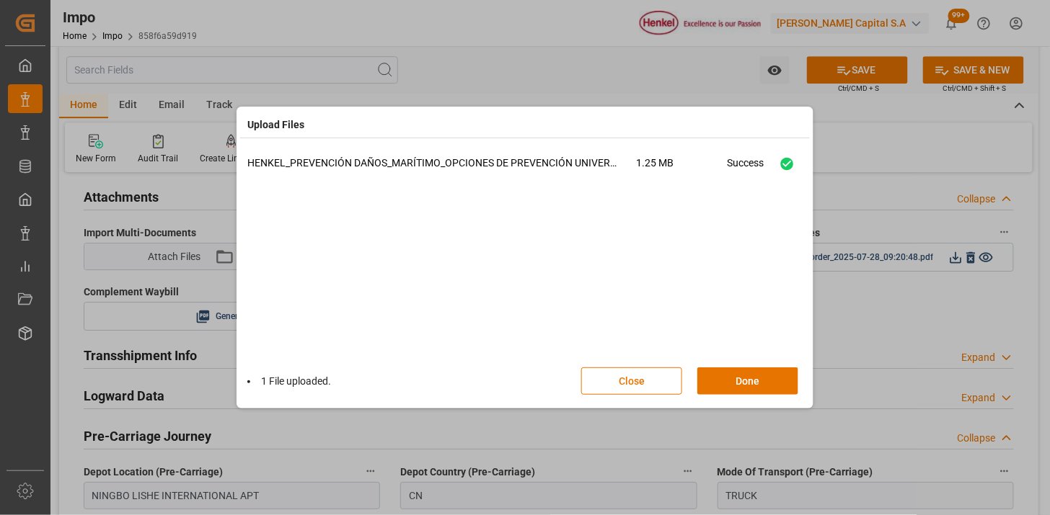
click at [729, 389] on button "Done" at bounding box center [747, 381] width 101 height 27
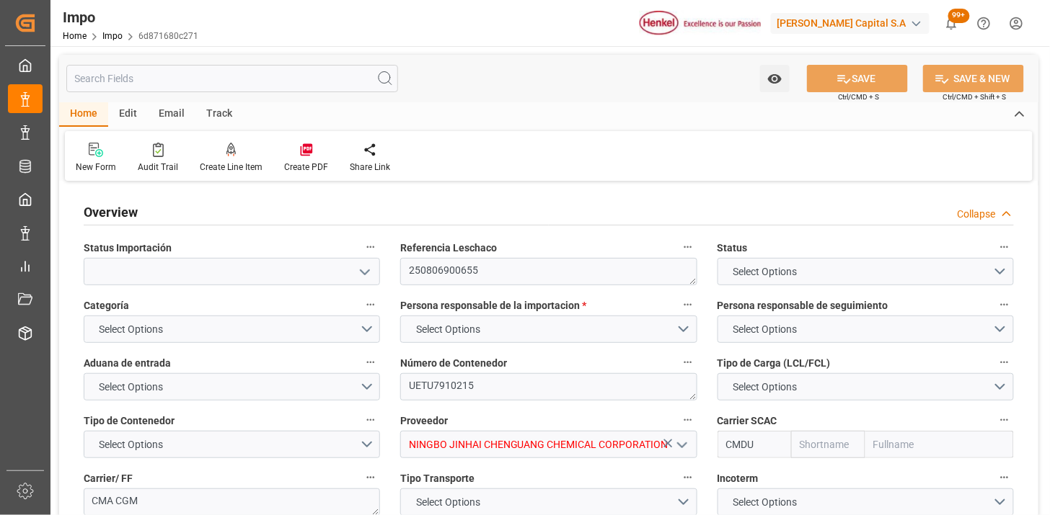
type input "CMACGM"
type input "CMA CGM Group"
type input "1"
type input "58"
type input "36"
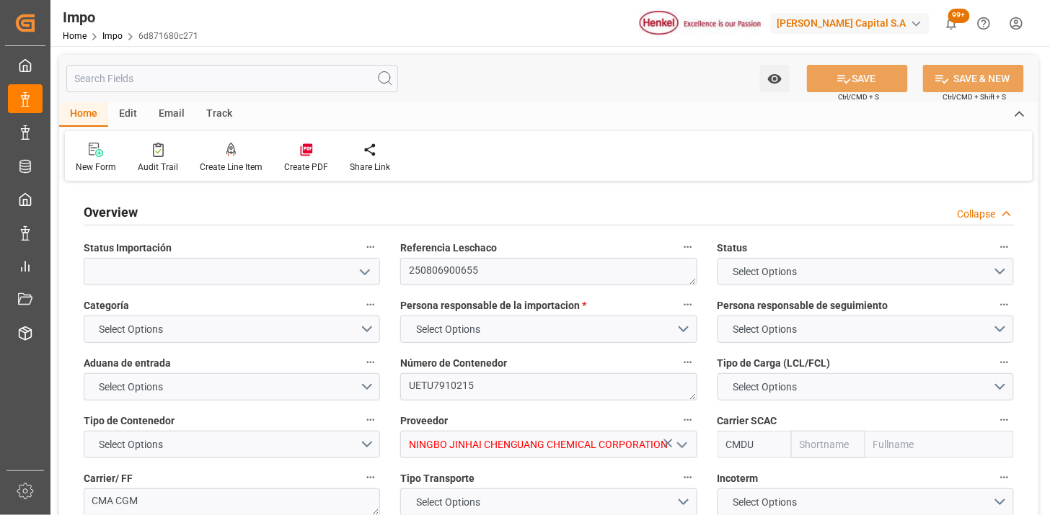
type input "9860245"
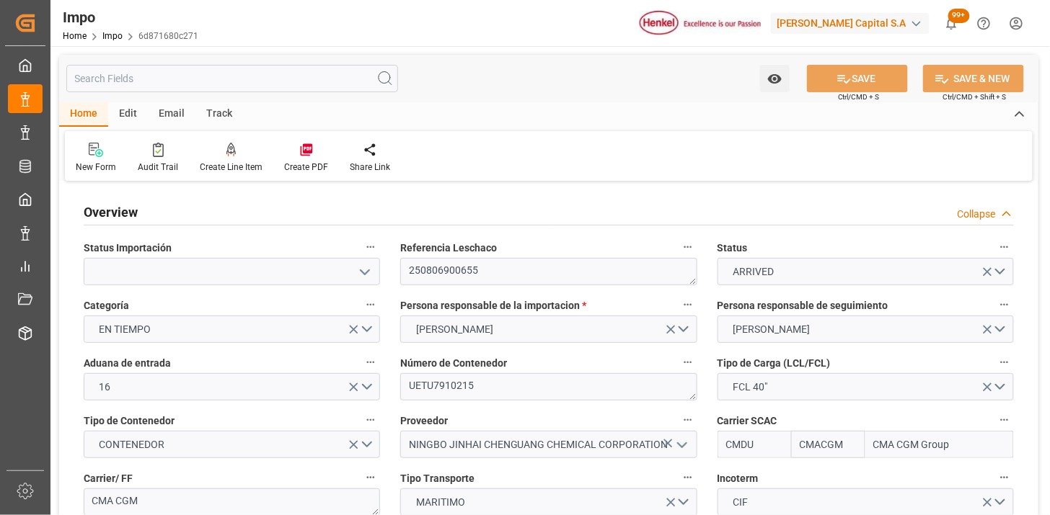
type input "[DATE]"
type input "[DATE] 19:00"
type input "[DATE] 12:15"
type input "11-07-2025 19:10"
type input "11-07-2025 20:35"
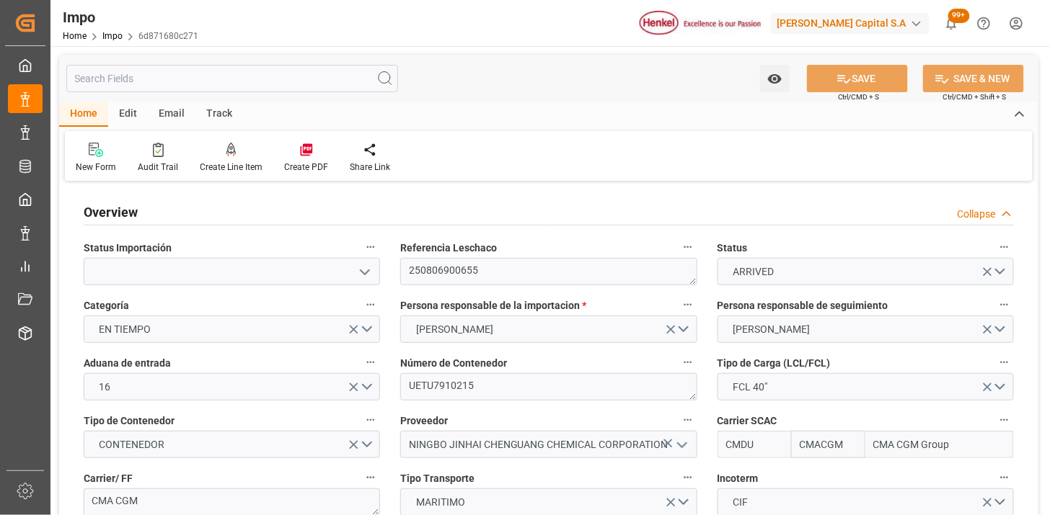
type input "09-08-2025 07:00"
type input "09-08-2025 06:55"
type input "10-08-2025 00:27"
type input "10-08-2025 00:42"
type input "14-08-2025 00:42"
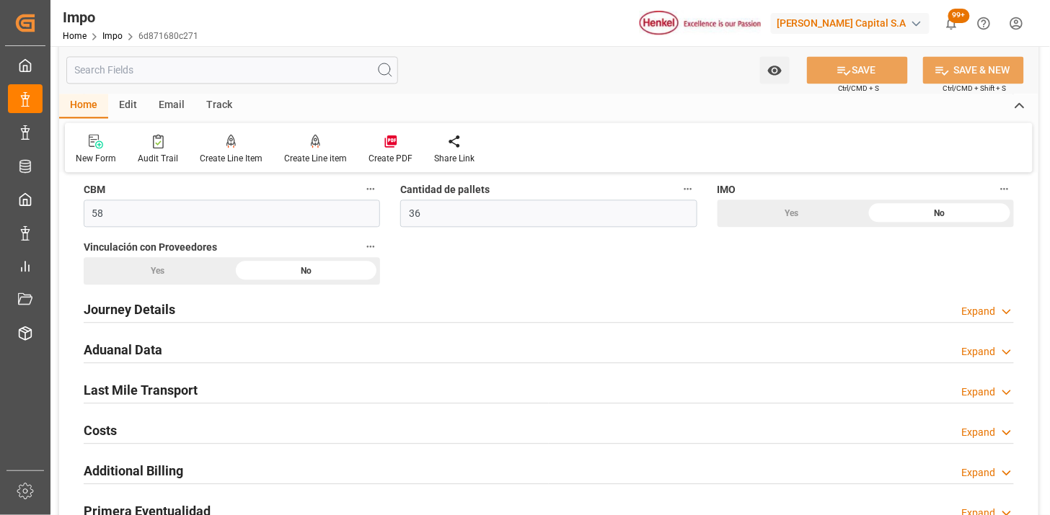
scroll to position [881, 0]
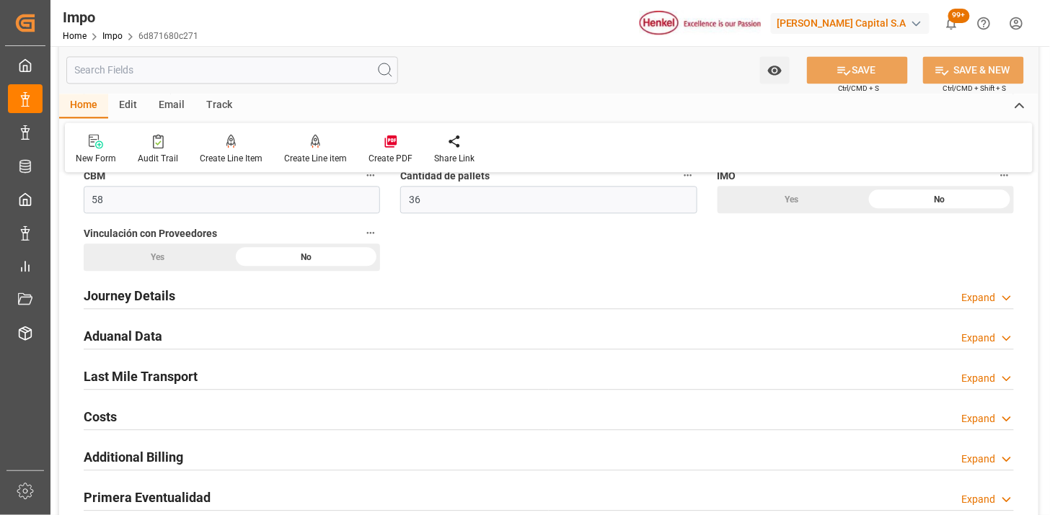
click at [350, 329] on div "Aduanal Data Expand" at bounding box center [549, 334] width 930 height 27
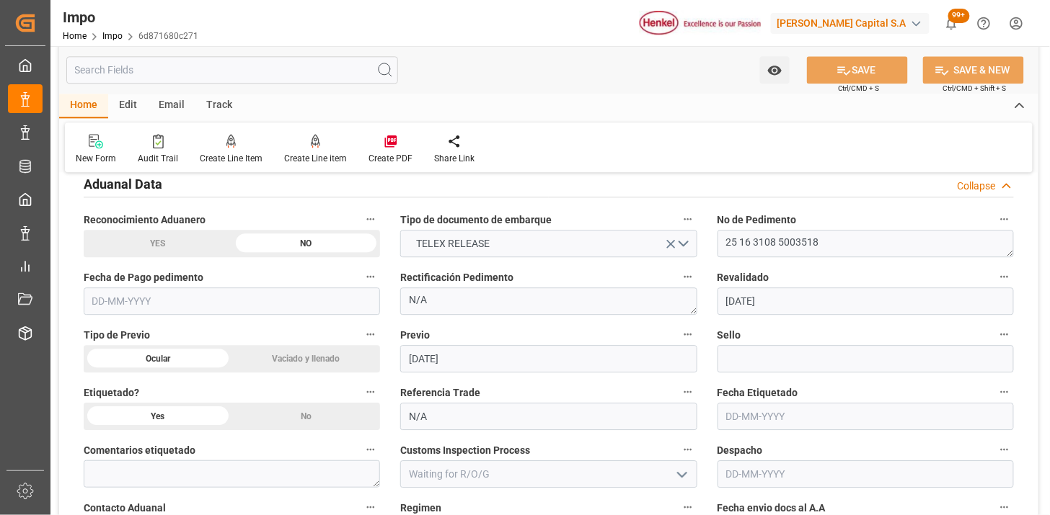
scroll to position [1041, 0]
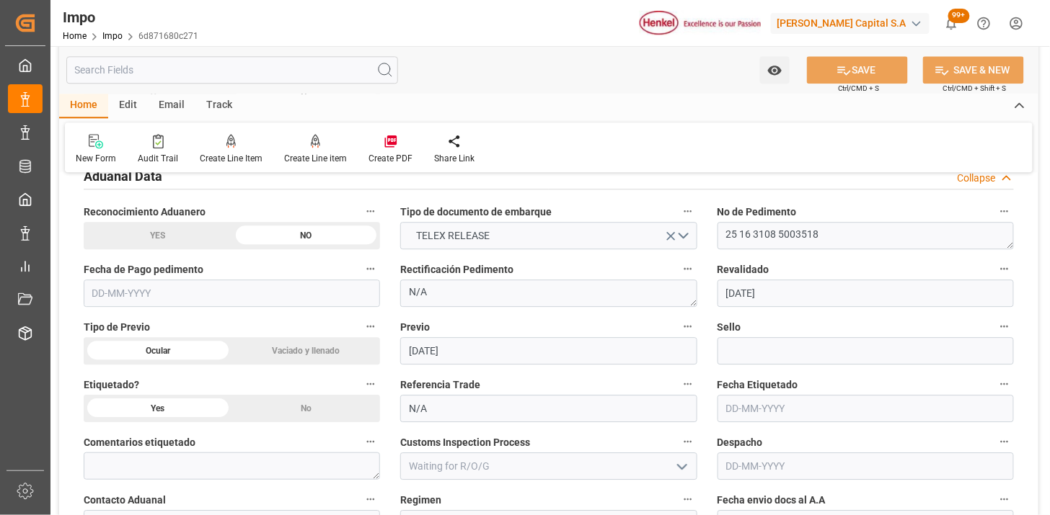
click at [339, 299] on input "text" at bounding box center [232, 293] width 296 height 27
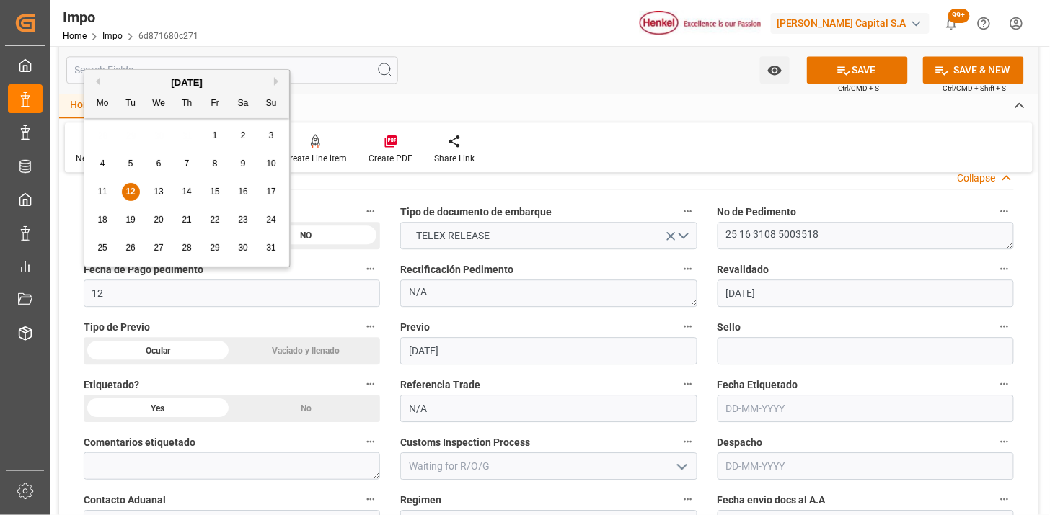
type input "[DATE]"
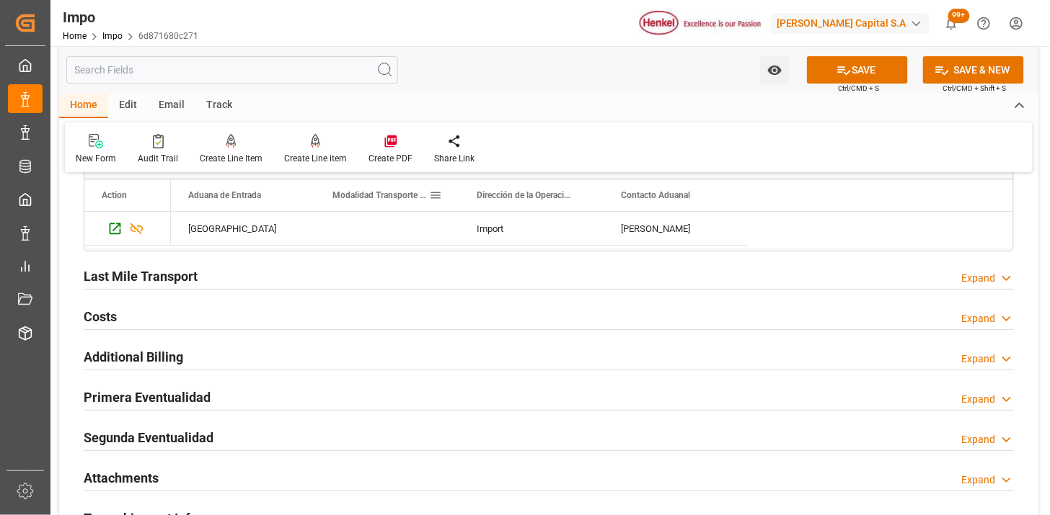
scroll to position [1522, 0]
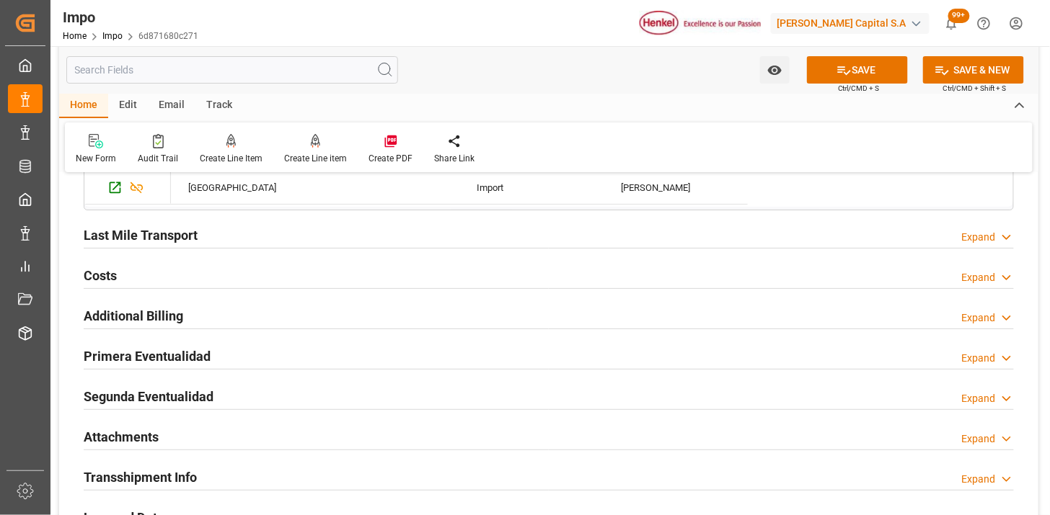
click at [249, 363] on div "Primera Eventualidad Expand" at bounding box center [549, 355] width 930 height 27
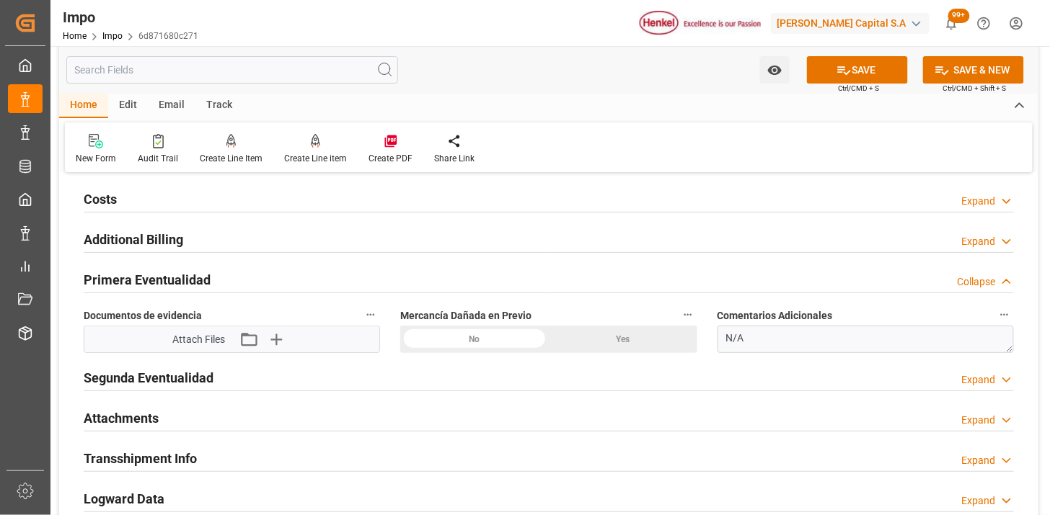
scroll to position [1602, 0]
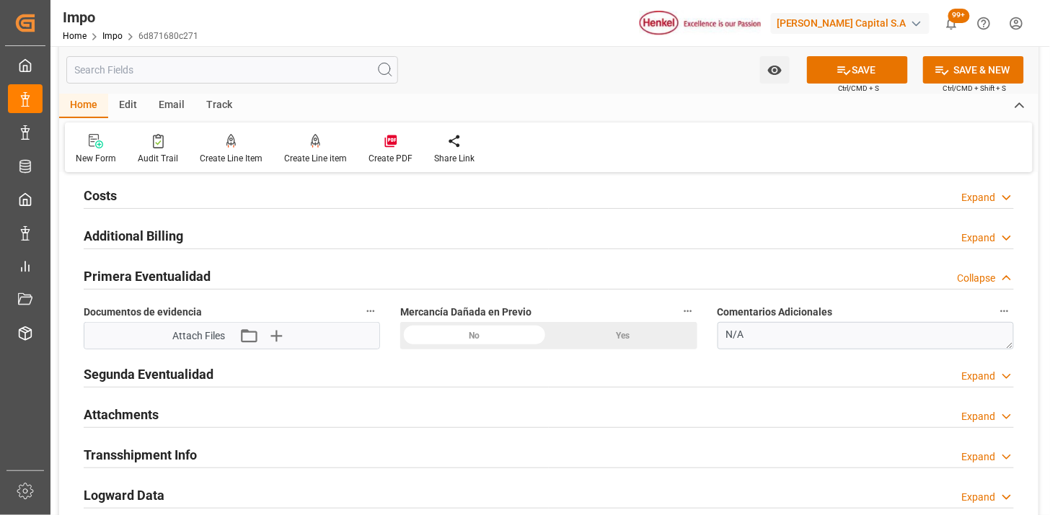
click at [276, 340] on icon "button" at bounding box center [276, 336] width 14 height 14
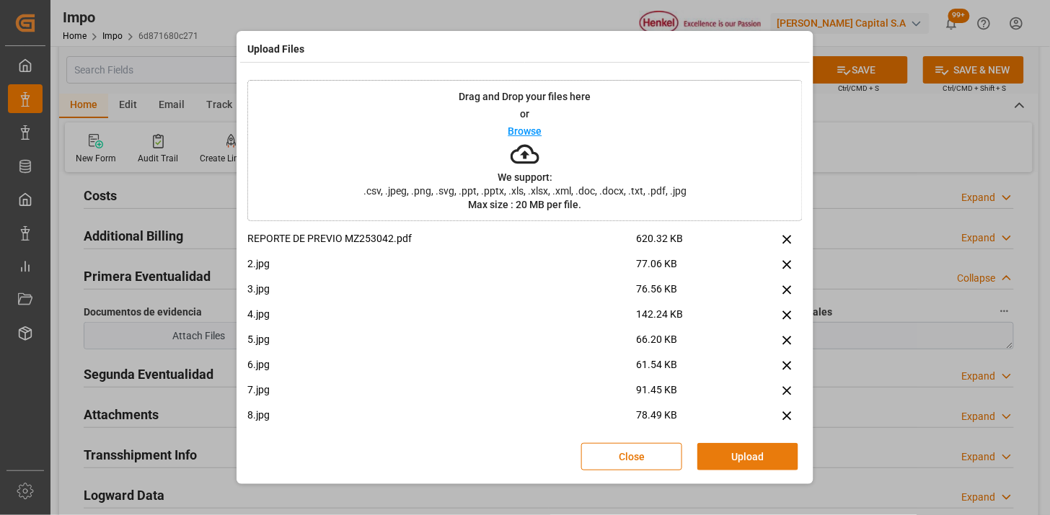
click at [751, 469] on button "Upload" at bounding box center [747, 456] width 101 height 27
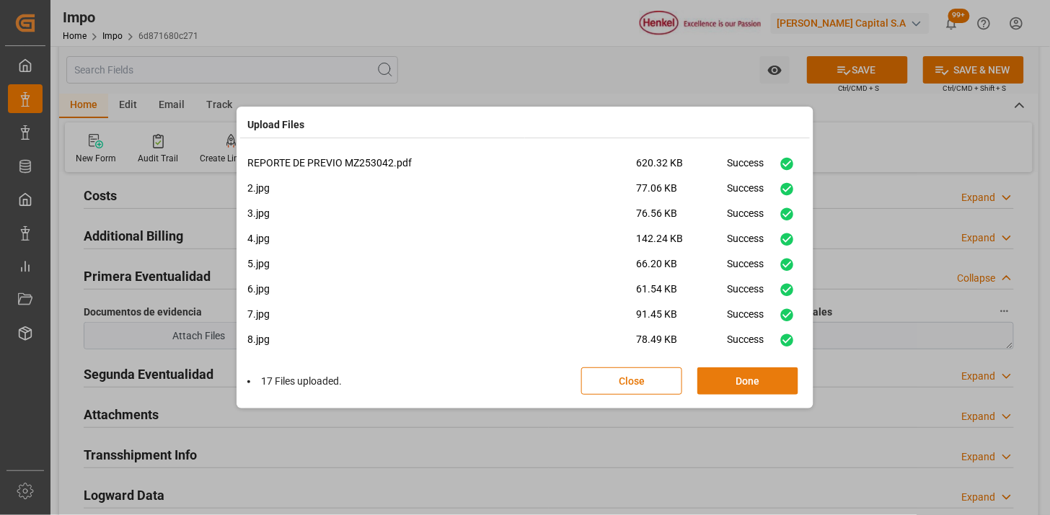
click at [730, 389] on button "Done" at bounding box center [747, 381] width 101 height 27
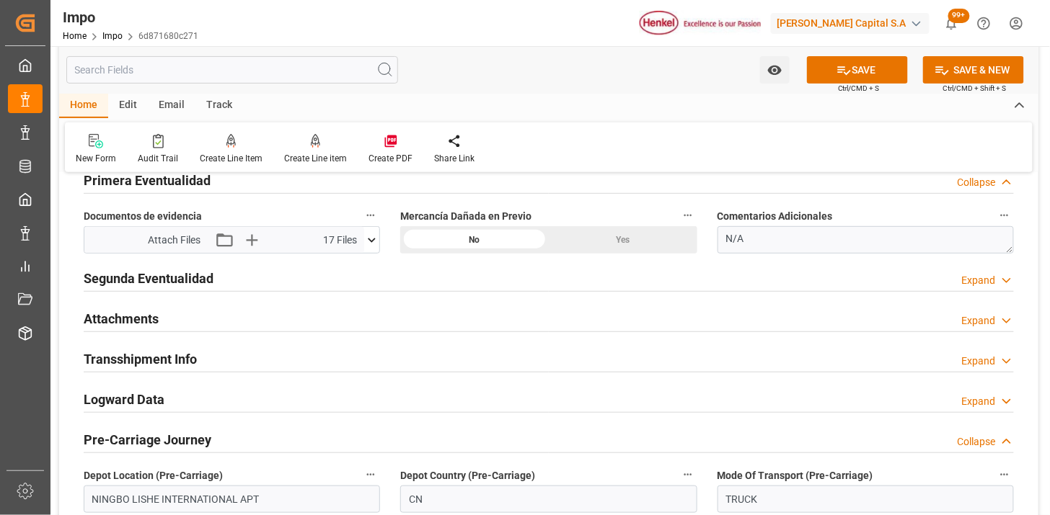
scroll to position [1762, 0]
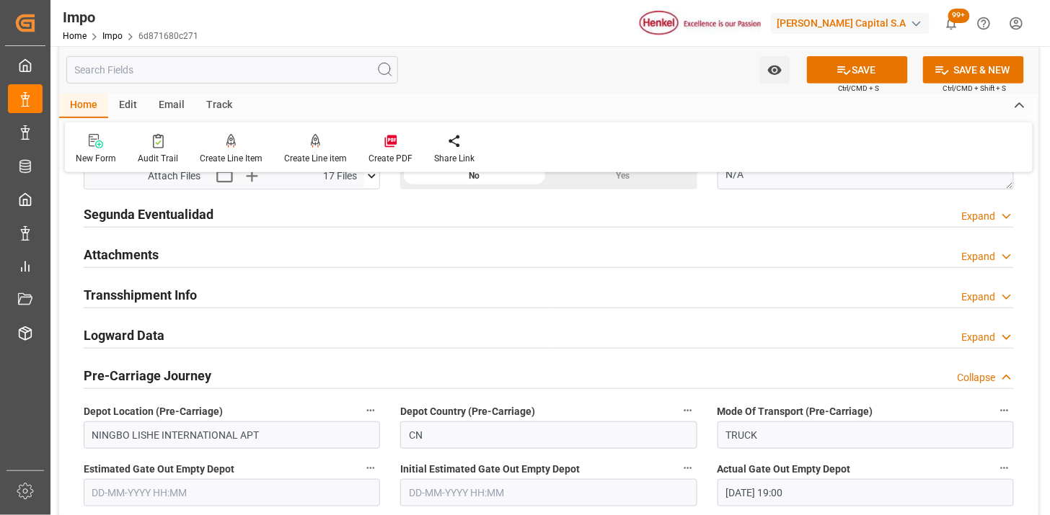
click at [272, 253] on div "Attachments Expand" at bounding box center [549, 253] width 930 height 27
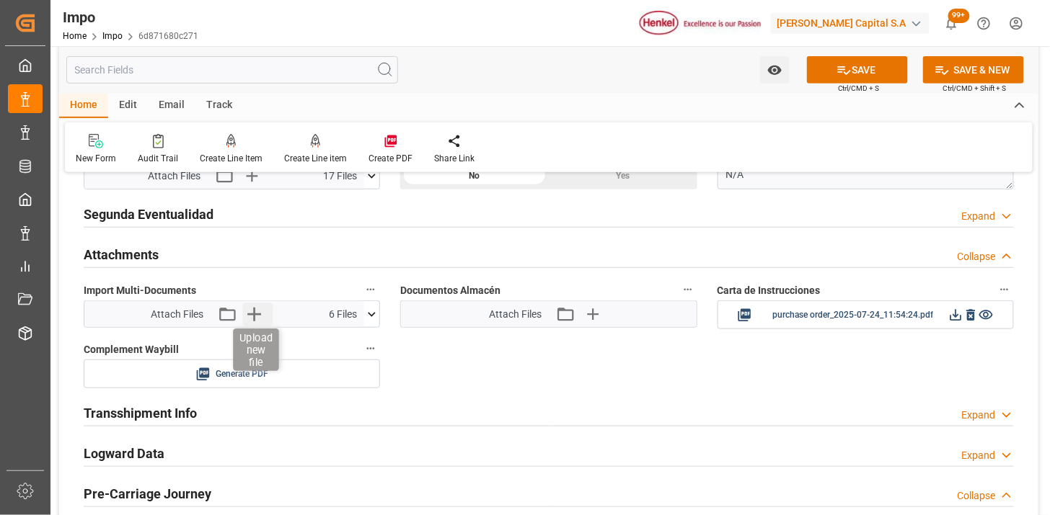
click at [258, 318] on icon "button" at bounding box center [253, 314] width 23 height 23
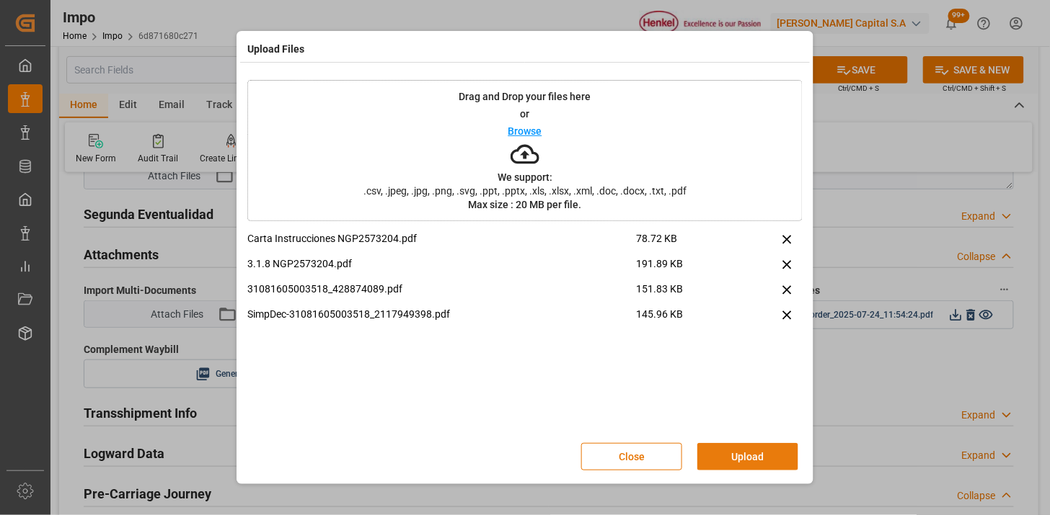
click at [753, 448] on button "Upload" at bounding box center [747, 456] width 101 height 27
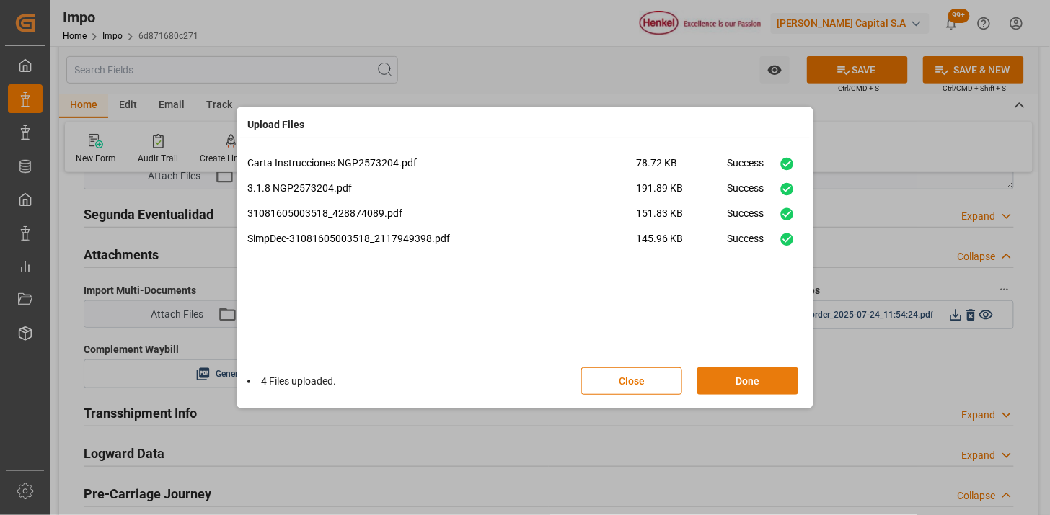
click at [737, 389] on button "Done" at bounding box center [747, 381] width 101 height 27
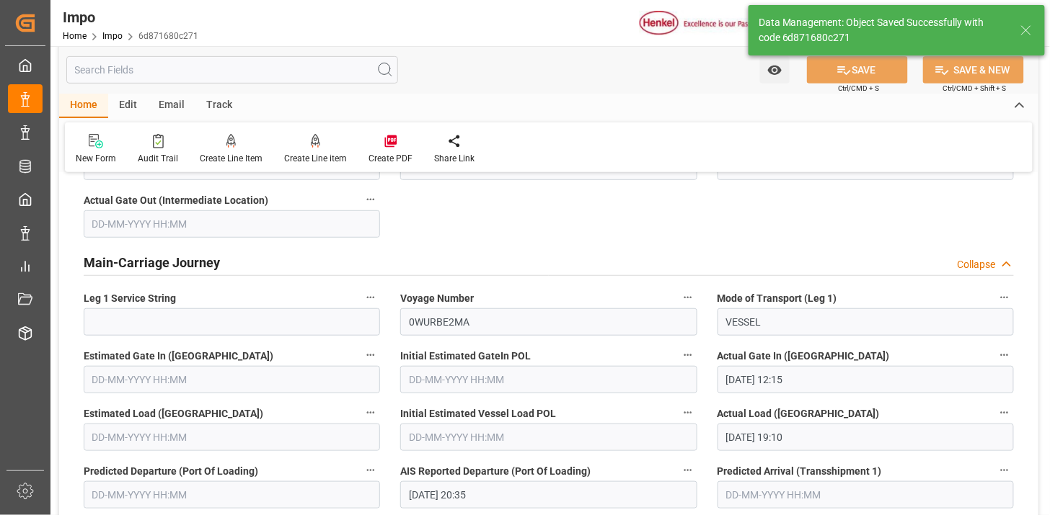
scroll to position [1262, 0]
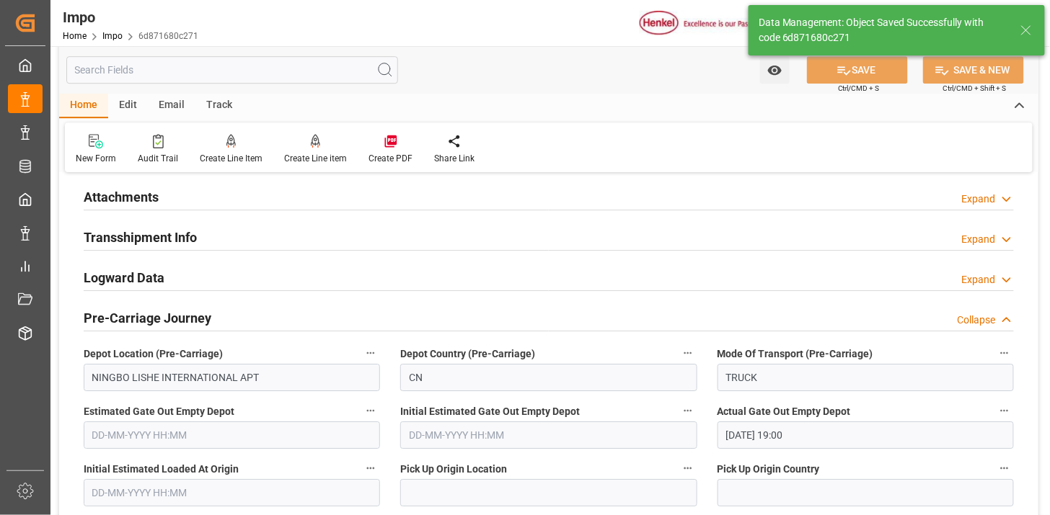
click at [413, 200] on div "Attachments Expand" at bounding box center [549, 195] width 930 height 27
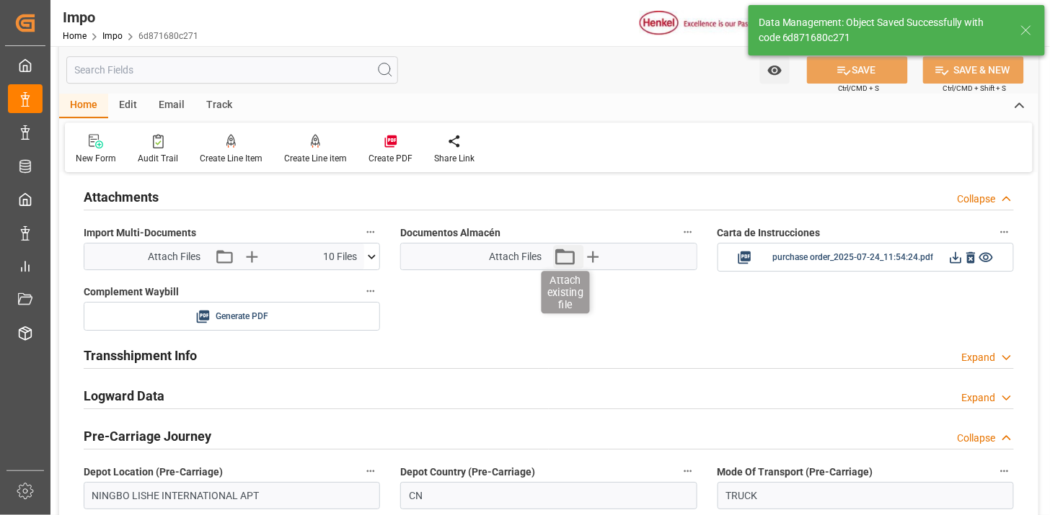
click at [564, 255] on icon "button" at bounding box center [564, 256] width 23 height 23
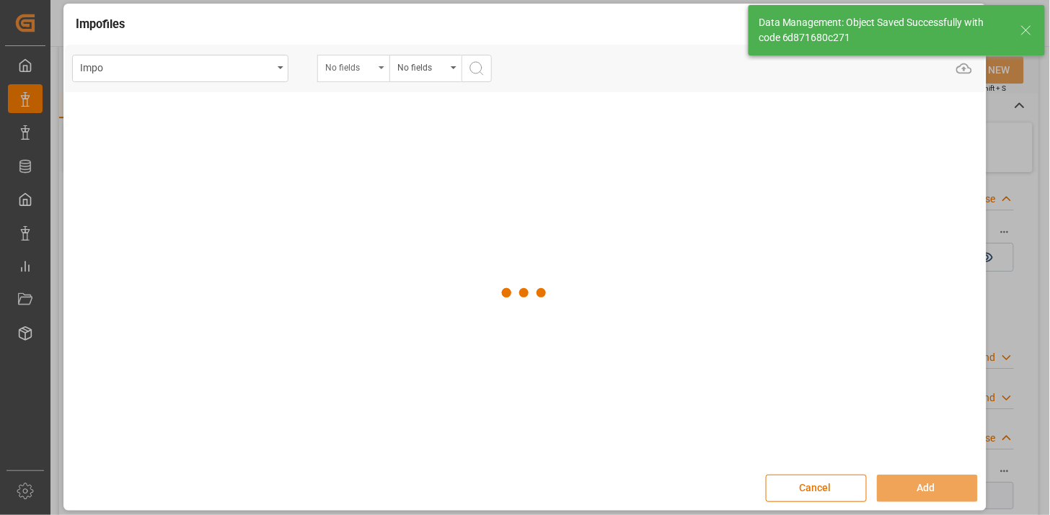
click at [368, 72] on div "No fields" at bounding box center [349, 66] width 49 height 17
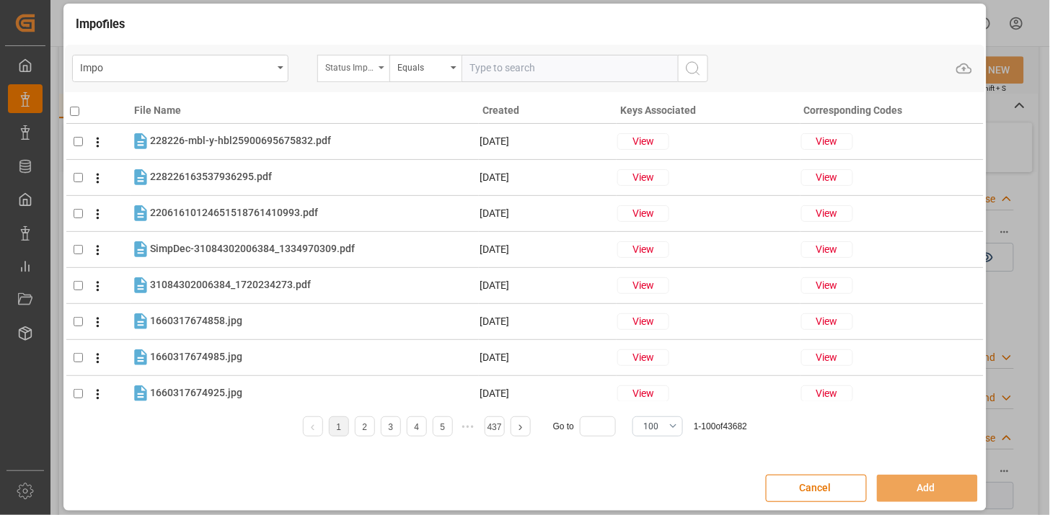
click at [372, 70] on div "Status Importación" at bounding box center [349, 66] width 49 height 17
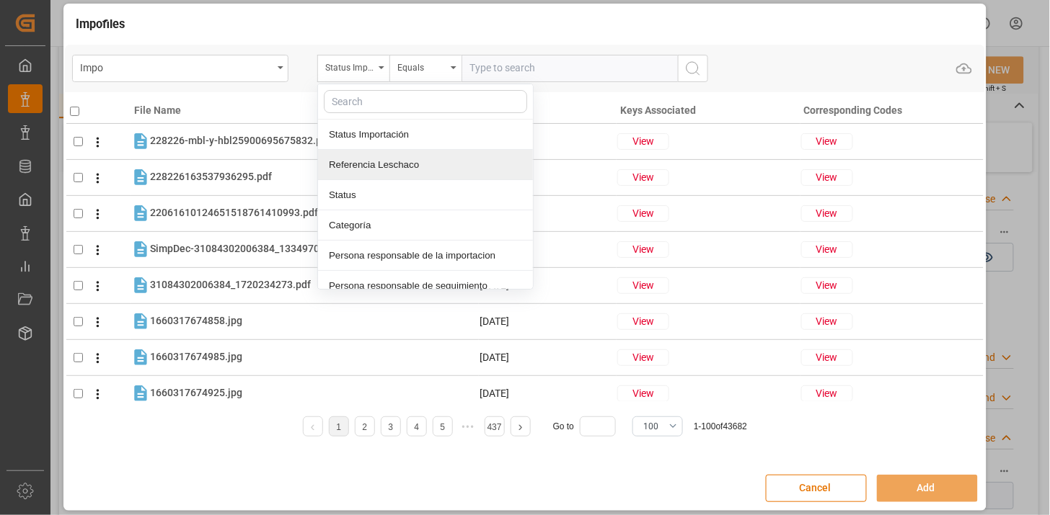
click at [401, 164] on div "Referencia Leschaco" at bounding box center [425, 165] width 215 height 30
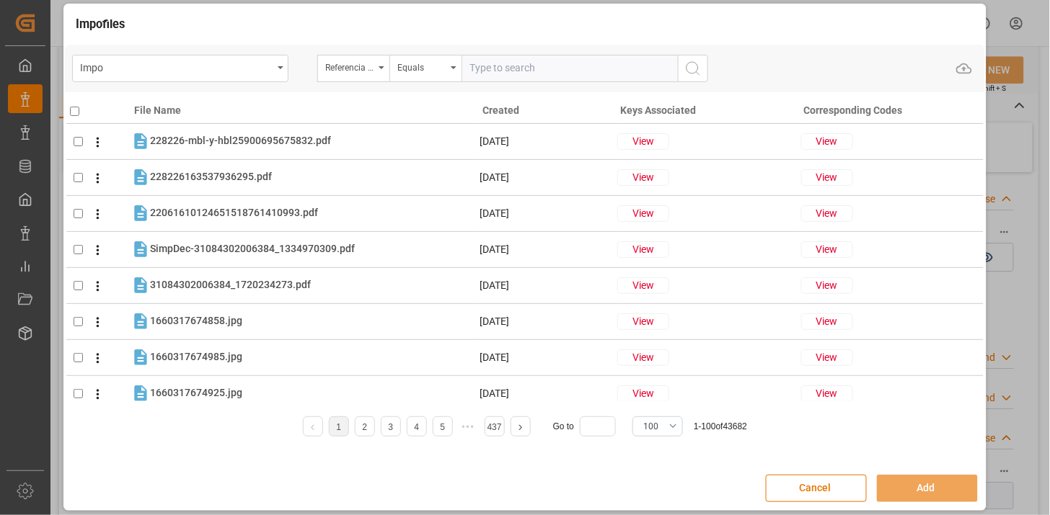
drag, startPoint x: 499, startPoint y: 70, endPoint x: 577, endPoint y: 92, distance: 81.7
click at [500, 70] on input "text" at bounding box center [569, 68] width 216 height 27
paste input "250806900655"
type input "250806900655"
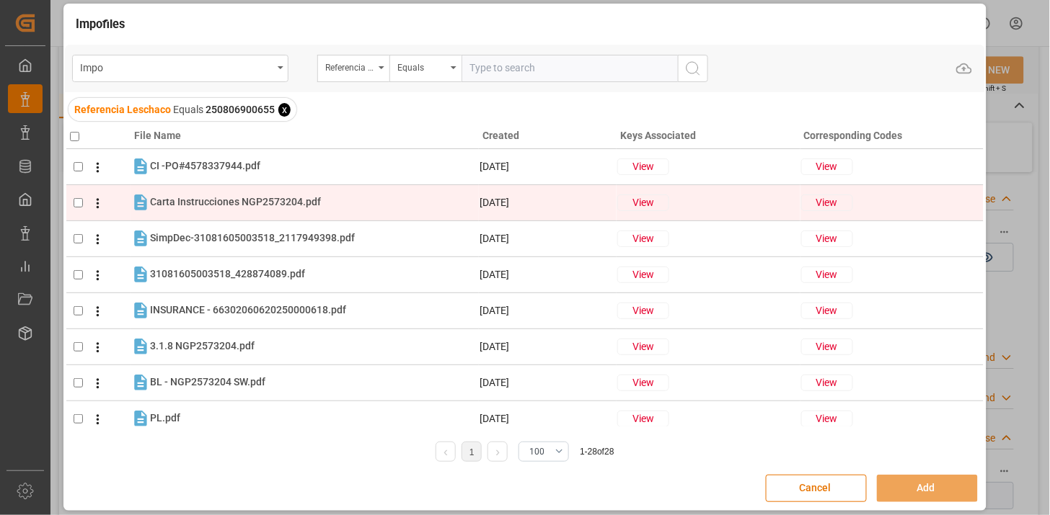
click at [252, 212] on td "Carta Instrucciones NGP2573204.pdf Carta Instrucciones NGP2573204.pdf" at bounding box center [304, 202] width 348 height 20
checkbox input "true"
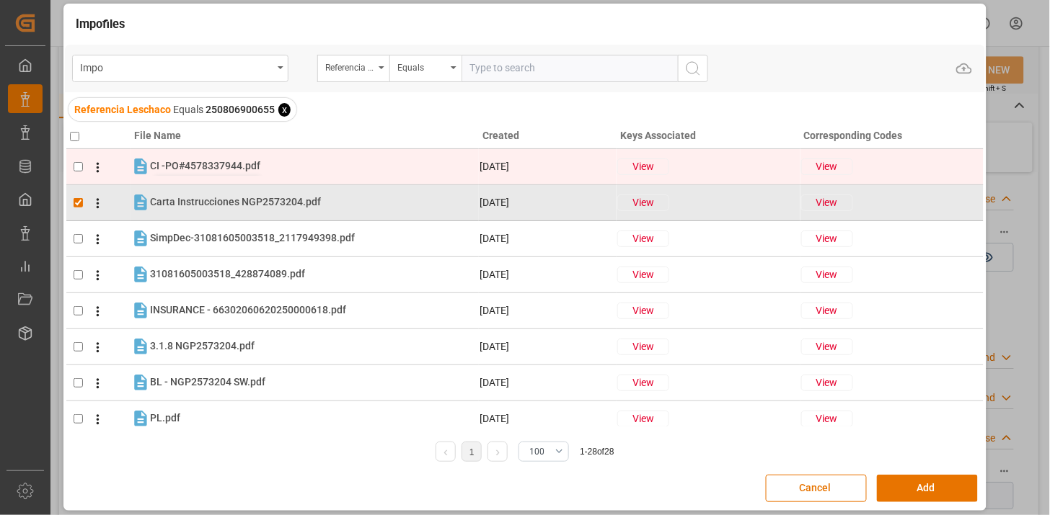
click at [233, 164] on span "CI -PO#4578337944.pdf" at bounding box center [205, 166] width 110 height 12
checkbox input "true"
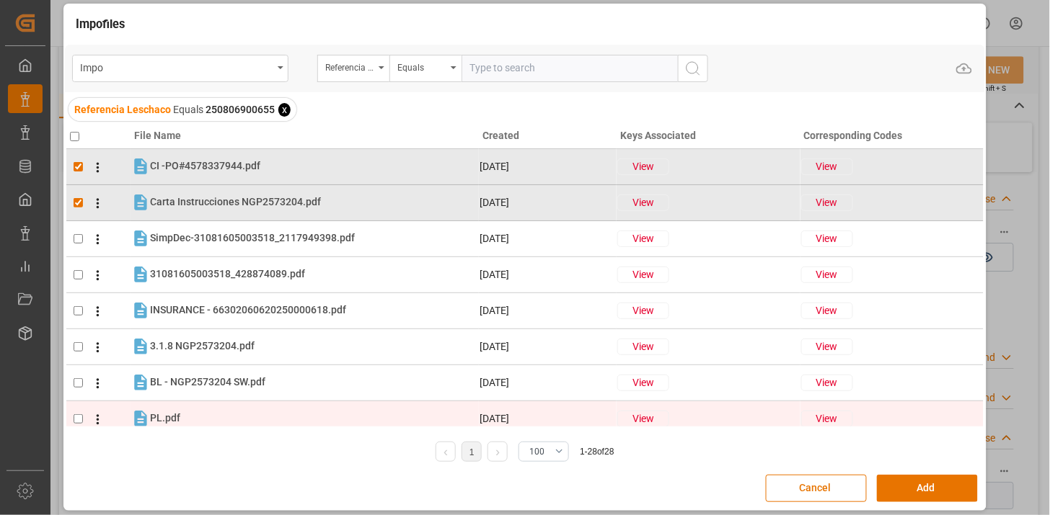
click at [185, 412] on div "PL.pdf PL.pdf" at bounding box center [314, 418] width 328 height 19
checkbox input "true"
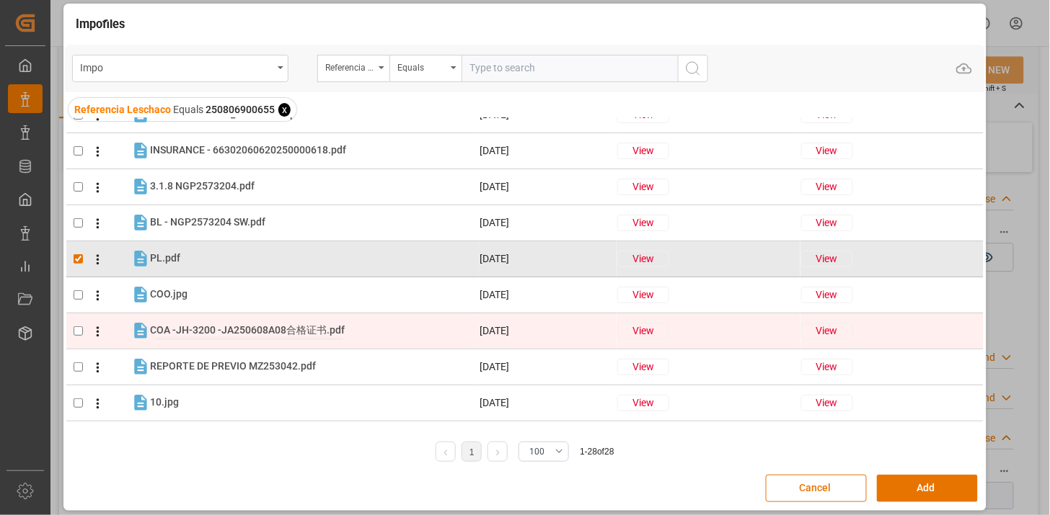
click at [278, 330] on span "COA -JH-3200 -JA250608A08合格证书.pdf" at bounding box center [247, 330] width 195 height 12
checkbox input "true"
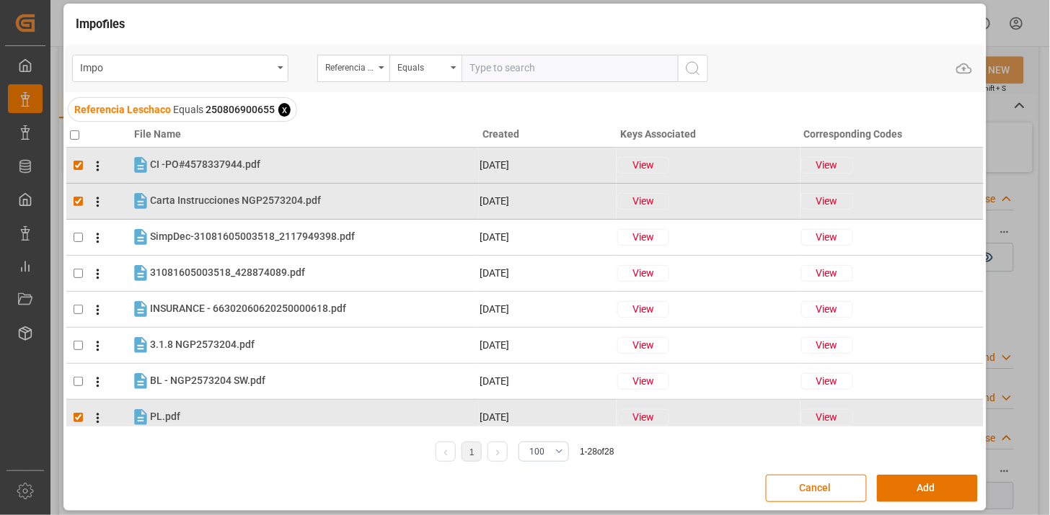
scroll to position [0, 0]
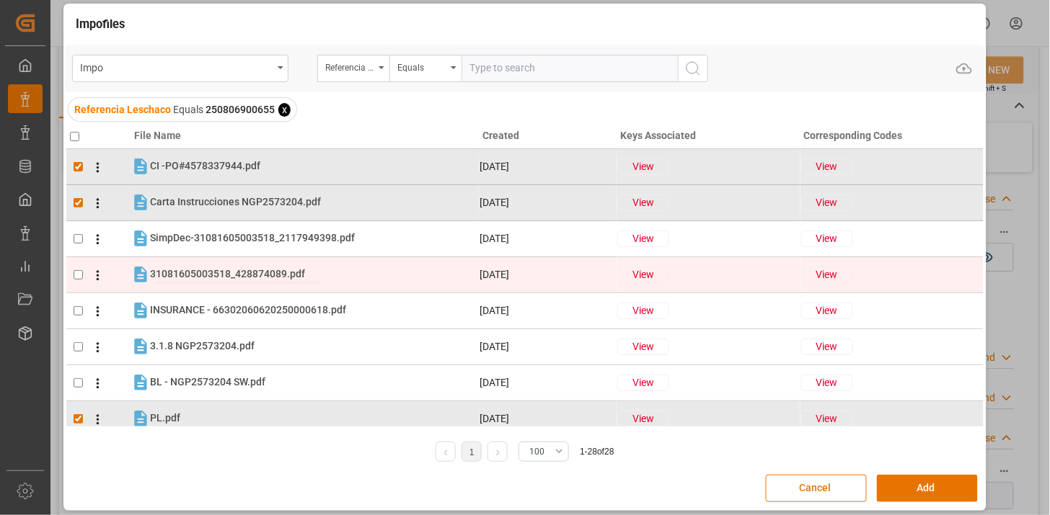
click at [228, 270] on span "31081605003518_428874089.pdf" at bounding box center [227, 274] width 155 height 12
checkbox input "true"
drag, startPoint x: 250, startPoint y: 236, endPoint x: 310, endPoint y: 277, distance: 72.6
click at [251, 236] on span "SimpDec-31081605003518_2117949398.pdf" at bounding box center [252, 238] width 205 height 12
checkbox input "true"
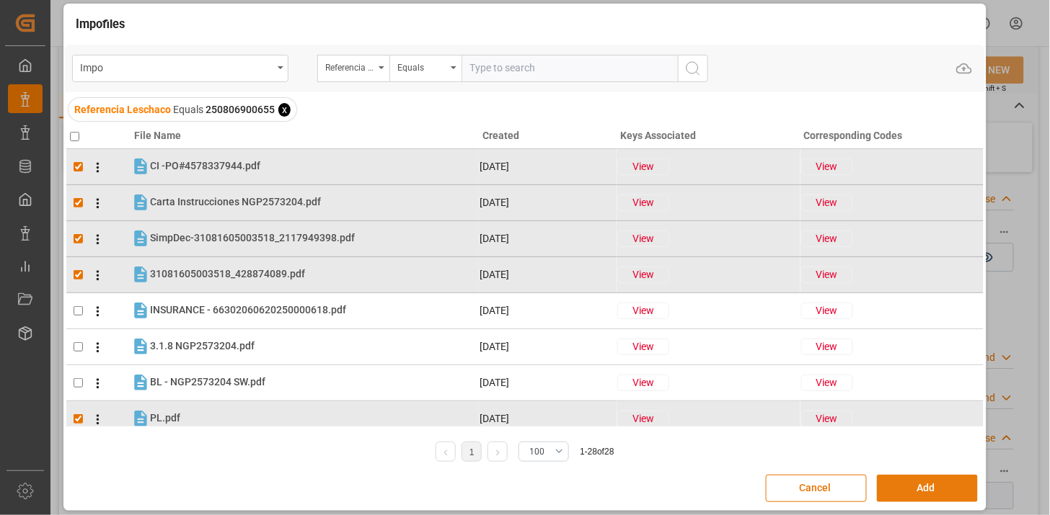
click at [887, 482] on button "Add" at bounding box center [927, 488] width 101 height 27
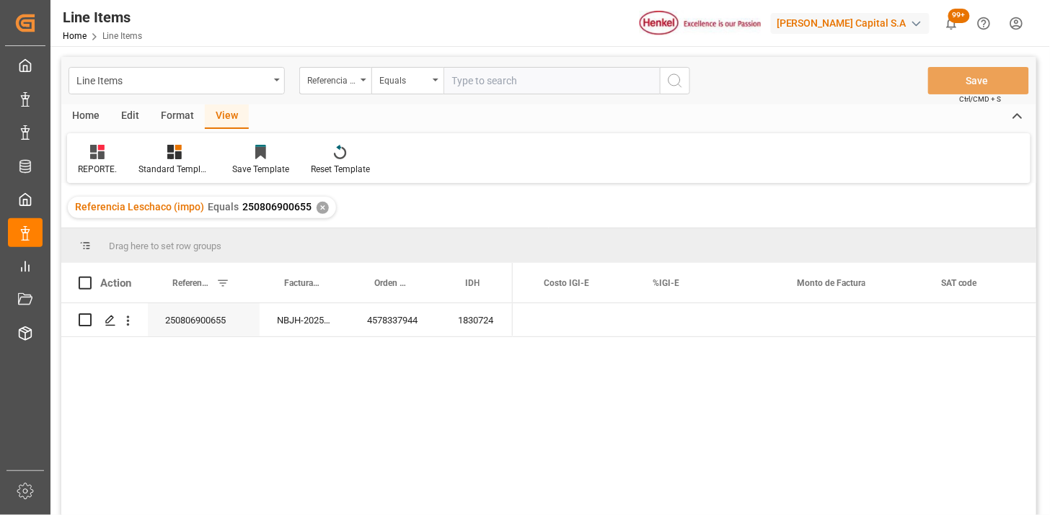
scroll to position [0, 871]
click at [502, 84] on input "text" at bounding box center [551, 80] width 216 height 27
paste input "250806900670"
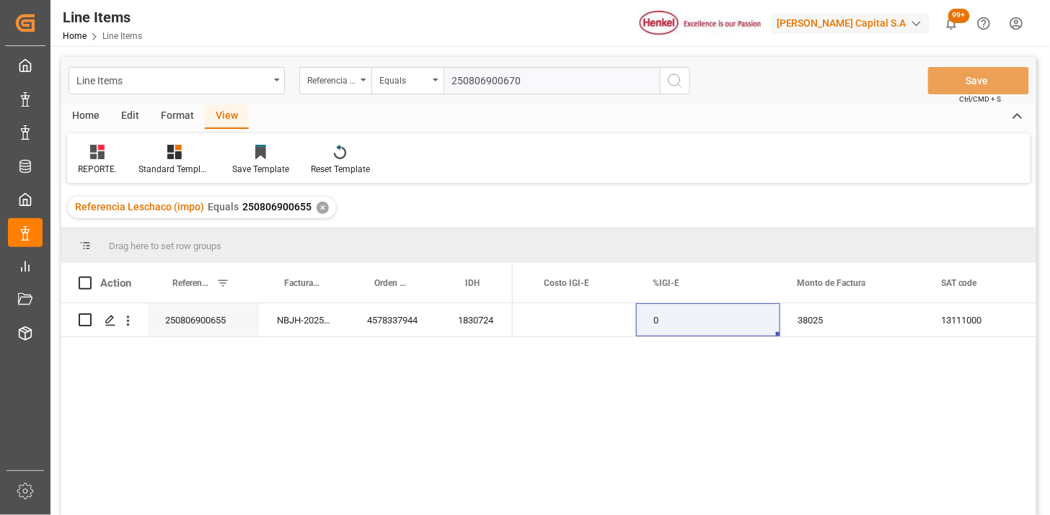
type input "250806900670"
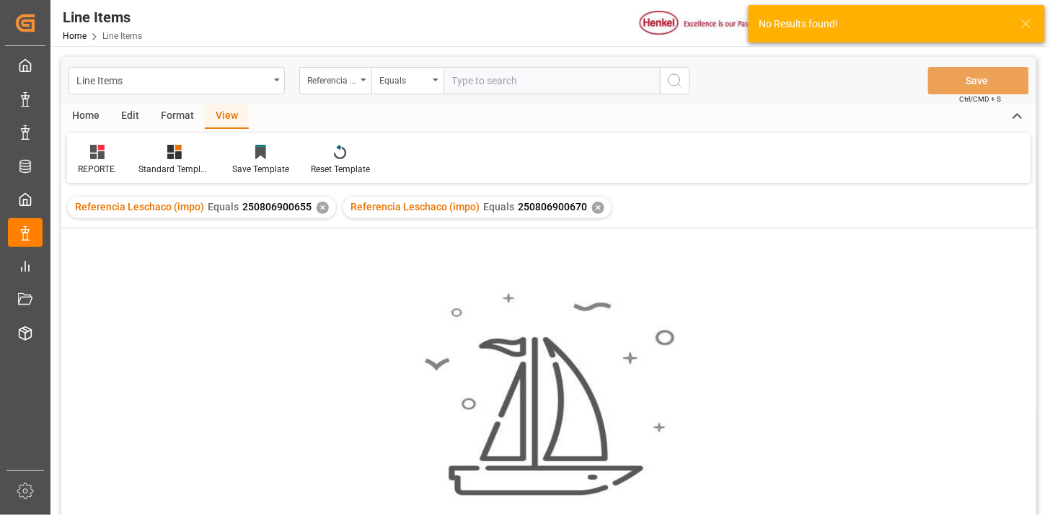
click at [319, 210] on div "✕" at bounding box center [322, 208] width 12 height 12
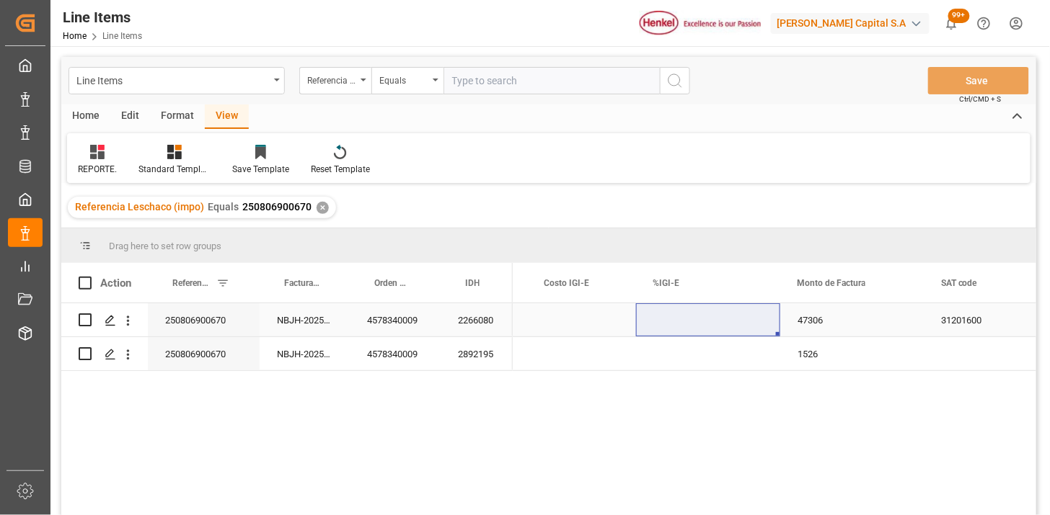
click at [691, 320] on div "Press SPACE to select this row." at bounding box center [708, 319] width 144 height 33
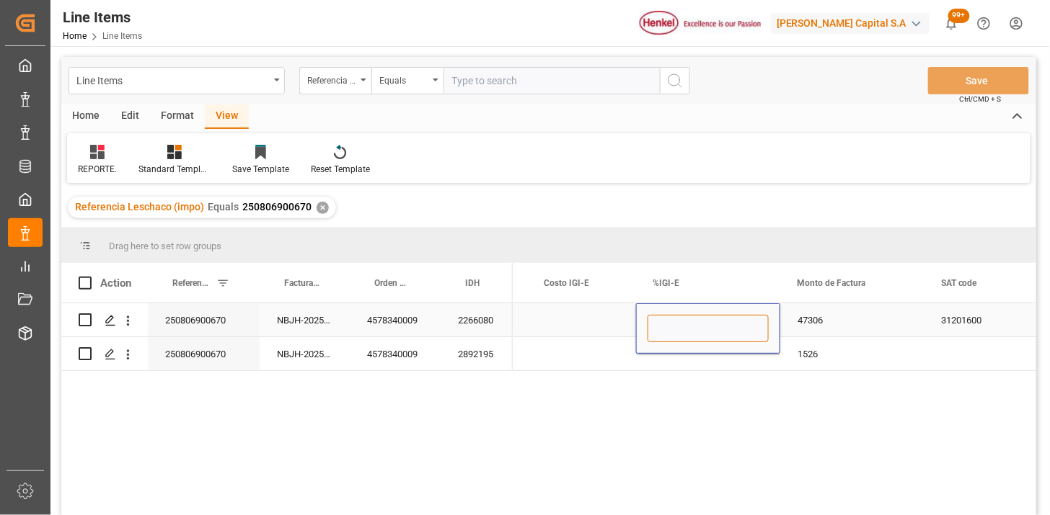
click at [691, 320] on input "Press SPACE to select this row." at bounding box center [707, 328] width 121 height 27
type input "5"
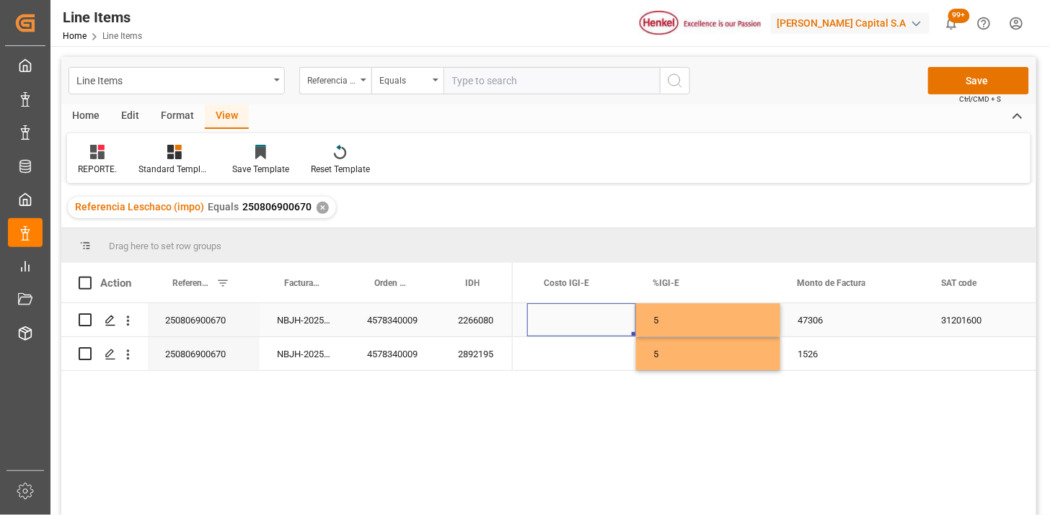
click at [586, 322] on div "Press SPACE to select this row." at bounding box center [581, 319] width 109 height 33
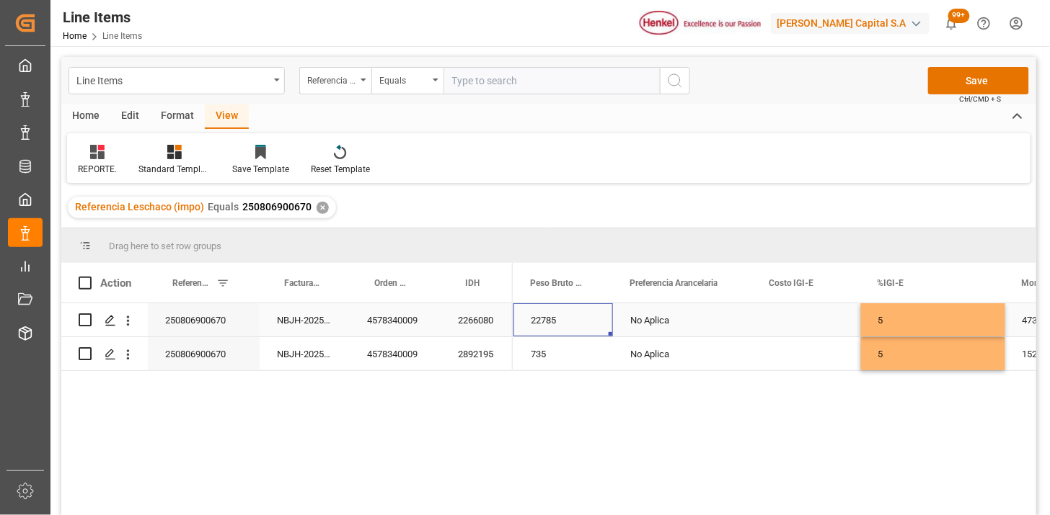
scroll to position [0, 551]
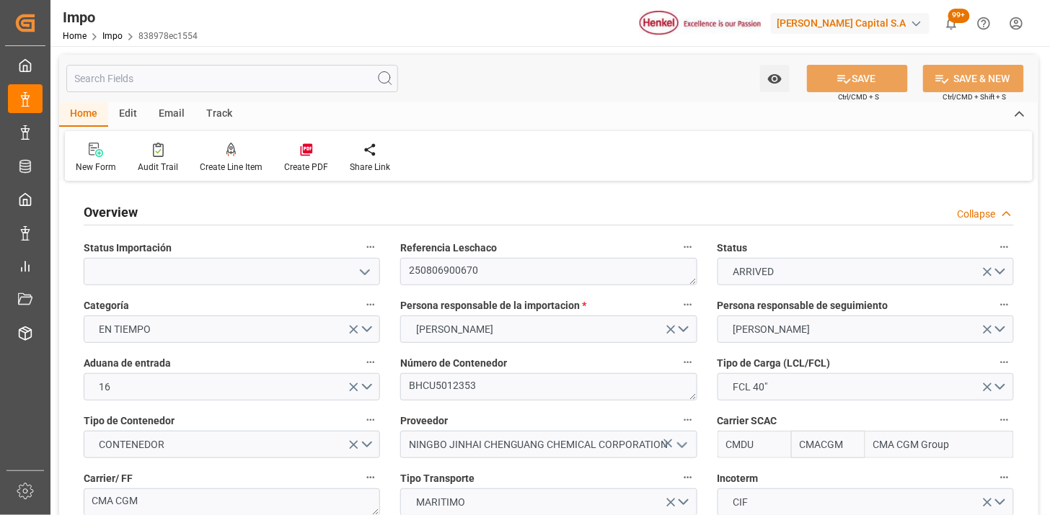
type input "CMACGM"
type input "CMA CGM Group"
type input "2"
type input "58"
type input "32"
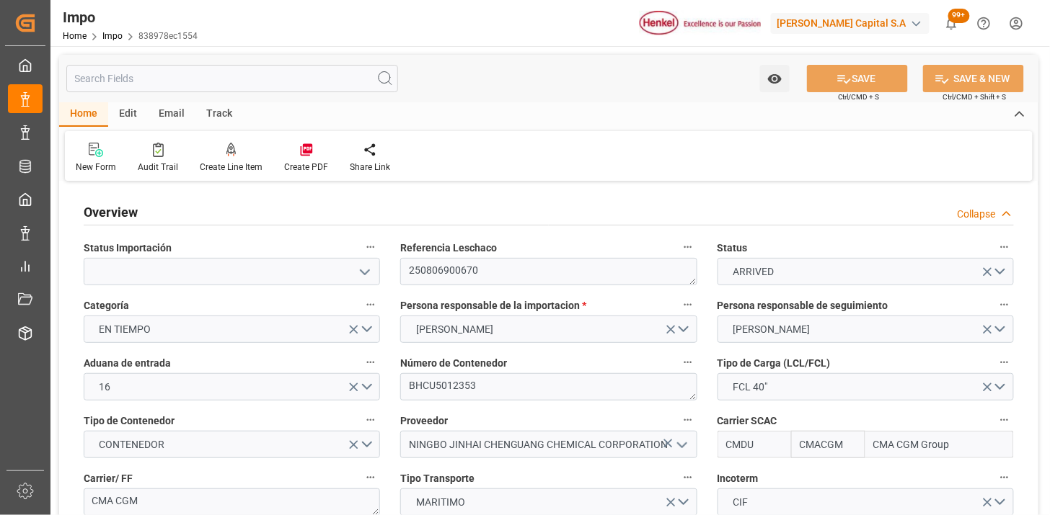
type input "9860245"
type input "[DATE]"
type input "[DATE] 08:41"
type input "[DATE] 15:36"
type input "[DATE] 19:10"
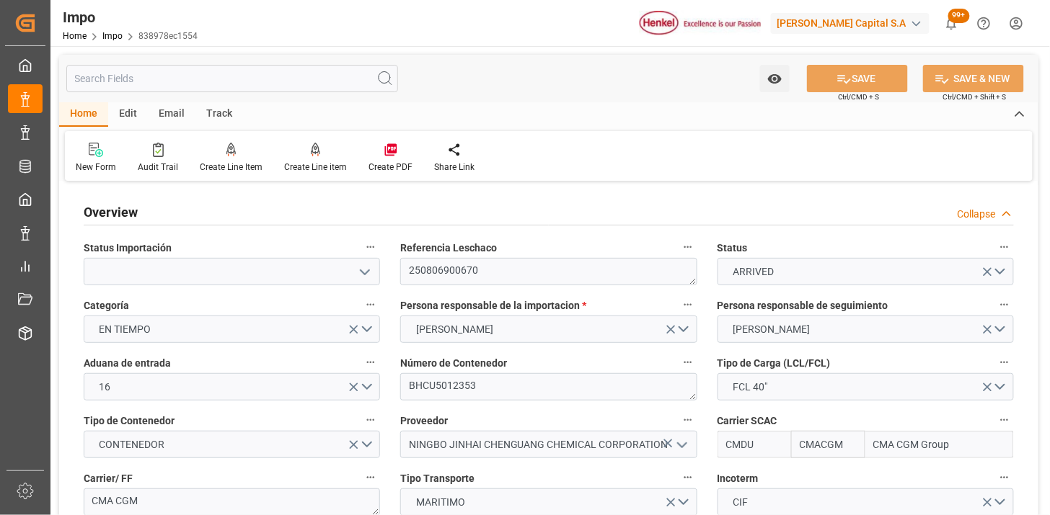
type input "[DATE] 20:35"
type input "[DATE] 07:00"
type input "[DATE] 06:55"
type input "[DATE] 00:27"
type input "[DATE] 01:14"
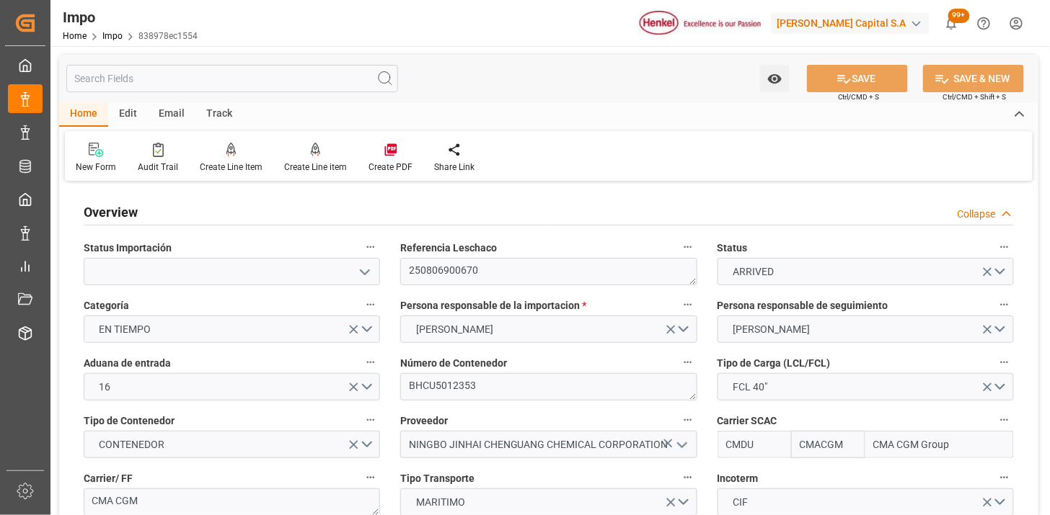
type input "[DATE] 01:14"
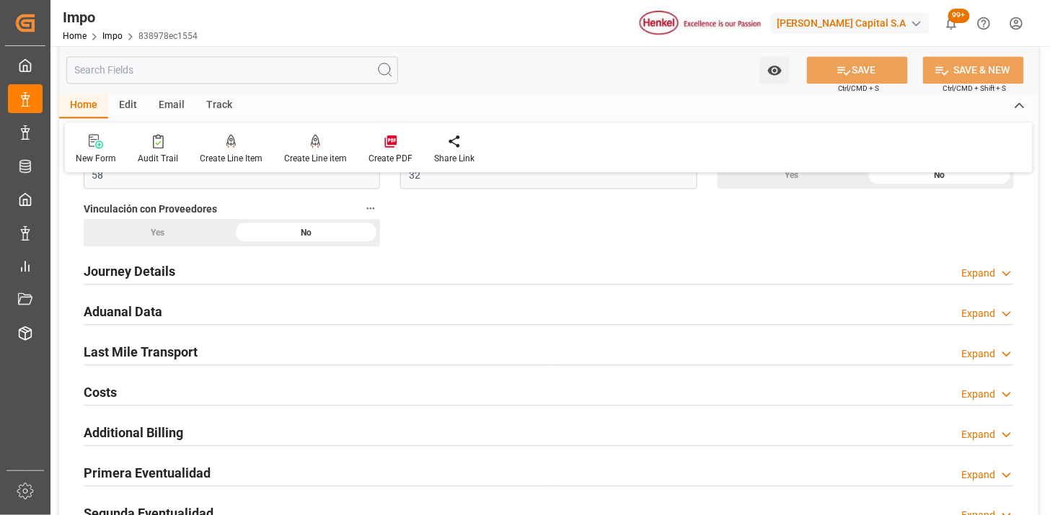
scroll to position [961, 0]
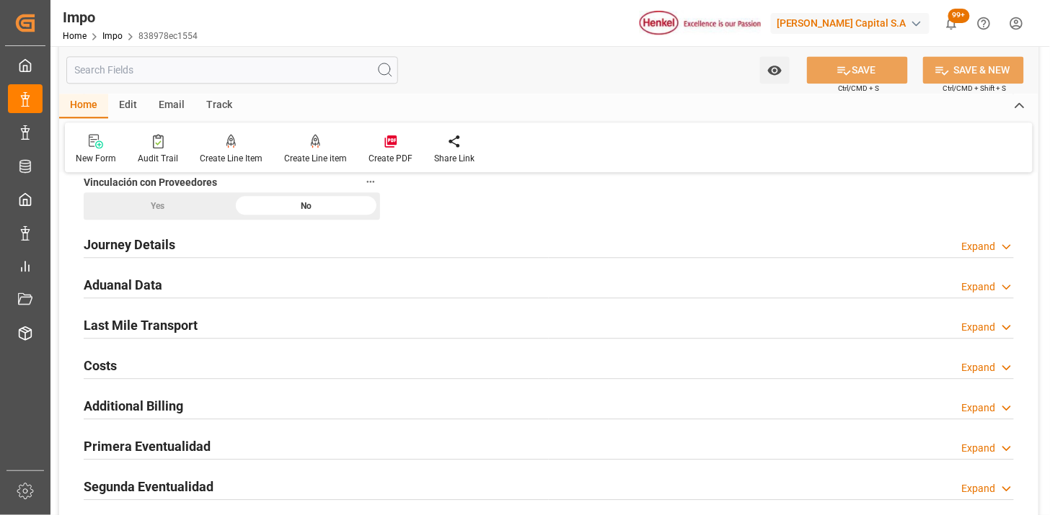
click at [355, 290] on div "Aduanal Data Expand" at bounding box center [549, 283] width 930 height 27
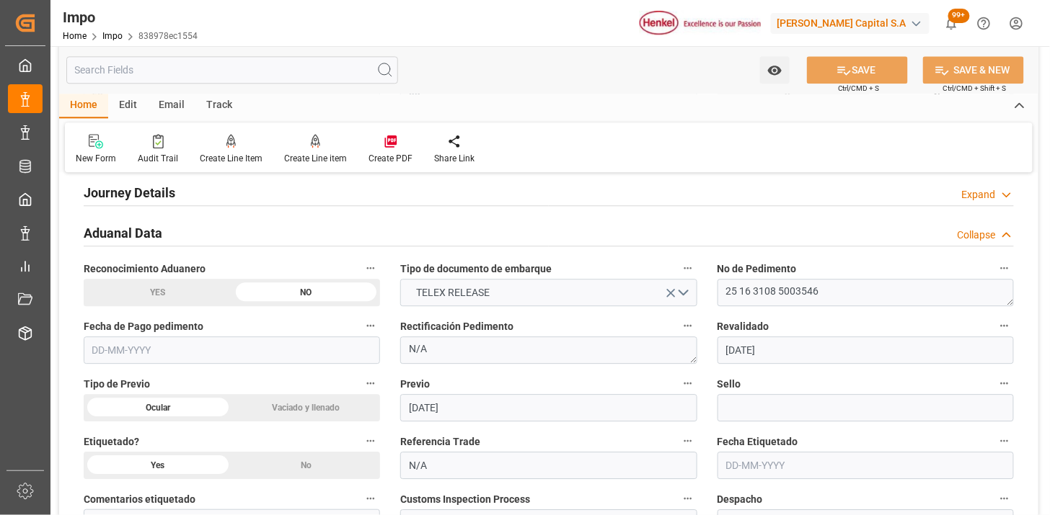
scroll to position [1041, 0]
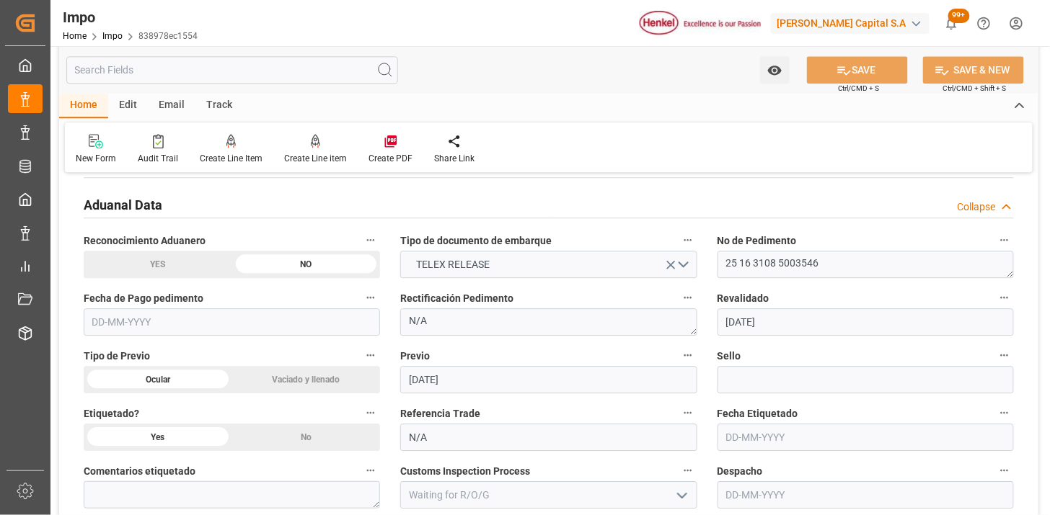
click at [296, 321] on input "text" at bounding box center [232, 322] width 296 height 27
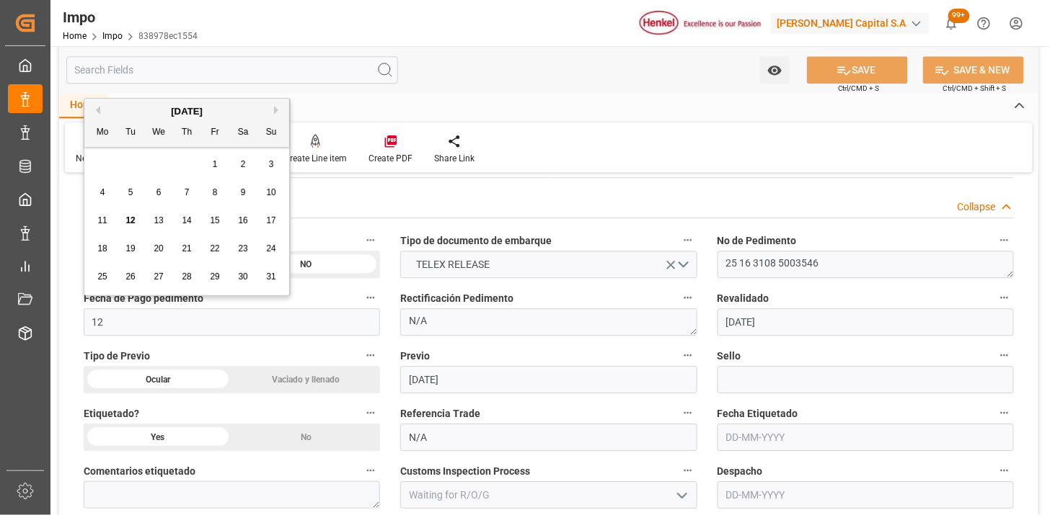
type input "[DATE]"
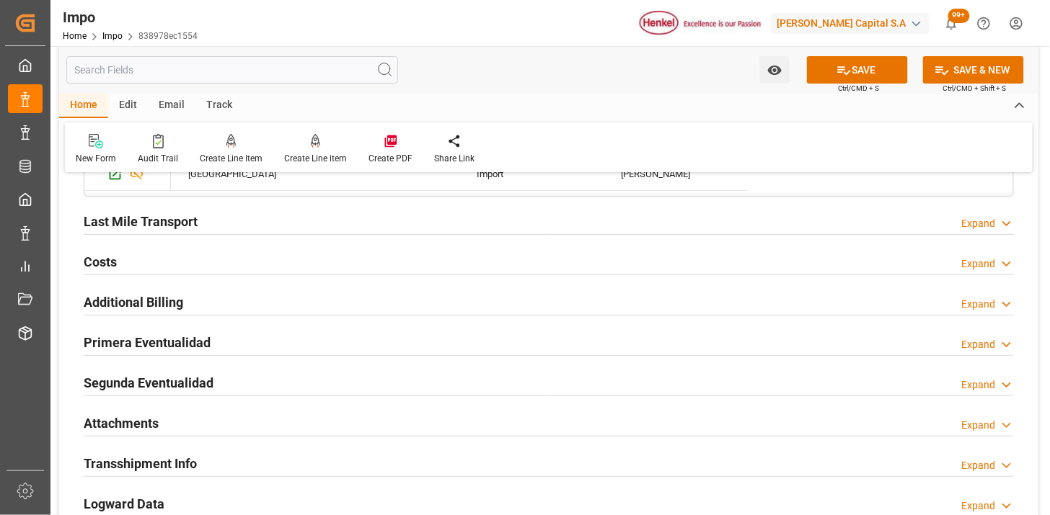
scroll to position [1602, 0]
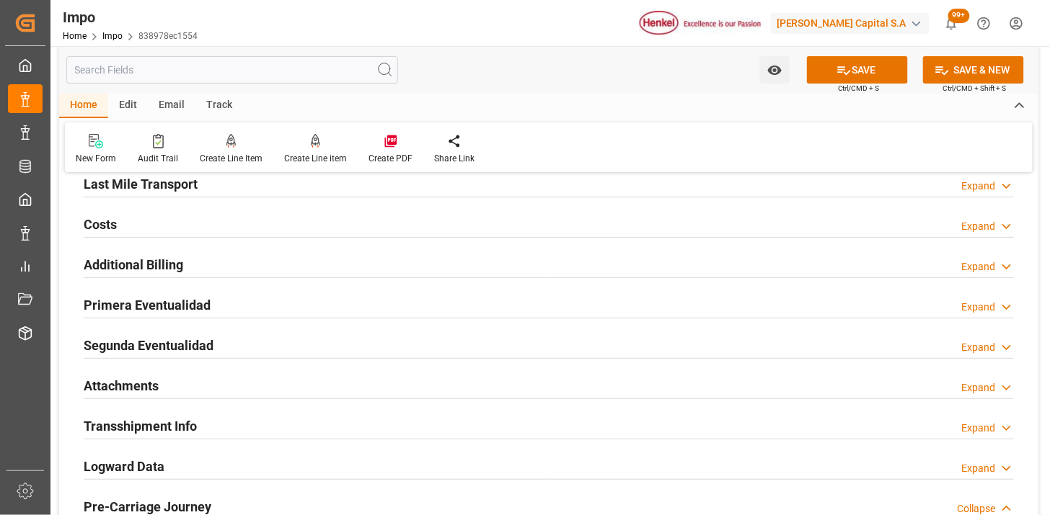
click at [352, 301] on div "Primera Eventualidad Expand" at bounding box center [549, 303] width 930 height 27
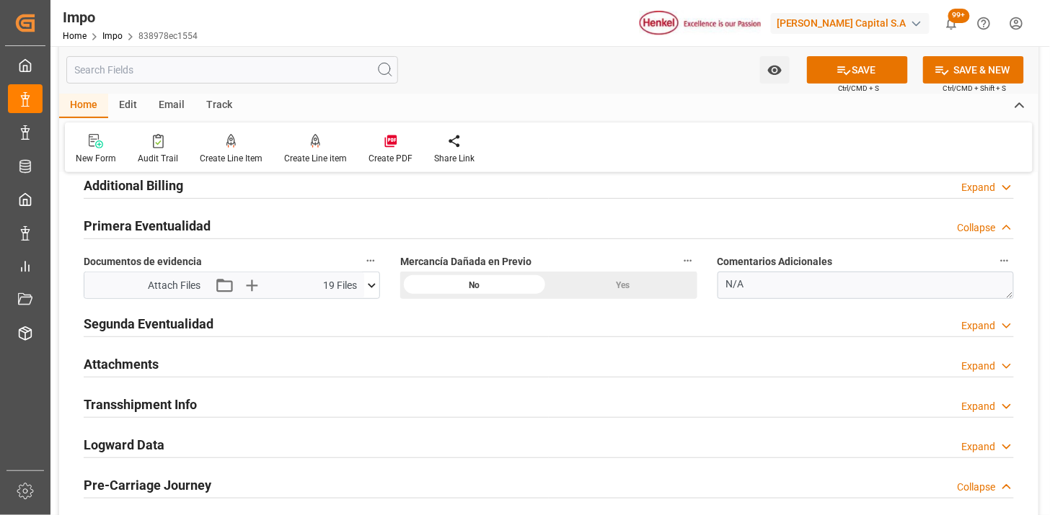
scroll to position [1682, 0]
click at [206, 221] on h2 "Primera Eventualidad" at bounding box center [147, 225] width 127 height 19
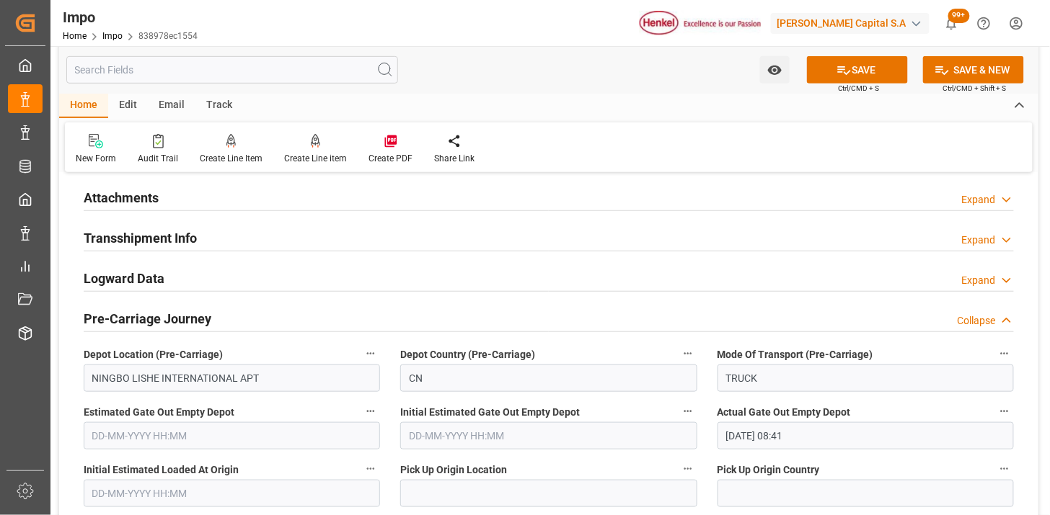
scroll to position [1762, 0]
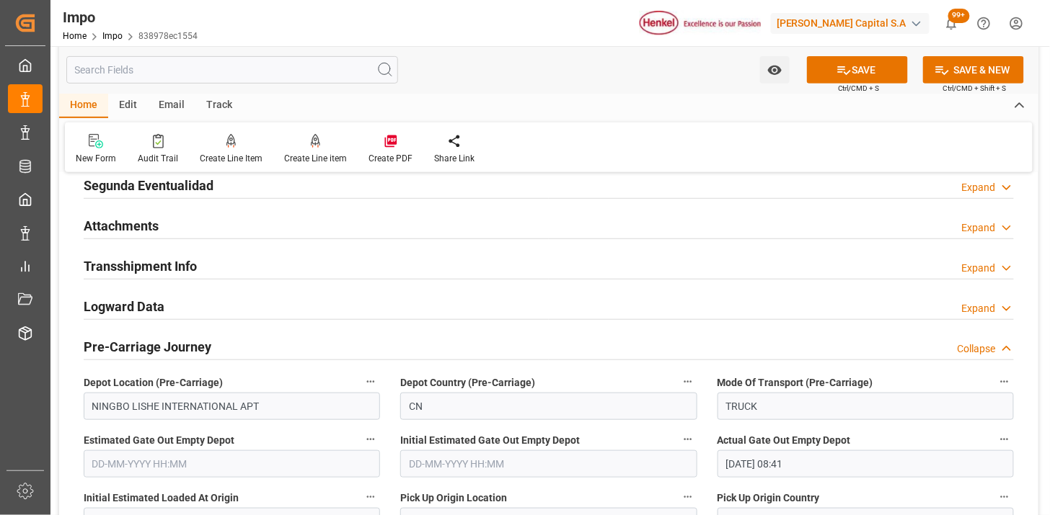
click at [223, 234] on div "Attachments Expand" at bounding box center [549, 224] width 930 height 27
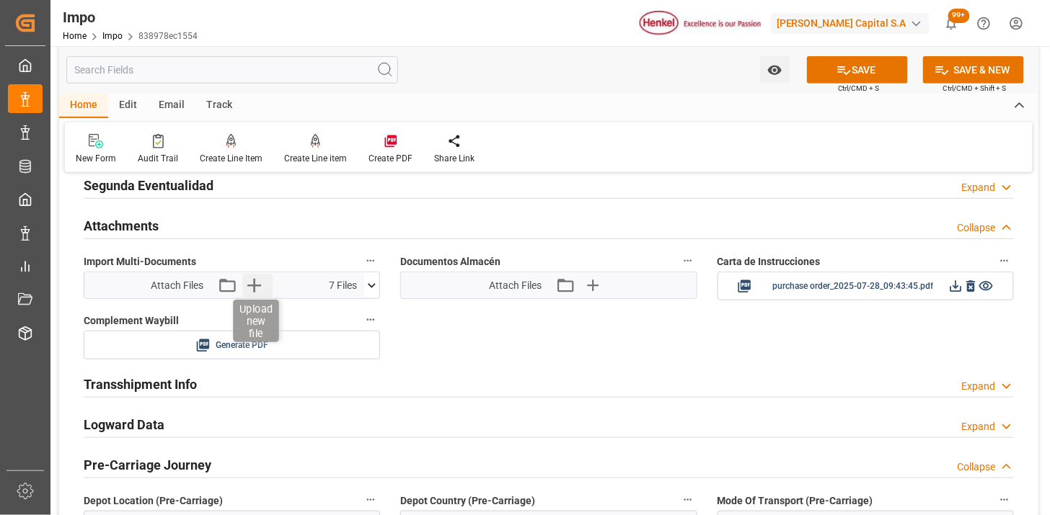
click at [255, 290] on icon "button" at bounding box center [253, 285] width 23 height 23
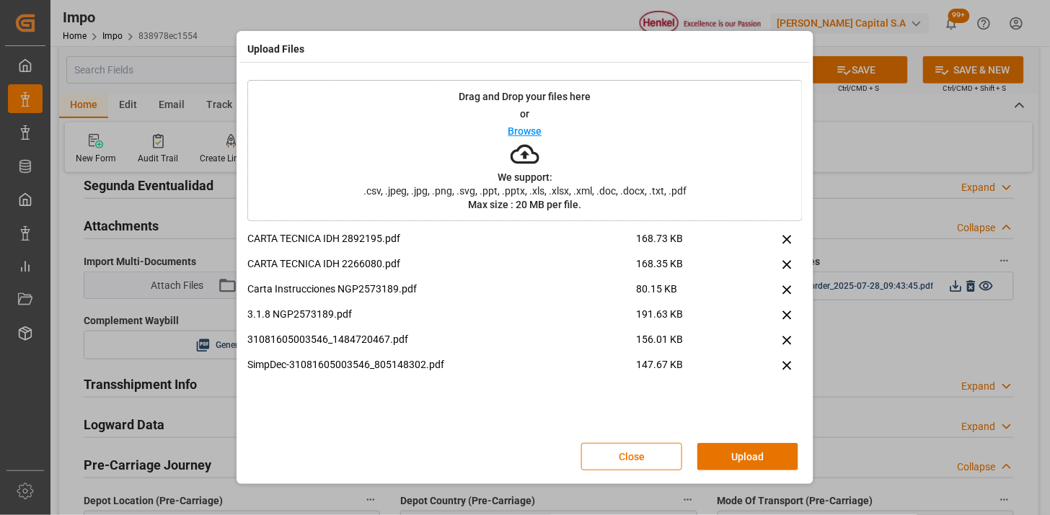
drag, startPoint x: 730, startPoint y: 448, endPoint x: 712, endPoint y: 460, distance: 21.8
click at [728, 449] on button "Upload" at bounding box center [747, 456] width 101 height 27
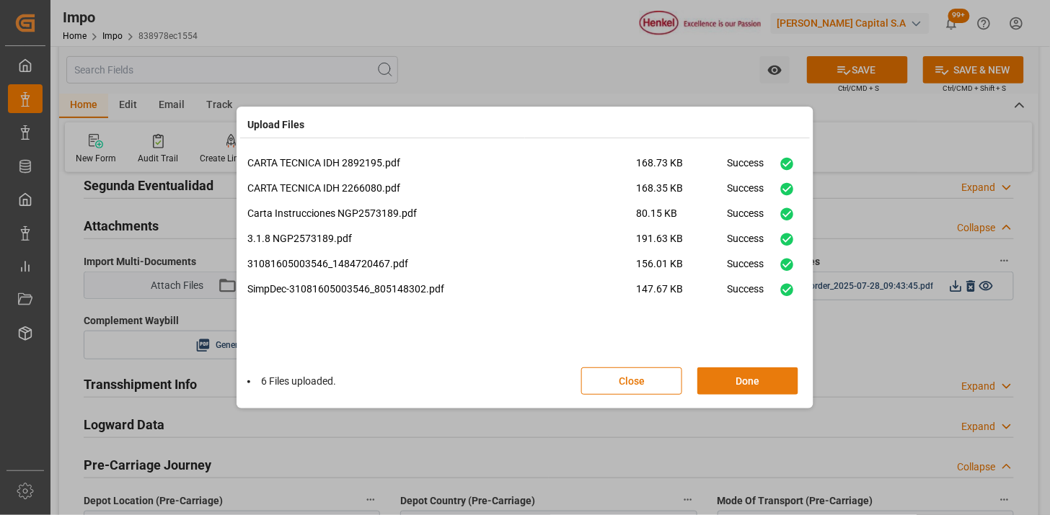
click at [748, 376] on button "Done" at bounding box center [747, 381] width 101 height 27
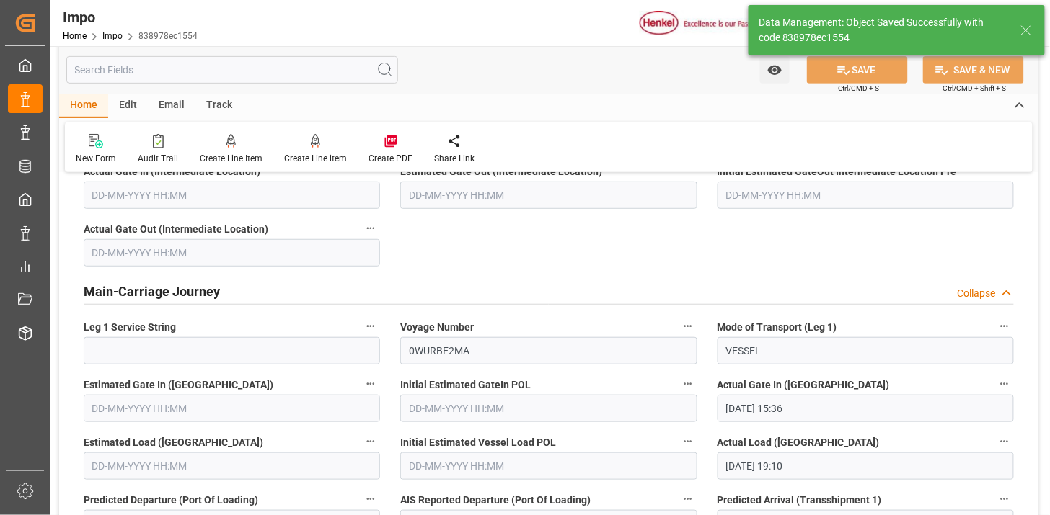
scroll to position [1262, 0]
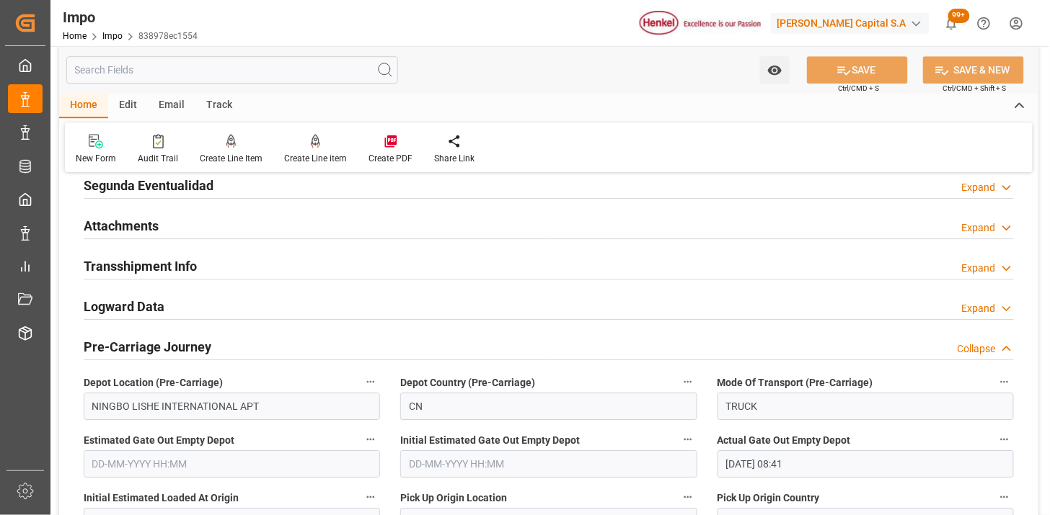
click at [256, 226] on div "Attachments Expand" at bounding box center [549, 224] width 930 height 27
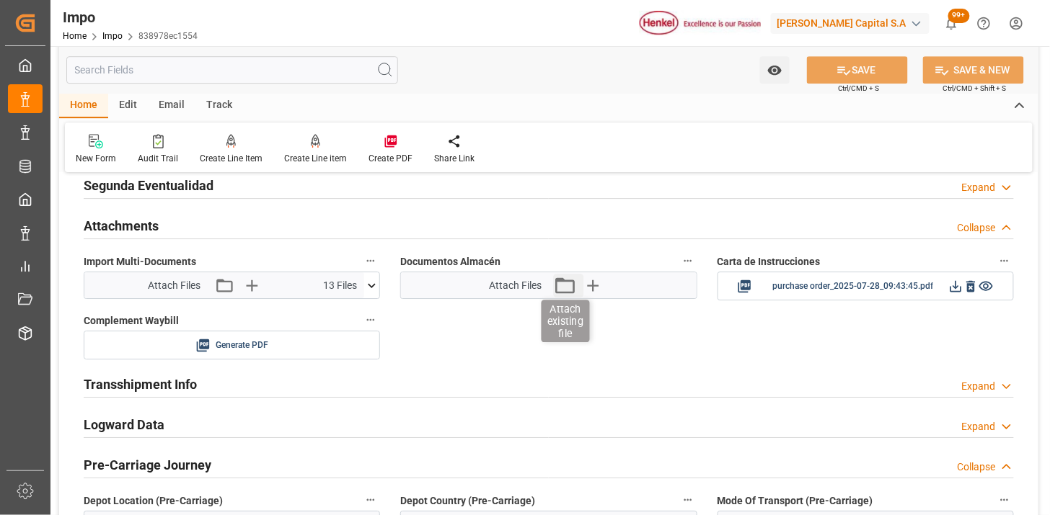
click at [562, 283] on icon "button" at bounding box center [564, 285] width 23 height 23
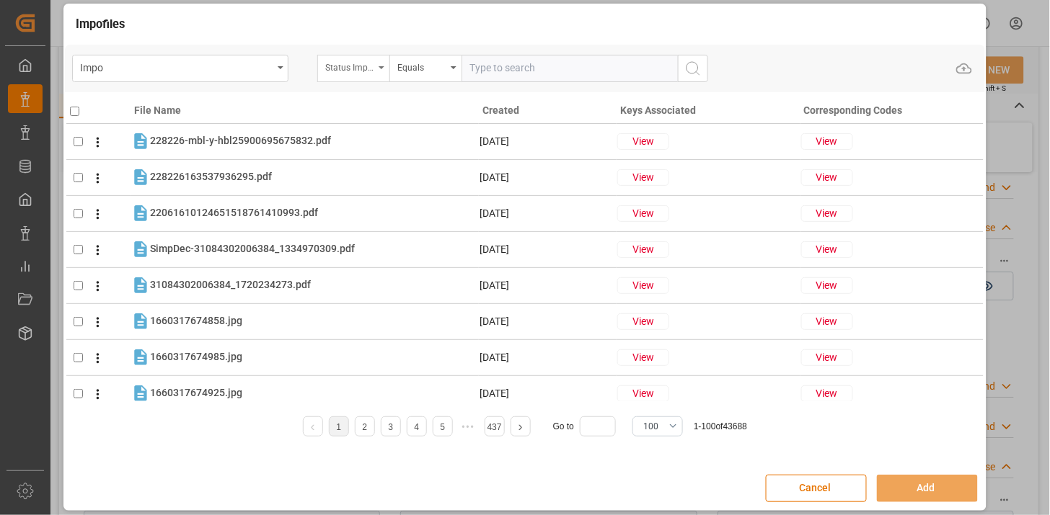
click at [352, 70] on div "Status Importación" at bounding box center [349, 66] width 49 height 17
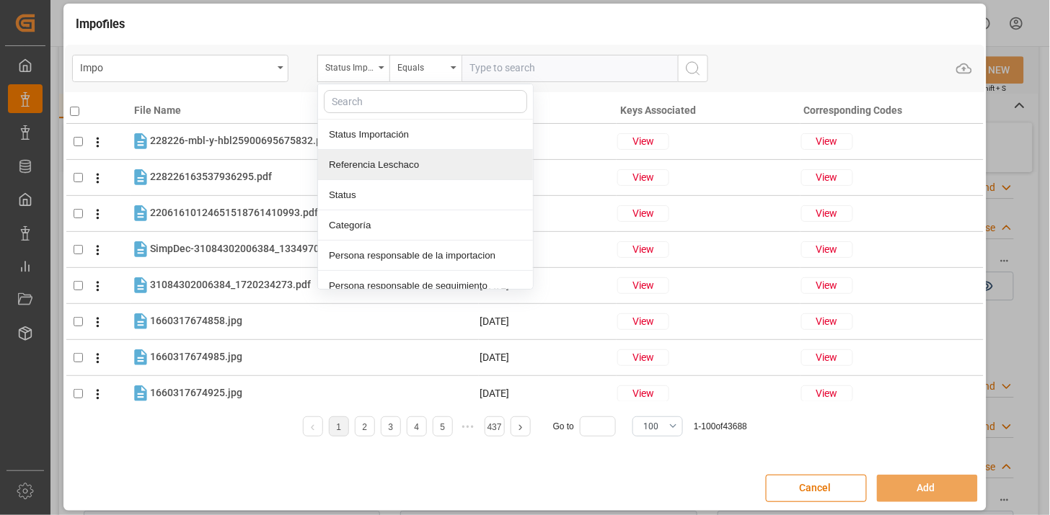
click at [391, 169] on div "Referencia Leschaco" at bounding box center [425, 165] width 215 height 30
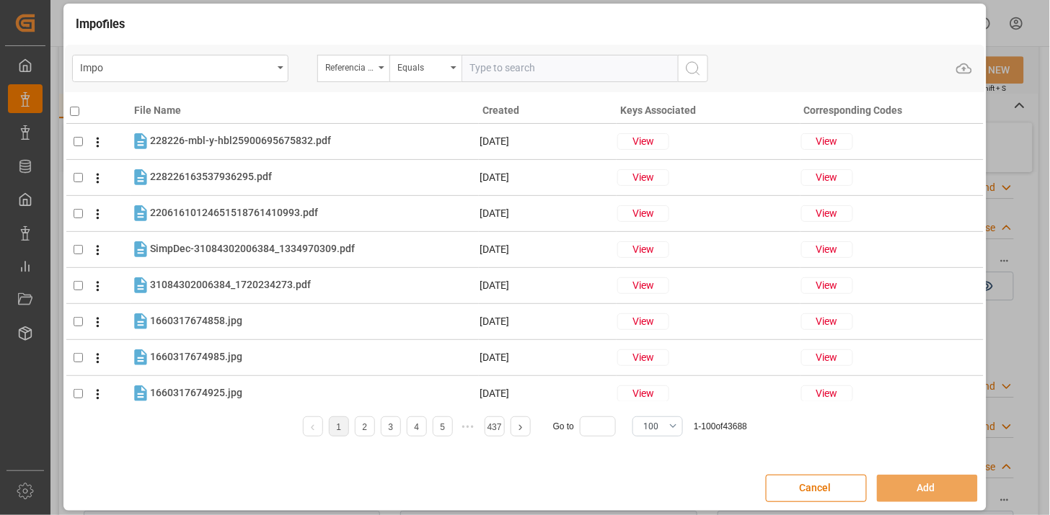
click at [517, 67] on input "text" at bounding box center [569, 68] width 216 height 27
paste input "250806900670"
type input "250806900670"
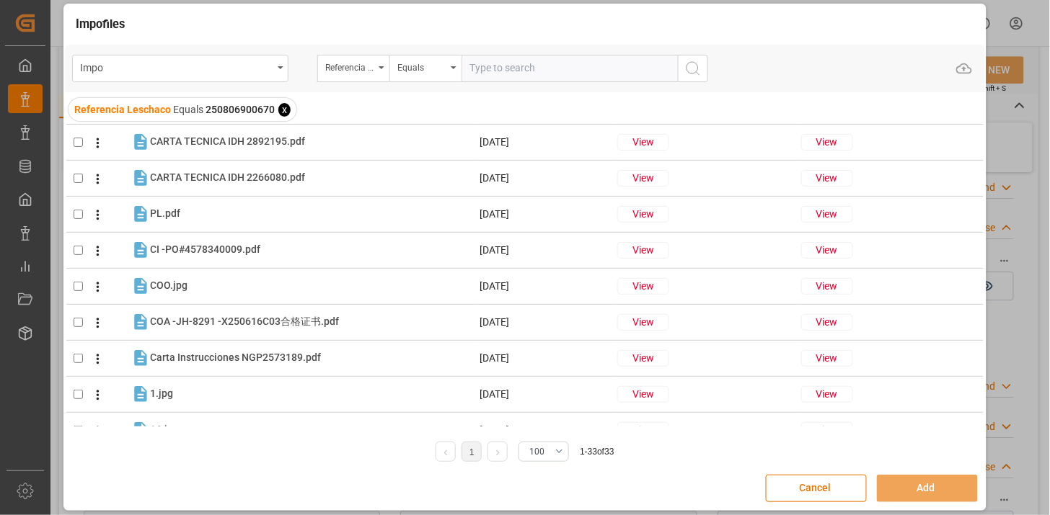
scroll to position [320, 0]
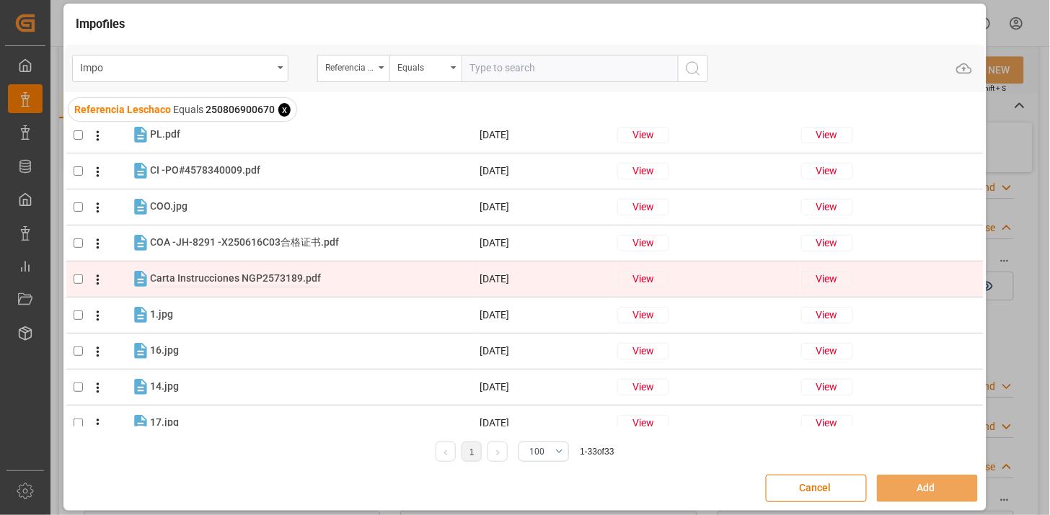
click at [315, 272] on span "Carta Instrucciones NGP2573189.pdf" at bounding box center [235, 278] width 171 height 12
checkbox input "true"
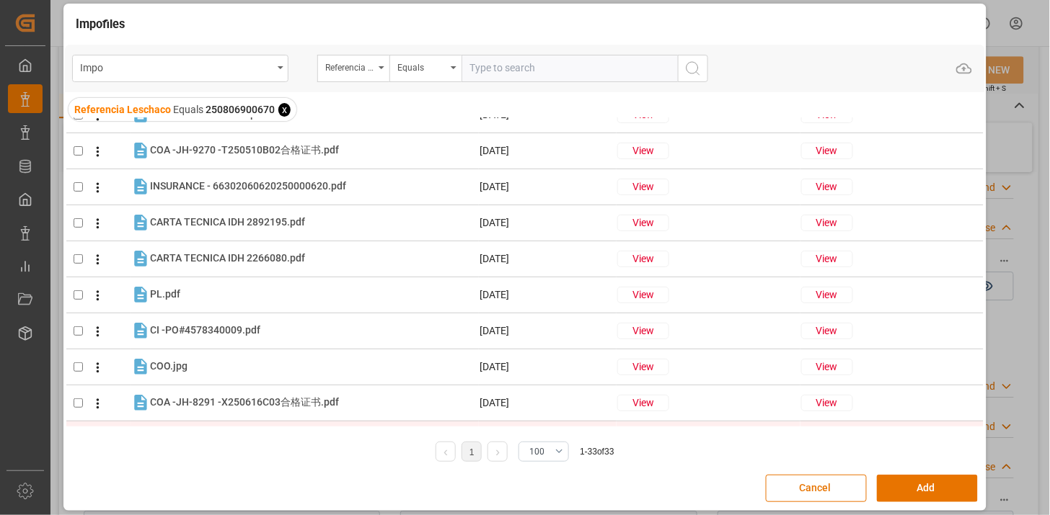
scroll to position [240, 0]
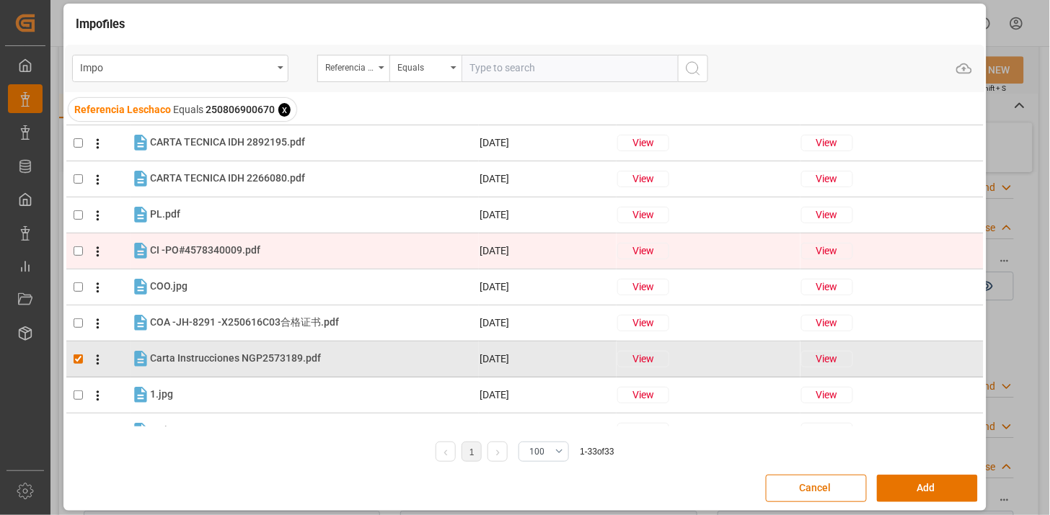
click at [325, 241] on div "CI -PO#4578340009.pdf CI -PO#4578340009.pdf" at bounding box center [314, 250] width 328 height 19
checkbox input "true"
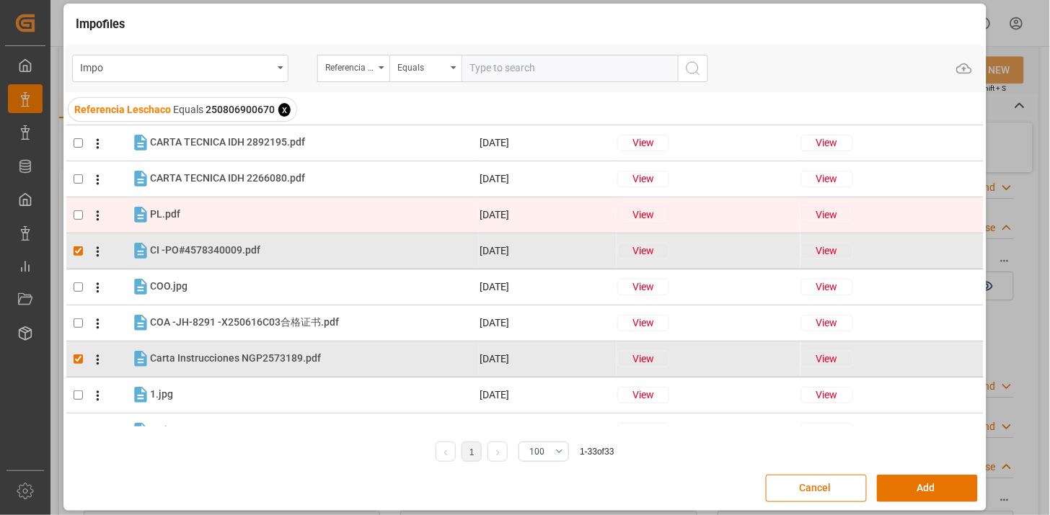
click at [308, 218] on div "PL.pdf PL.pdf" at bounding box center [314, 214] width 328 height 19
checkbox input "true"
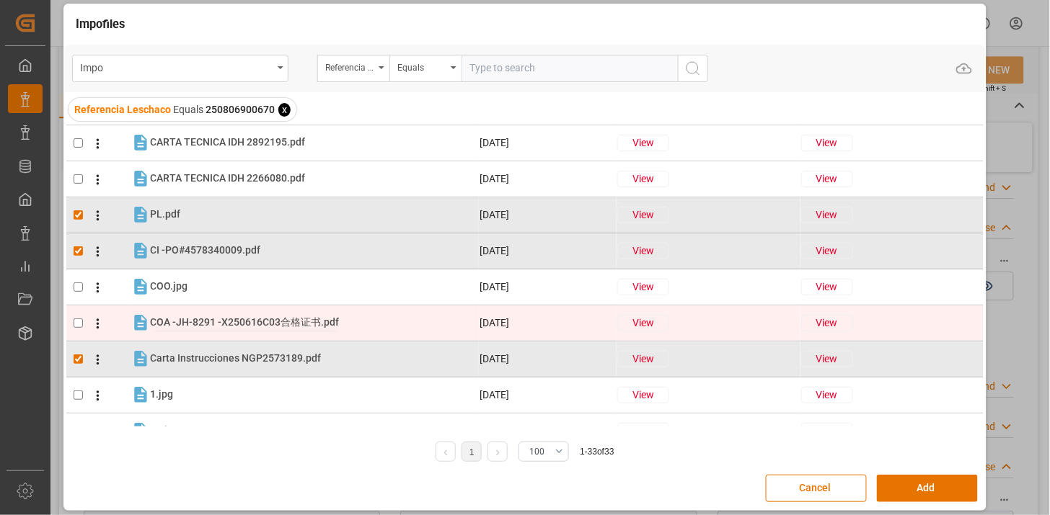
click at [280, 324] on span "COA -JH-8291 -X250616C03合格证书.pdf" at bounding box center [244, 322] width 189 height 12
checkbox input "true"
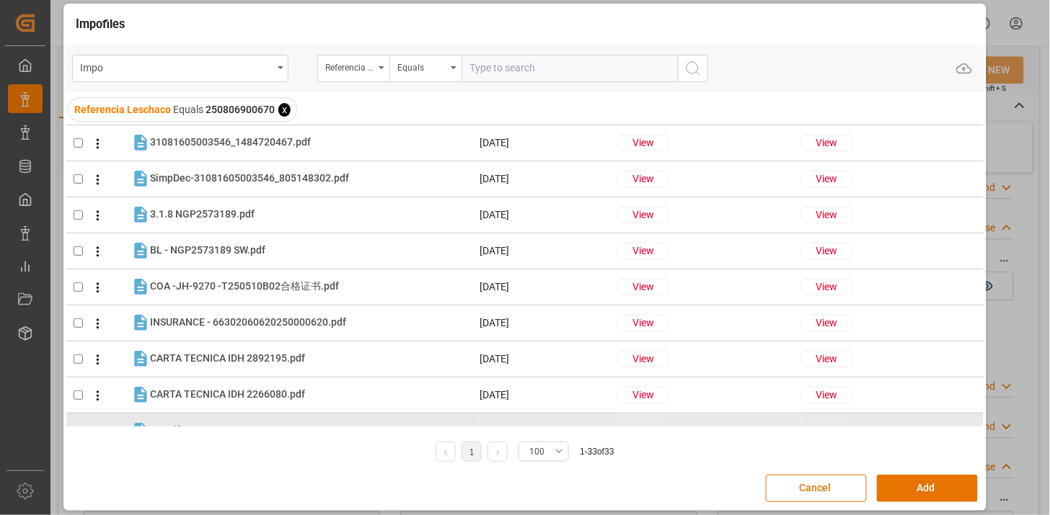
scroll to position [0, 0]
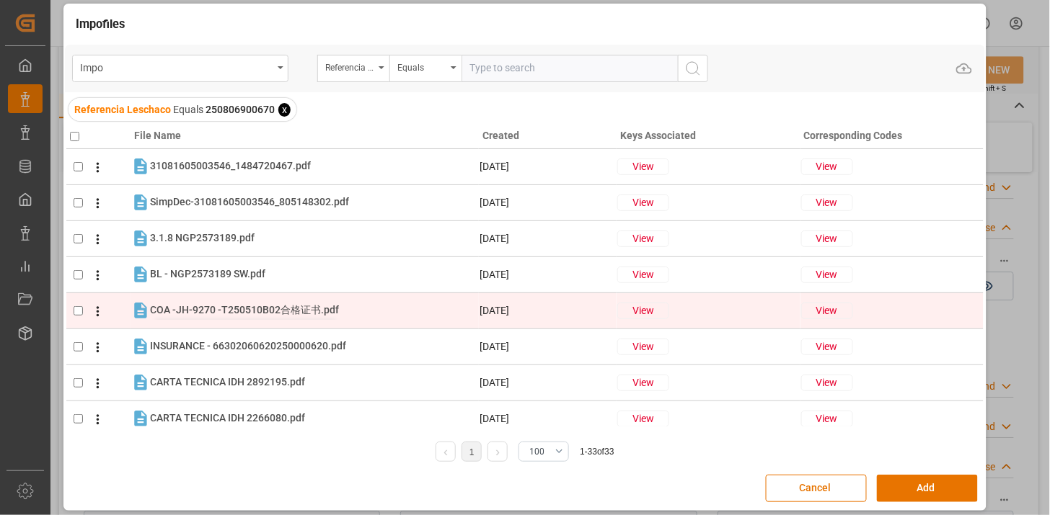
click at [311, 314] on span "COA -JH-9270 -T250510B02合格证书.pdf" at bounding box center [244, 310] width 189 height 12
checkbox input "true"
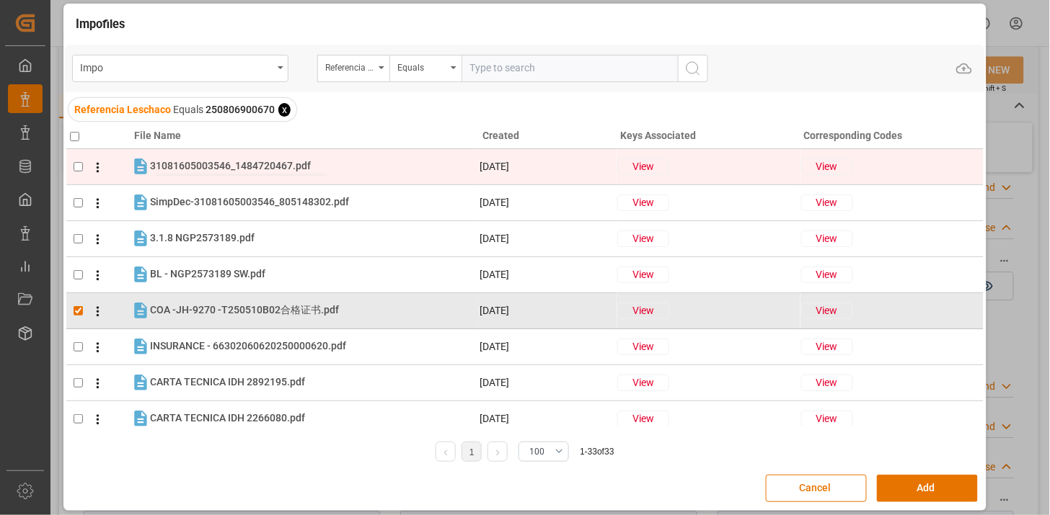
click at [225, 169] on span "31081605003546_1484720467.pdf" at bounding box center [230, 166] width 161 height 12
checkbox input "true"
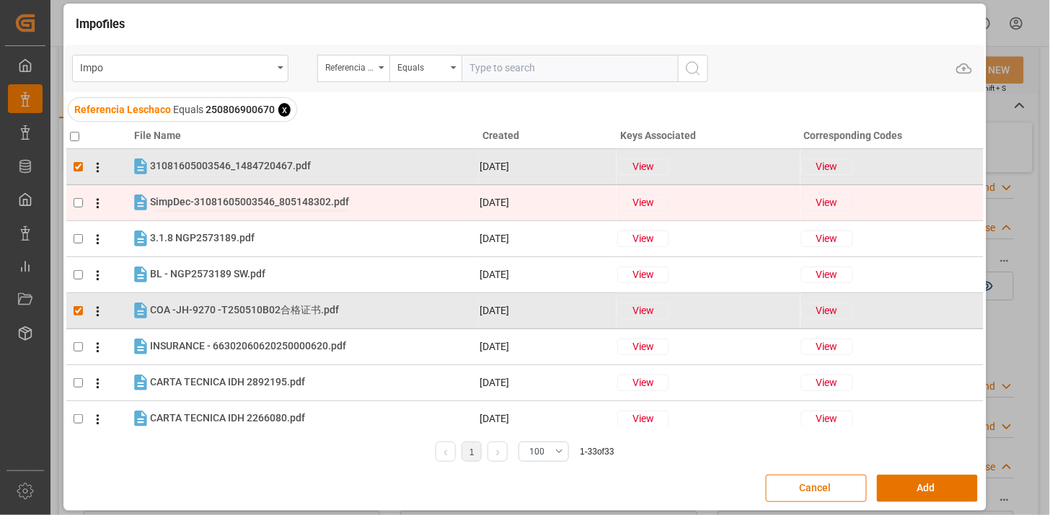
click at [221, 197] on span "SimpDec-31081605003546_805148302.pdf" at bounding box center [249, 202] width 199 height 12
checkbox input "true"
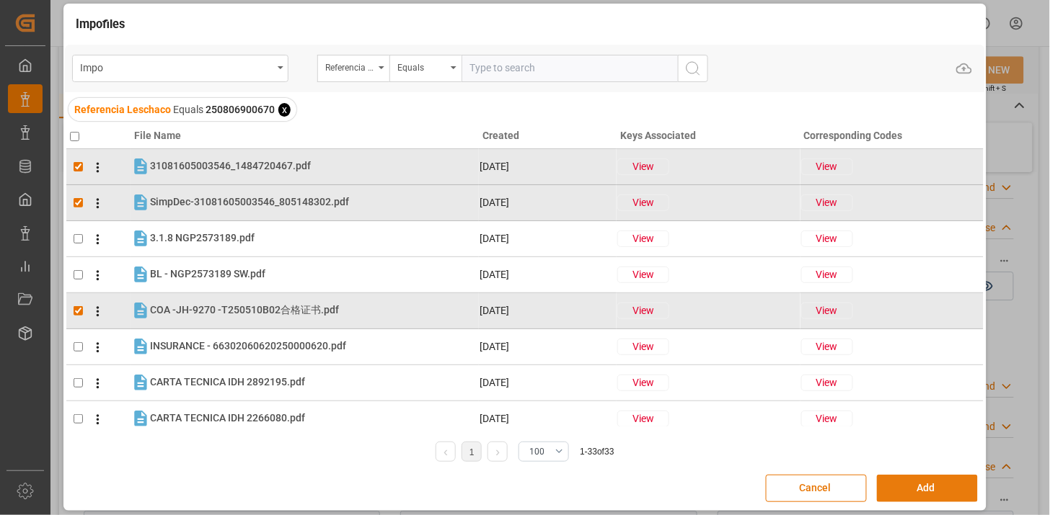
click at [884, 487] on button "Add" at bounding box center [927, 488] width 101 height 27
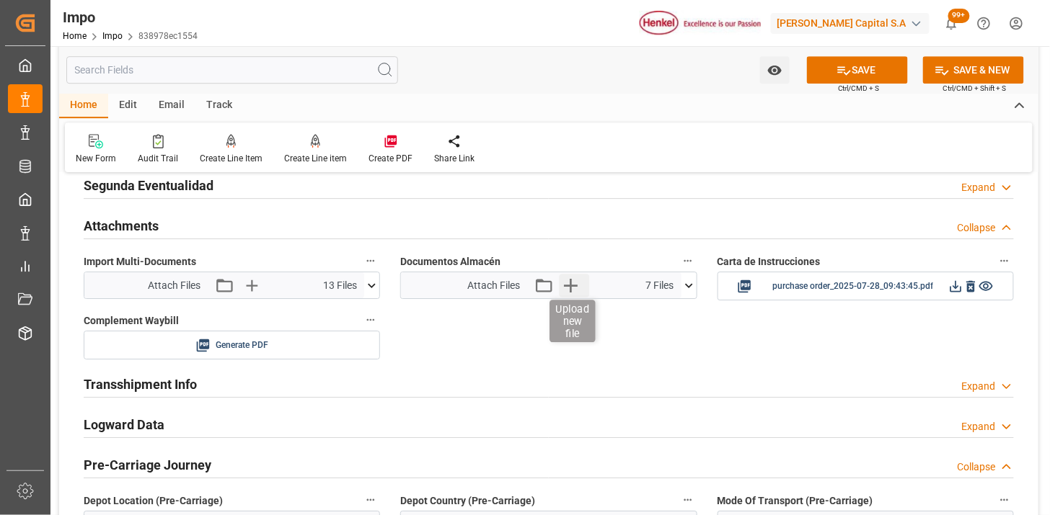
click at [571, 293] on icon "button" at bounding box center [570, 285] width 23 height 23
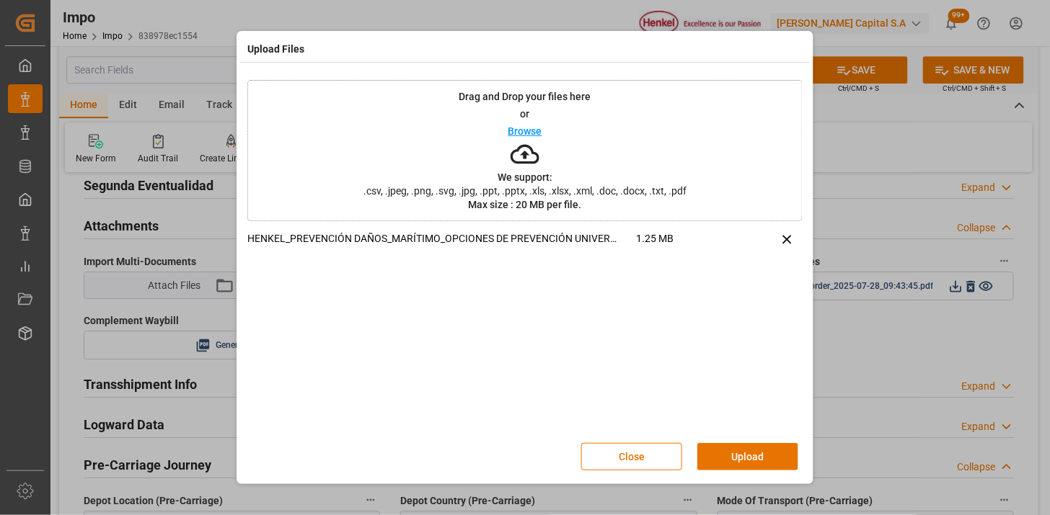
drag, startPoint x: 755, startPoint y: 467, endPoint x: 618, endPoint y: 485, distance: 138.1
click at [752, 469] on button "Upload" at bounding box center [747, 456] width 101 height 27
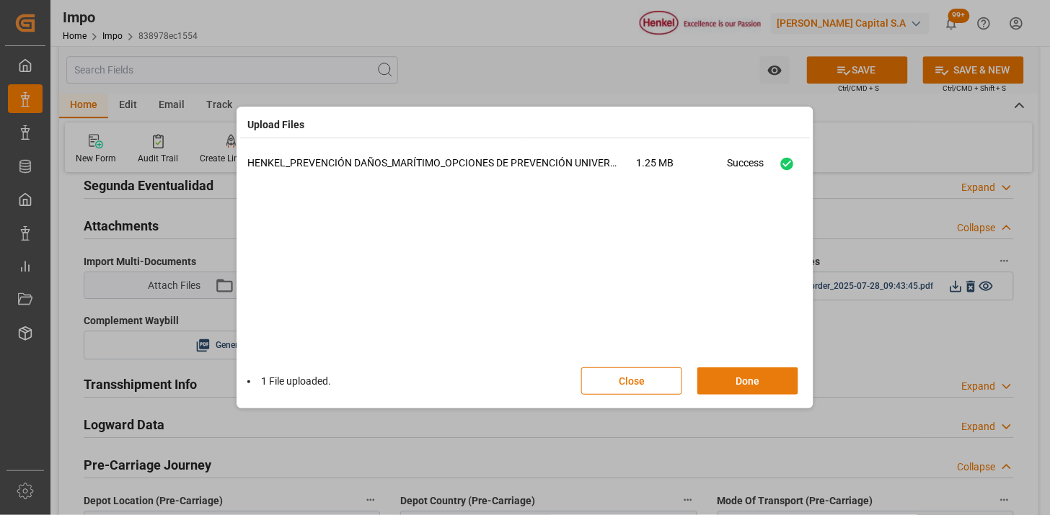
click at [786, 393] on button "Done" at bounding box center [747, 381] width 101 height 27
